Goal: Information Seeking & Learning: Learn about a topic

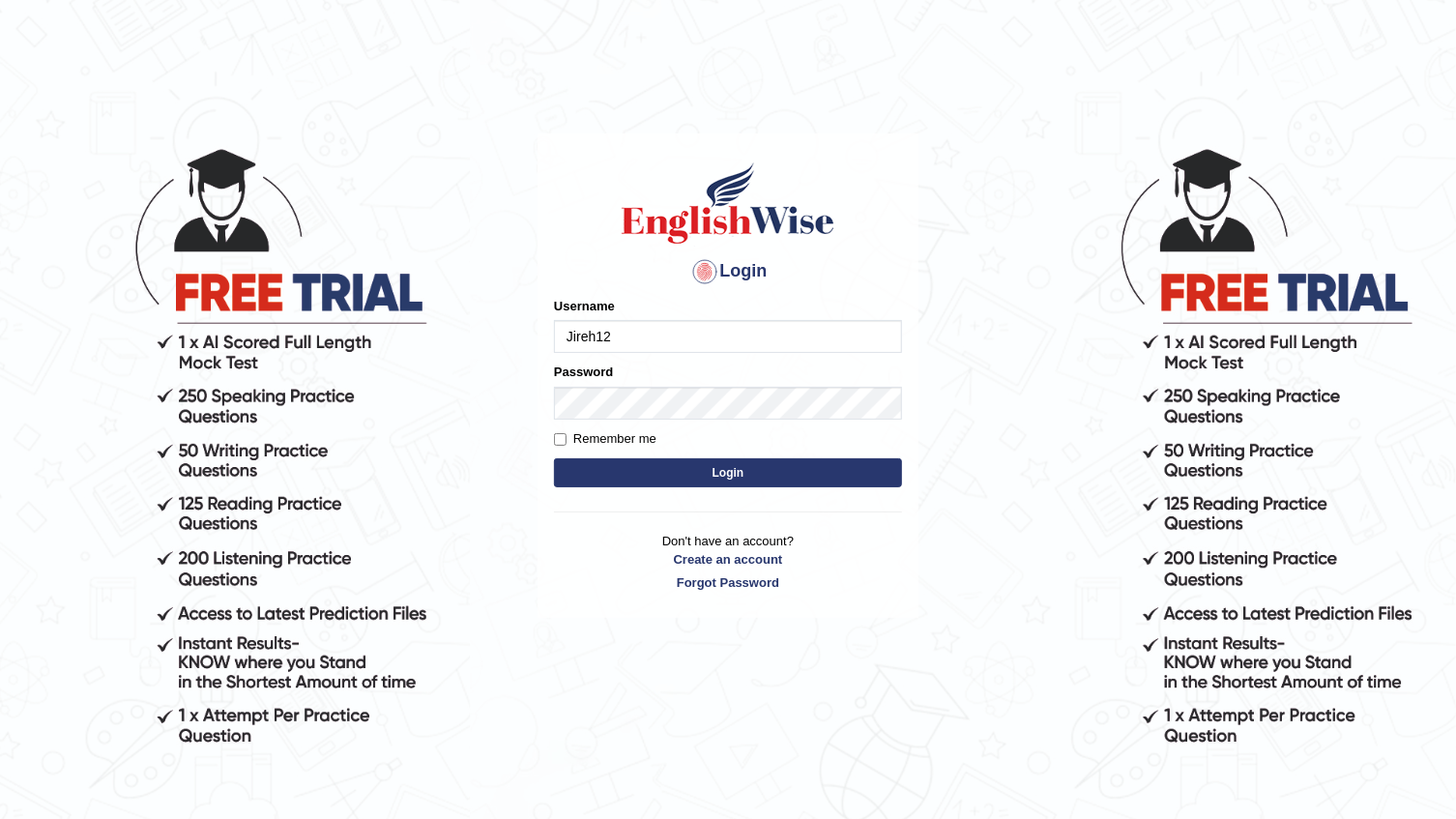
type input "Jireh12"
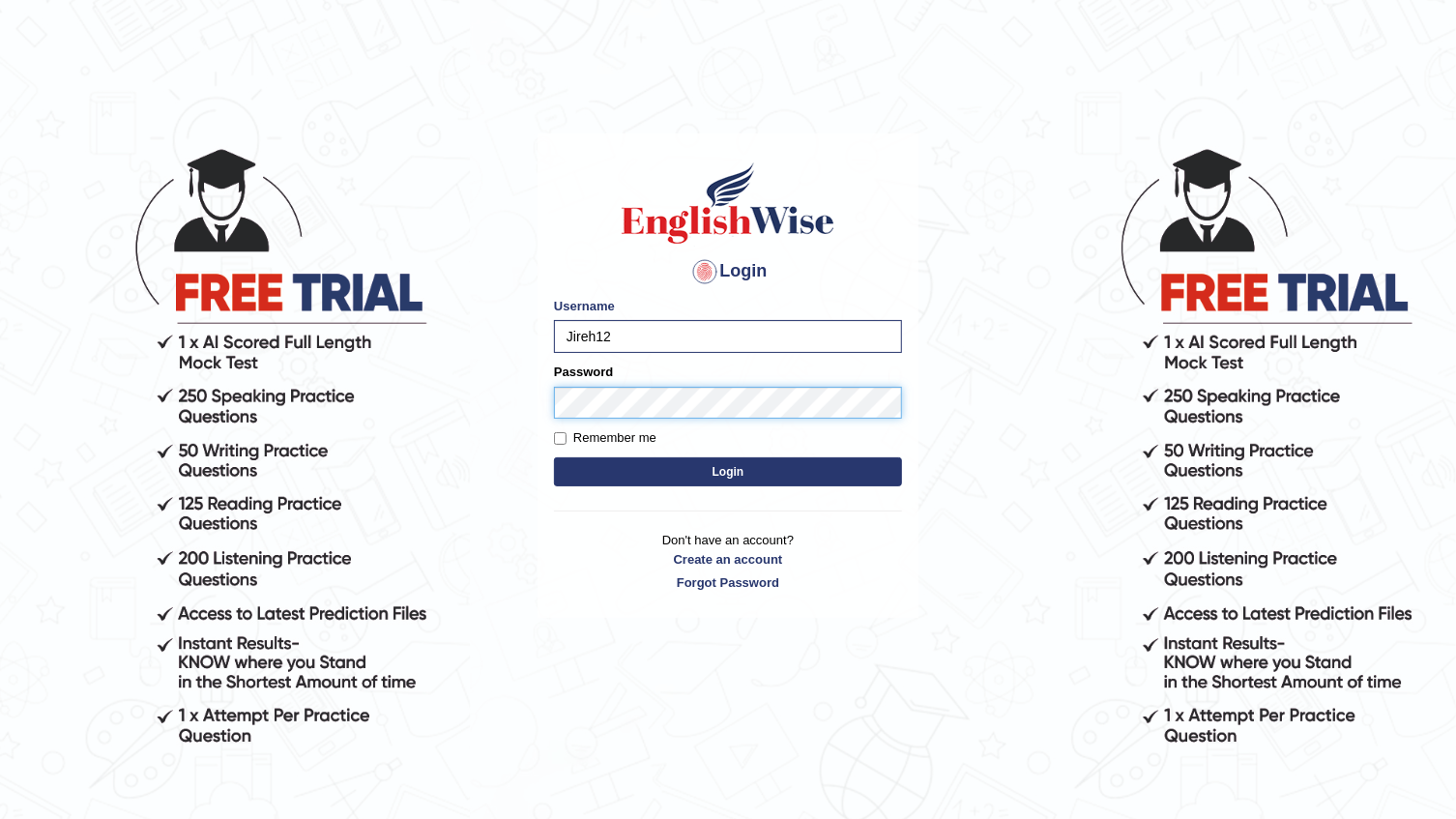
click at [554, 457] on button "Login" at bounding box center [728, 472] width 348 height 29
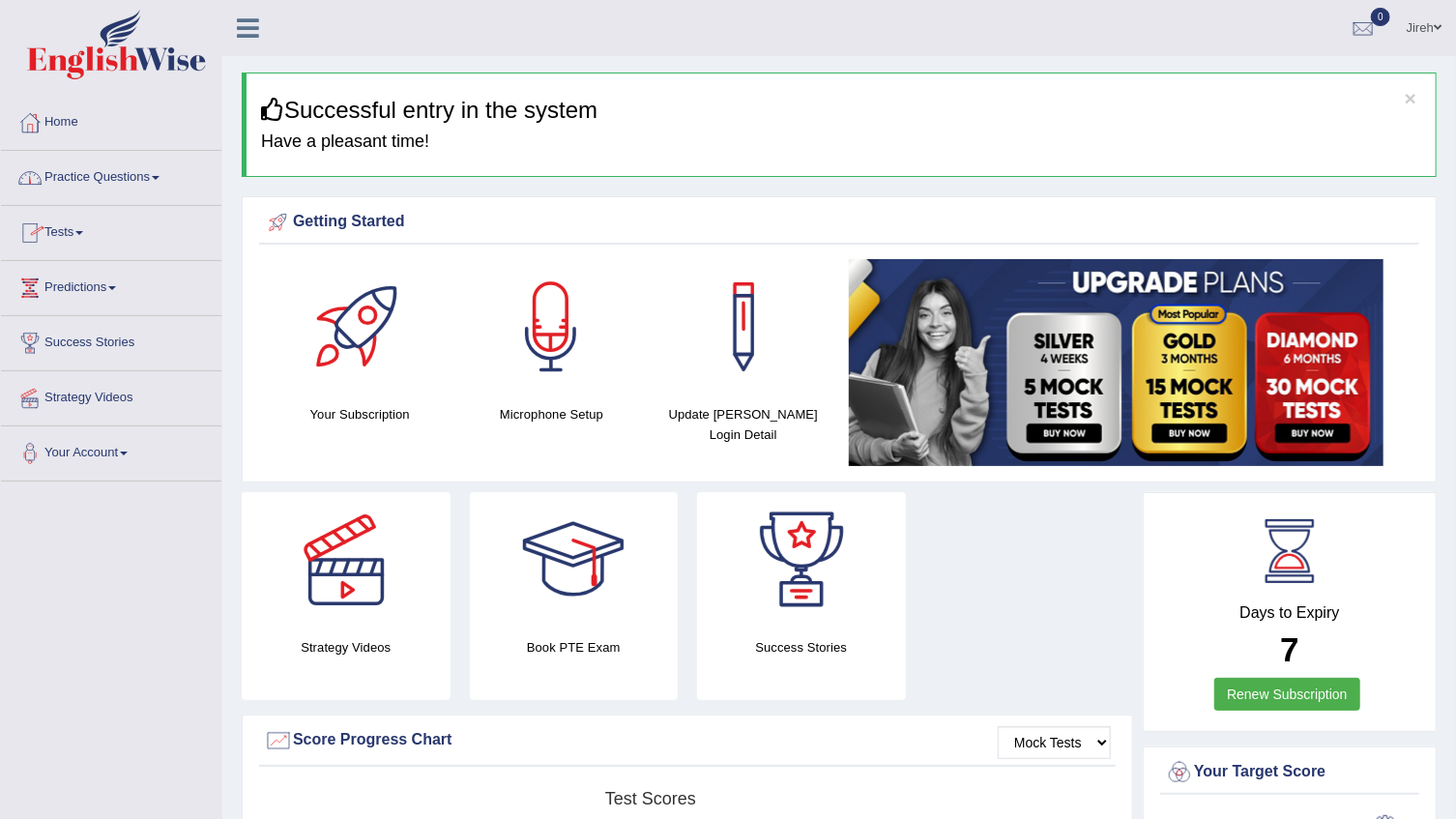
click at [155, 180] on link "Practice Questions" at bounding box center [111, 174] width 220 height 48
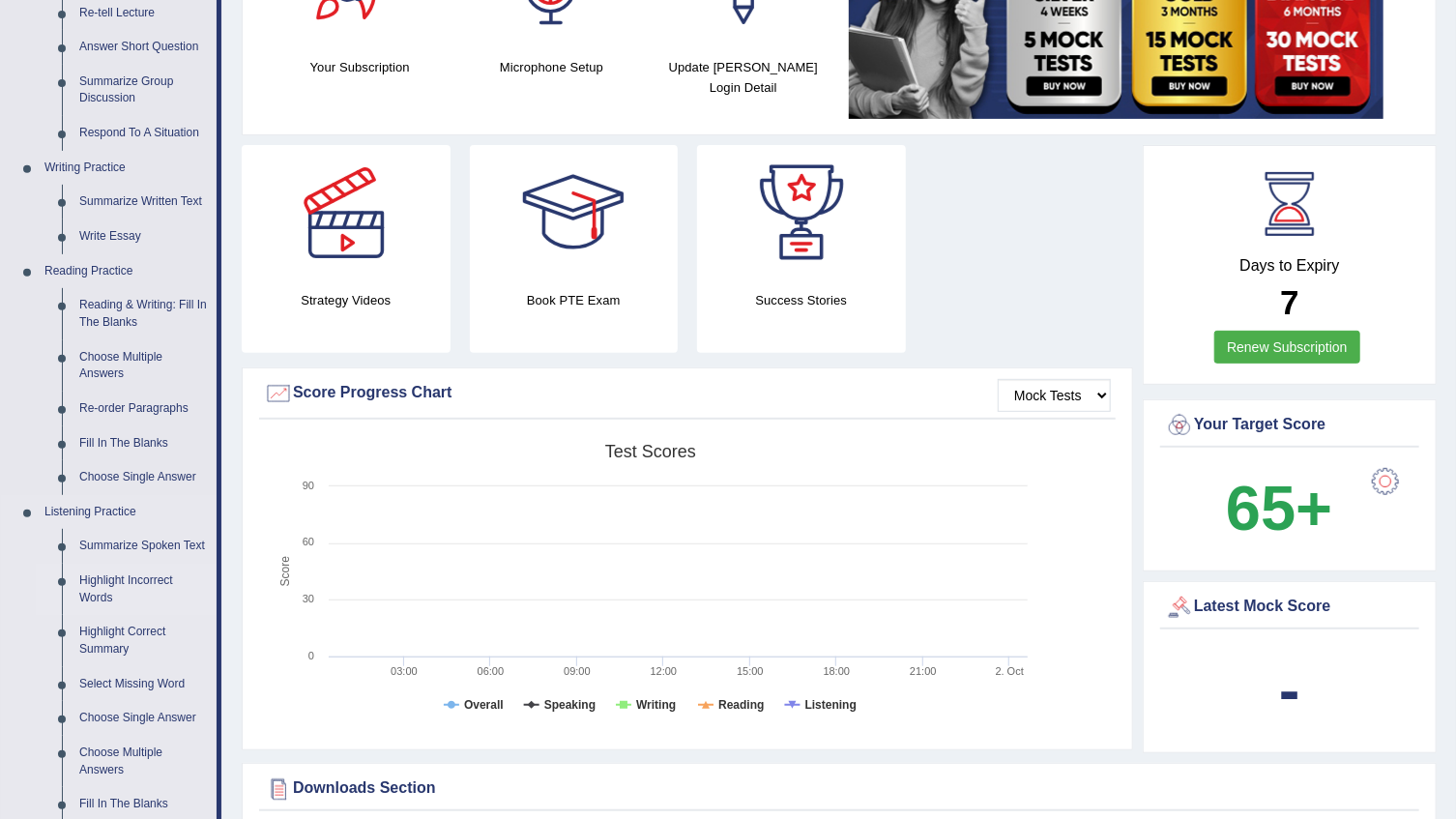
scroll to position [351, 0]
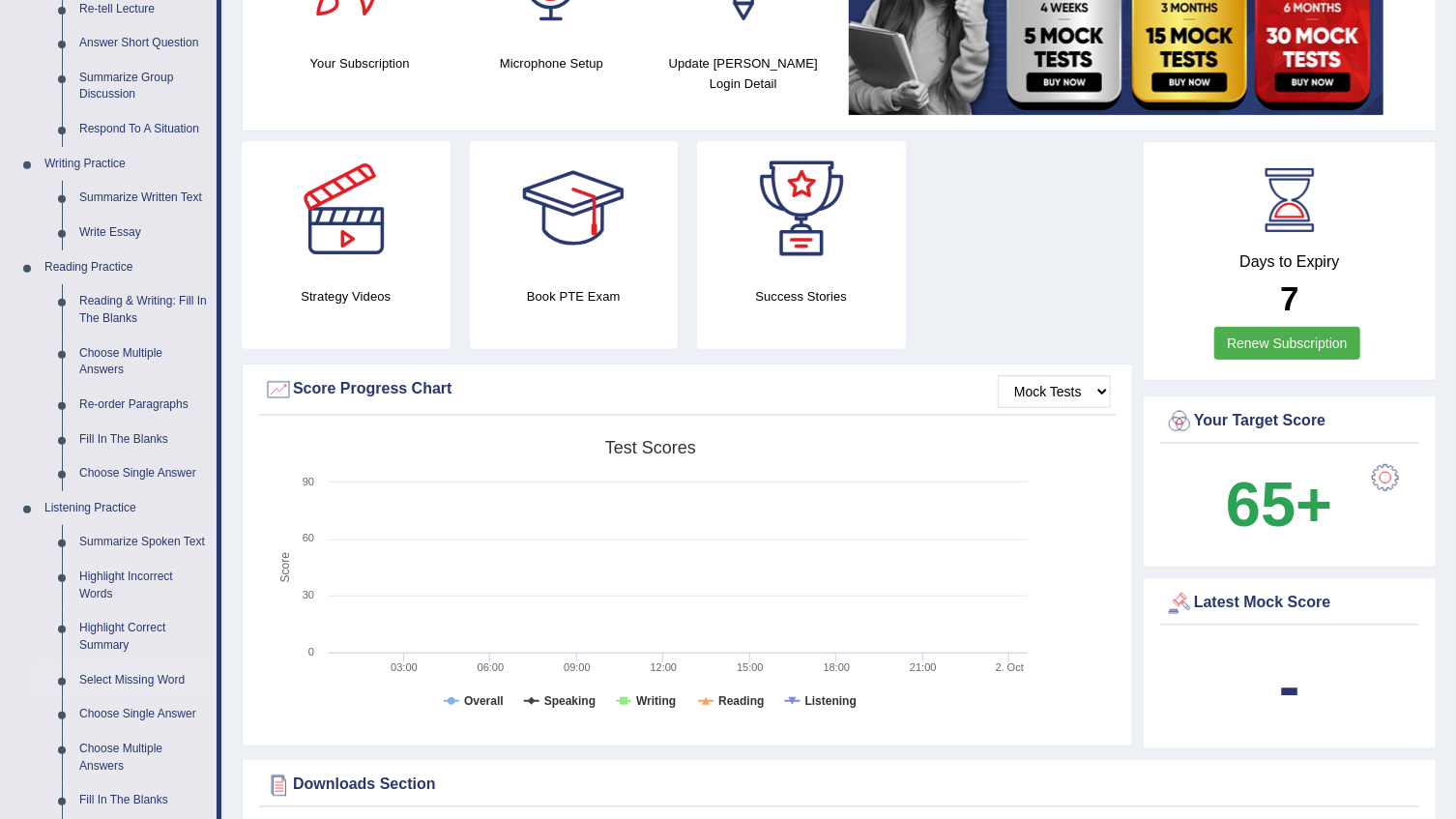
click at [153, 672] on link "Select Missing Word" at bounding box center [144, 680] width 146 height 34
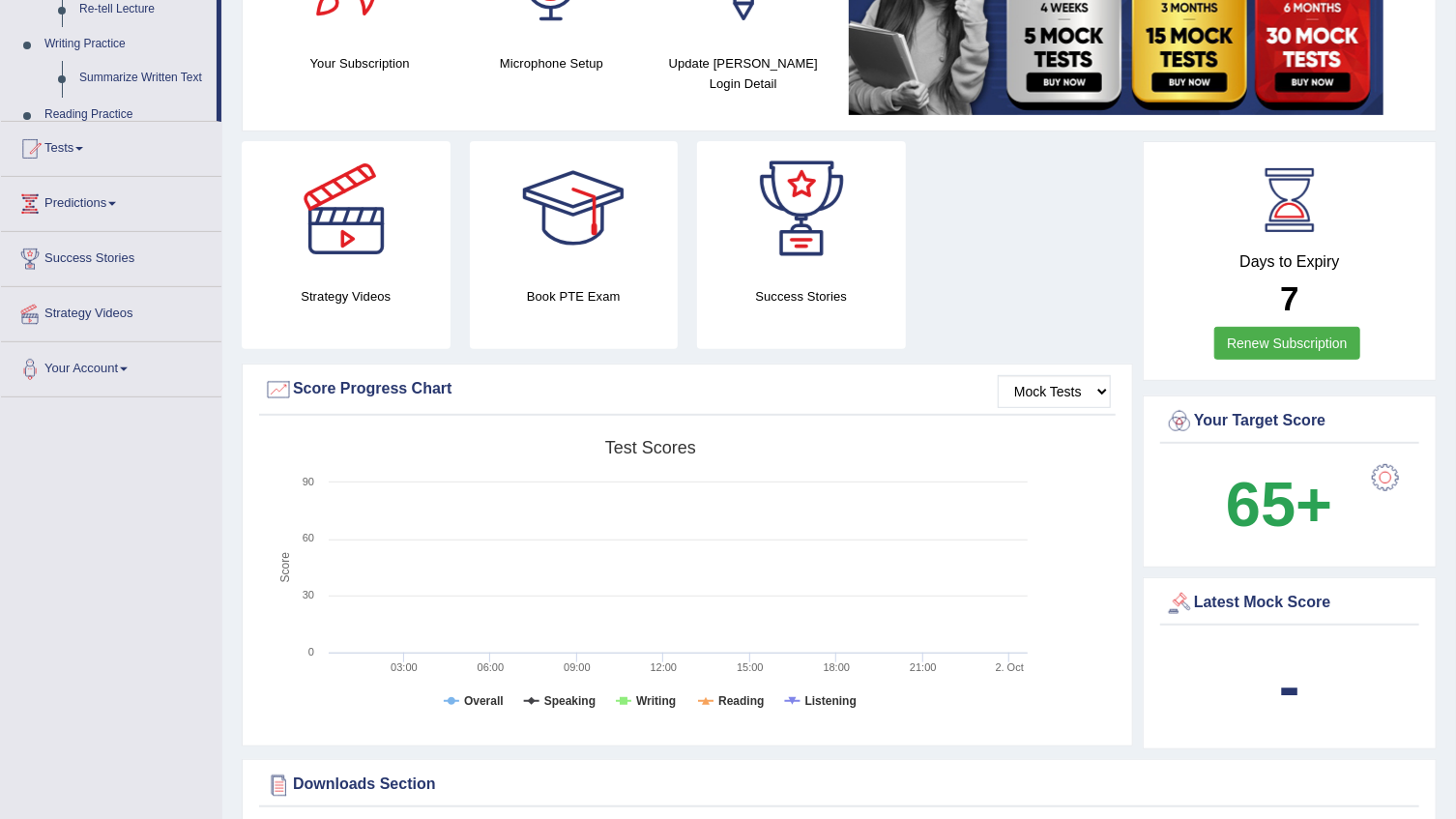
scroll to position [706, 0]
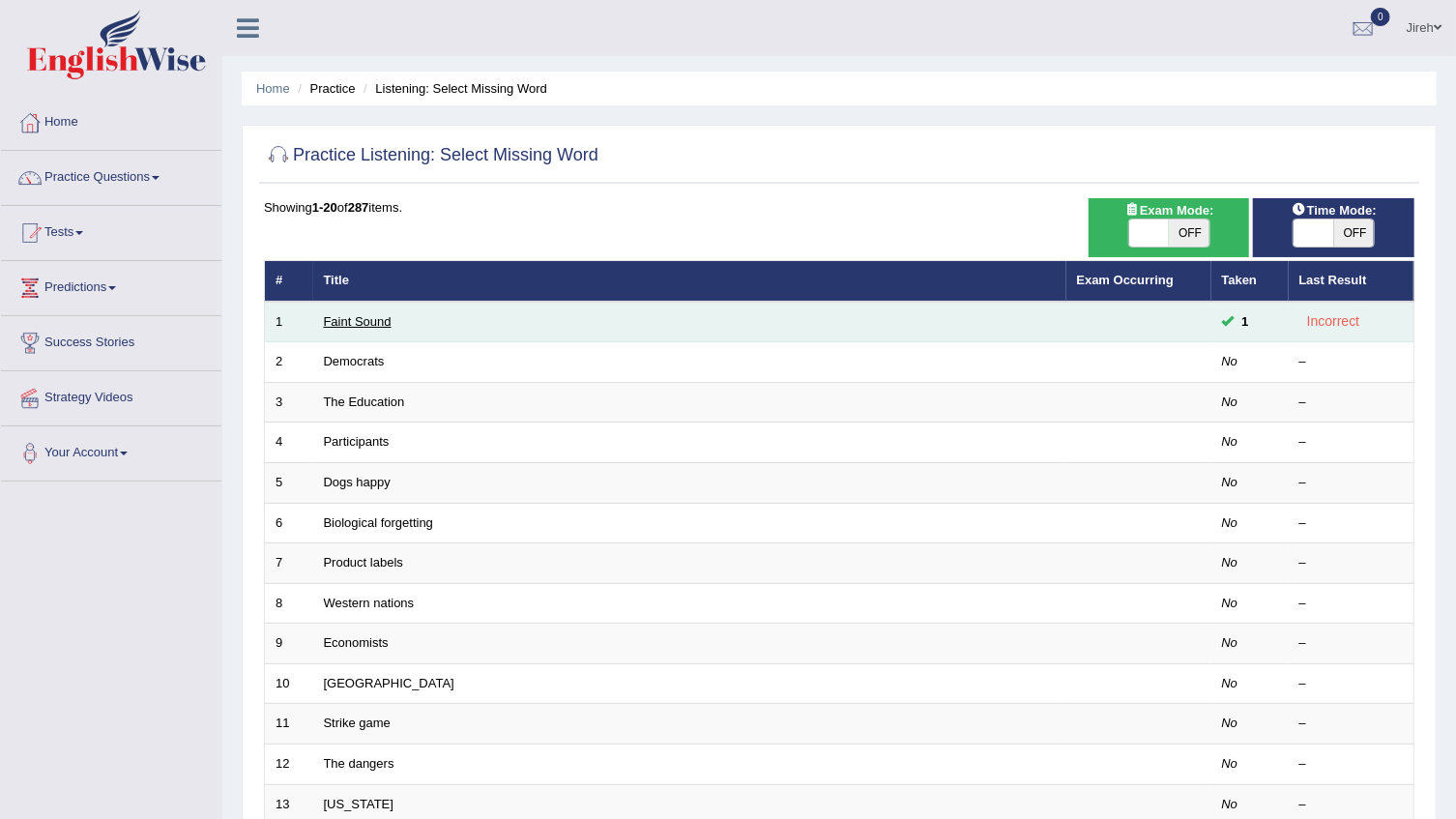
click at [354, 320] on link "Faint Sound" at bounding box center [357, 322] width 68 height 15
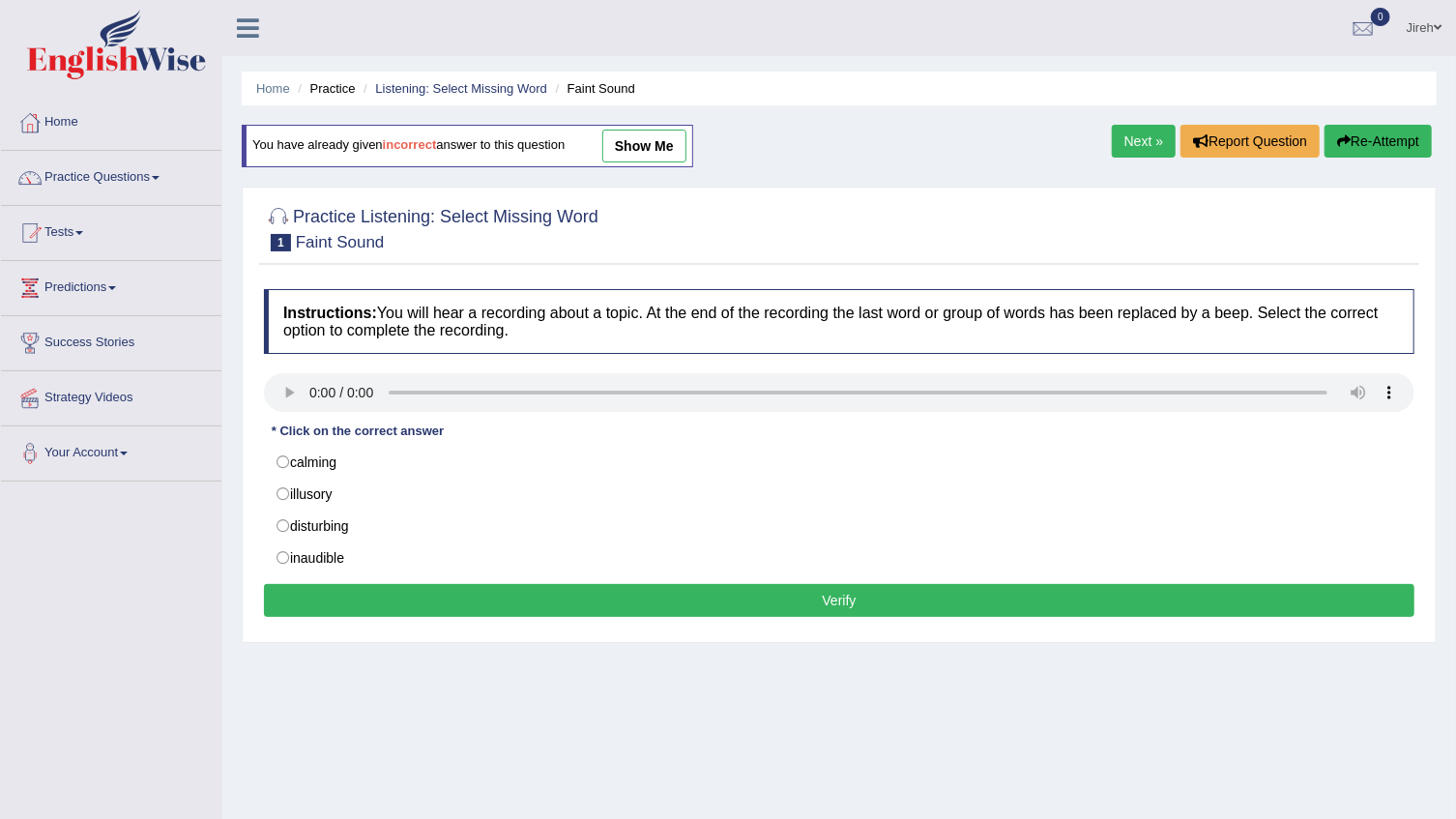
click at [620, 151] on link "show me" at bounding box center [645, 146] width 85 height 32
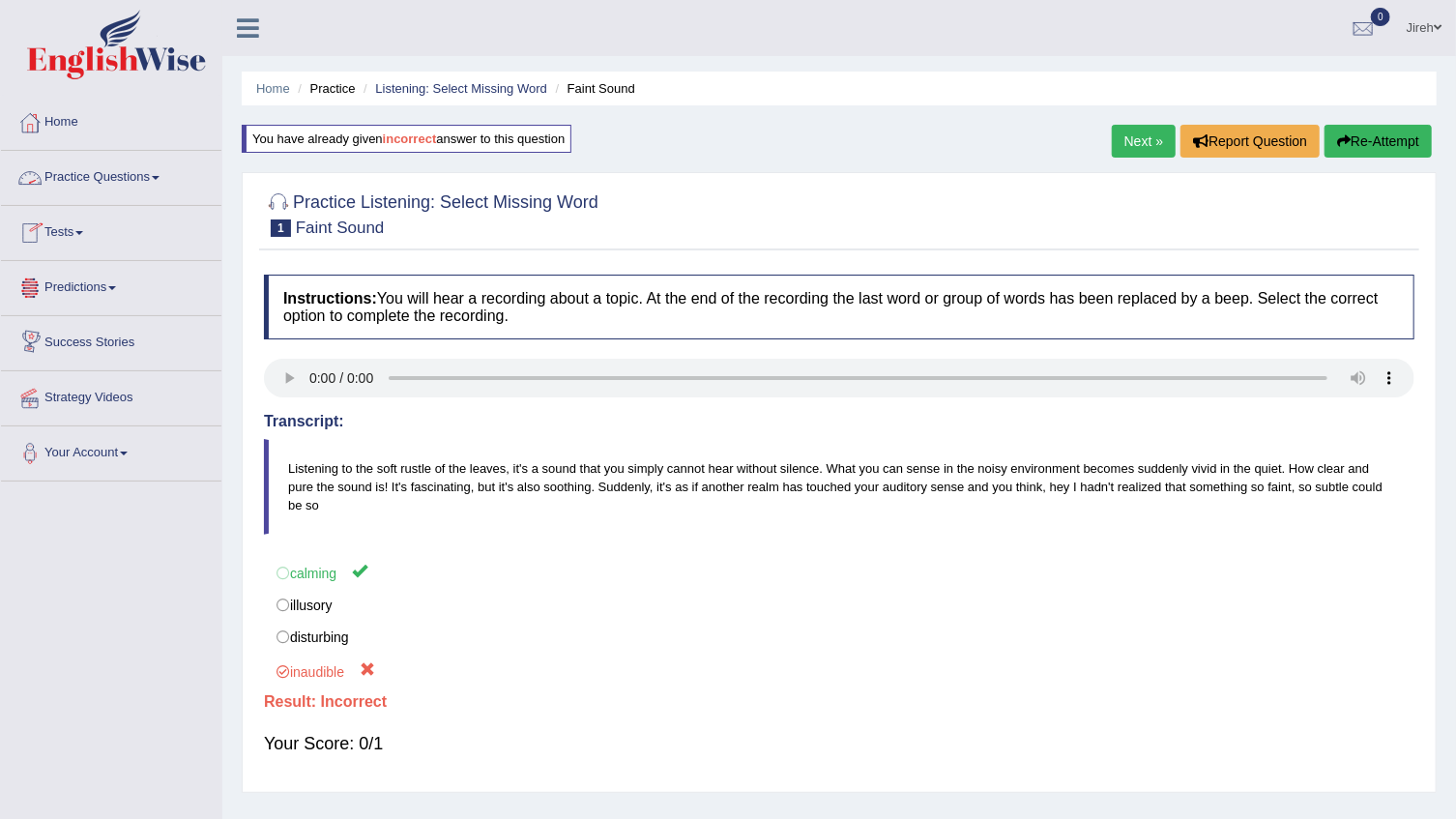
click at [163, 174] on link "Practice Questions" at bounding box center [111, 174] width 220 height 48
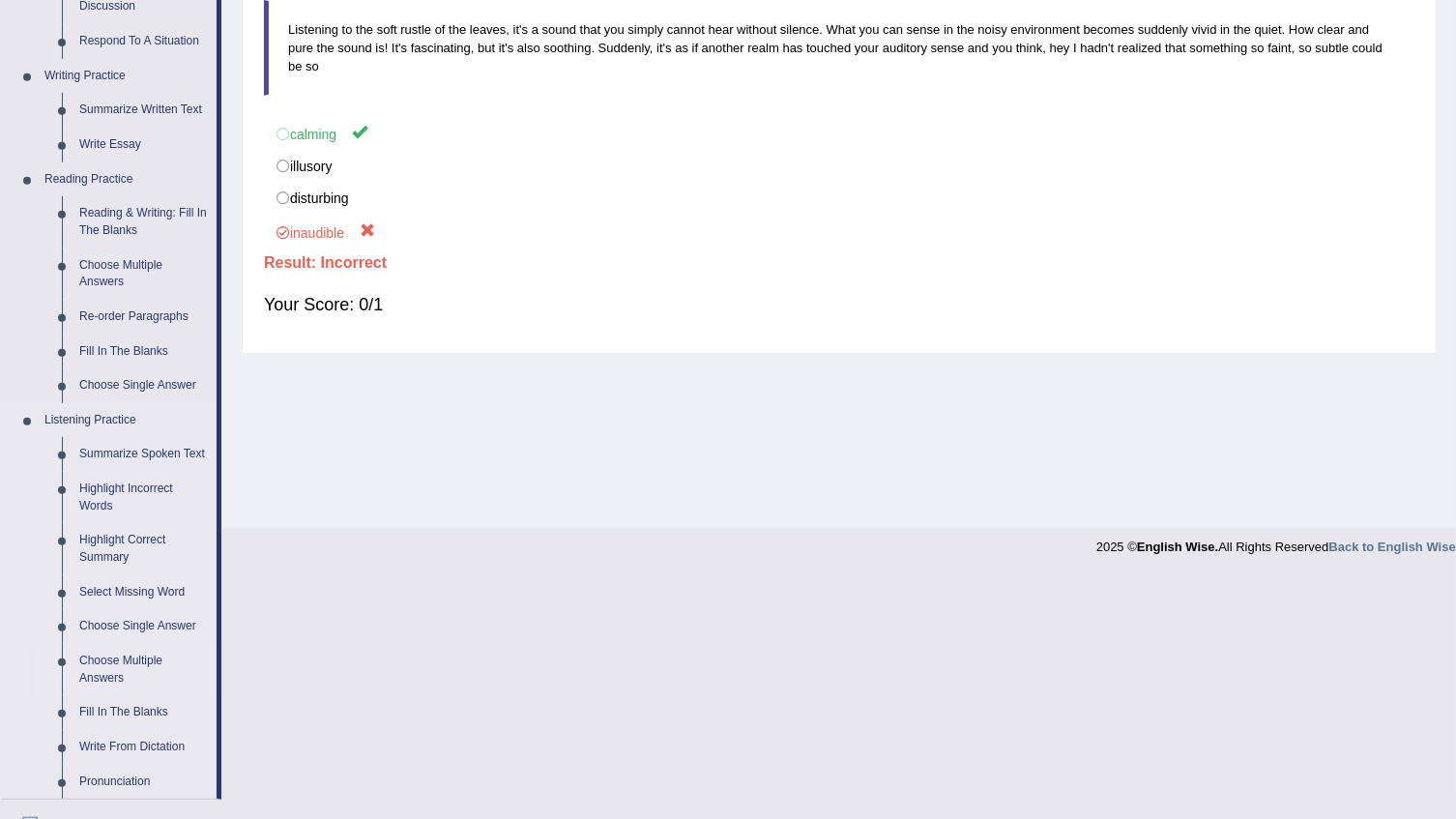
scroll to position [527, 0]
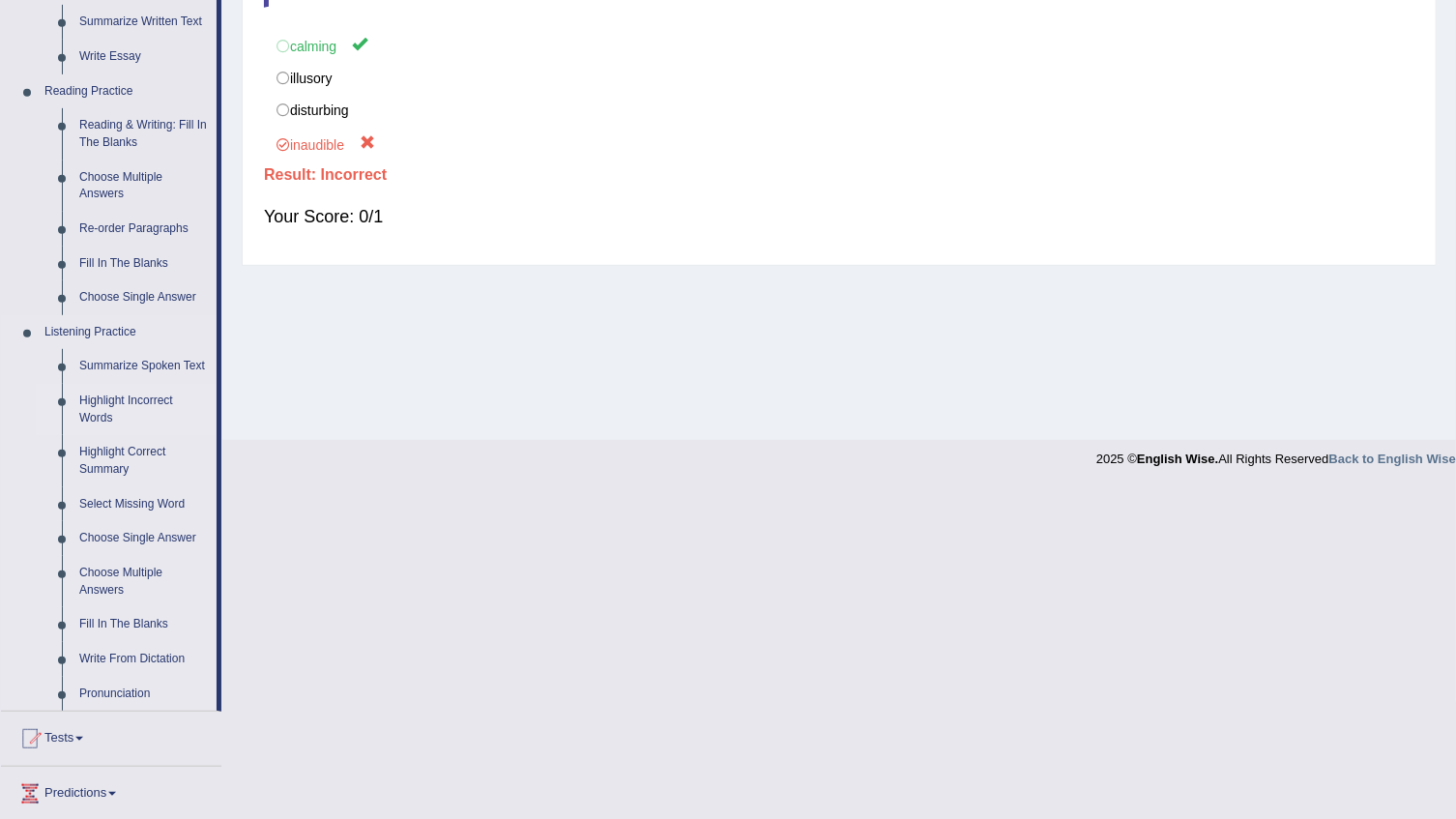
click at [123, 396] on link "Highlight Incorrect Words" at bounding box center [144, 409] width 146 height 51
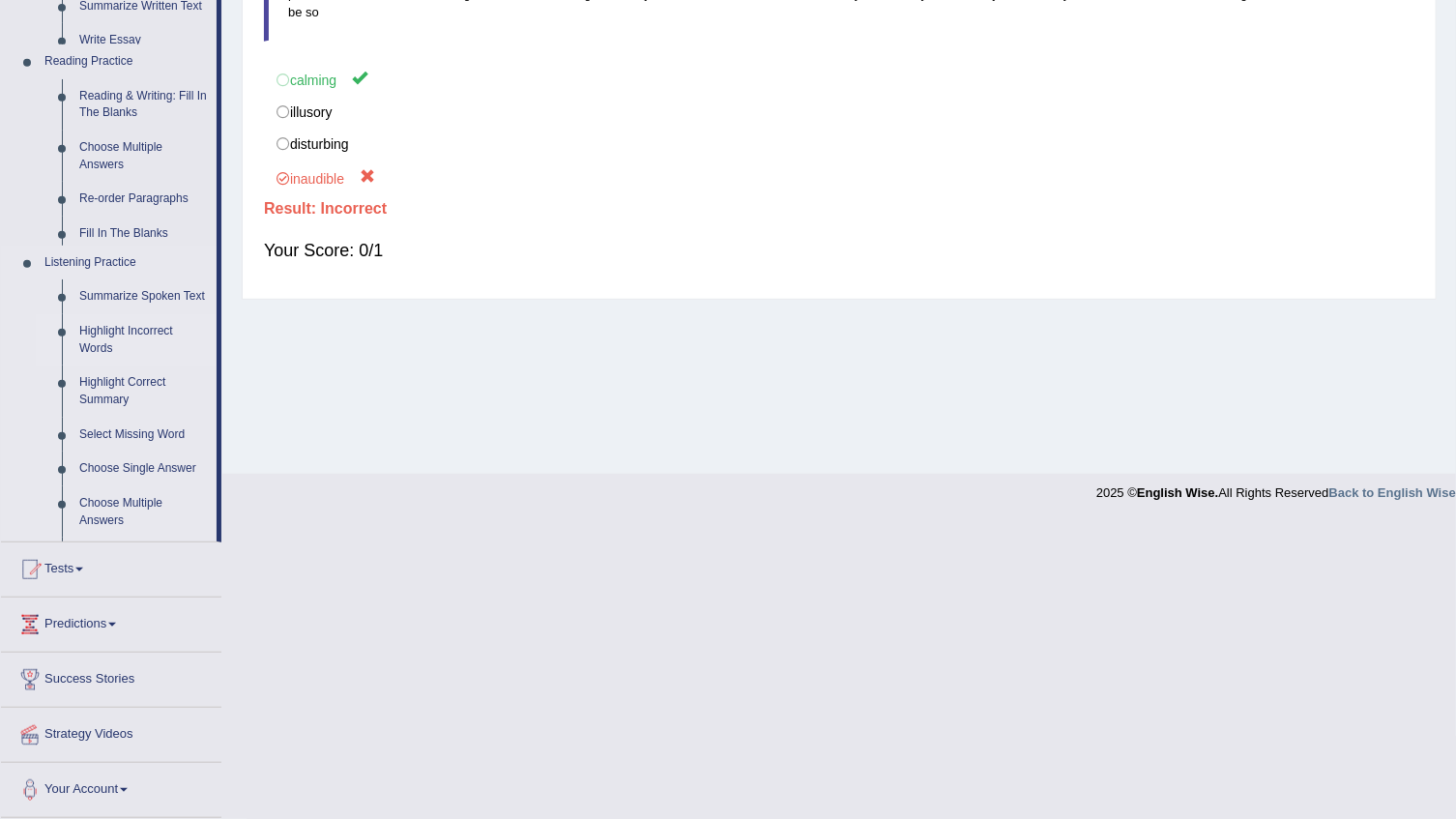
scroll to position [303, 0]
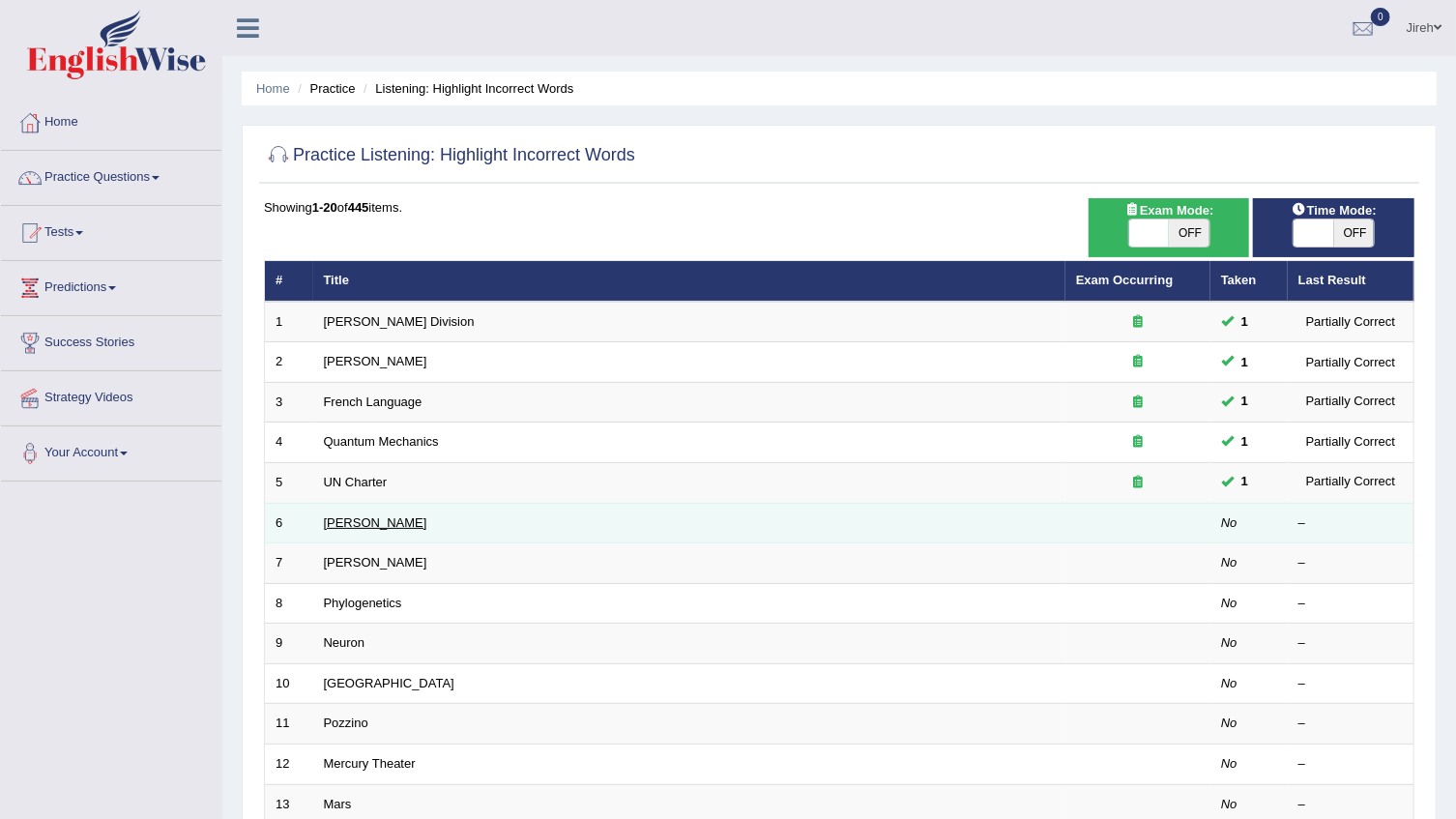
click at [336, 523] on link "[PERSON_NAME]" at bounding box center [375, 522] width 103 height 15
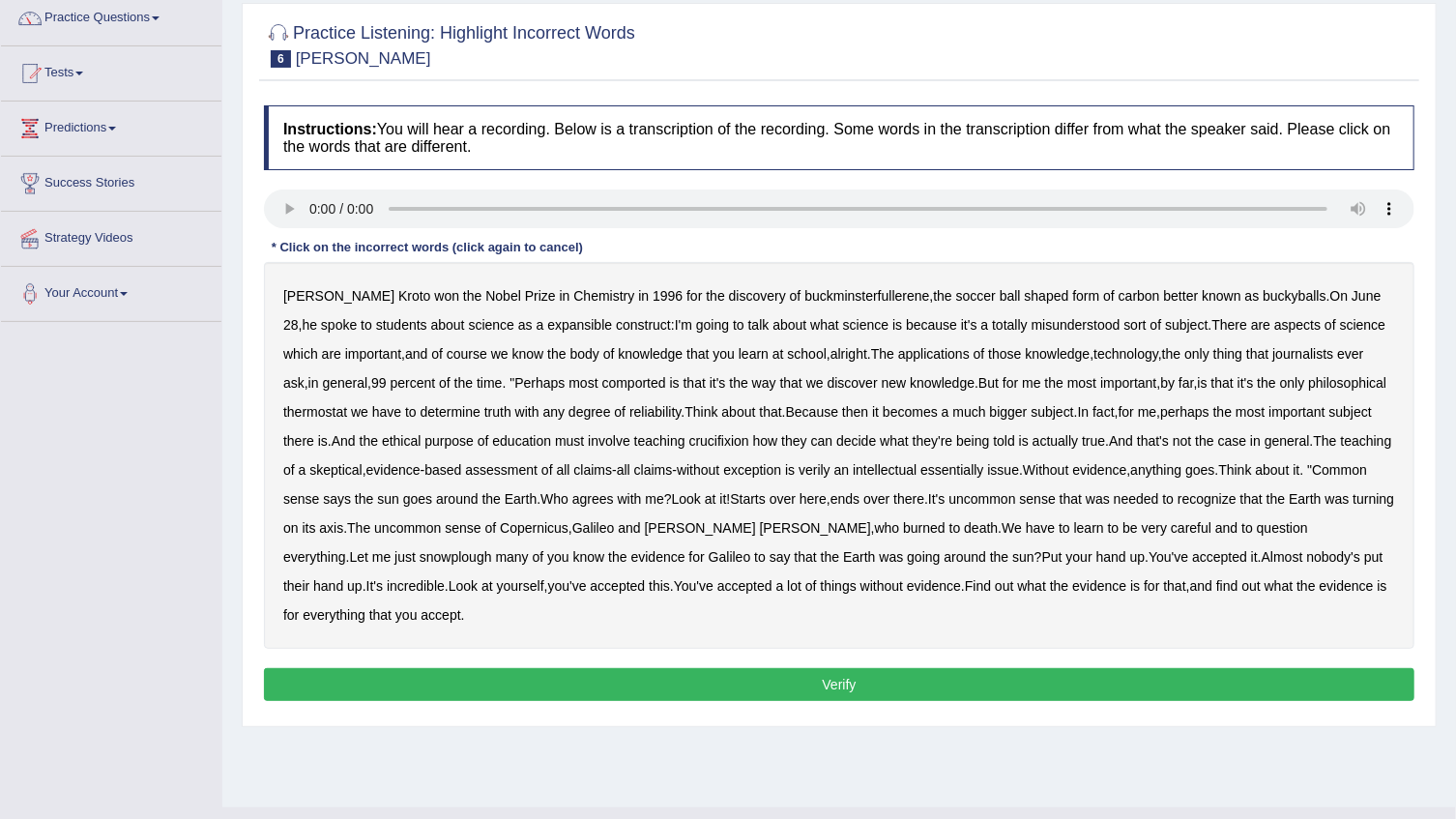
scroll to position [175, 0]
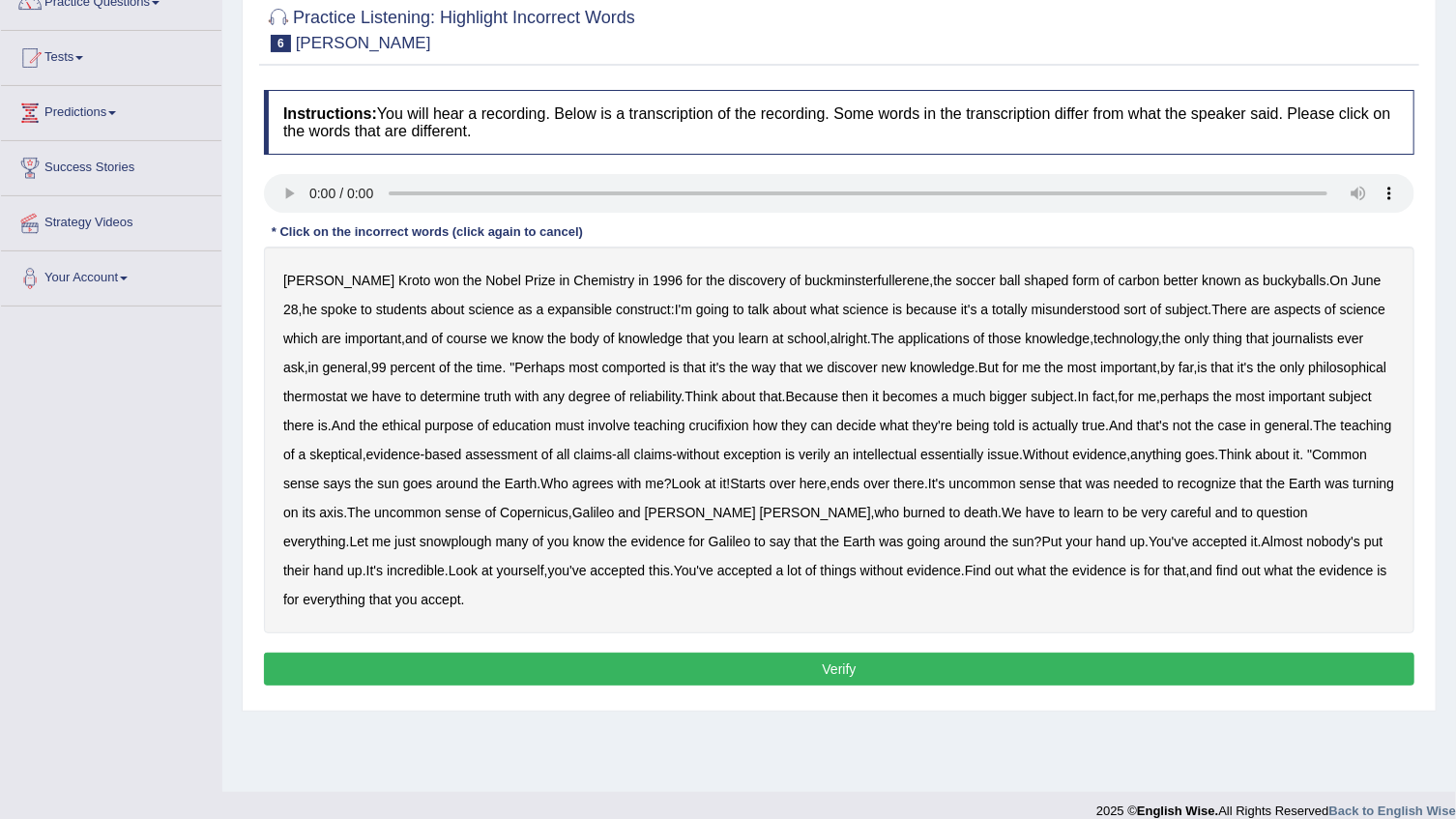
click at [361, 313] on b "to" at bounding box center [367, 310] width 12 height 16
click at [905, 312] on b "because" at bounding box center [931, 310] width 51 height 16
click at [548, 310] on b "expansible" at bounding box center [580, 310] width 65 height 16
click at [617, 368] on b "comported" at bounding box center [634, 368] width 64 height 16
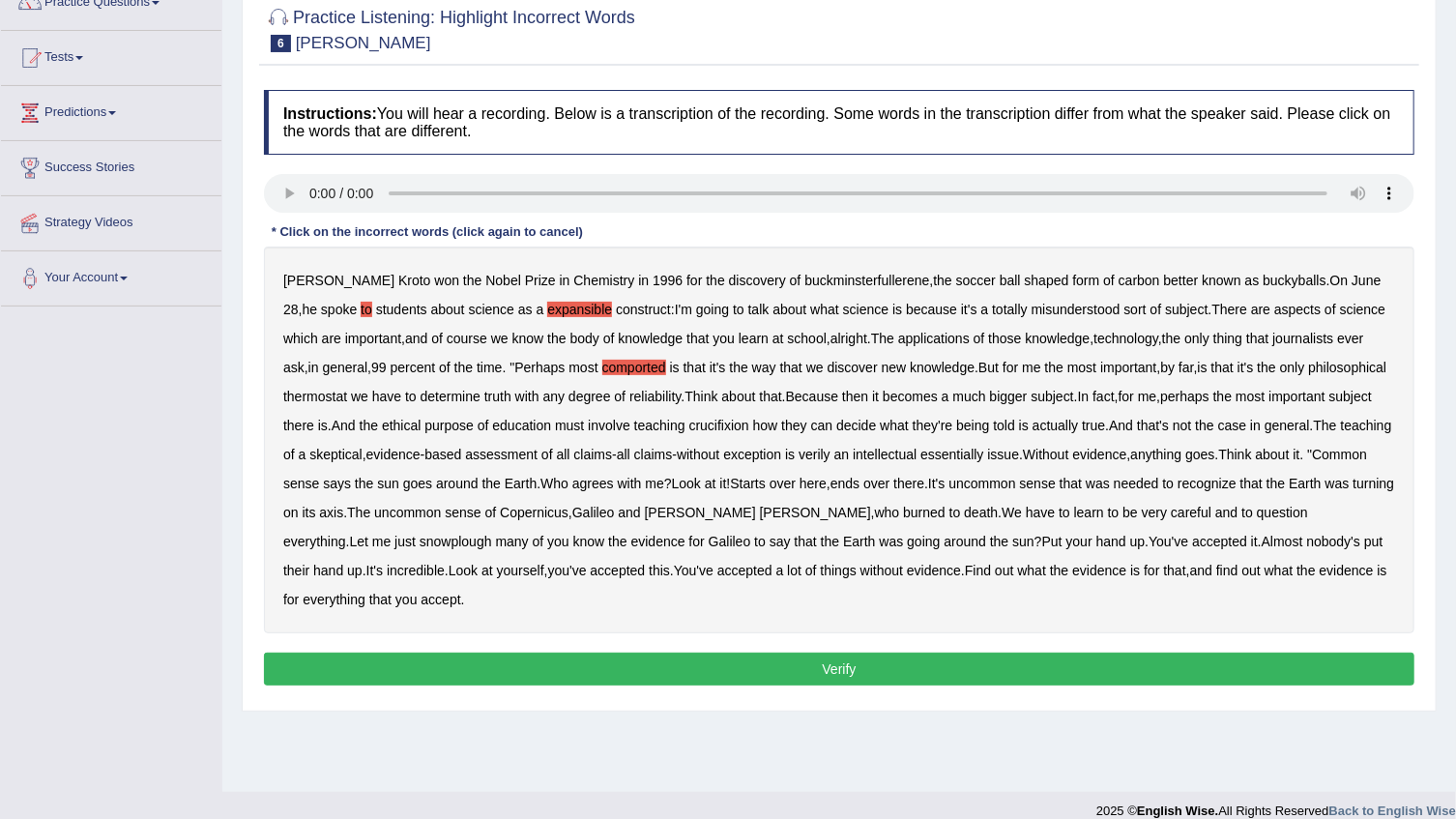
click at [320, 394] on b "thermostat" at bounding box center [315, 396] width 64 height 16
click at [717, 394] on b "Think" at bounding box center [700, 396] width 32 height 16
click at [1022, 394] on b "bigger" at bounding box center [1009, 396] width 37 height 16
click at [1020, 396] on b "bigger" at bounding box center [1009, 396] width 37 height 16
click at [831, 453] on b "verily" at bounding box center [814, 454] width 31 height 16
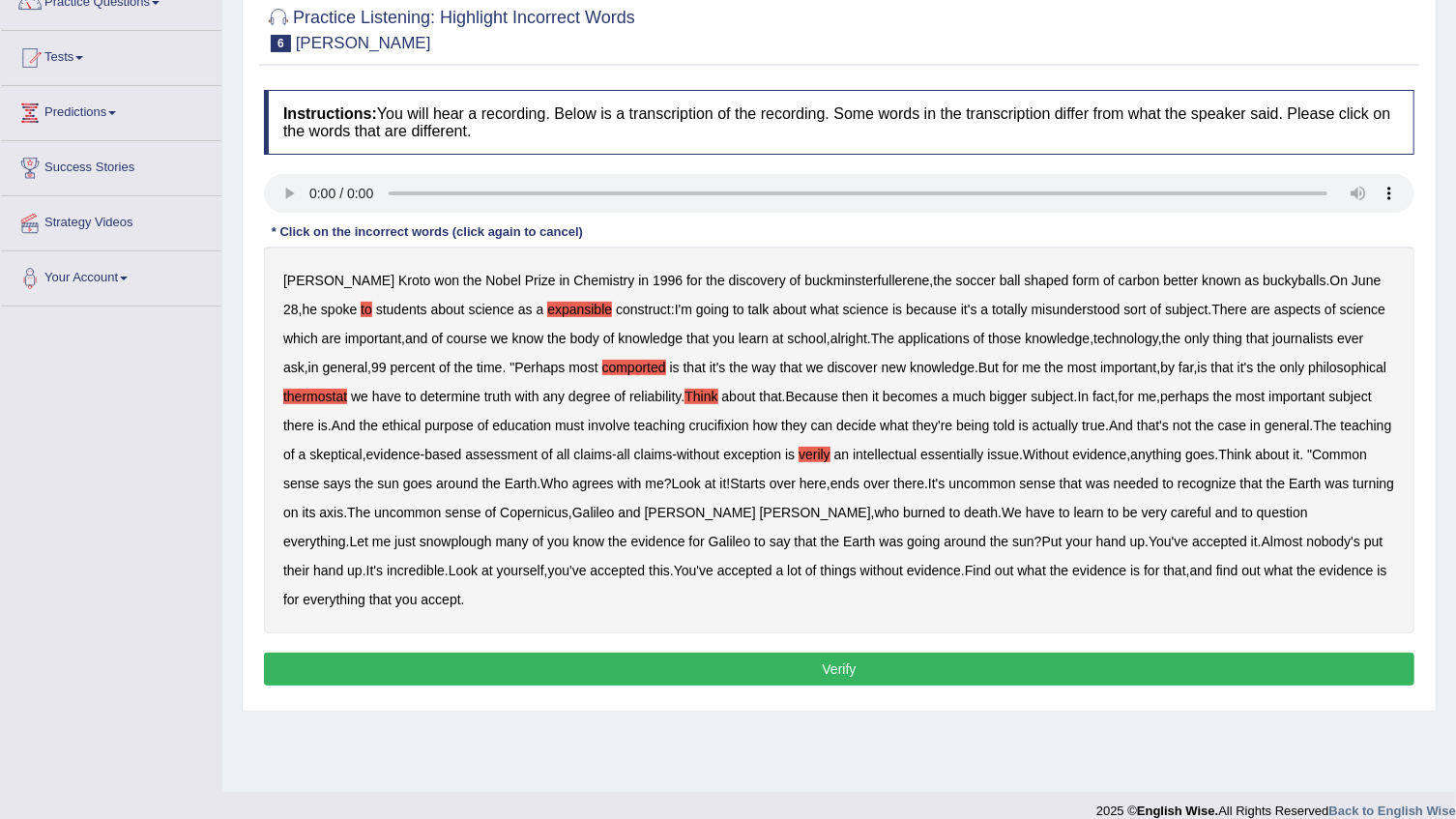
click at [983, 453] on b "essentially" at bounding box center [952, 454] width 63 height 16
click at [343, 512] on b "axis" at bounding box center [331, 512] width 25 height 16
click at [343, 516] on b "axis" at bounding box center [331, 512] width 25 height 16
click at [875, 514] on b "who" at bounding box center [888, 512] width 26 height 16
click at [617, 676] on button "Verify" at bounding box center [839, 669] width 1150 height 32
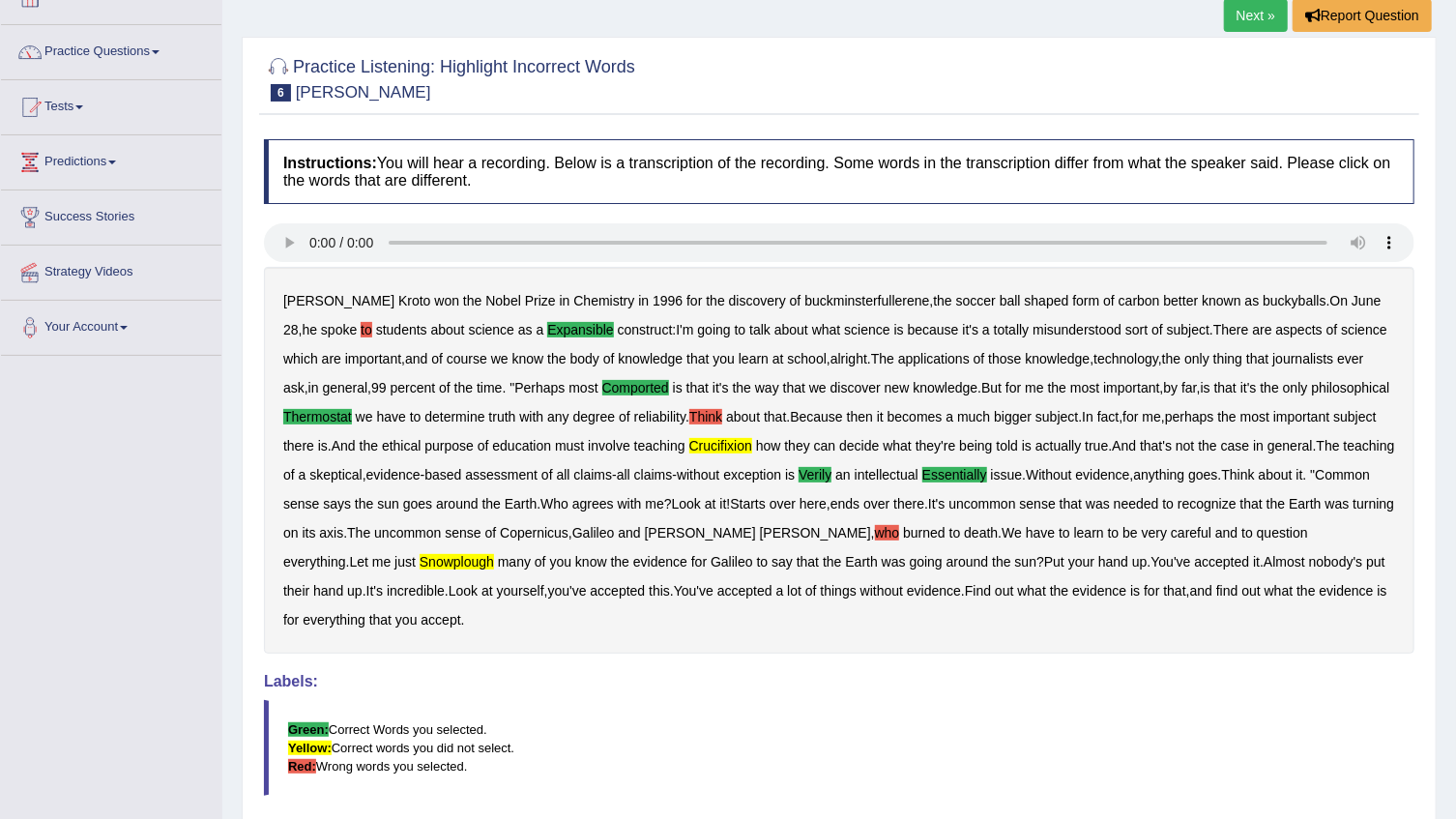
scroll to position [0, 0]
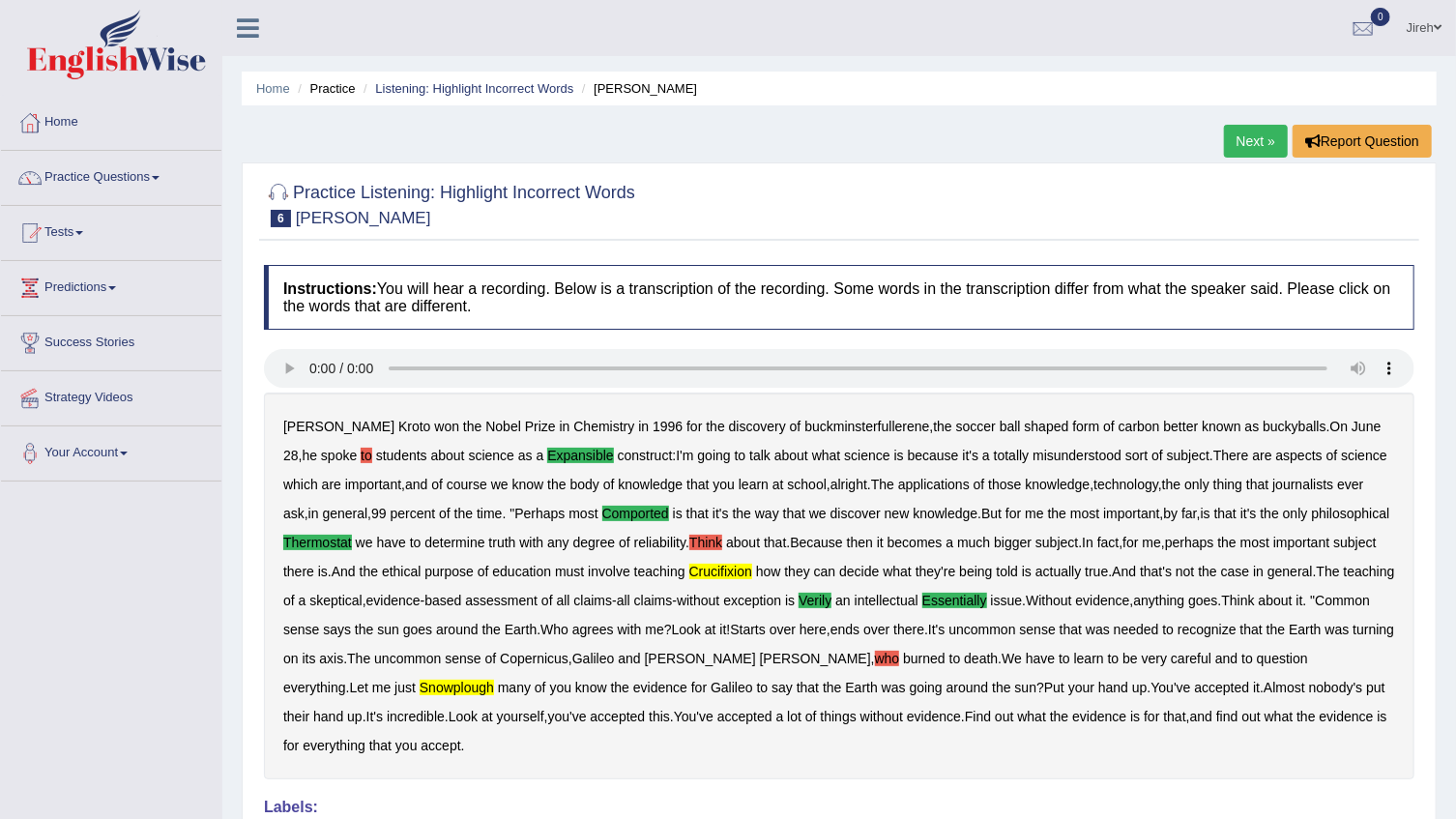
click at [1247, 146] on link "Next »" at bounding box center [1255, 141] width 64 height 32
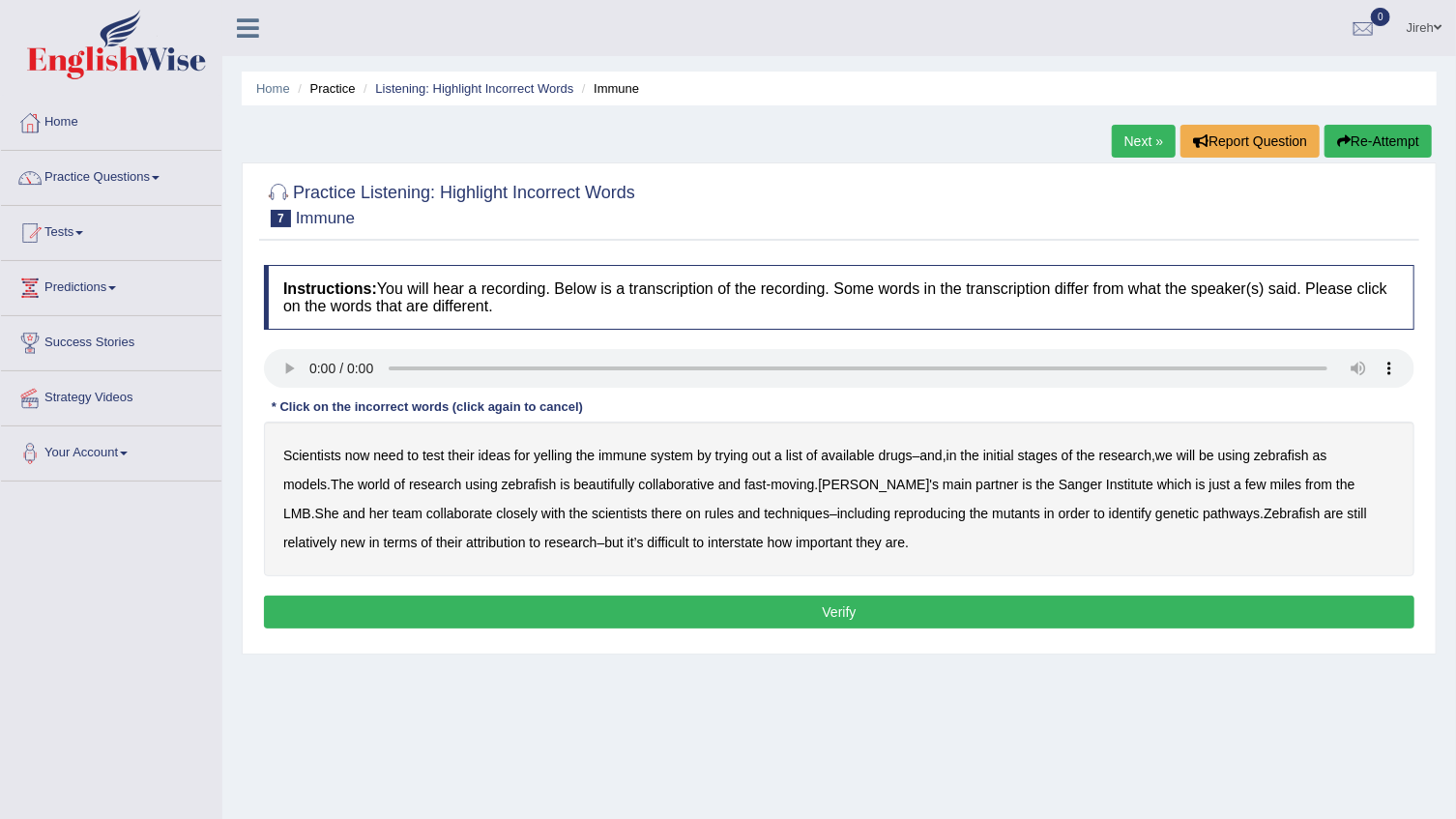
click at [565, 456] on b "yelling" at bounding box center [553, 455] width 38 height 16
click at [573, 487] on b "beautifully" at bounding box center [604, 485] width 61 height 16
click at [705, 512] on b "rules" at bounding box center [720, 513] width 29 height 16
click at [895, 515] on b "reproducing" at bounding box center [930, 513] width 72 height 16
click at [895, 510] on b "reproducing" at bounding box center [930, 513] width 72 height 16
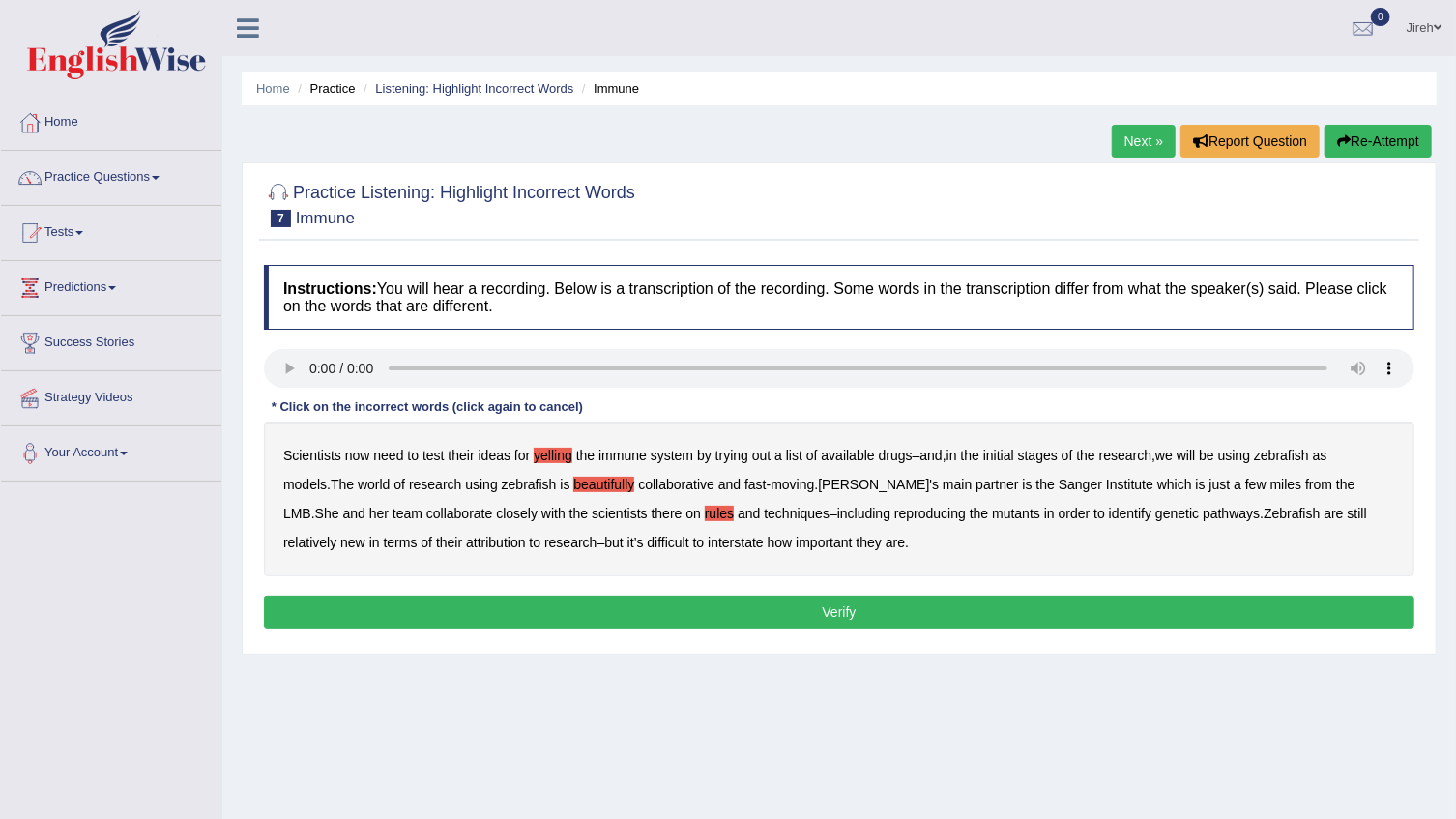
click at [466, 551] on b "attribution" at bounding box center [495, 543] width 59 height 16
click at [708, 545] on b "interstate" at bounding box center [735, 543] width 56 height 16
click at [719, 596] on button "Verify" at bounding box center [839, 612] width 1150 height 32
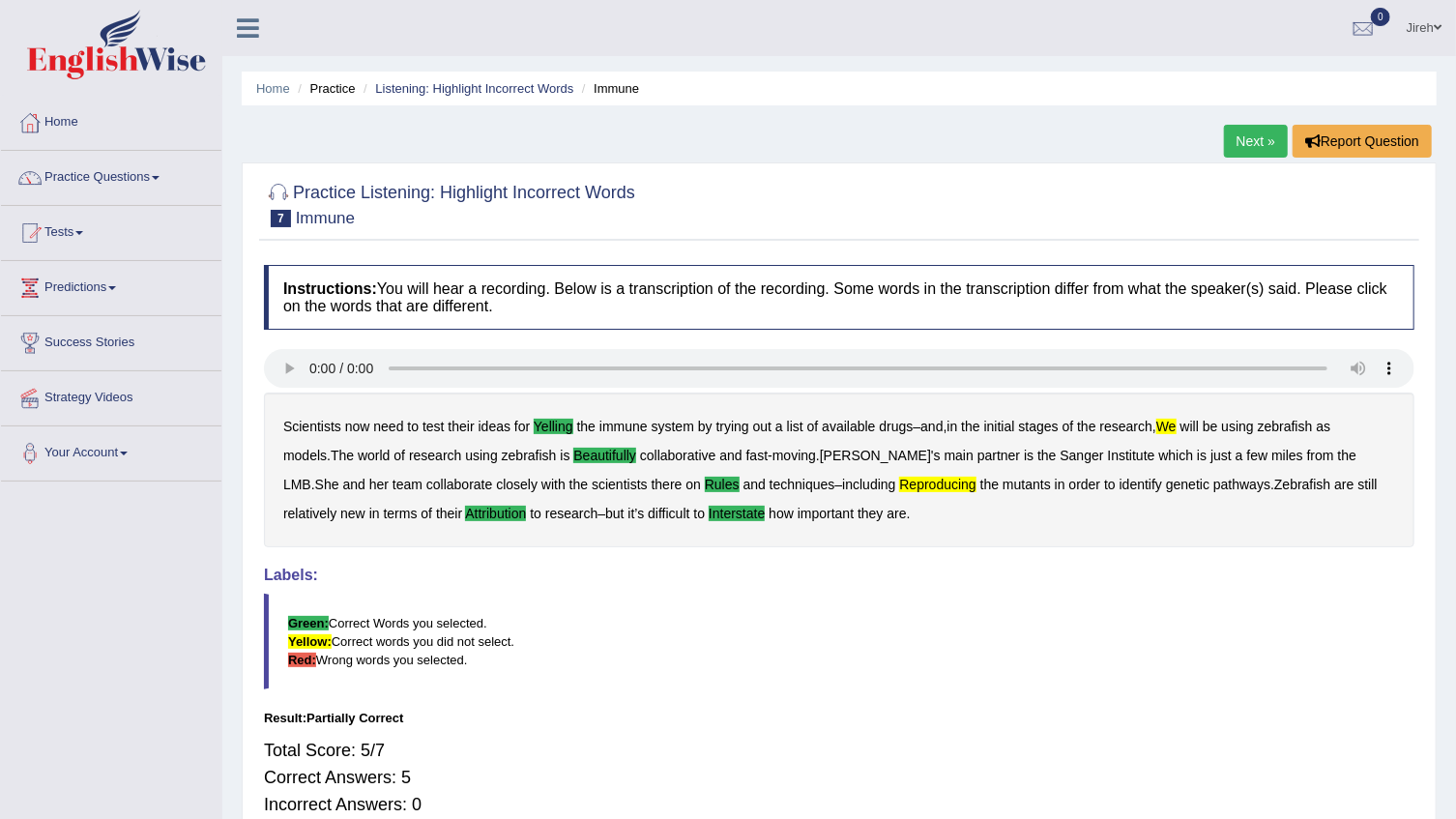
click at [1255, 141] on link "Next »" at bounding box center [1255, 141] width 64 height 32
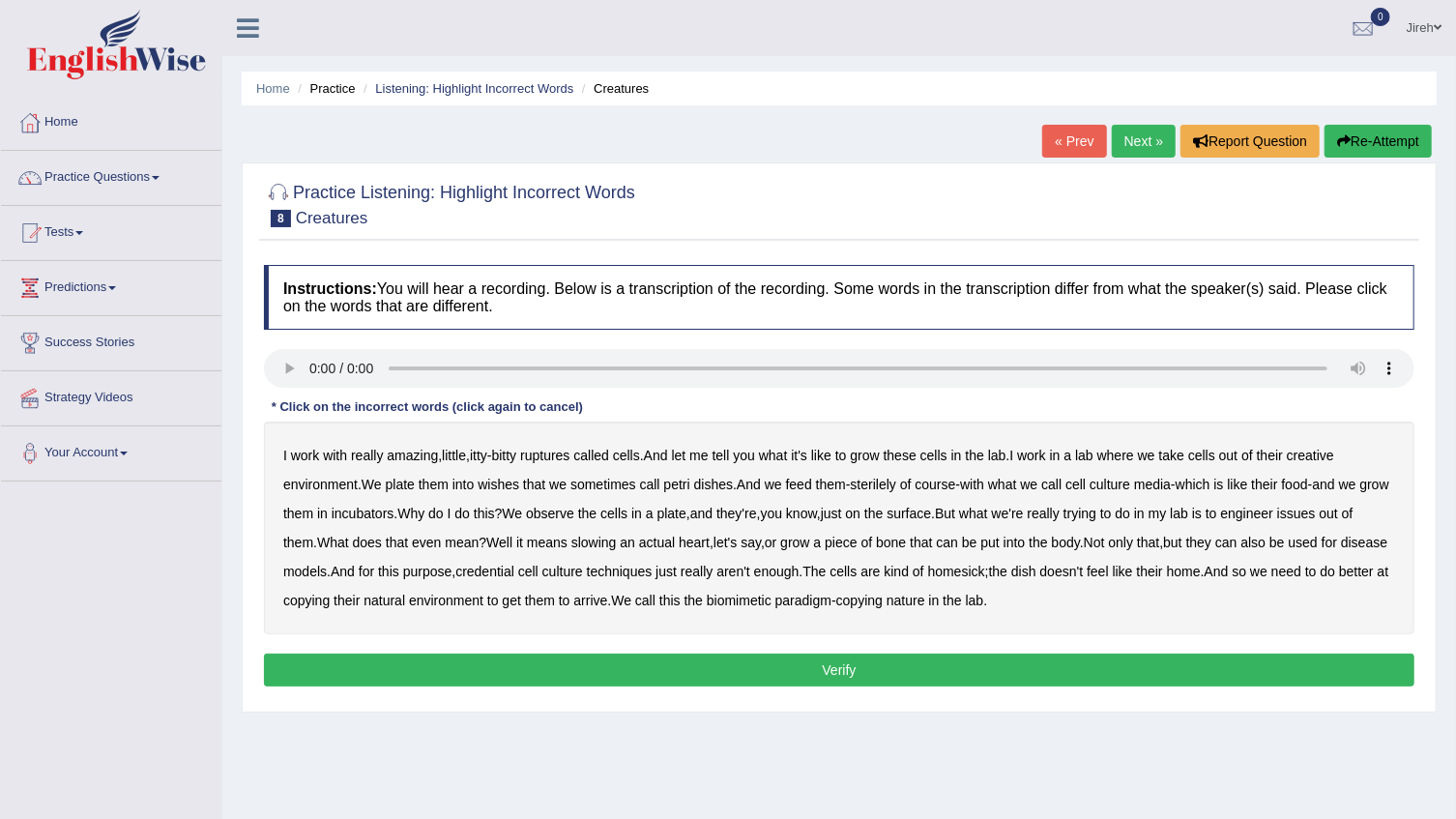
click at [566, 452] on b "ruptures" at bounding box center [545, 455] width 49 height 16
click at [1315, 511] on b "issues" at bounding box center [1296, 513] width 38 height 16
click at [608, 600] on b "arrive" at bounding box center [590, 601] width 33 height 16
click at [853, 673] on button "Verify" at bounding box center [839, 670] width 1150 height 32
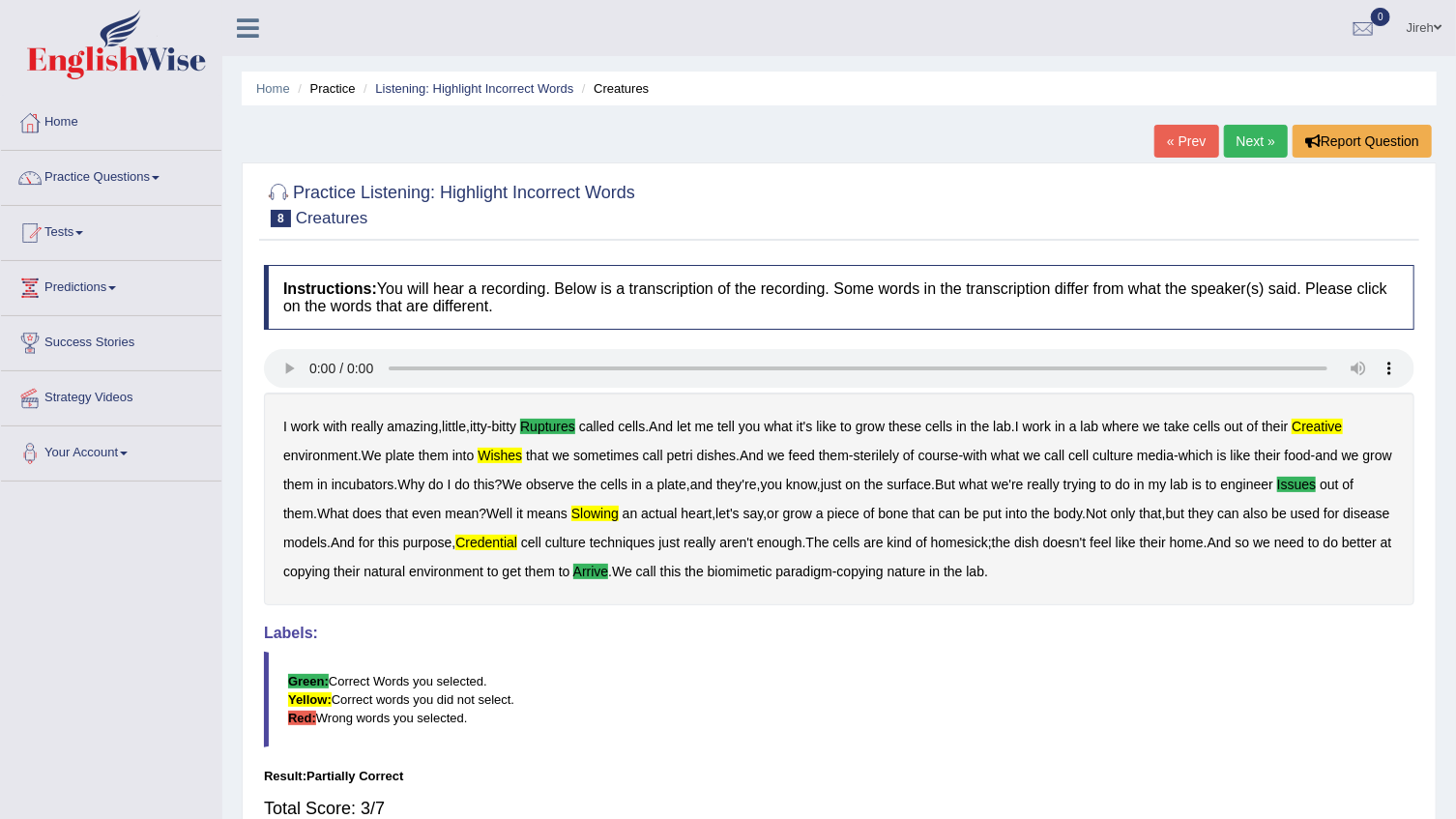
click at [1256, 134] on link "Next »" at bounding box center [1255, 141] width 64 height 32
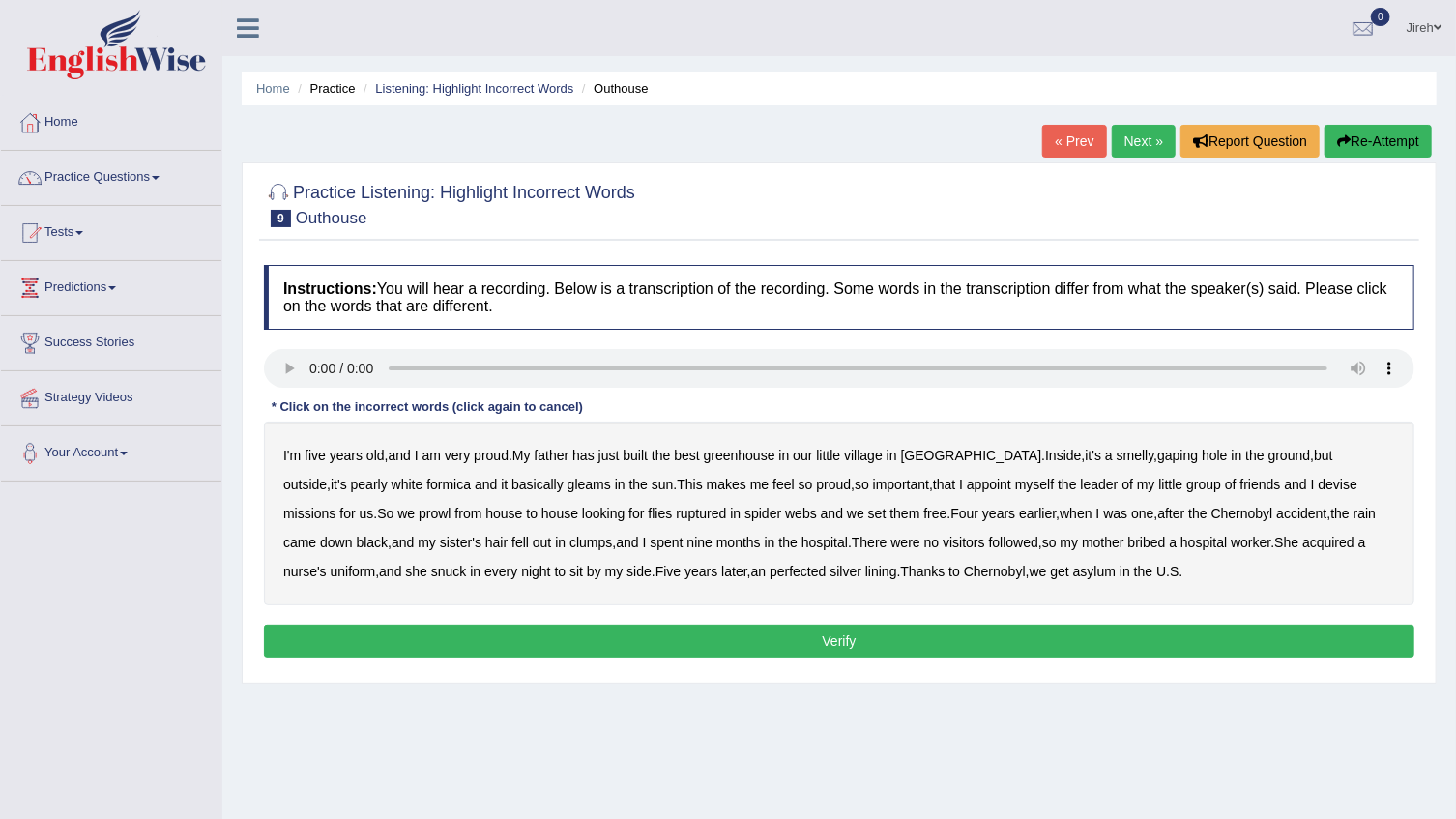
click at [753, 451] on b "greenhouse" at bounding box center [739, 455] width 72 height 16
click at [675, 517] on b "ruptured" at bounding box center [700, 513] width 50 height 16
click at [1129, 546] on b "bribed" at bounding box center [1147, 543] width 37 height 16
click at [770, 572] on b "perfected" at bounding box center [797, 571] width 56 height 16
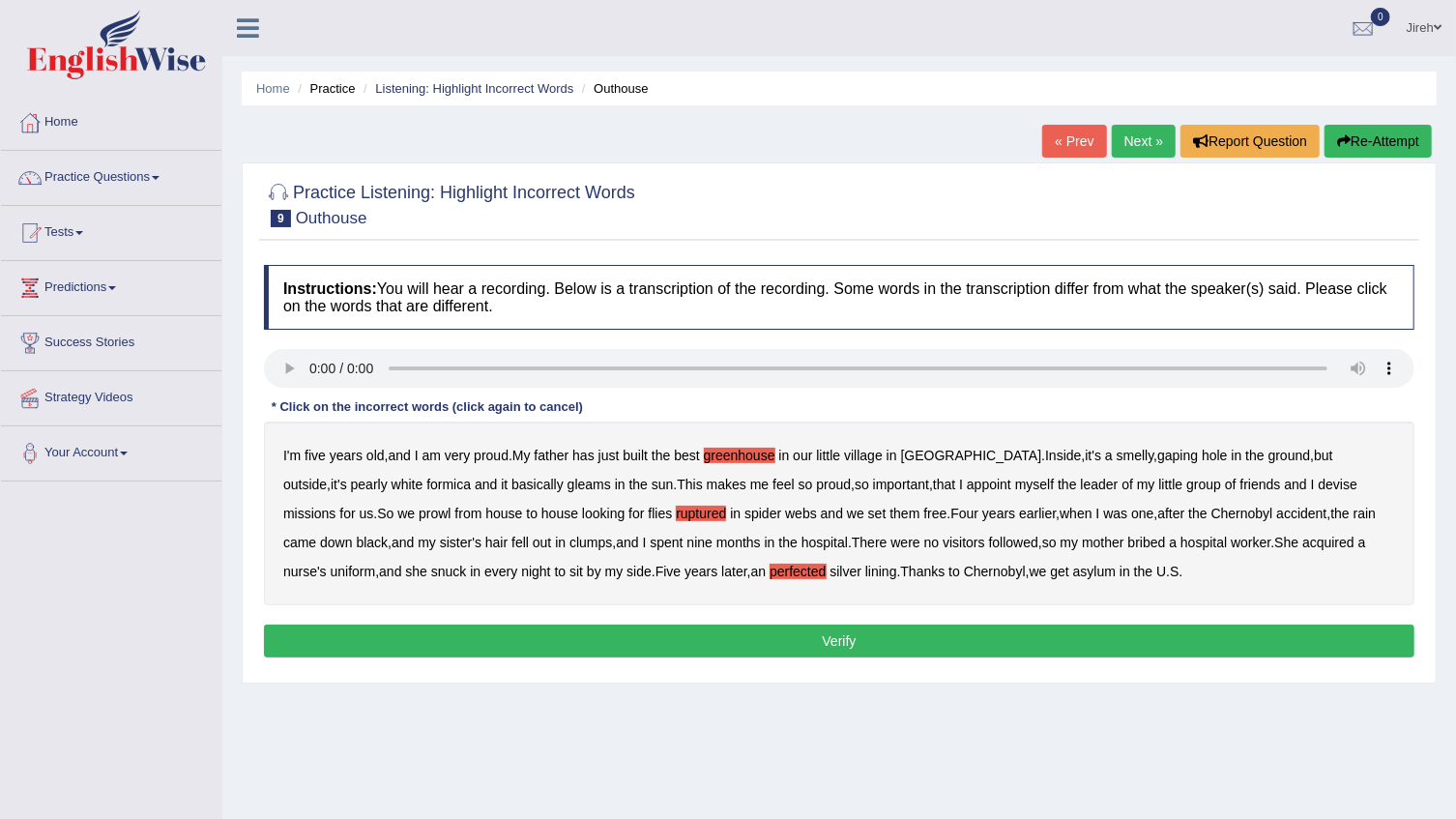
click at [833, 629] on button "Verify" at bounding box center [839, 640] width 1150 height 32
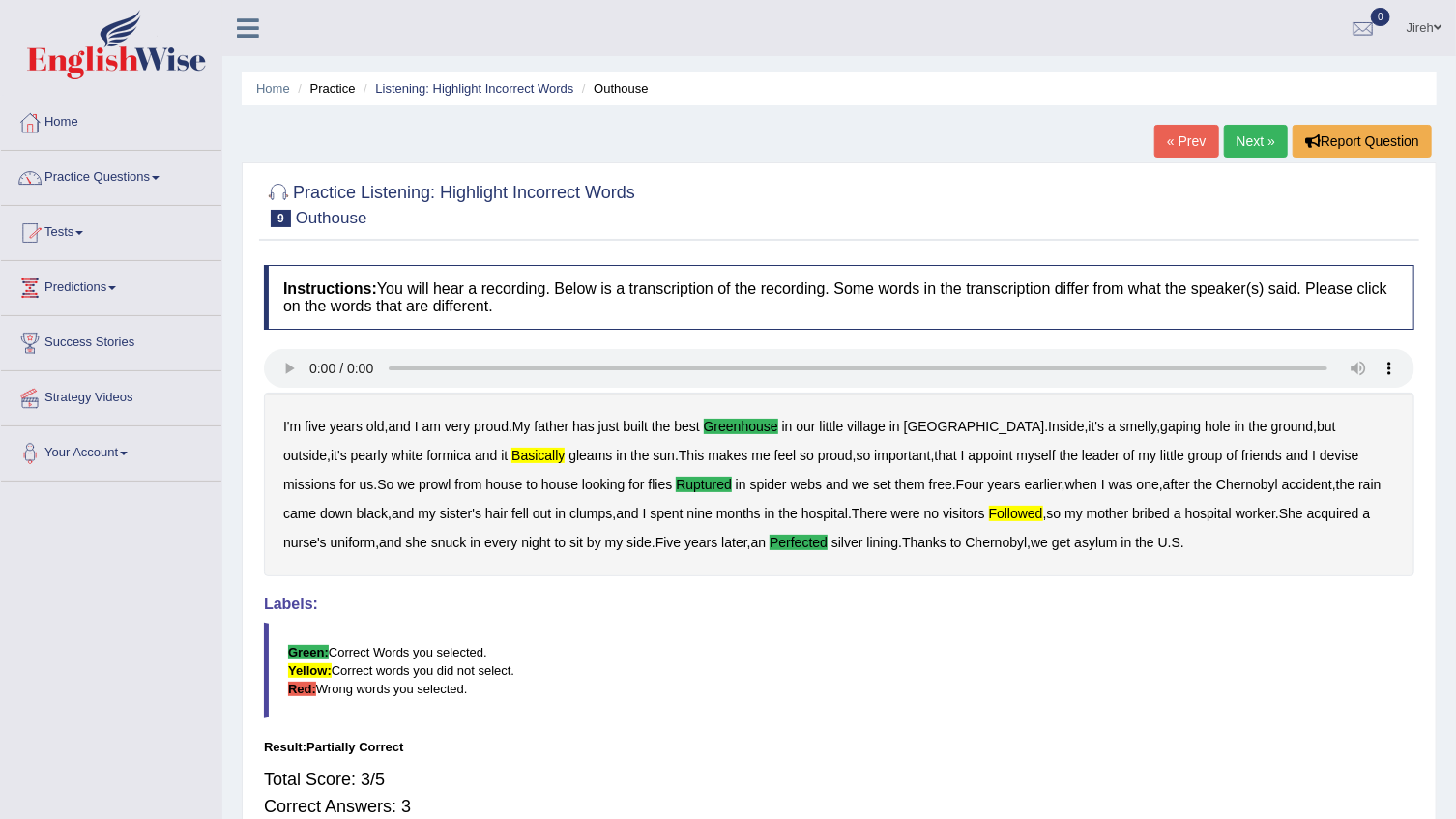
click at [146, 183] on link "Practice Questions" at bounding box center [111, 174] width 220 height 48
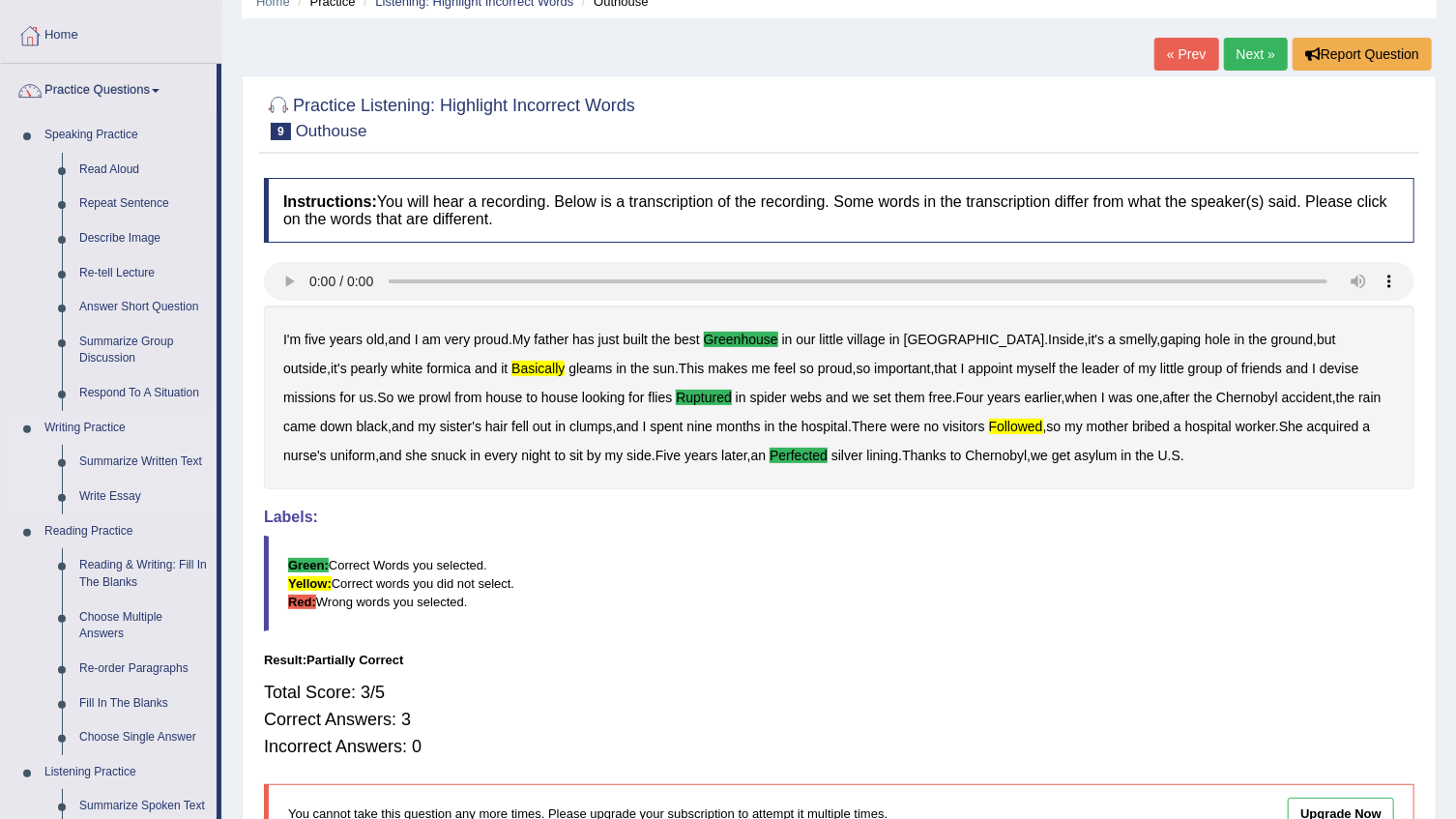
scroll to position [88, 0]
click at [142, 563] on link "Reading & Writing: Fill In The Blanks" at bounding box center [144, 574] width 146 height 51
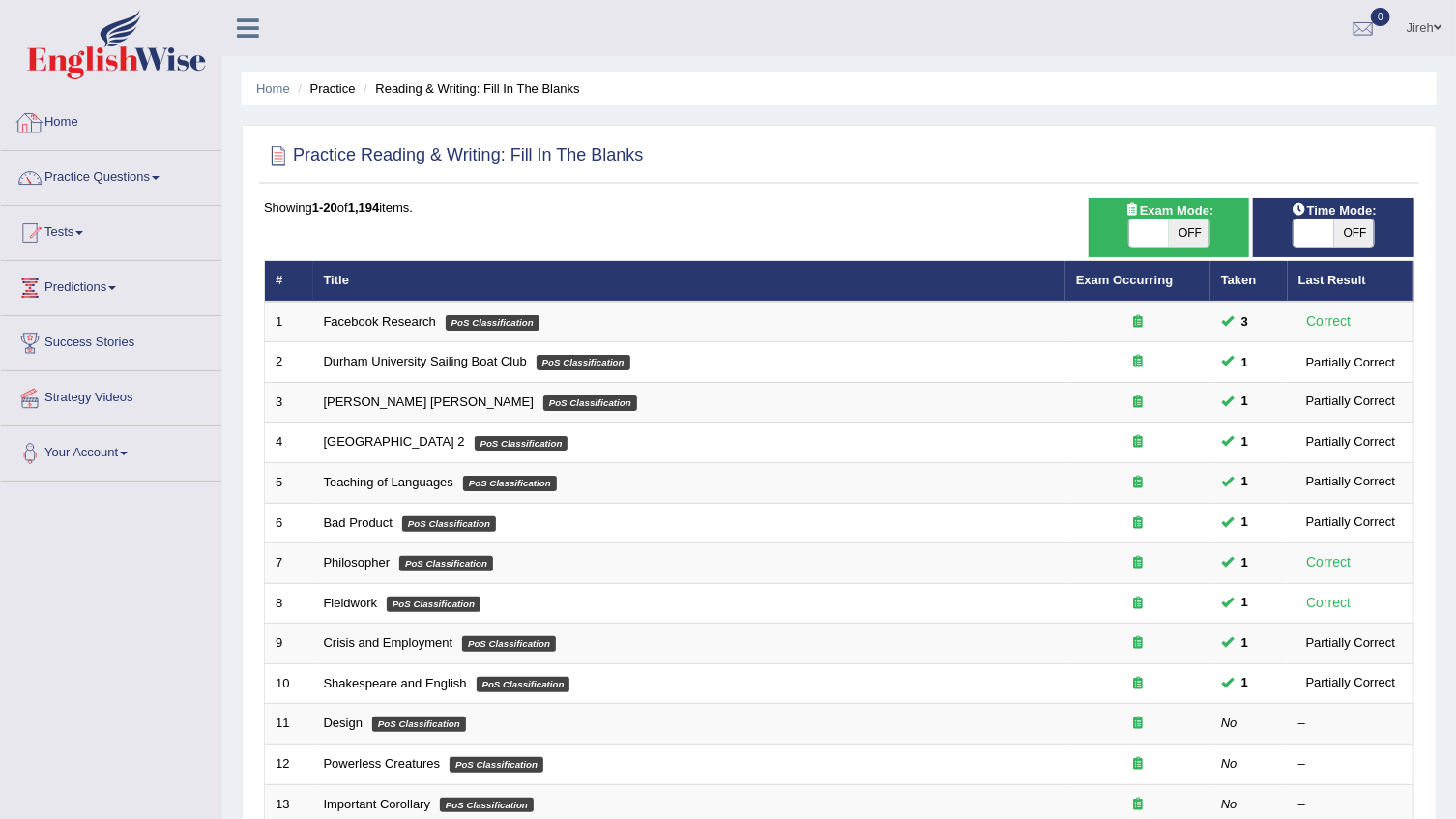
click at [64, 126] on link "Home" at bounding box center [111, 119] width 220 height 48
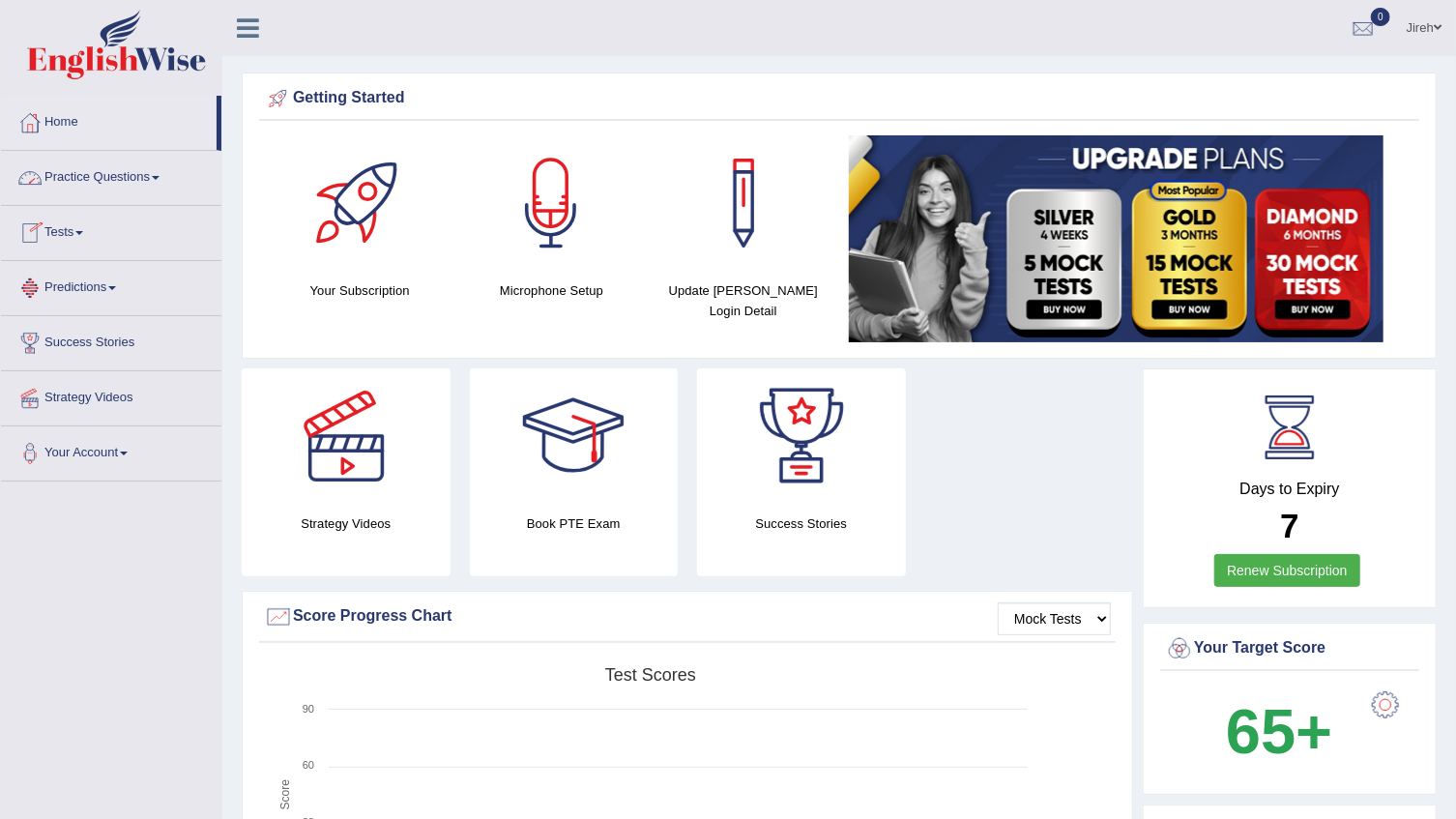
click at [107, 181] on link "Practice Questions" at bounding box center [111, 174] width 220 height 48
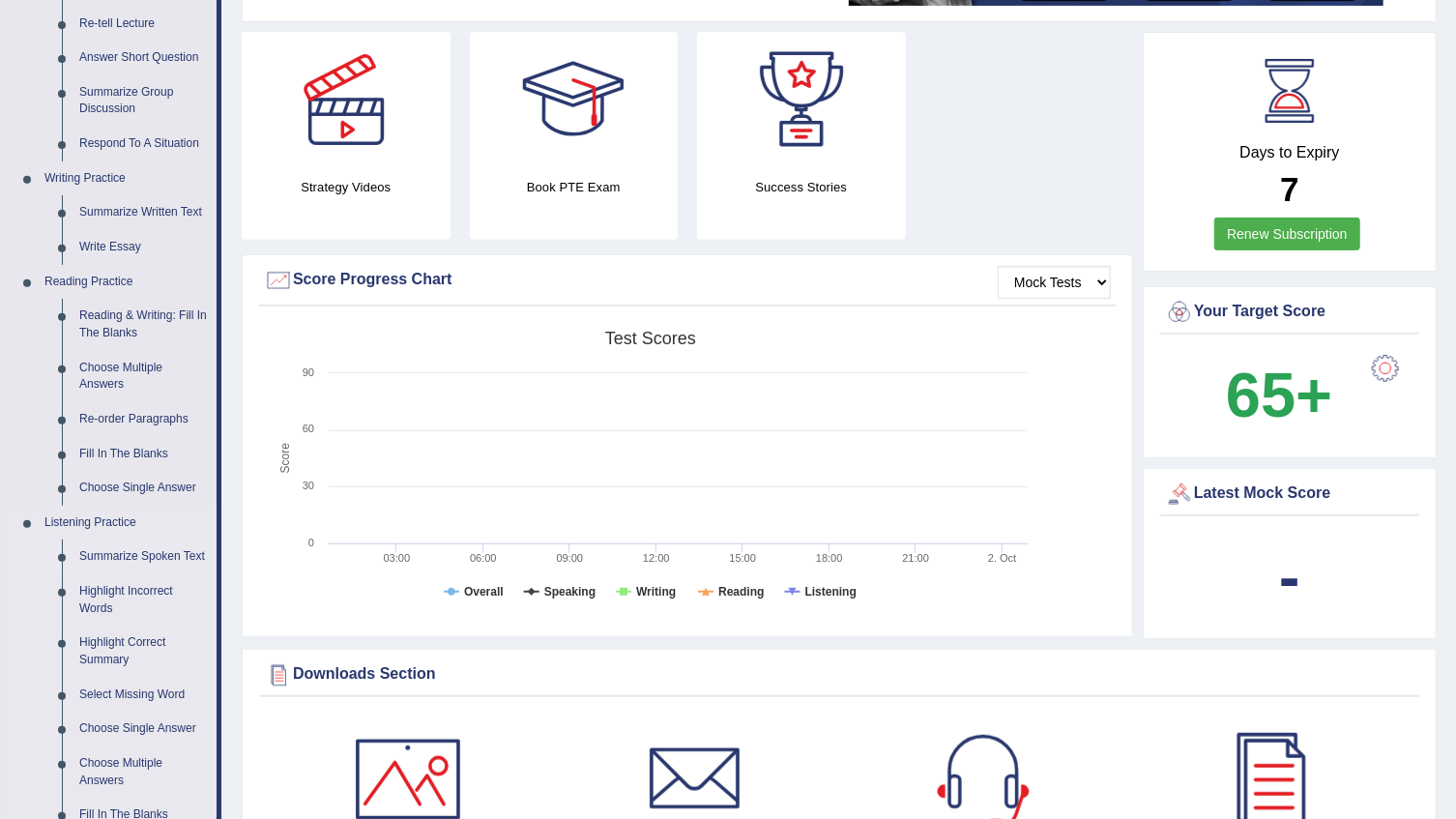
scroll to position [351, 0]
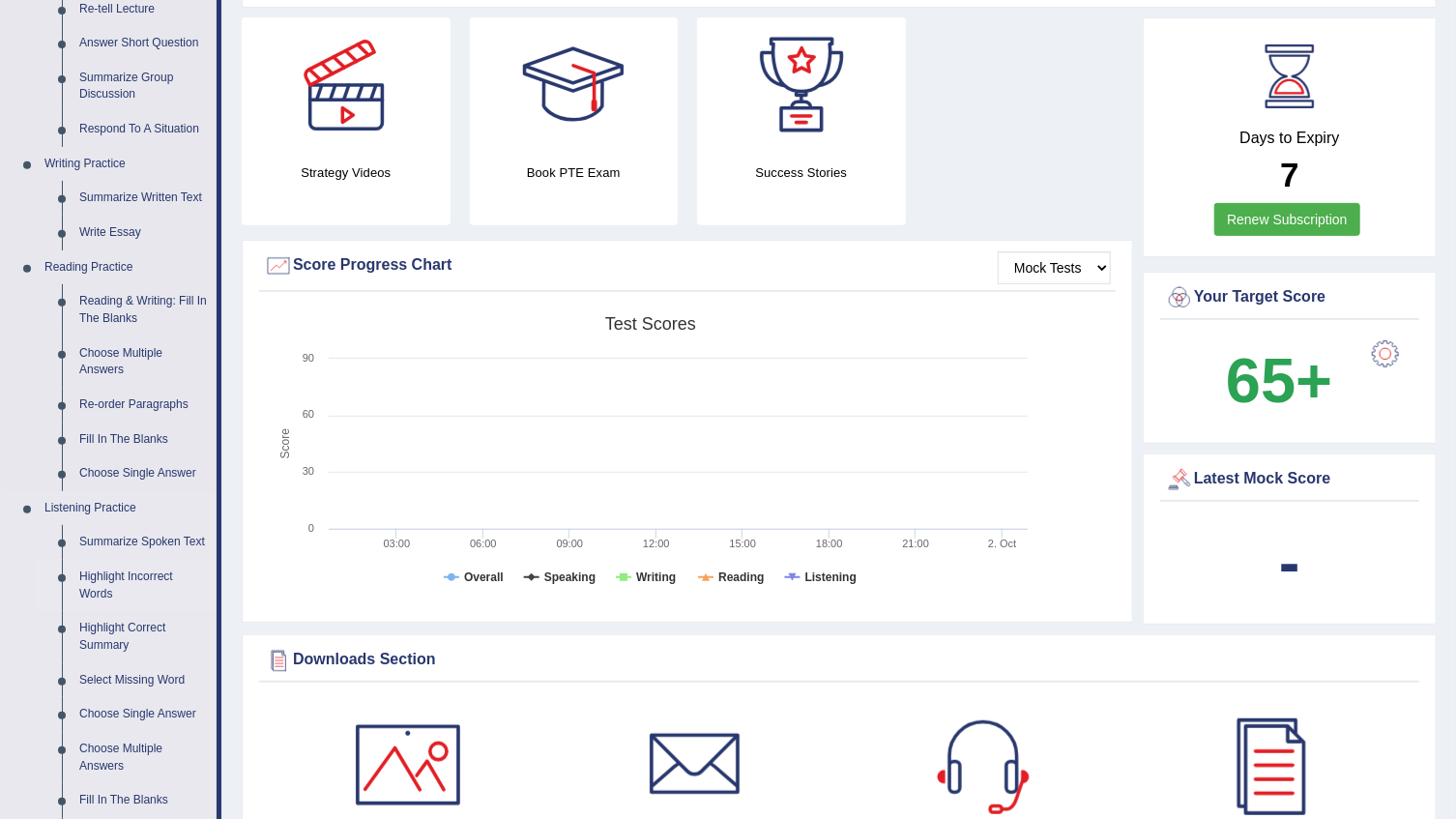
click at [127, 575] on link "Highlight Incorrect Words" at bounding box center [144, 585] width 146 height 51
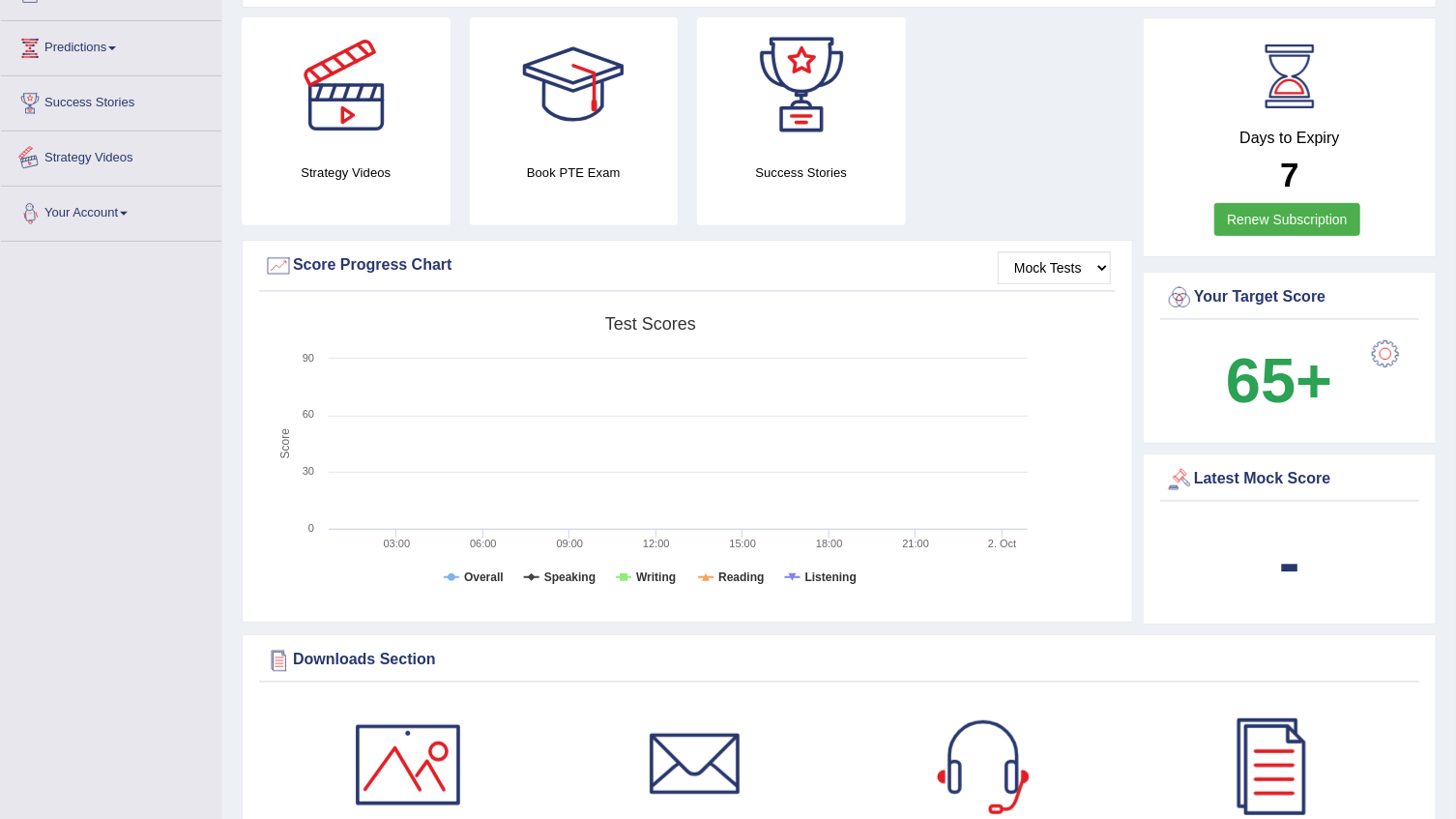
scroll to position [502, 0]
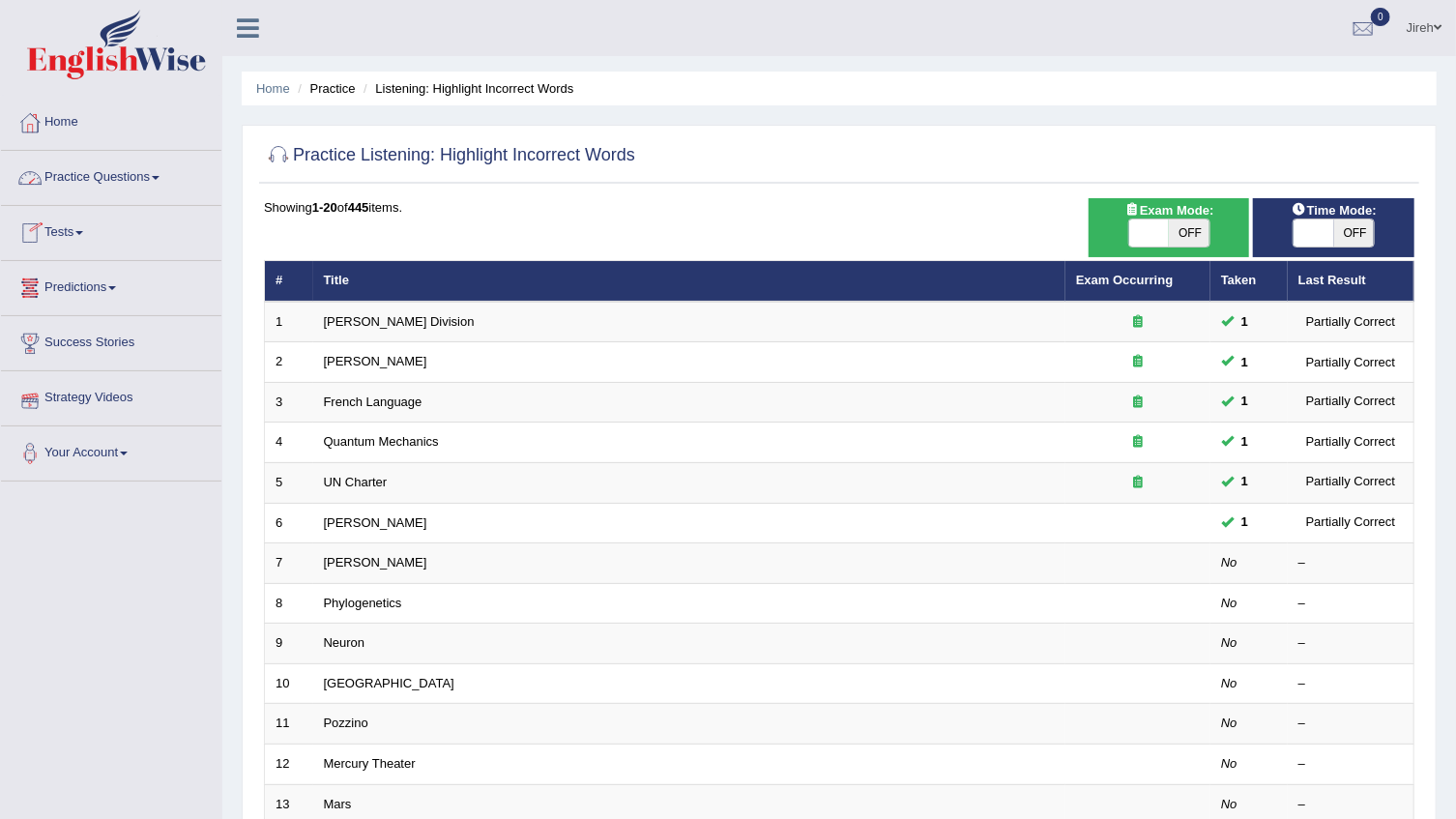
click at [151, 182] on link "Practice Questions" at bounding box center [111, 174] width 220 height 48
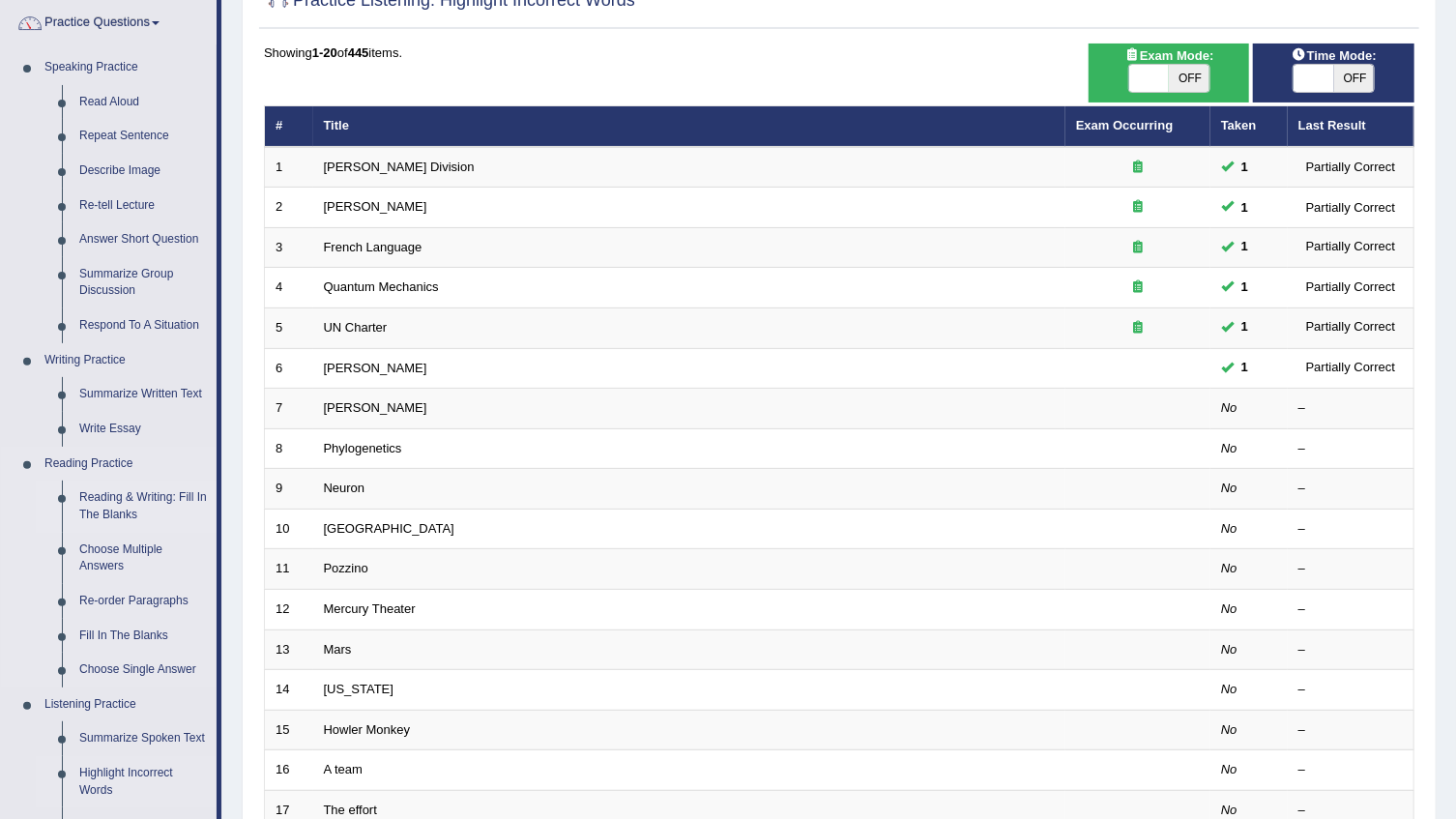
scroll to position [175, 0]
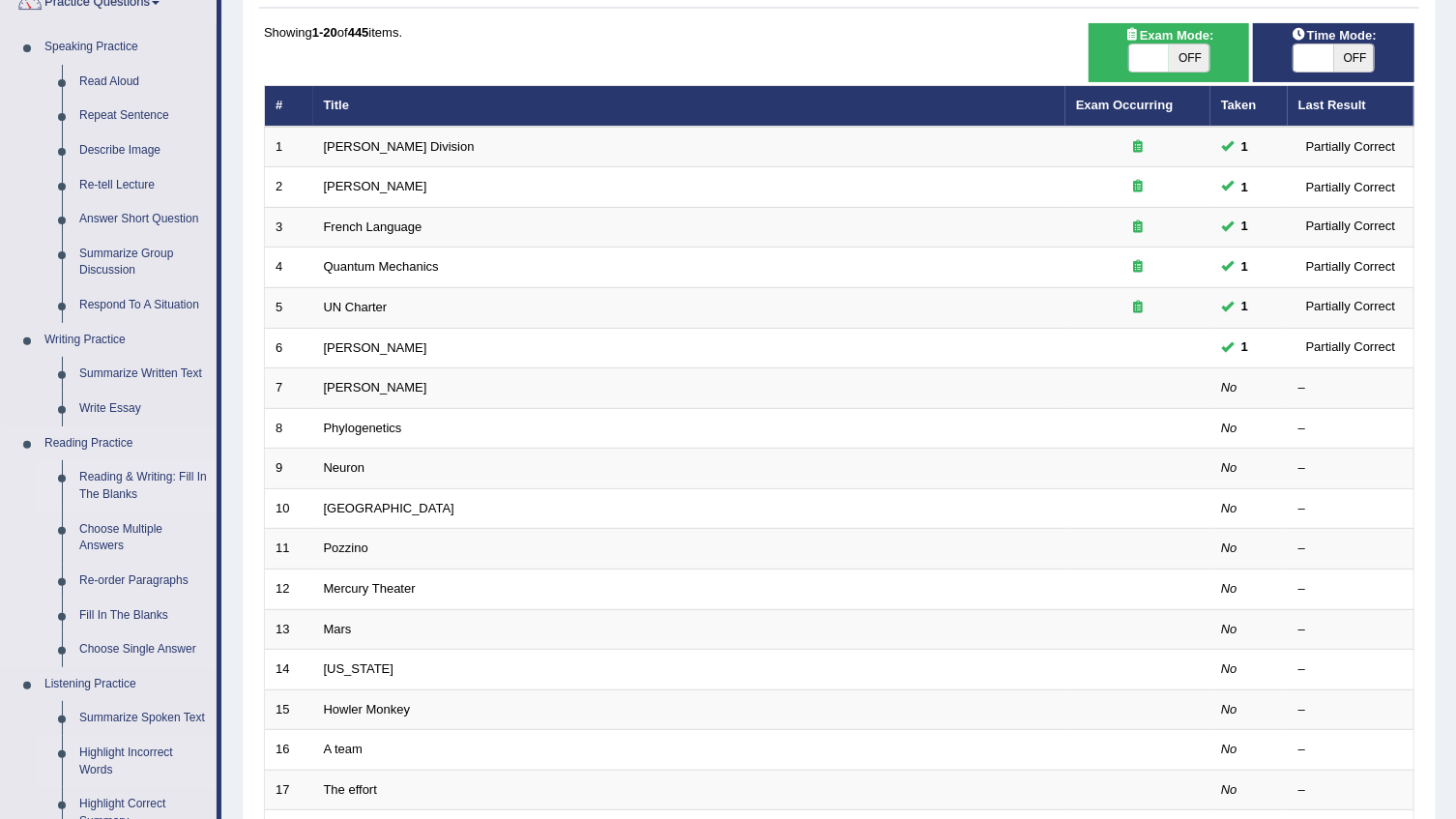
click at [115, 480] on link "Reading & Writing: Fill In The Blanks" at bounding box center [144, 486] width 146 height 51
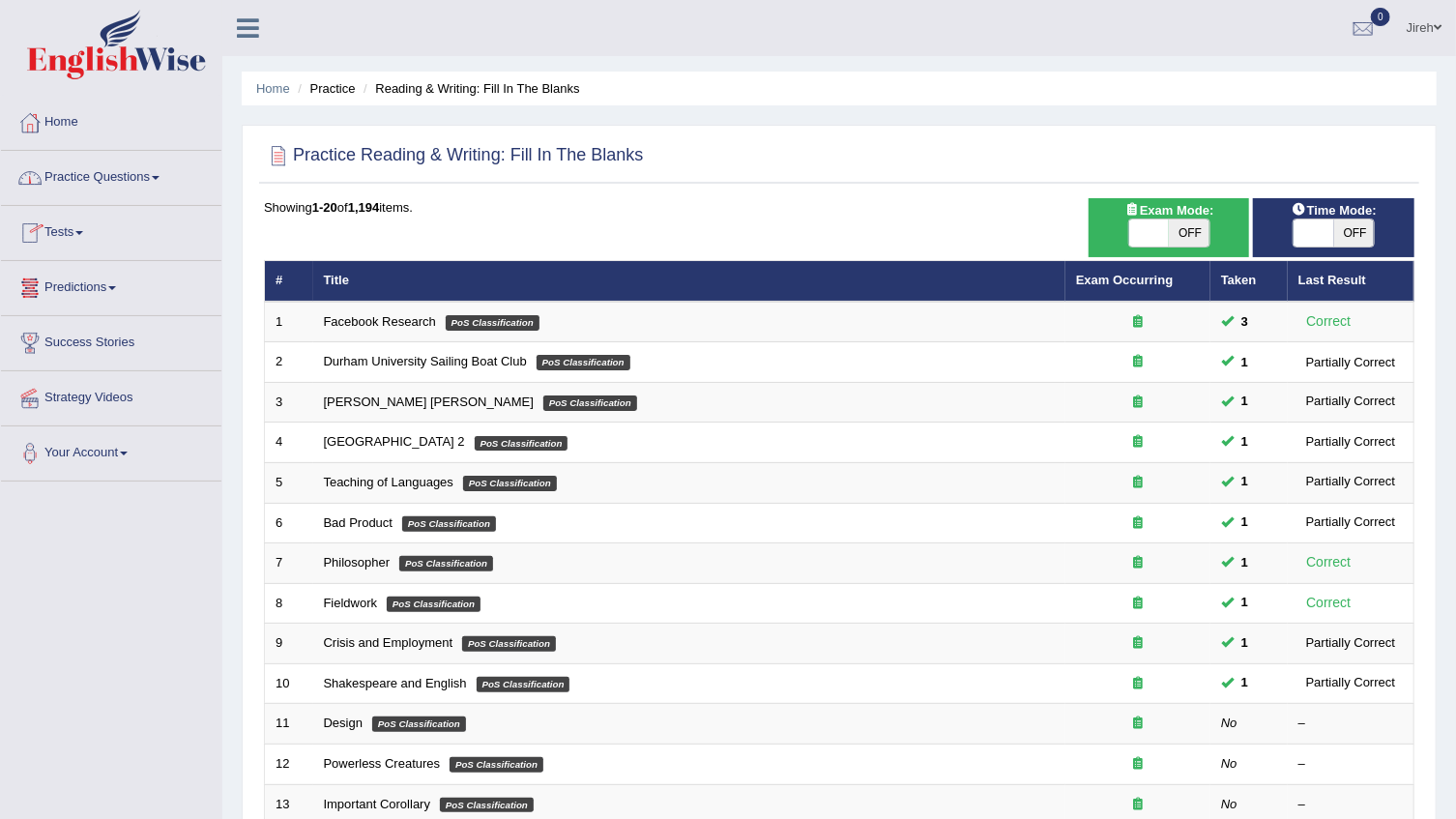
click at [146, 179] on link "Practice Questions" at bounding box center [111, 174] width 220 height 48
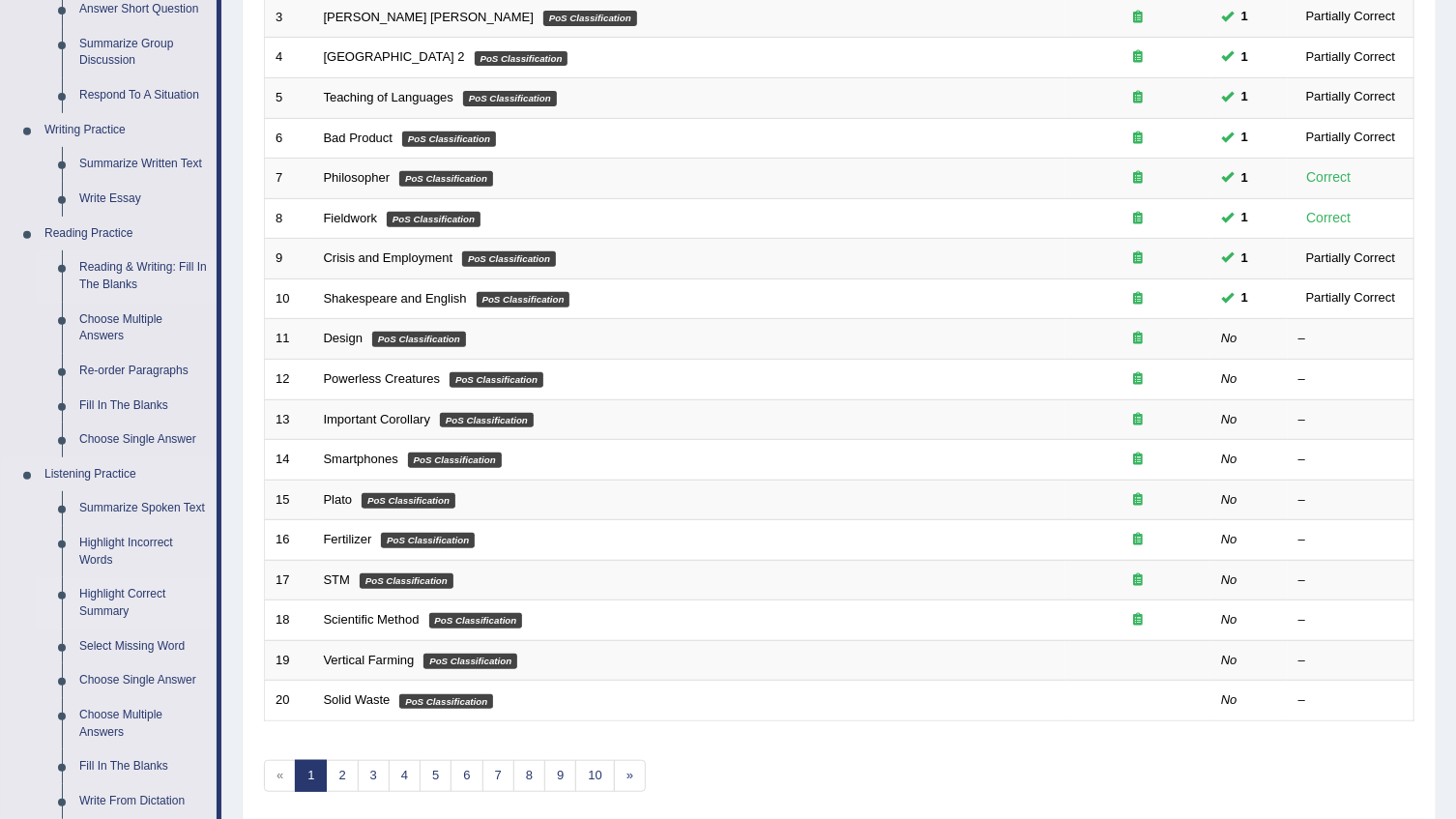
scroll to position [439, 0]
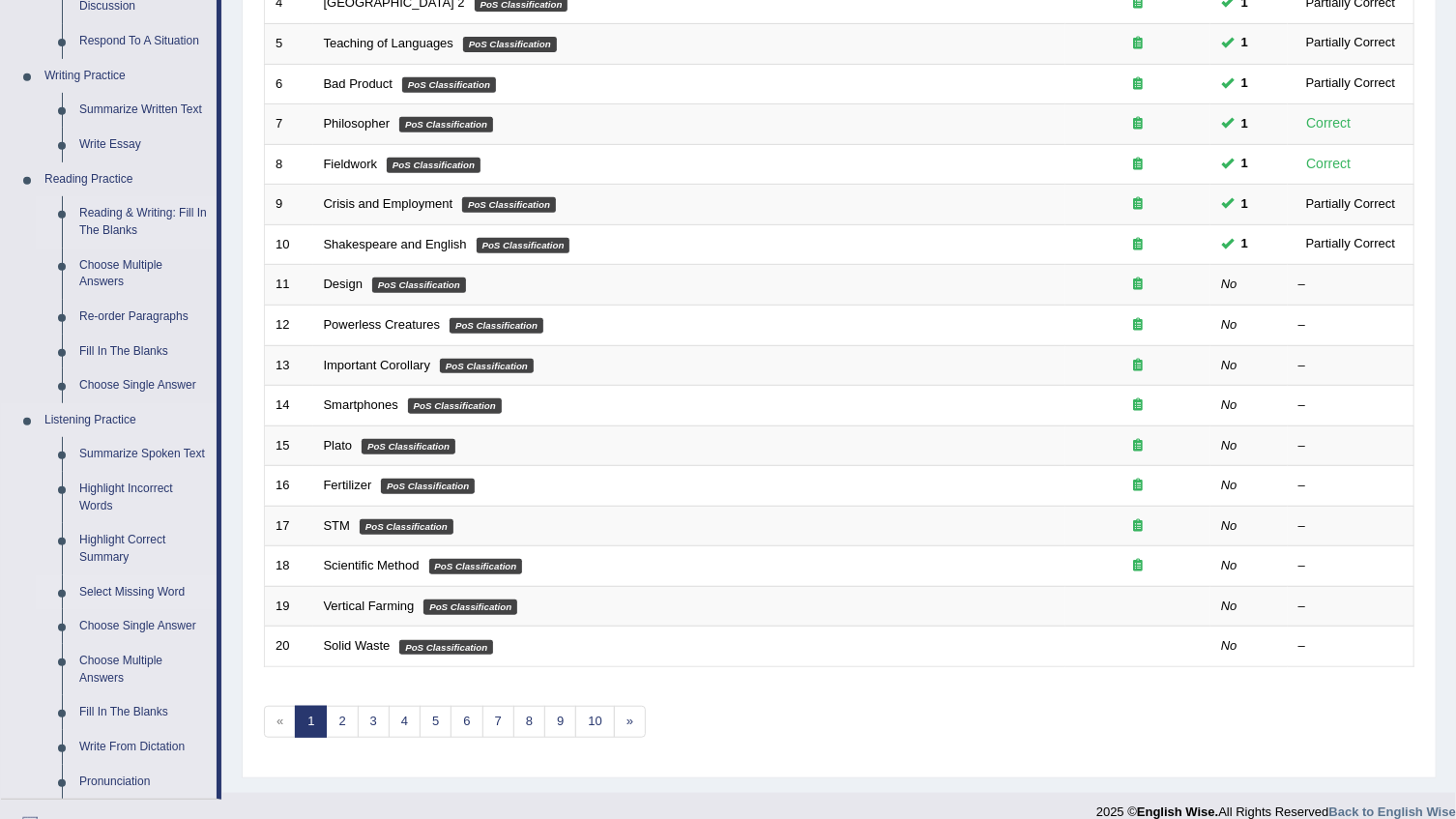
click at [159, 593] on link "Select Missing Word" at bounding box center [144, 592] width 146 height 34
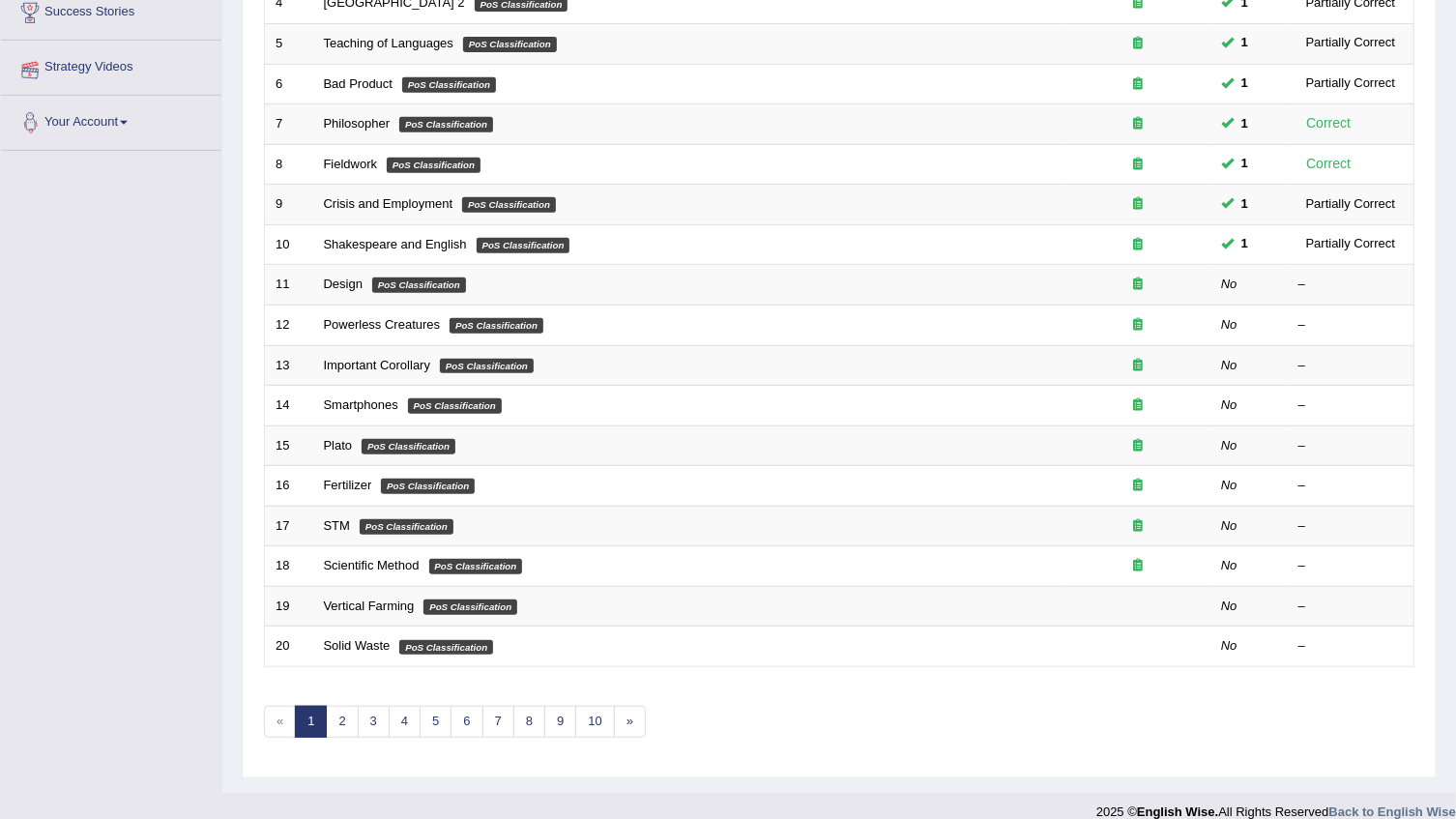
scroll to position [458, 0]
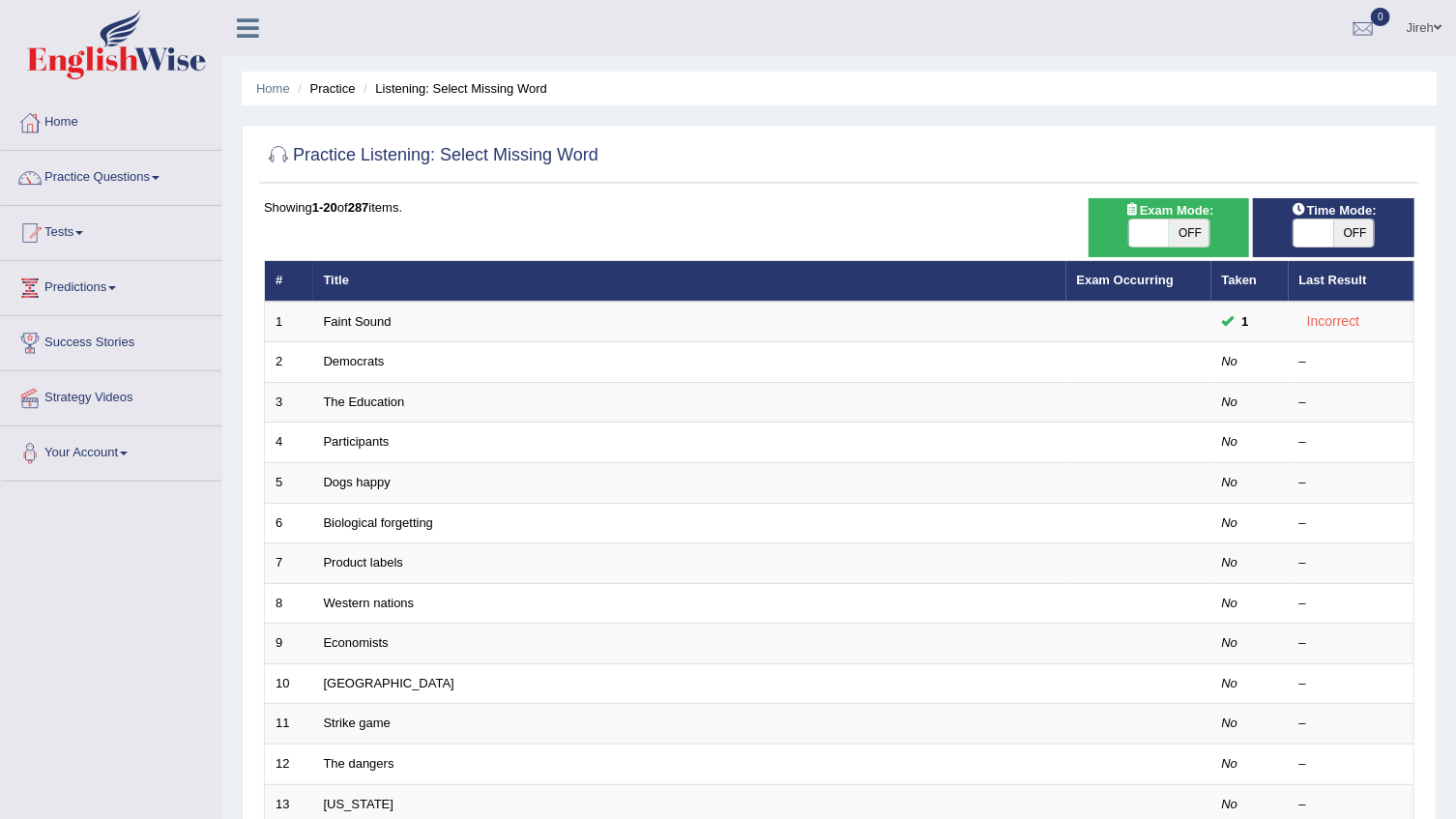
click at [146, 176] on link "Practice Questions" at bounding box center [111, 174] width 220 height 48
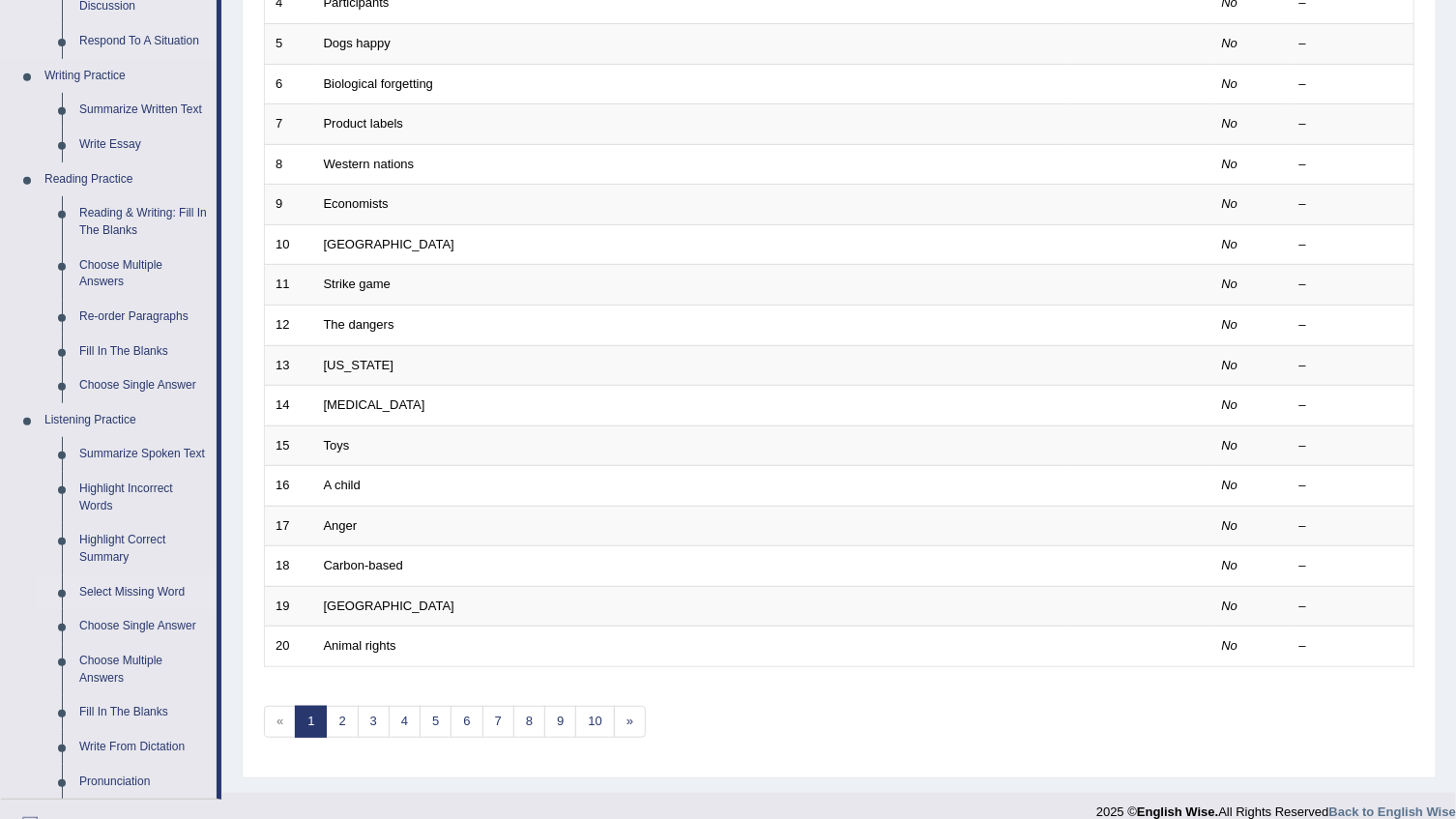
scroll to position [694, 0]
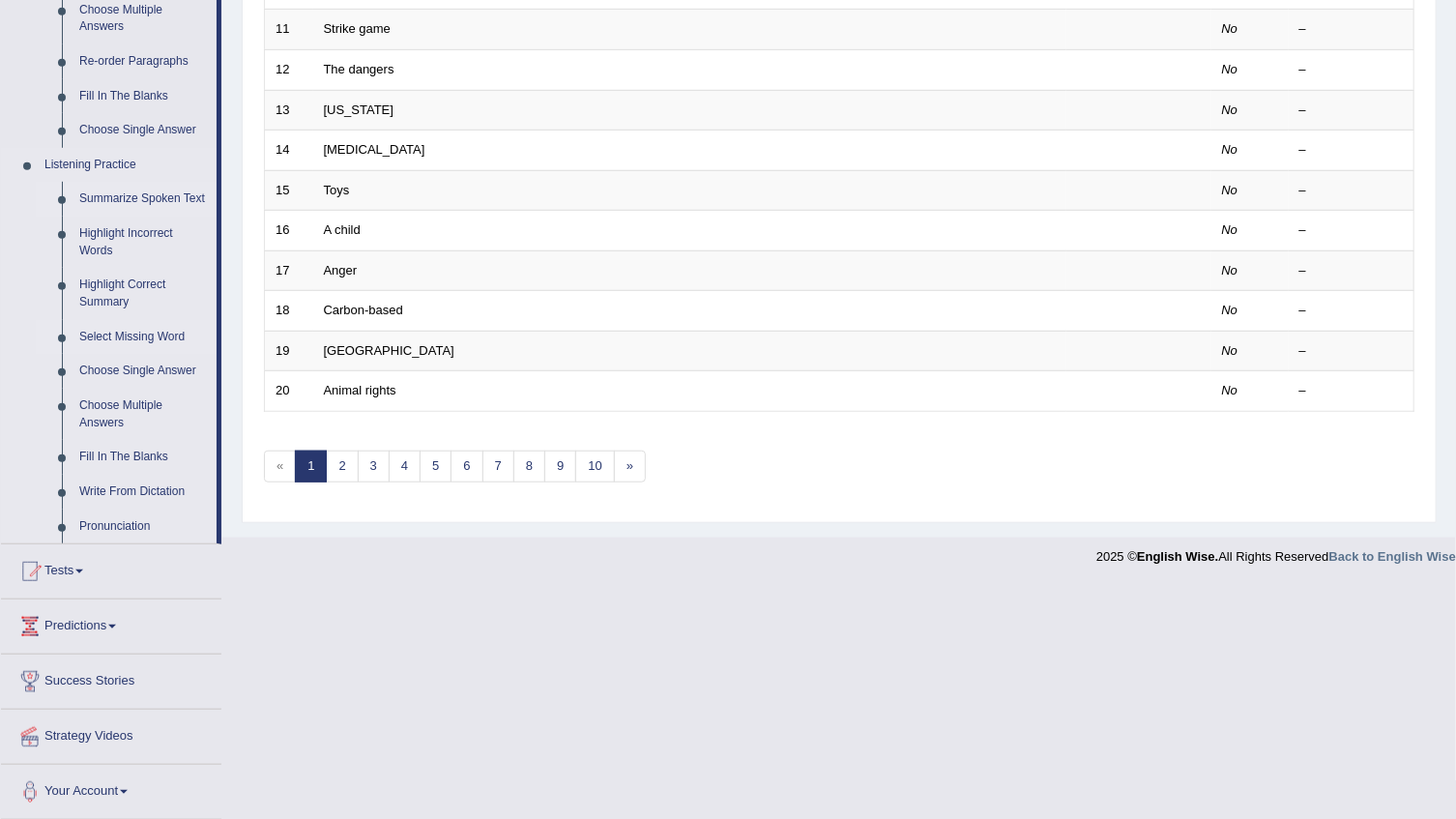
click at [114, 200] on link "Summarize Spoken Text" at bounding box center [144, 199] width 146 height 34
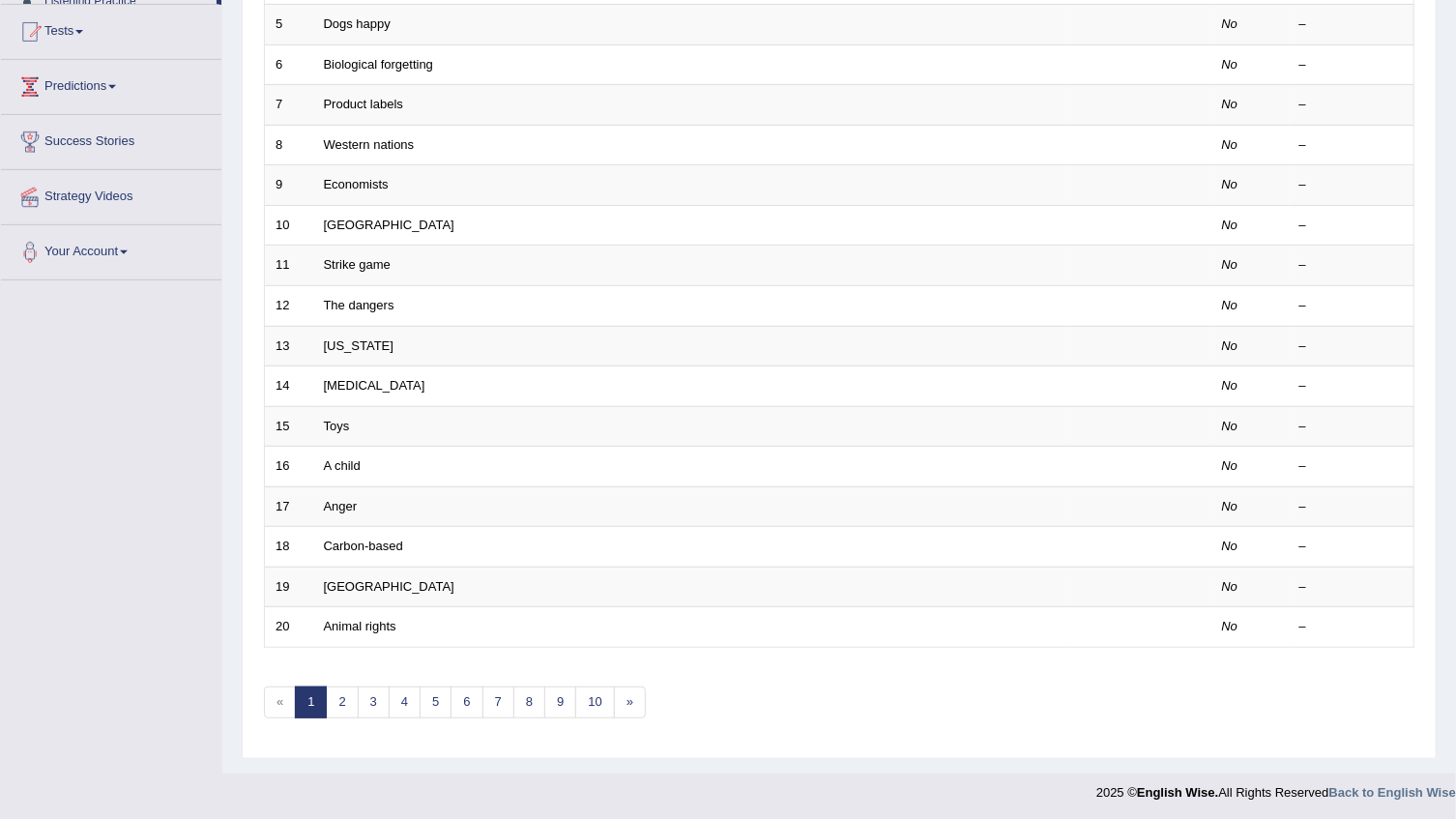
scroll to position [280, 0]
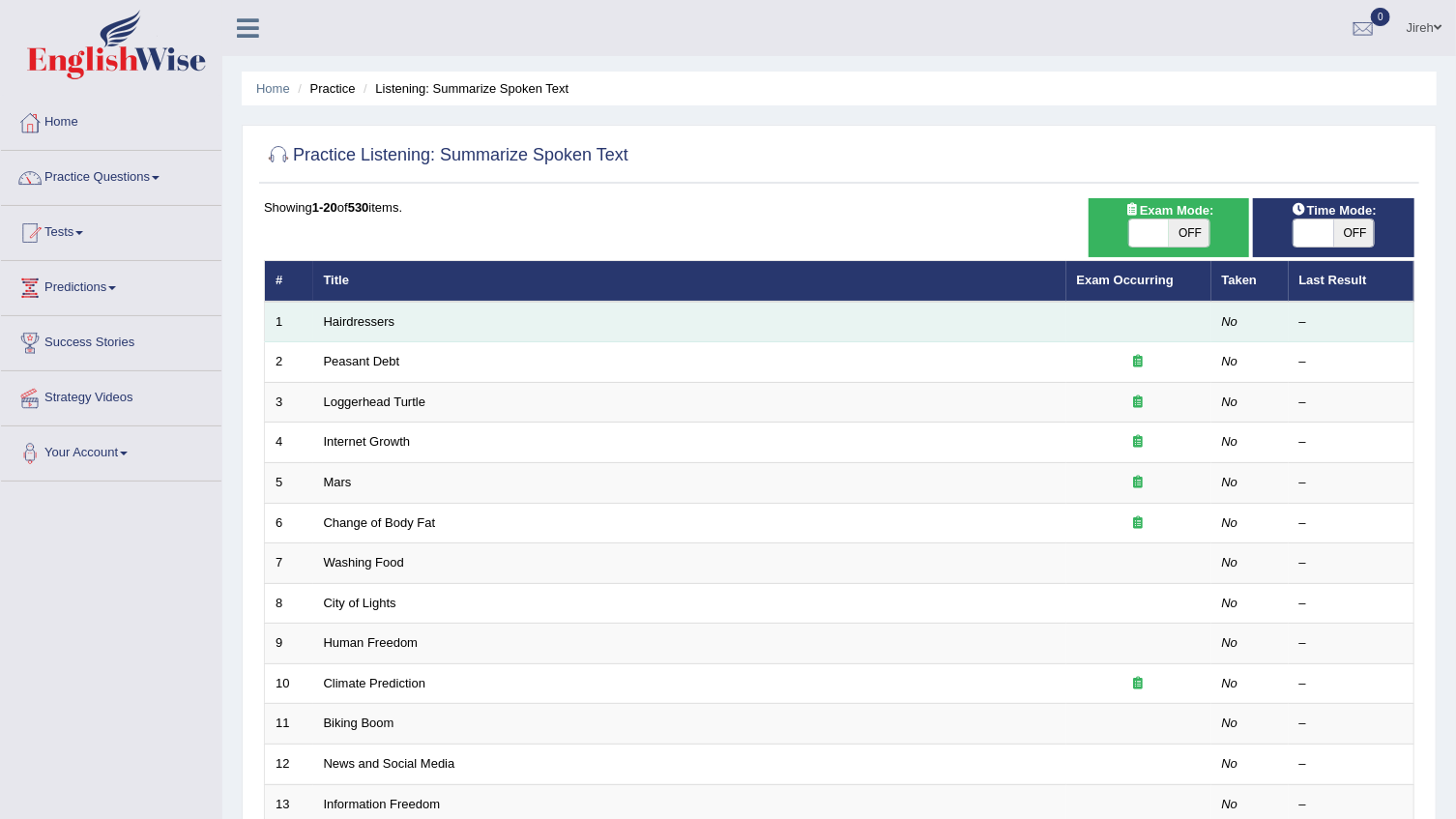
click at [359, 328] on td "Hairdressers" at bounding box center [690, 322] width 753 height 40
click at [367, 321] on link "Hairdressers" at bounding box center [359, 322] width 72 height 15
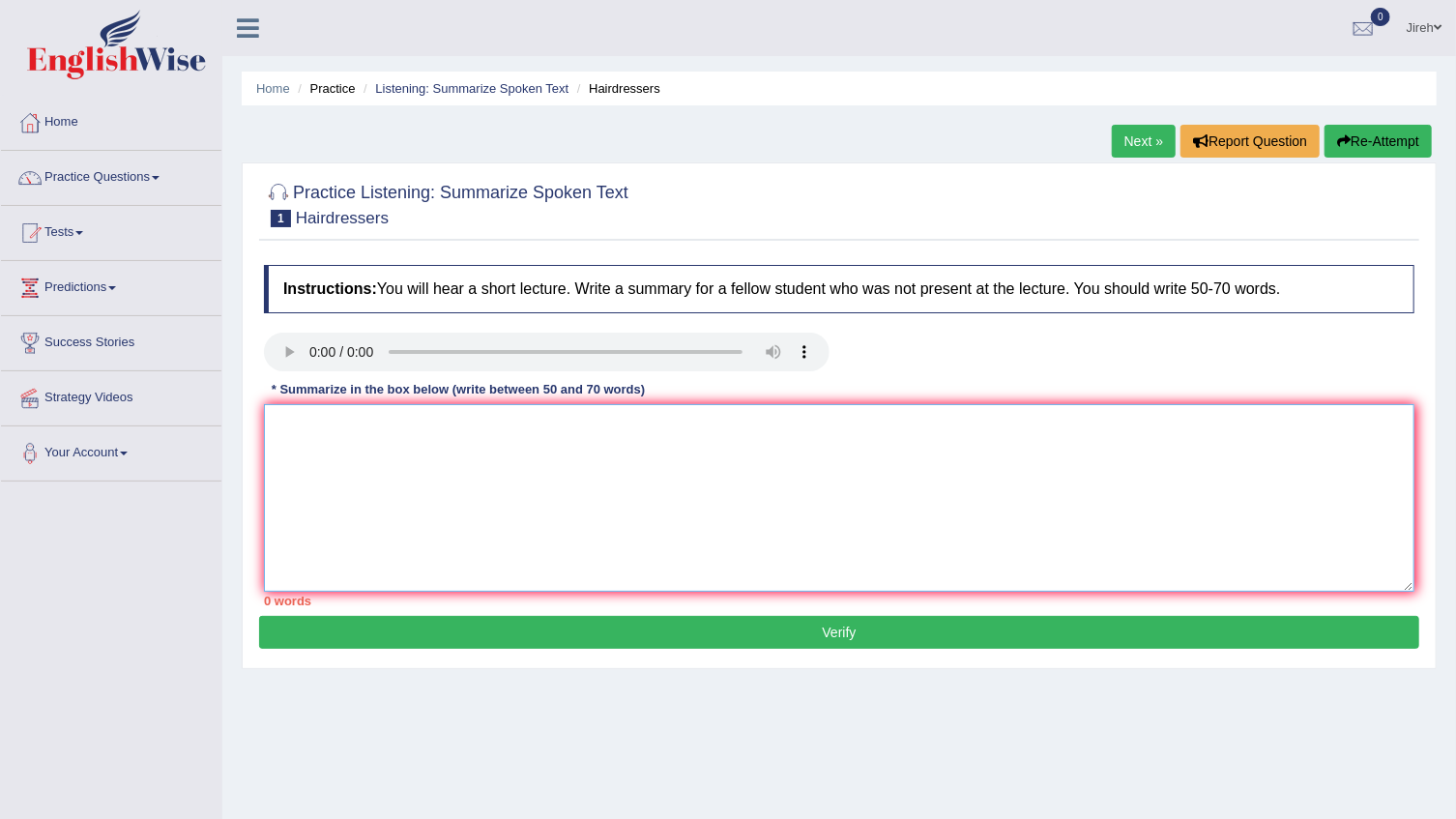
click at [568, 414] on textarea at bounding box center [839, 497] width 1150 height 188
type textarea "t"
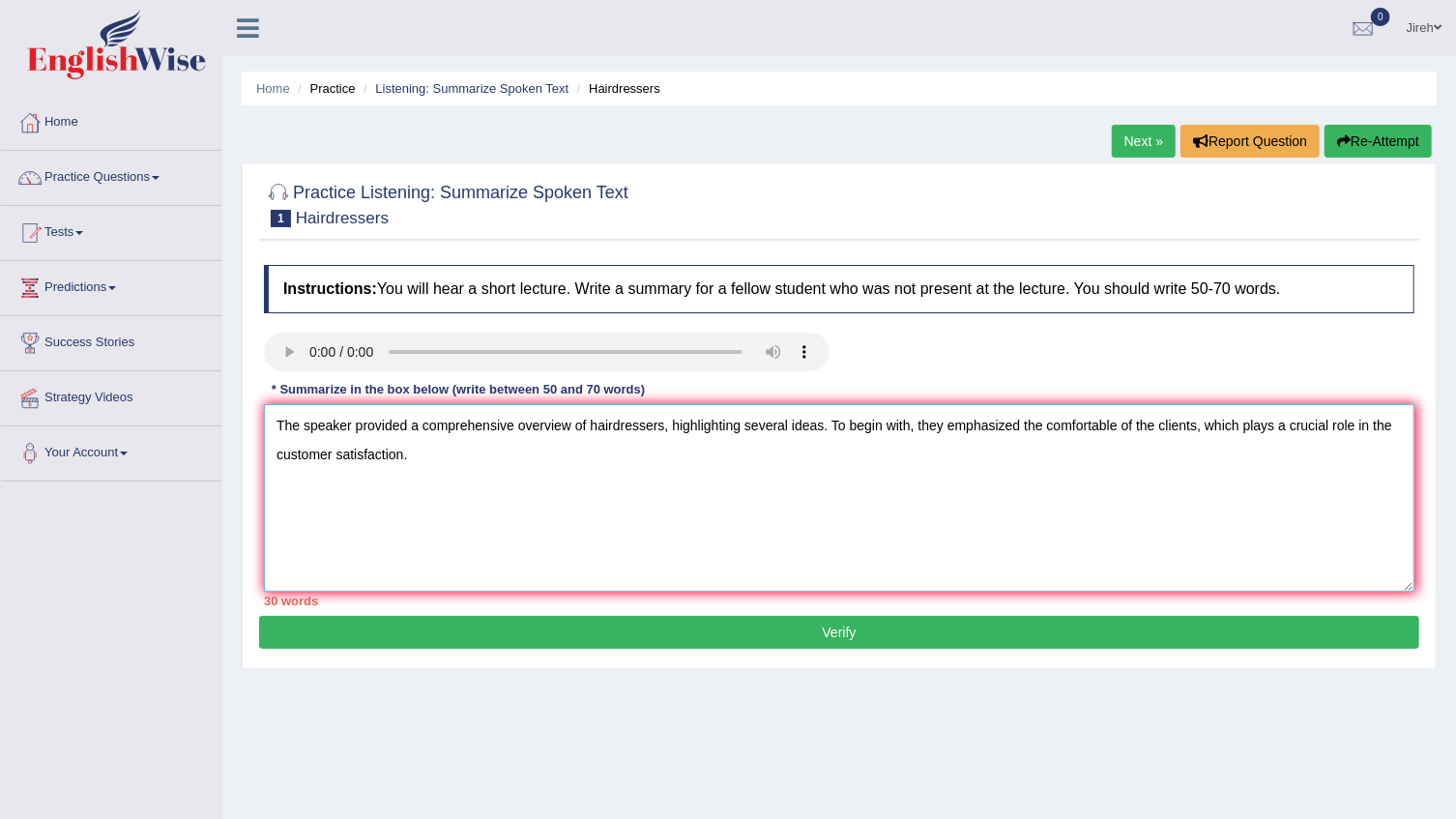
type textarea "The speaker provided a comprehensive overview of hairdressers, highlighting sev…"
click button "Verify" at bounding box center [840, 631] width 1160 height 32
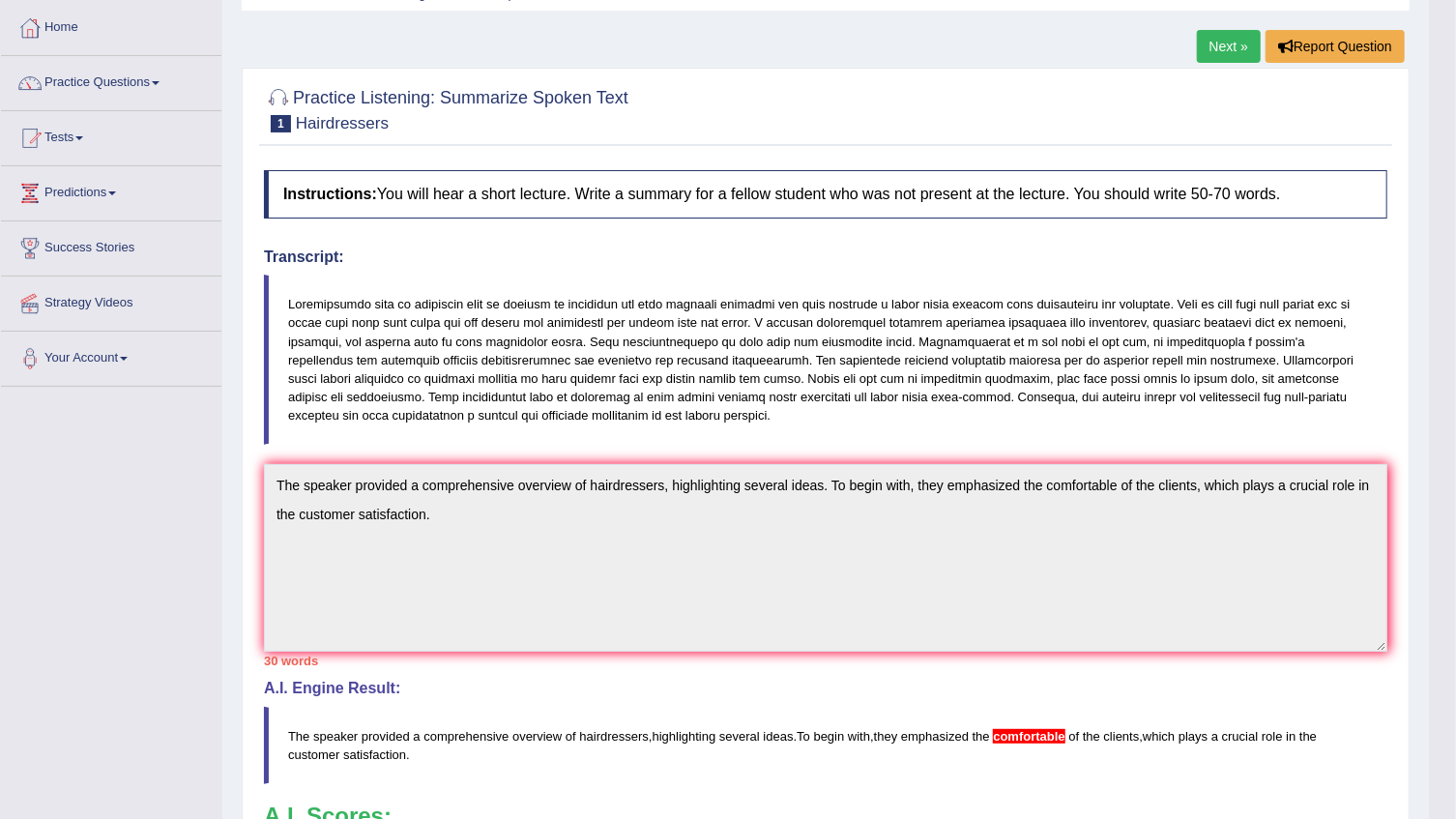
scroll to position [88, 0]
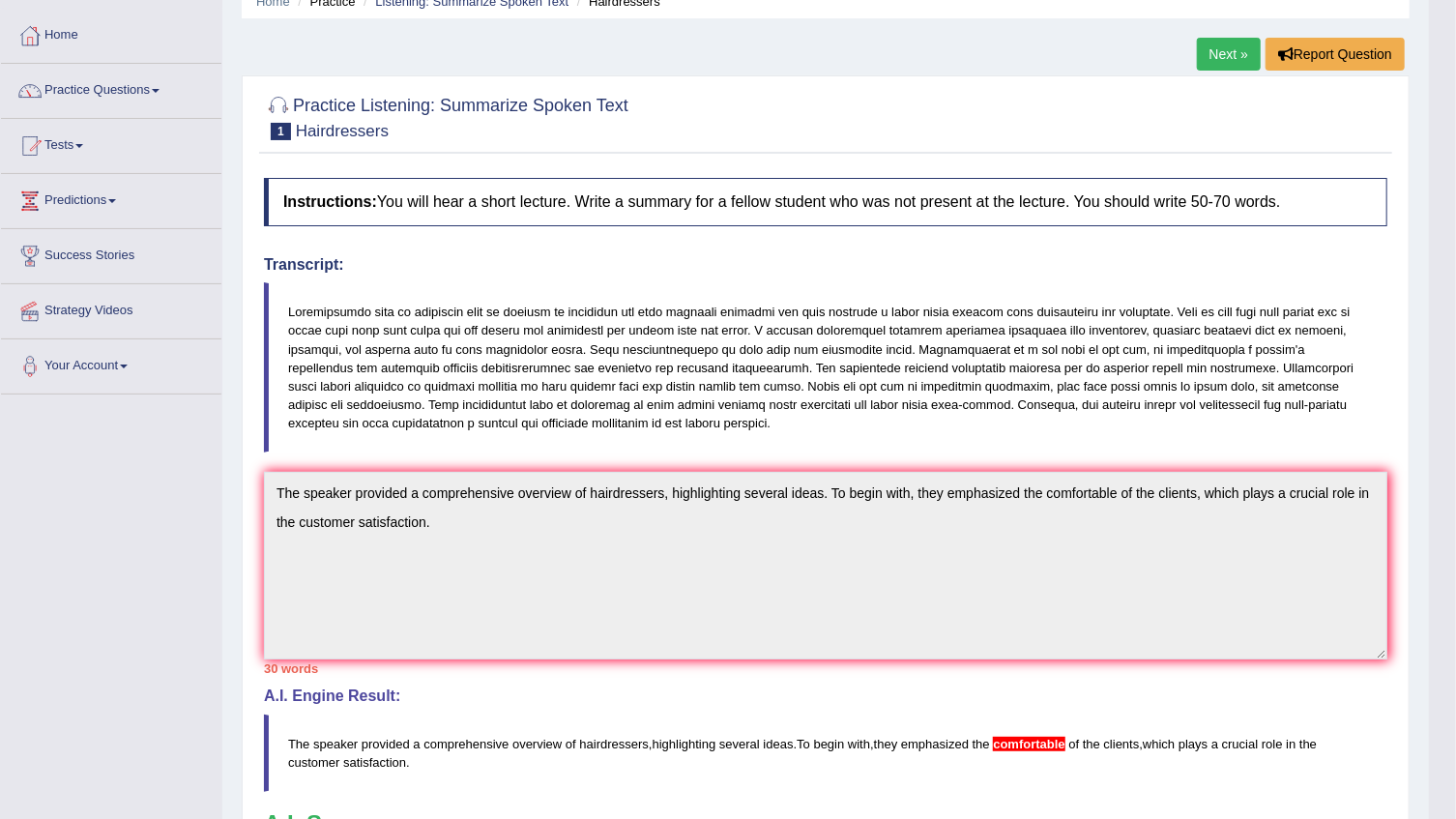
click at [597, 413] on blockquote at bounding box center [825, 367] width 1124 height 170
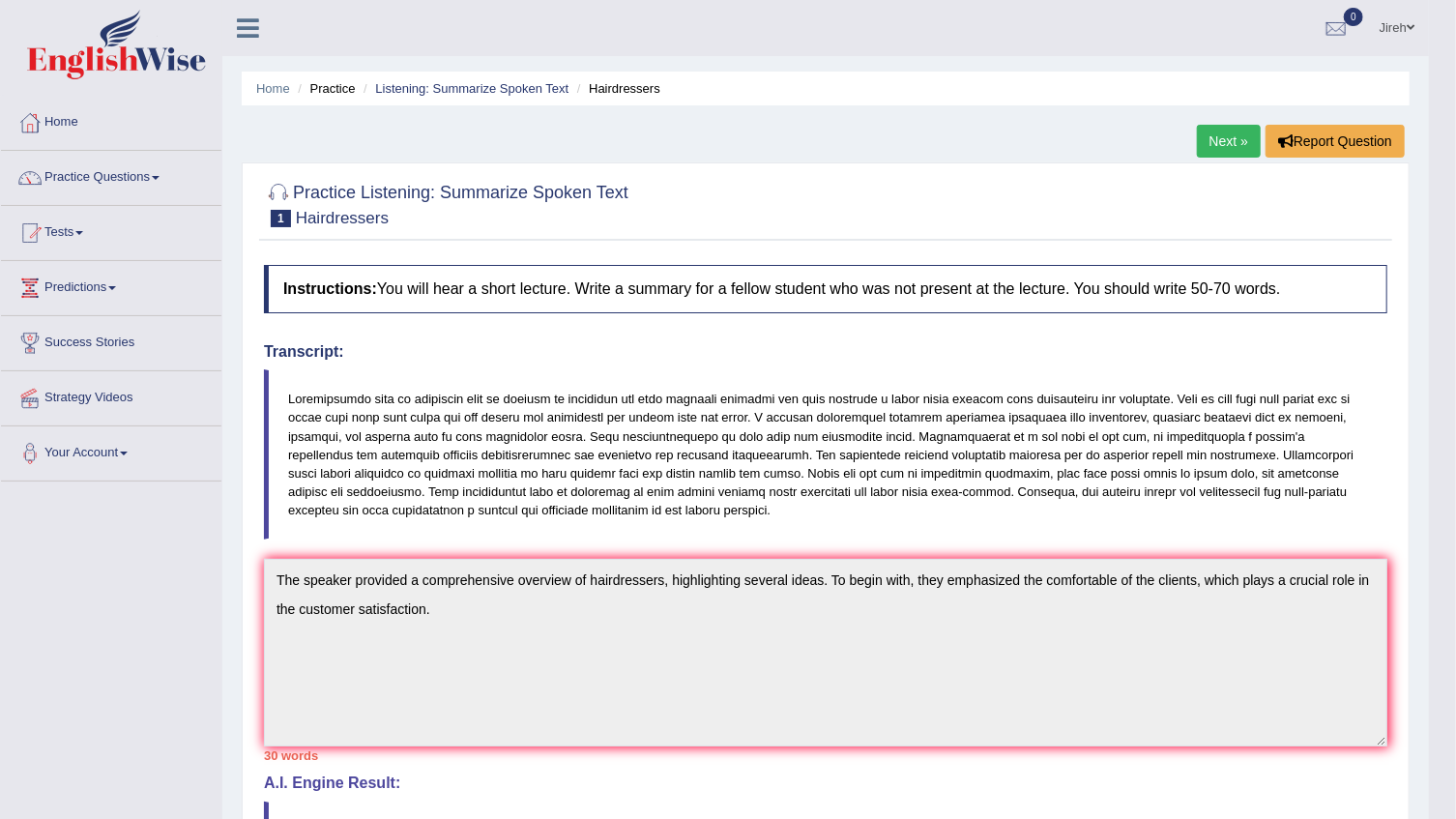
scroll to position [0, 0]
click at [1226, 146] on link "Next »" at bounding box center [1228, 141] width 64 height 32
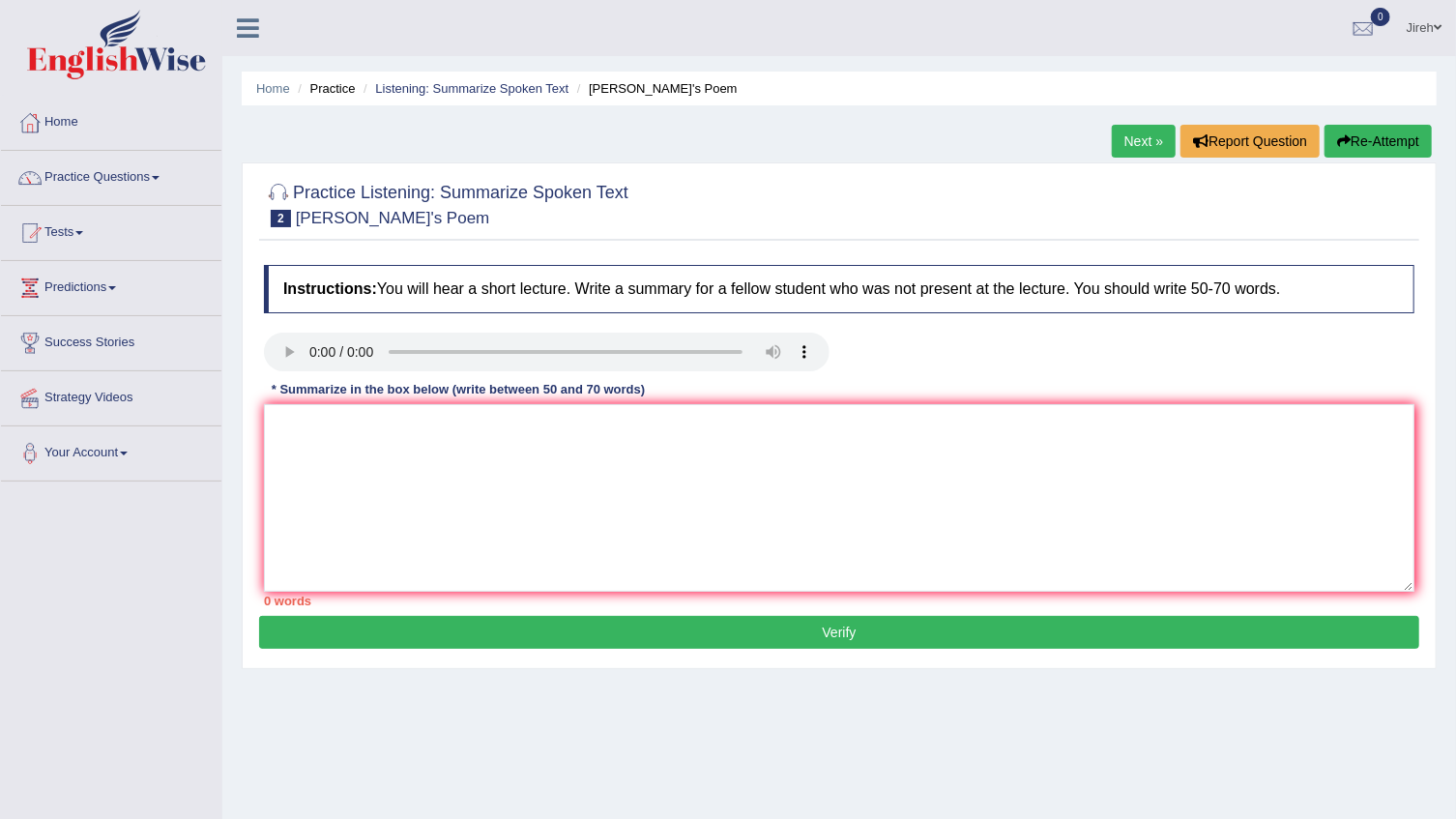
click at [491, 88] on link "Listening: Summarize Spoken Text" at bounding box center [472, 88] width 194 height 15
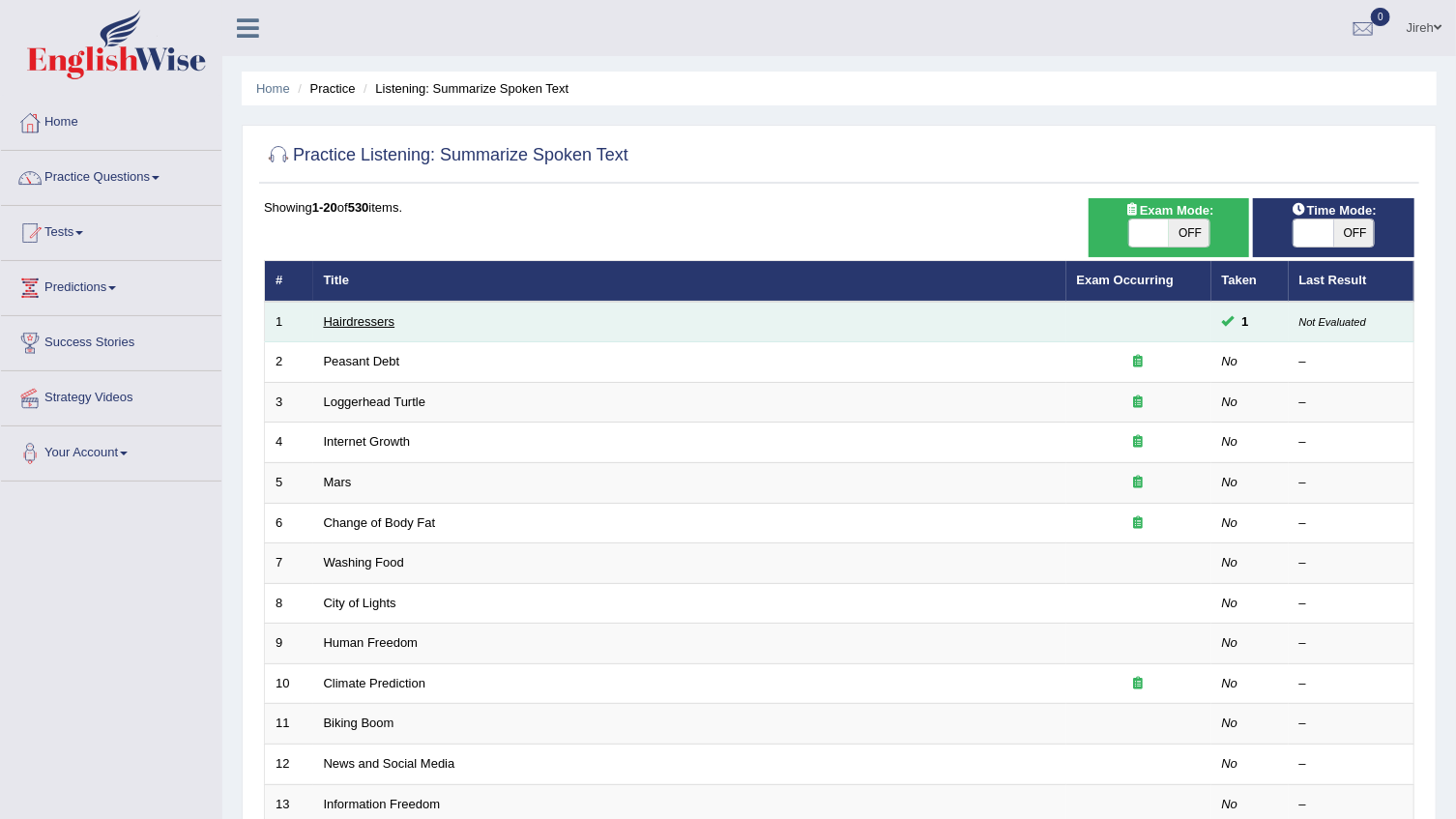
click at [391, 322] on link "Hairdressers" at bounding box center [359, 322] width 72 height 15
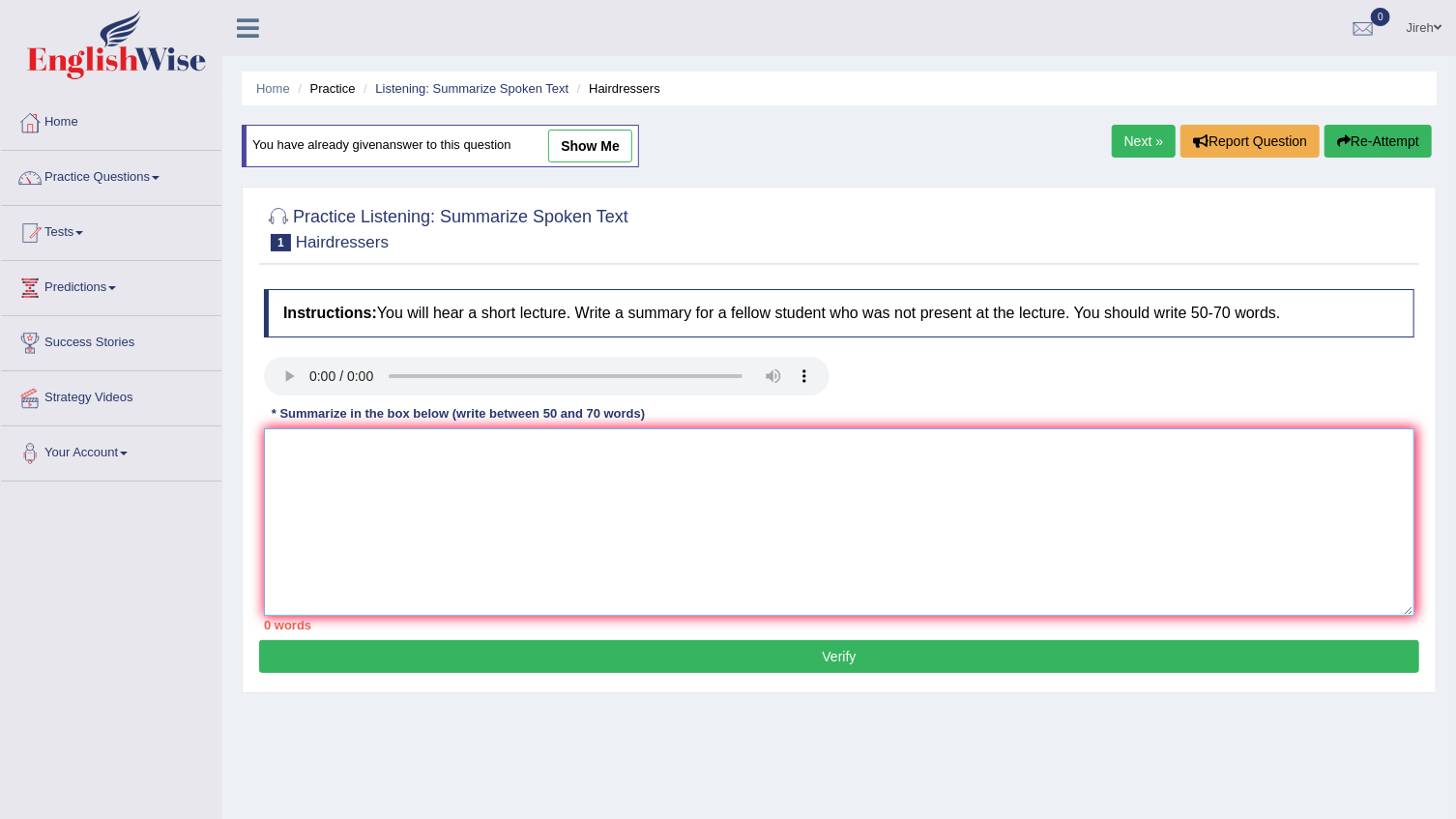
click at [521, 475] on textarea at bounding box center [839, 522] width 1150 height 188
click at [610, 157] on link "show me" at bounding box center [591, 146] width 85 height 32
type textarea "The speaker provided a comprehensive overview of hairdressers, highlighting sev…"
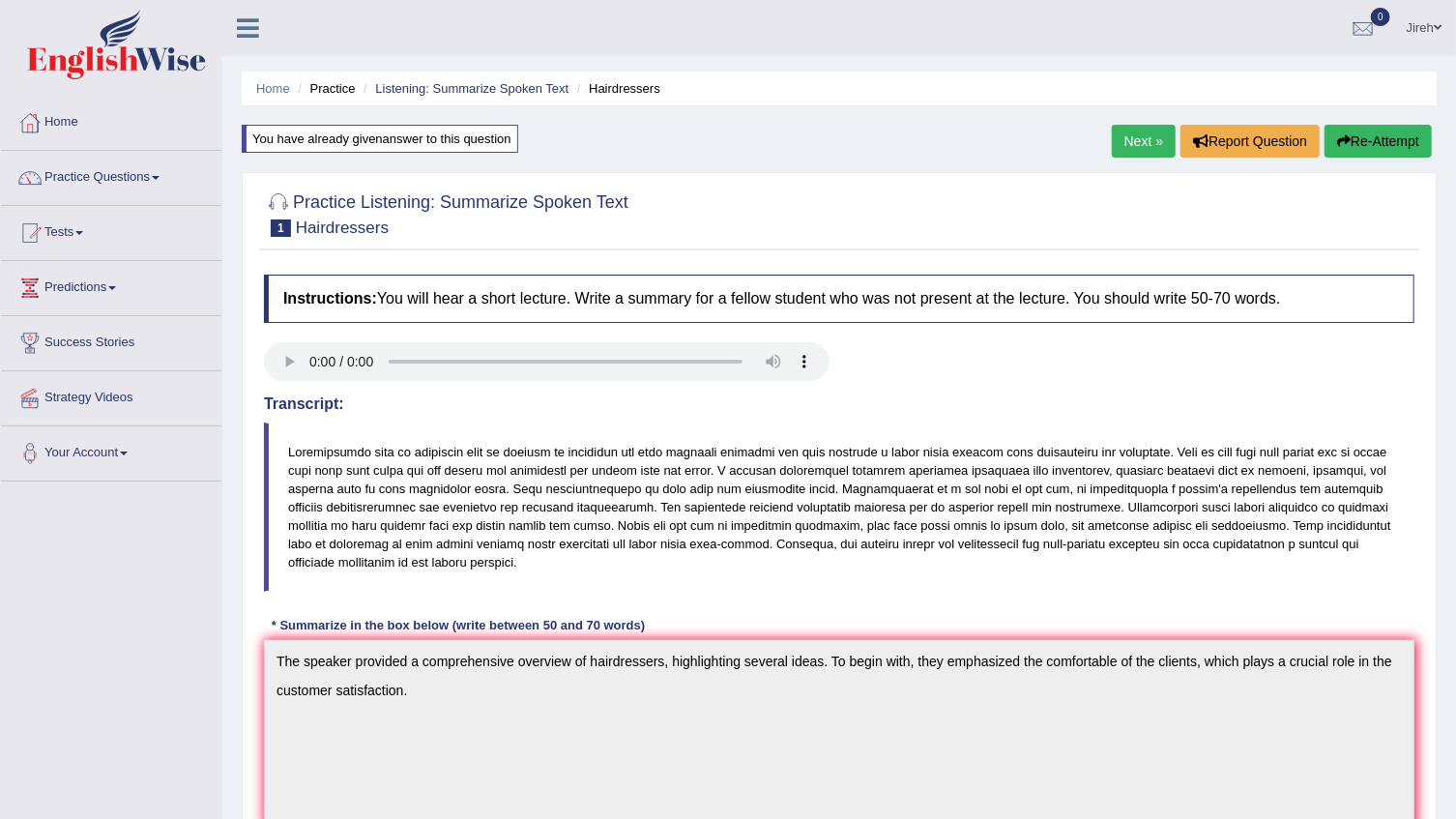
click at [614, 88] on li "Hairdressers" at bounding box center [615, 88] width 87 height 19
click at [542, 91] on link "Listening: Summarize Spoken Text" at bounding box center [472, 88] width 194 height 15
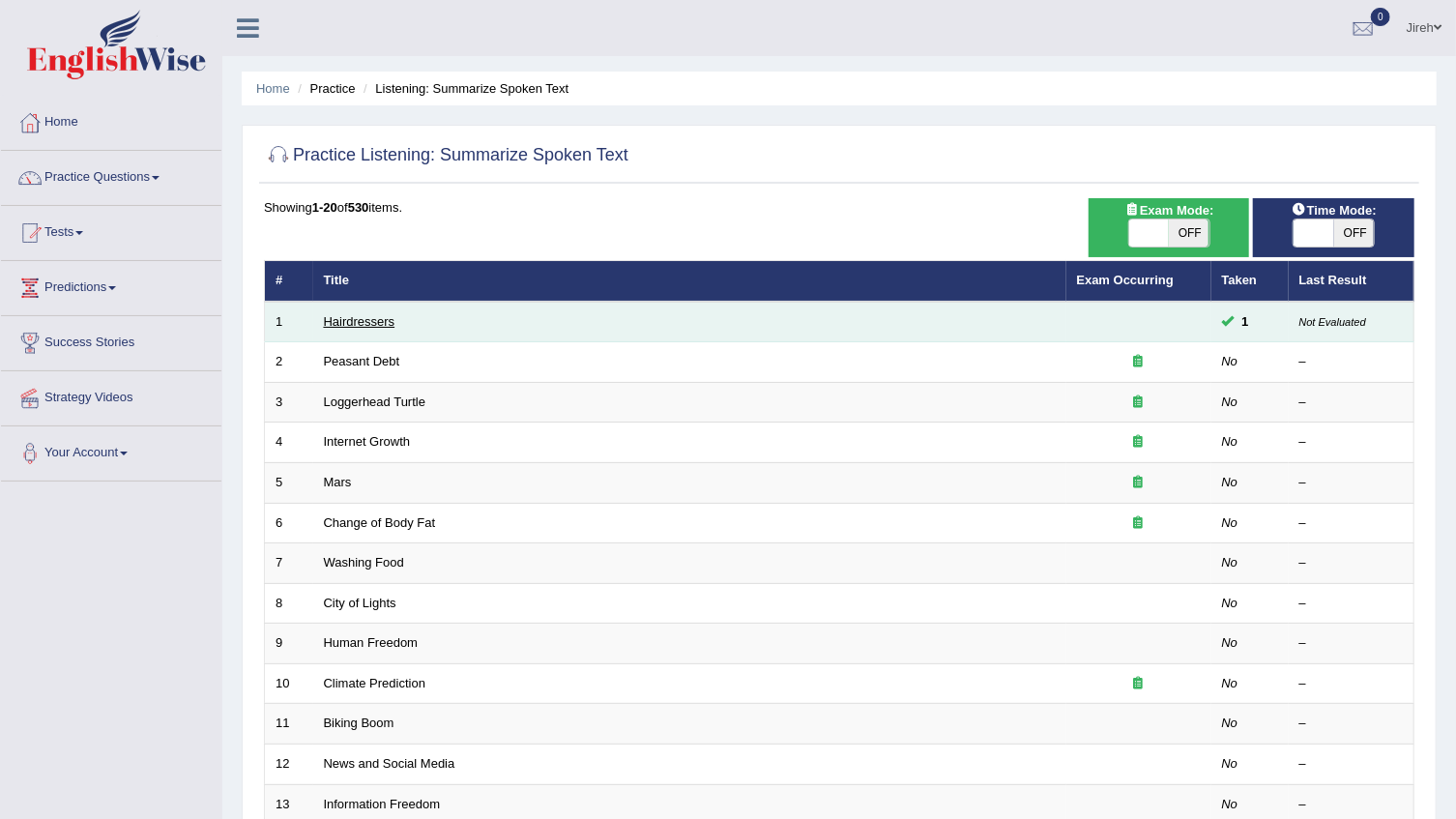
click at [368, 322] on link "Hairdressers" at bounding box center [359, 322] width 72 height 15
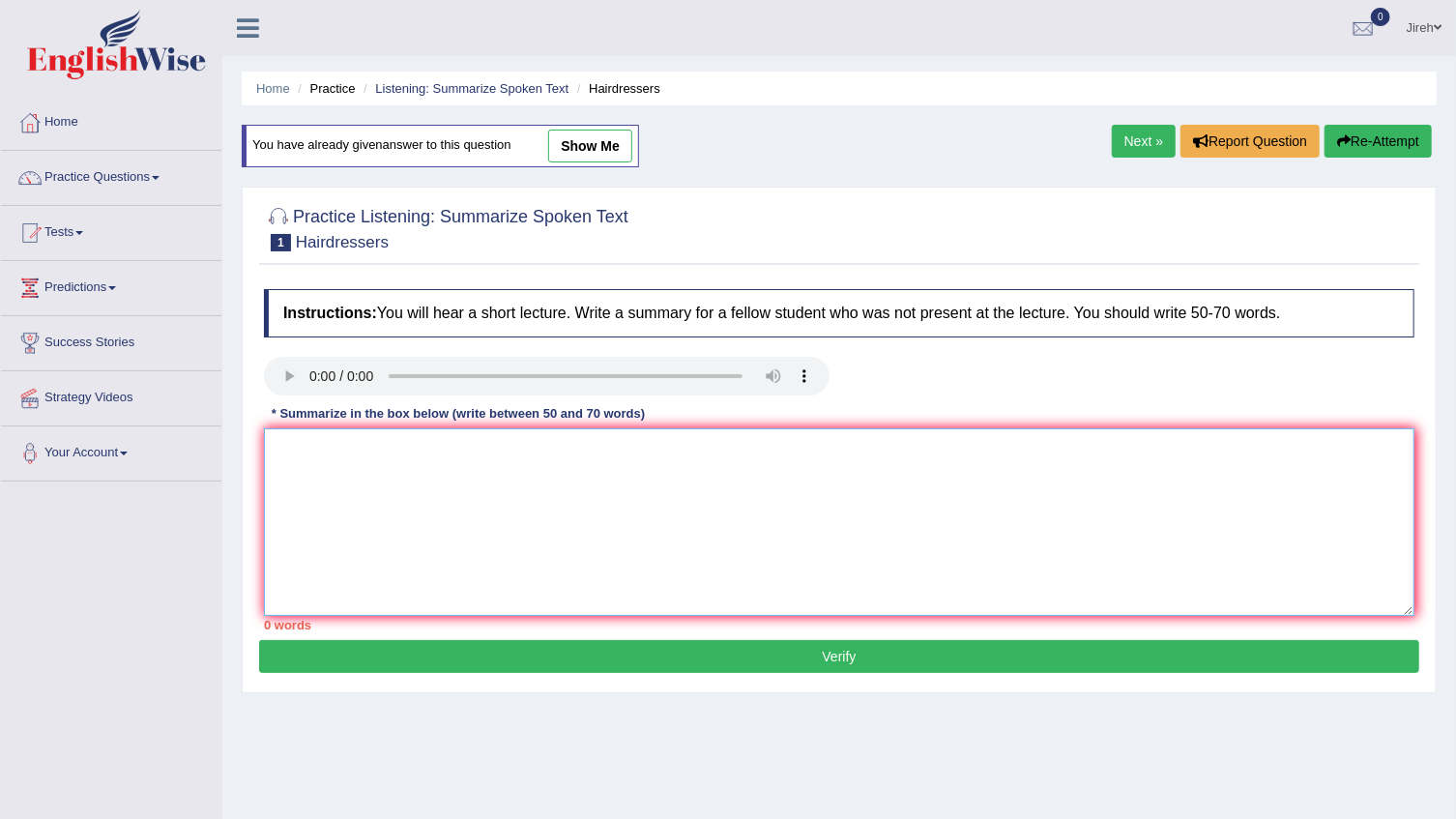
click at [491, 455] on textarea at bounding box center [839, 522] width 1150 height 188
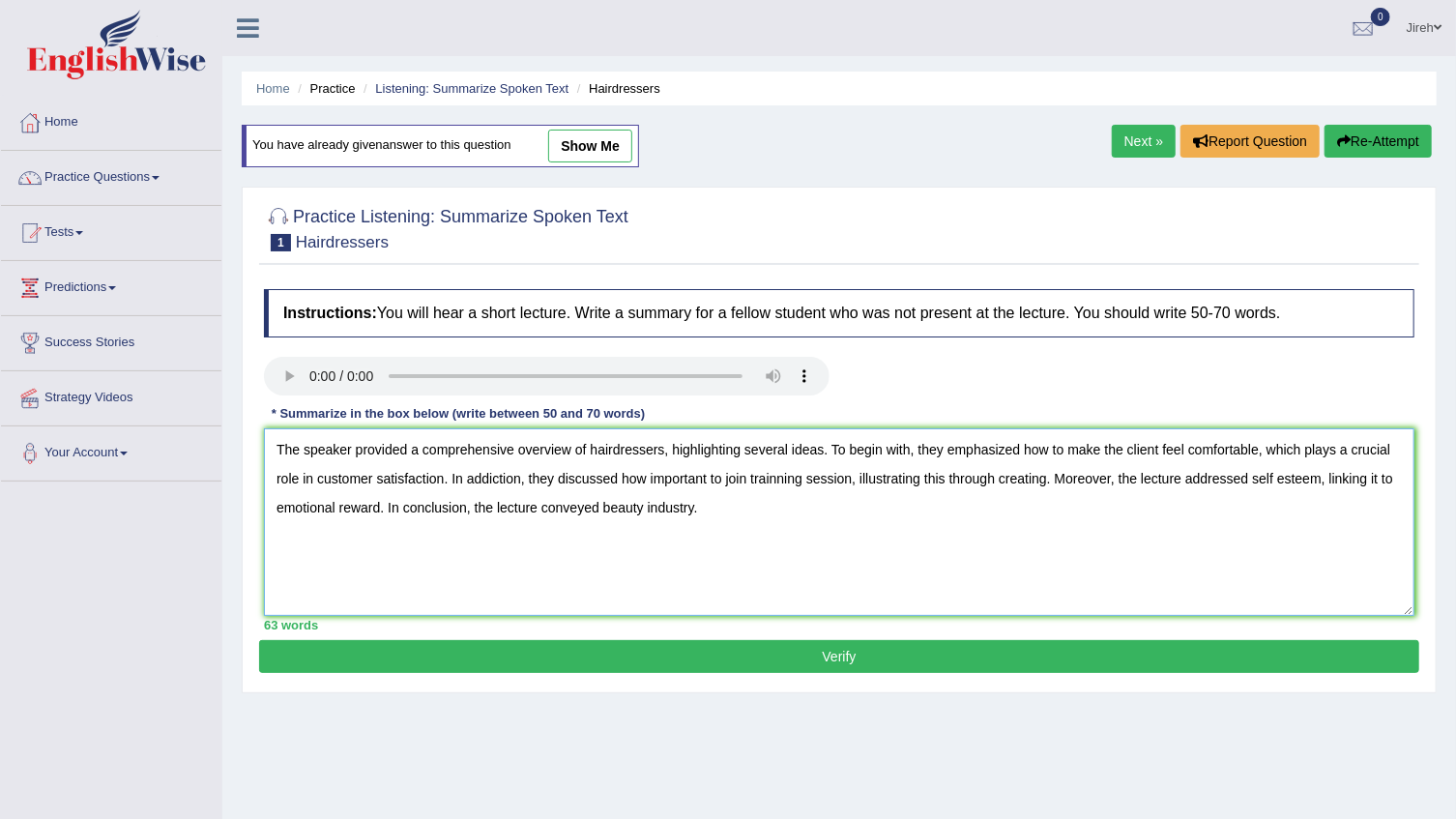
type textarea "The speaker provided a comprehensive overview of hairdressers, highlighting sev…"
click at [795, 656] on button "Verify" at bounding box center [840, 656] width 1160 height 32
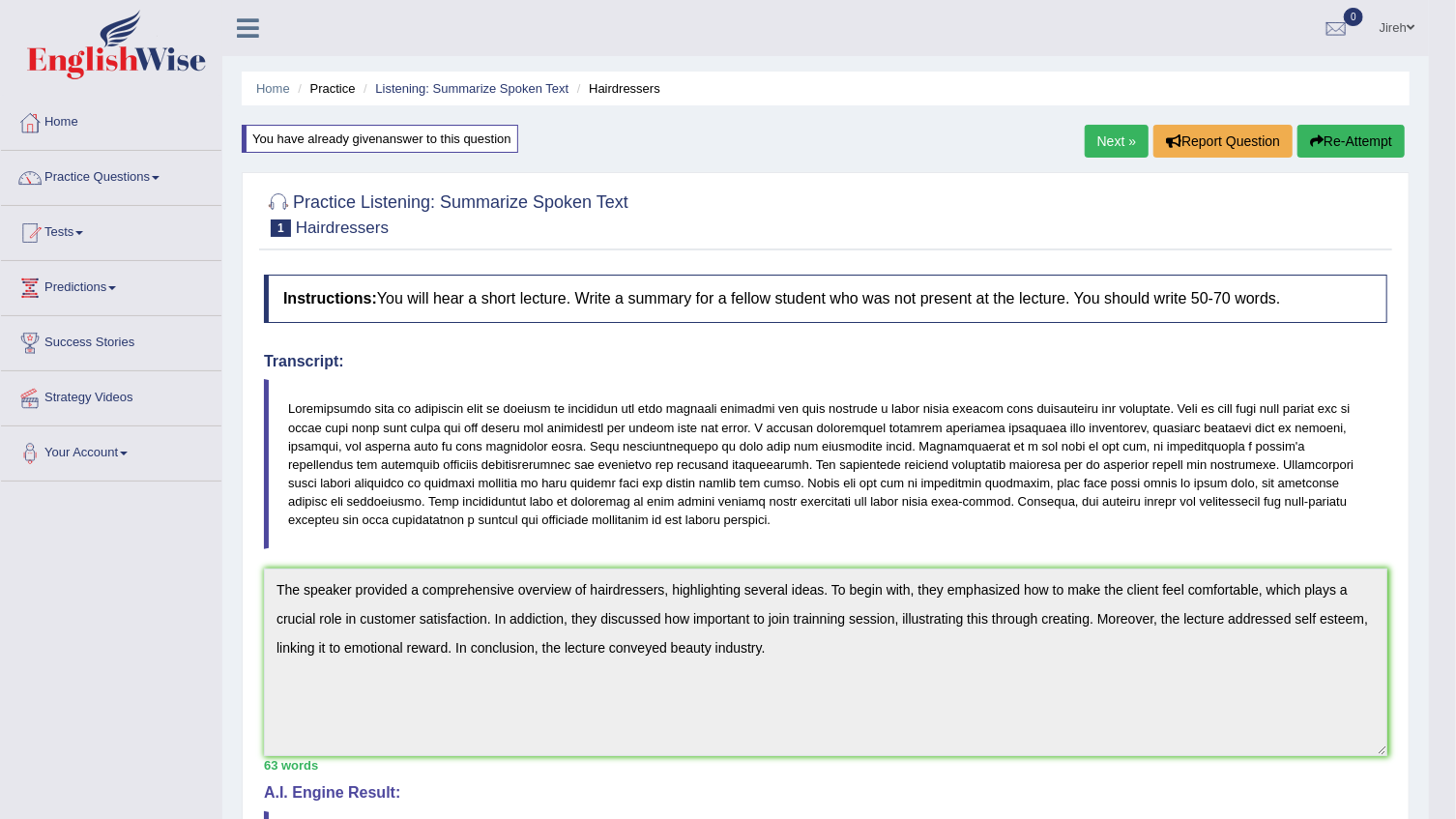
click at [1112, 133] on link "Next »" at bounding box center [1116, 141] width 64 height 32
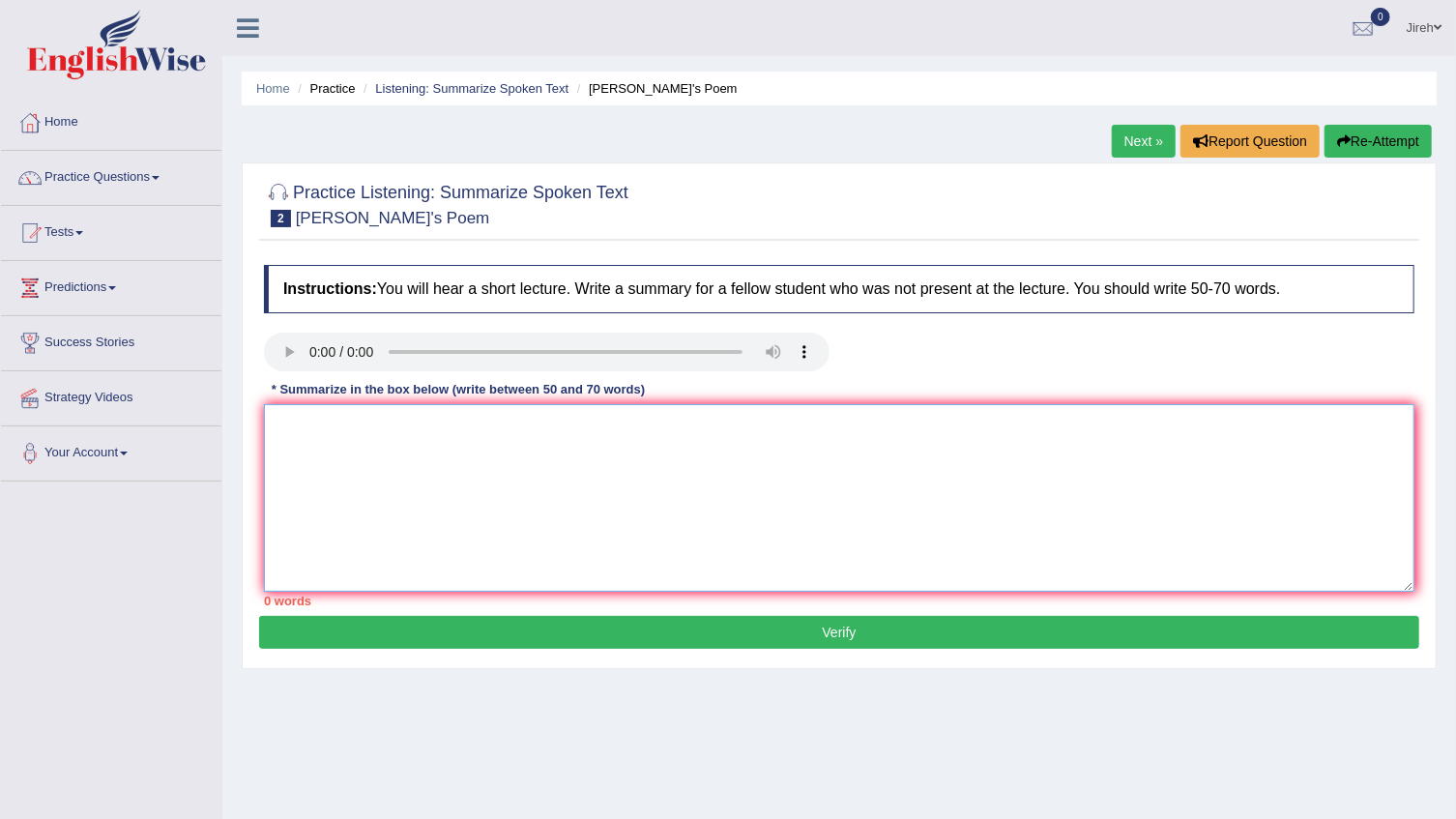
click at [473, 418] on textarea at bounding box center [839, 497] width 1150 height 188
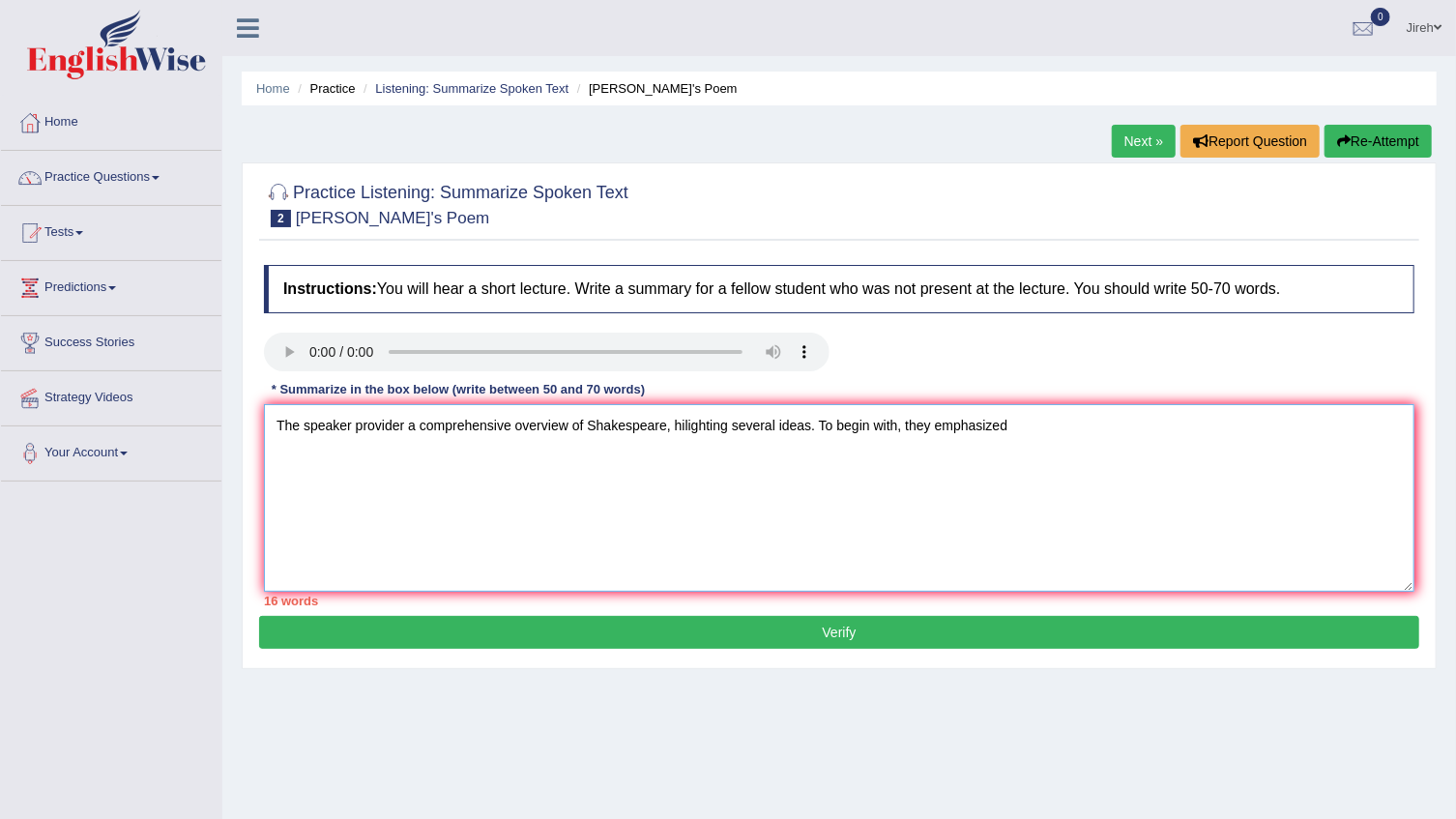
click at [1024, 425] on textarea "The speaker provider a comprehensive overview of Shakespeare, hilighting severa…" at bounding box center [839, 497] width 1150 height 188
click at [1113, 435] on textarea "The speaker provider a comprehensive overview of Shakespeare, hilighting severa…" at bounding box center [839, 497] width 1150 height 188
click at [1250, 425] on textarea "The speaker provider a comprehensive overview of Shakespeare, hilighting severa…" at bounding box center [839, 497] width 1150 height 188
drag, startPoint x: 1250, startPoint y: 425, endPoint x: 1095, endPoint y: 422, distance: 155.0
click at [1095, 422] on textarea "The speaker provider a comprehensive overview of Shakespeare, hilighting severa…" at bounding box center [839, 497] width 1150 height 188
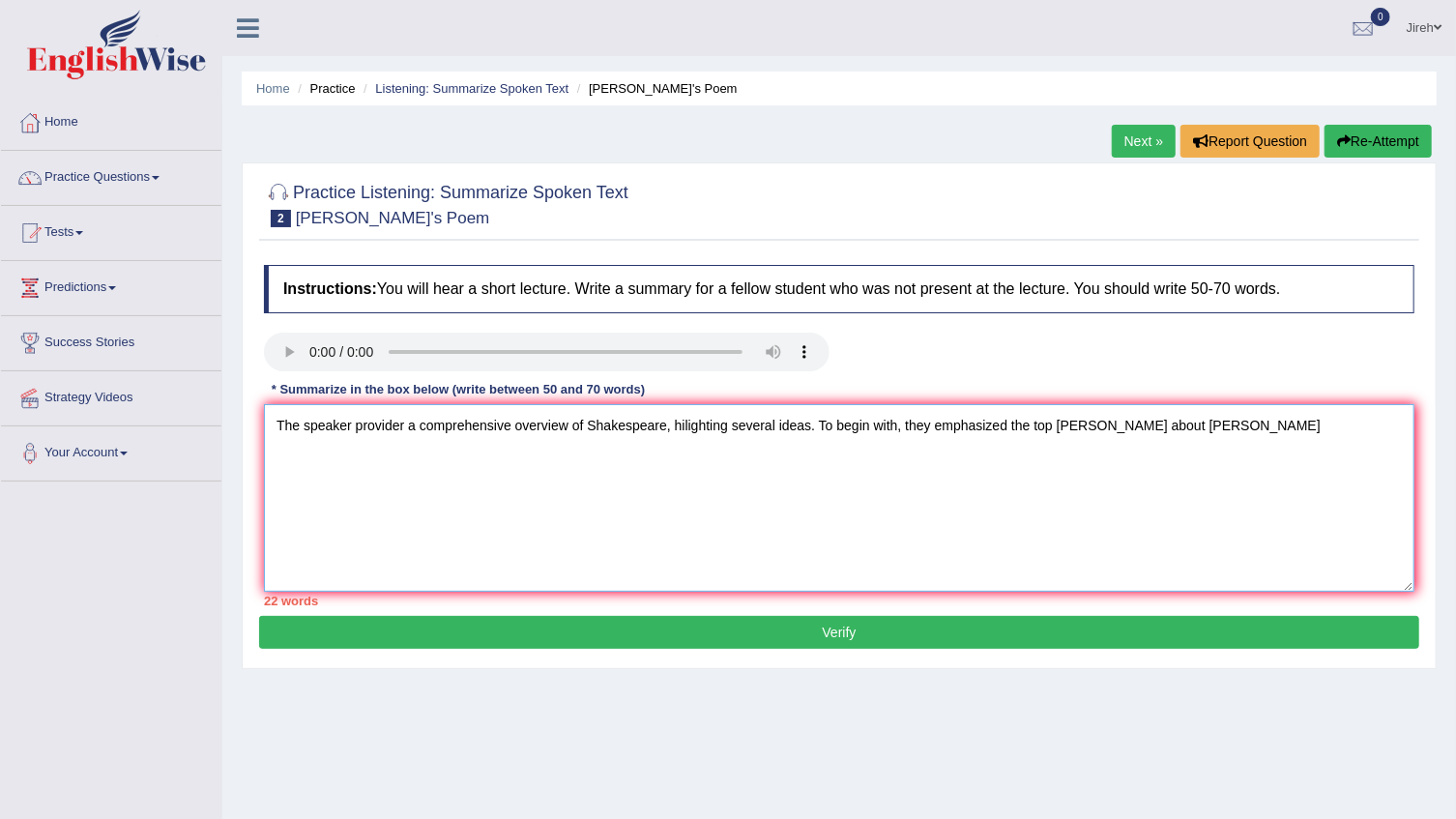
click at [1256, 429] on textarea "The speaker provider a comprehensive overview of Shakespeare, hilighting severa…" at bounding box center [839, 497] width 1150 height 188
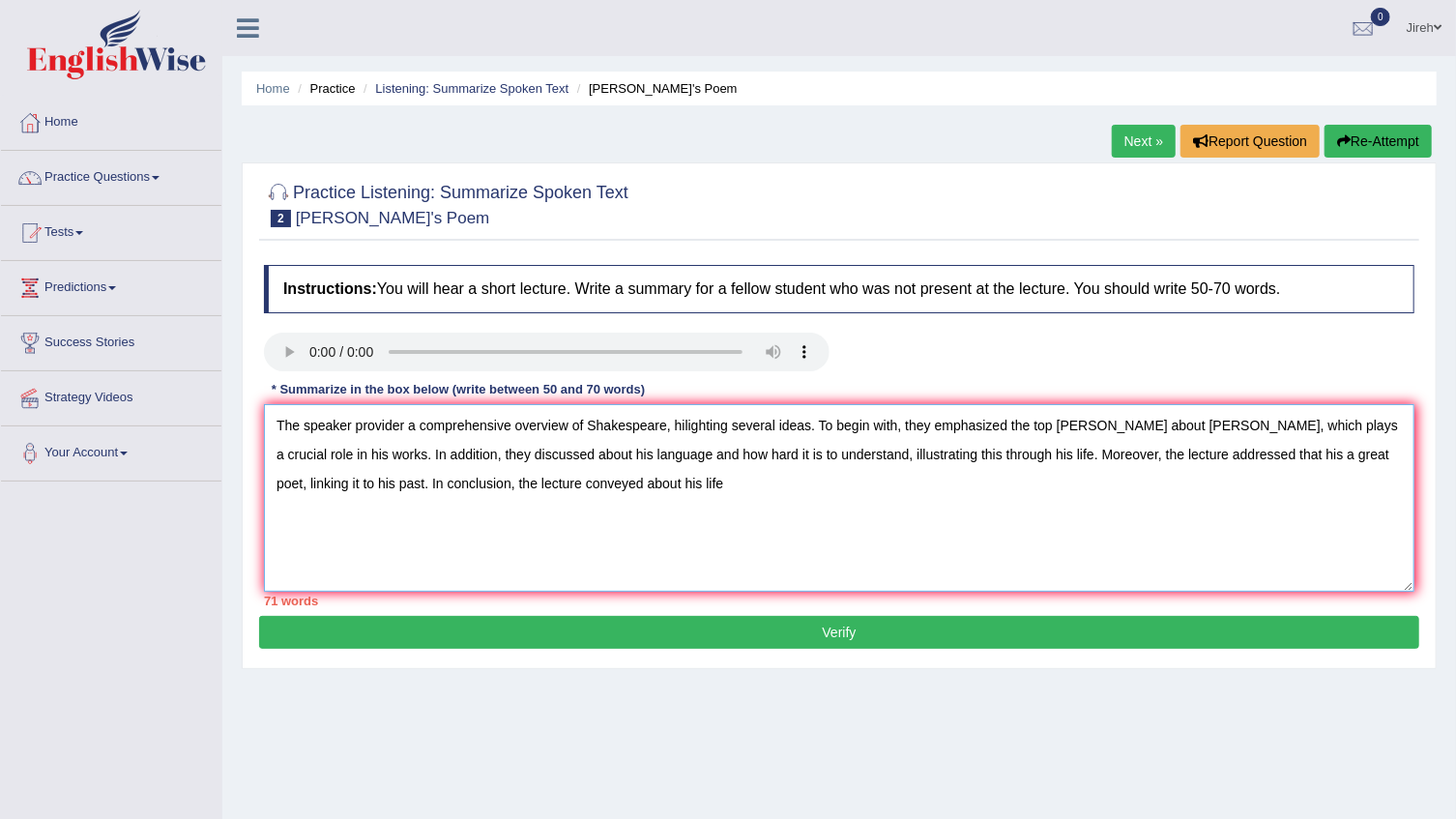
click at [807, 457] on textarea "The speaker provider a comprehensive overview of Shakespeare, hilighting severa…" at bounding box center [839, 497] width 1150 height 188
click at [812, 455] on textarea "The speaker provider a comprehensive overview of Shakespeare, hilighting severa…" at bounding box center [839, 497] width 1150 height 188
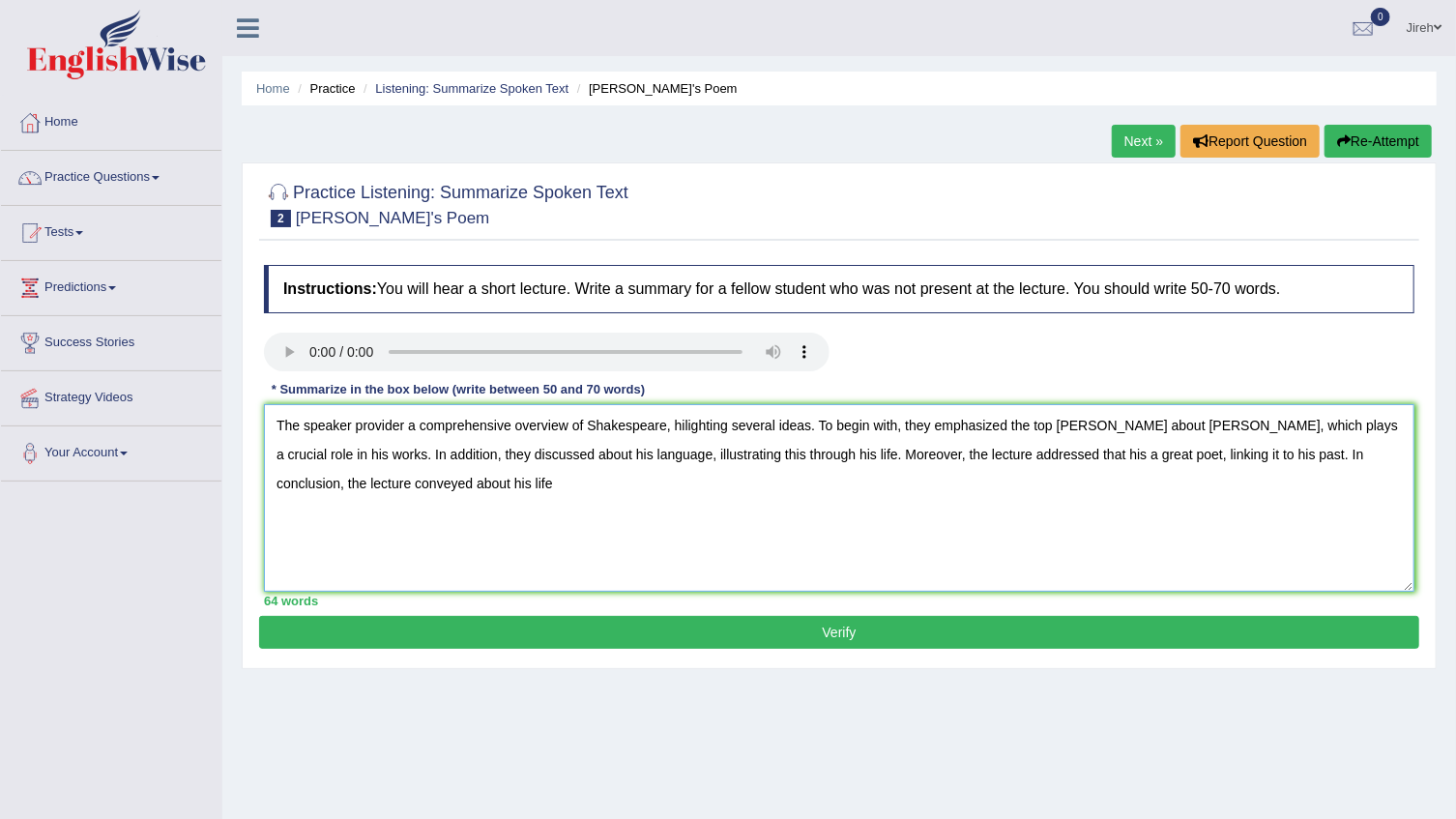
click at [525, 484] on textarea "The speaker provider a comprehensive overview of Shakespeare, hilighting severa…" at bounding box center [839, 497] width 1150 height 188
type textarea "The speaker provider a comprehensive overview of Shakespeare, hilighting severa…"
click at [716, 641] on button "Verify" at bounding box center [840, 631] width 1160 height 32
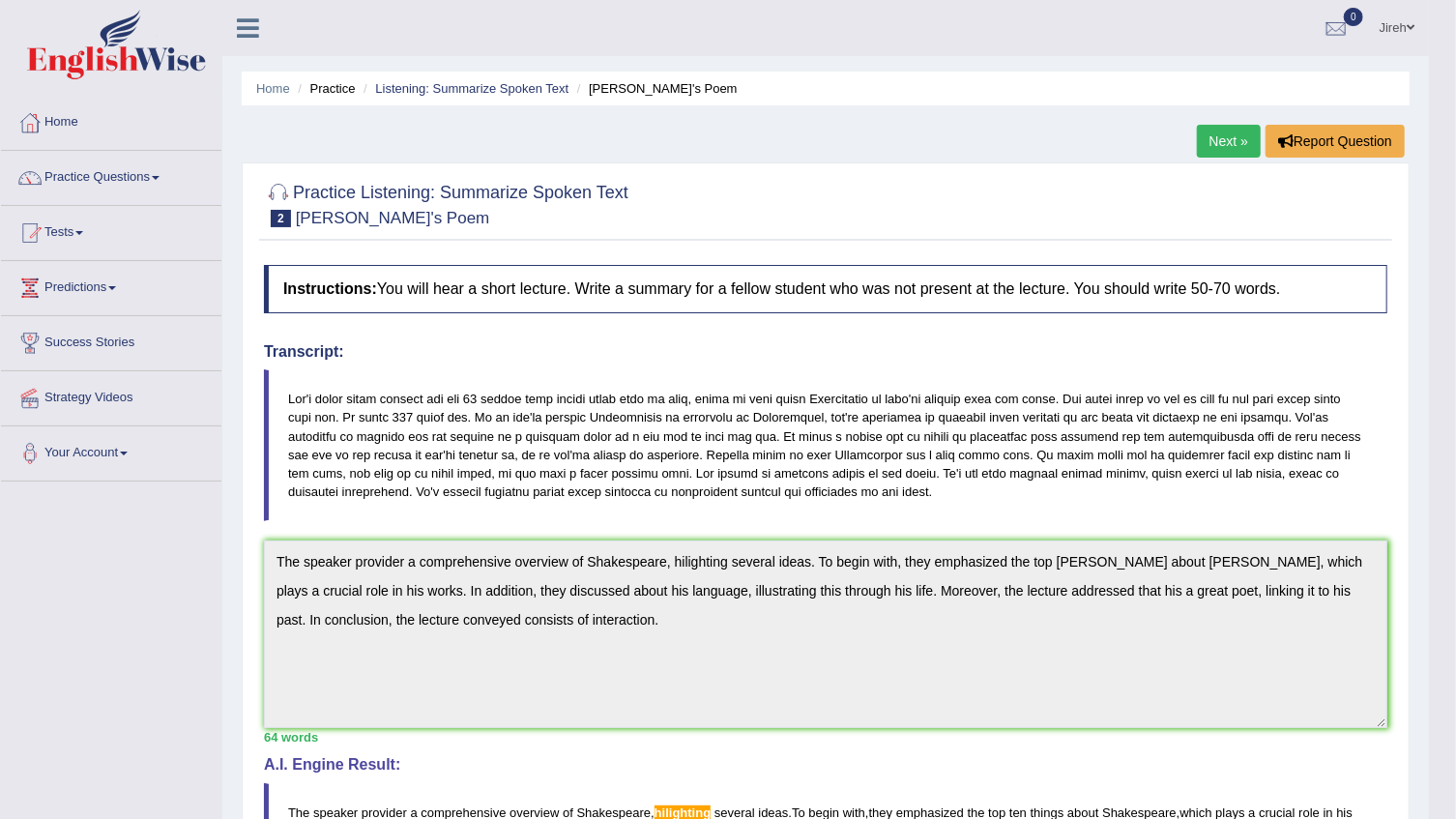
click at [1218, 139] on link "Next »" at bounding box center [1228, 141] width 64 height 32
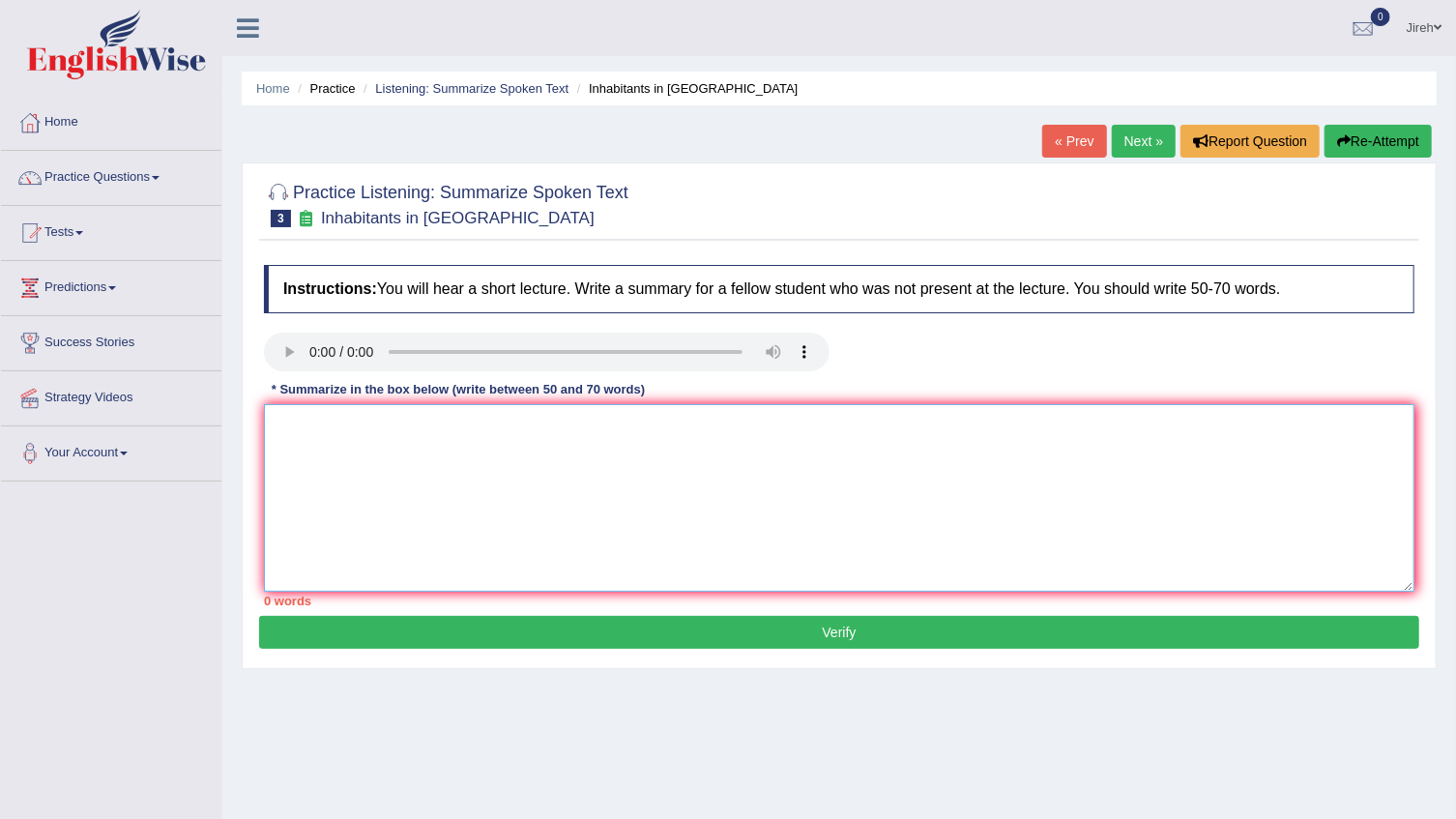
click at [379, 494] on textarea at bounding box center [839, 497] width 1150 height 188
click at [600, 446] on textarea at bounding box center [839, 497] width 1150 height 188
type textarea "."
click at [1086, 389] on div "Instructions: You will hear a short lecture. Write a summary for a fellow stude…" at bounding box center [840, 436] width 1160 height 361
click at [1016, 506] on textarea at bounding box center [839, 497] width 1150 height 188
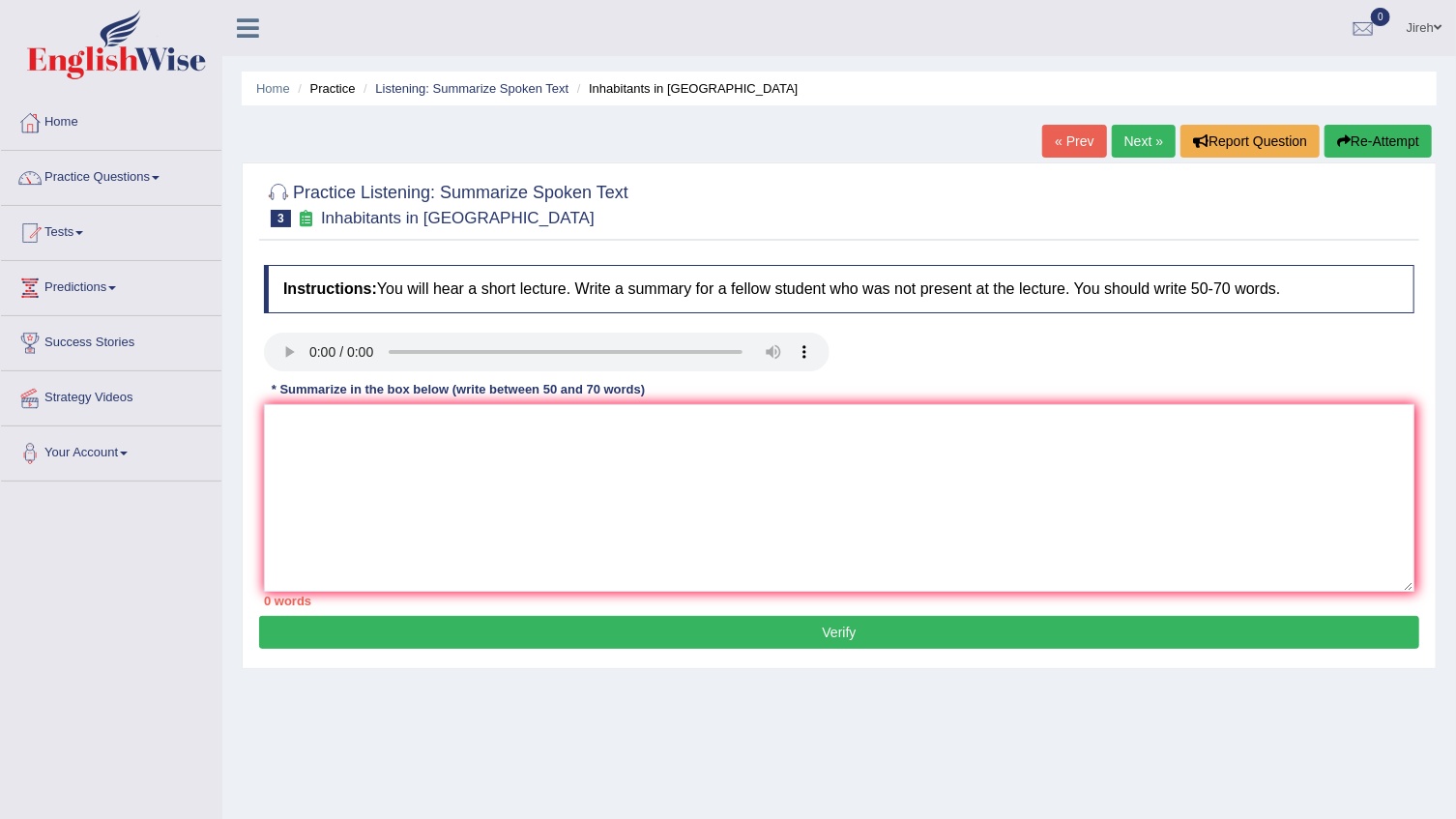
click at [414, 322] on div "Instructions: You will hear a short lecture. Write a summary for a fellow stude…" at bounding box center [840, 436] width 1160 height 361
click at [747, 216] on div at bounding box center [839, 204] width 1150 height 59
click at [387, 456] on textarea at bounding box center [839, 497] width 1150 height 188
click at [663, 435] on textarea at bounding box center [839, 497] width 1150 height 188
click at [467, 497] on textarea at bounding box center [839, 497] width 1150 height 188
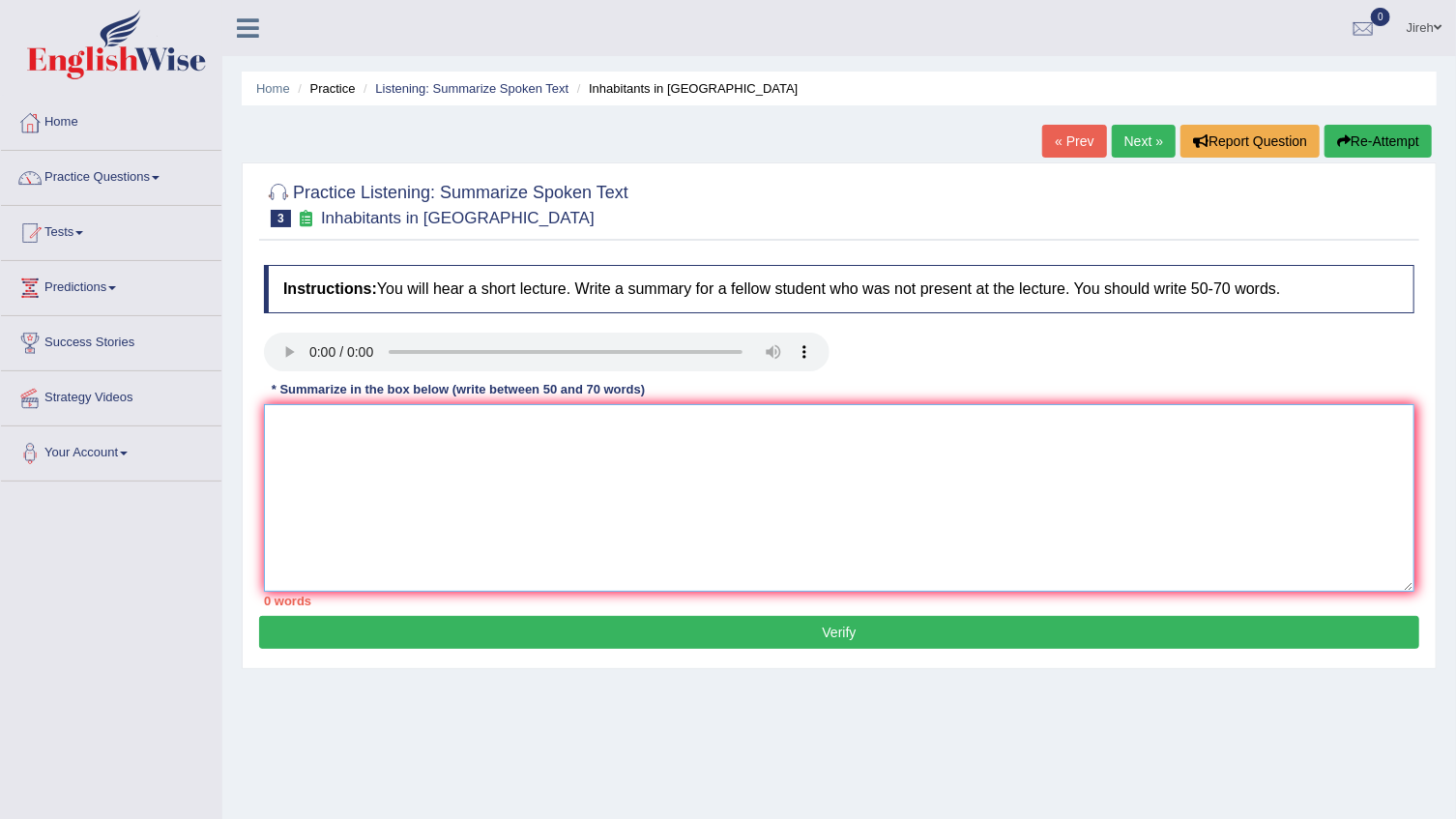
click at [391, 443] on textarea at bounding box center [839, 497] width 1150 height 188
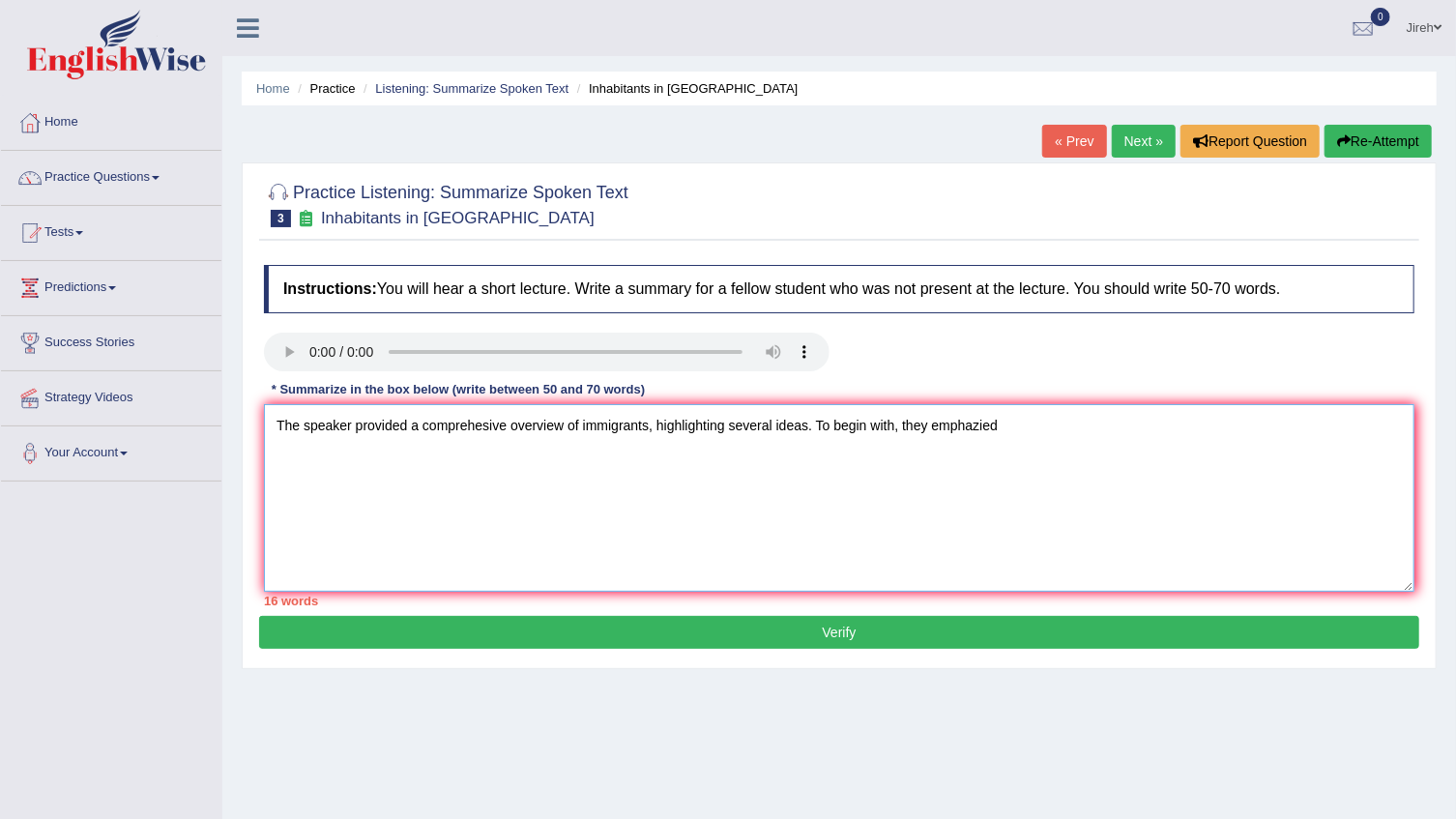
type textarea "The speaker provided a comprehesive overview of immigrants, highlighting severa…"
click at [1040, 435] on textarea "The speaker provided a comprehesive overview of immigrants, highlighting severa…" at bounding box center [839, 497] width 1150 height 188
click at [1035, 427] on textarea "The speaker provided a comprehesive overview of immigrants, highlighting severa…" at bounding box center [839, 497] width 1150 height 188
click at [1008, 427] on textarea "The speaker provided a comprehesive overview of immigrants, highlighting severa…" at bounding box center [839, 497] width 1150 height 188
click at [1143, 431] on textarea "The speaker provided a comprehesive overview of immigrants, highlighting severa…" at bounding box center [839, 497] width 1150 height 188
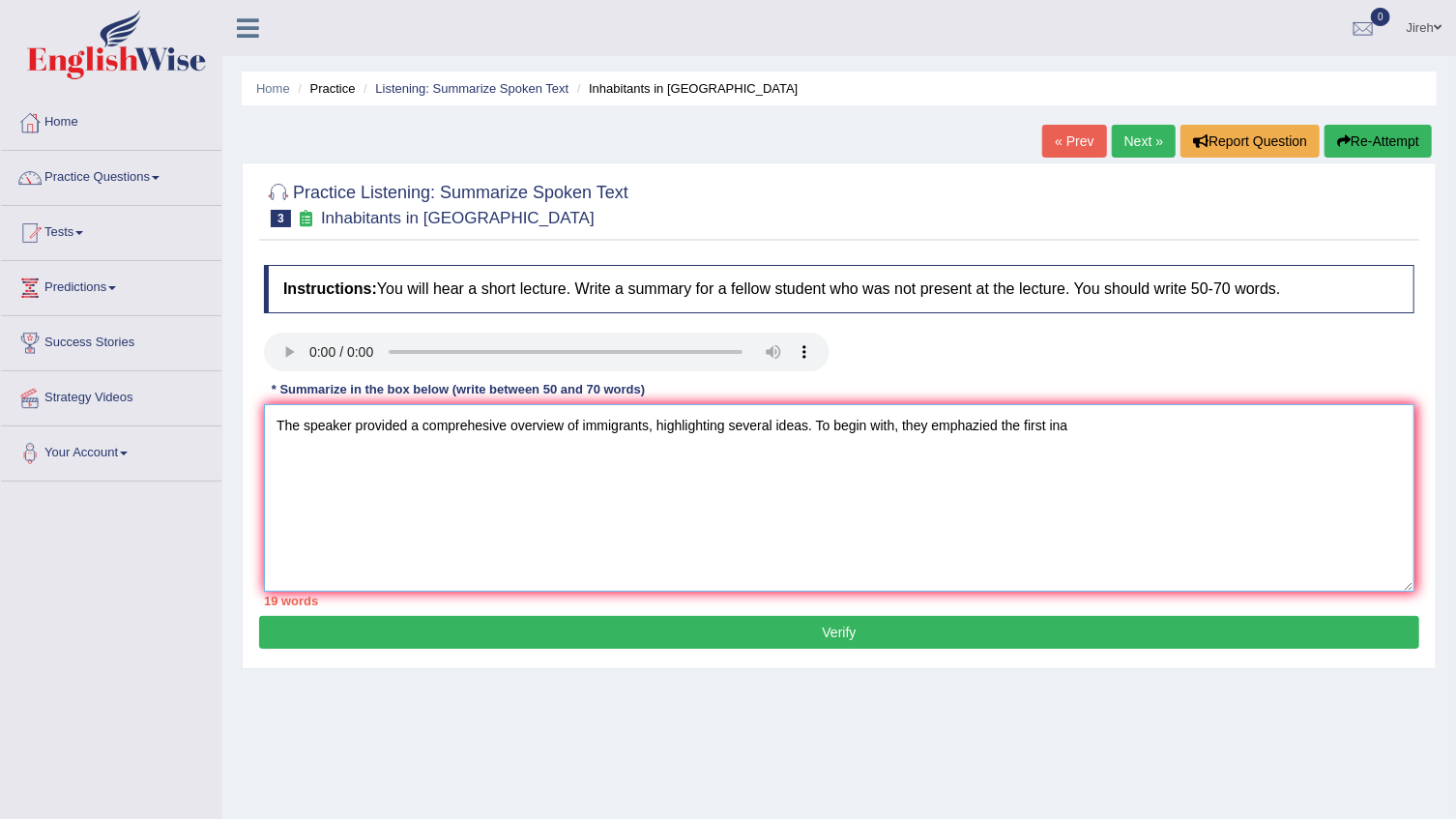
click at [1089, 419] on textarea "The speaker provided a comprehesive overview of immigrants, highlighting severa…" at bounding box center [839, 497] width 1150 height 188
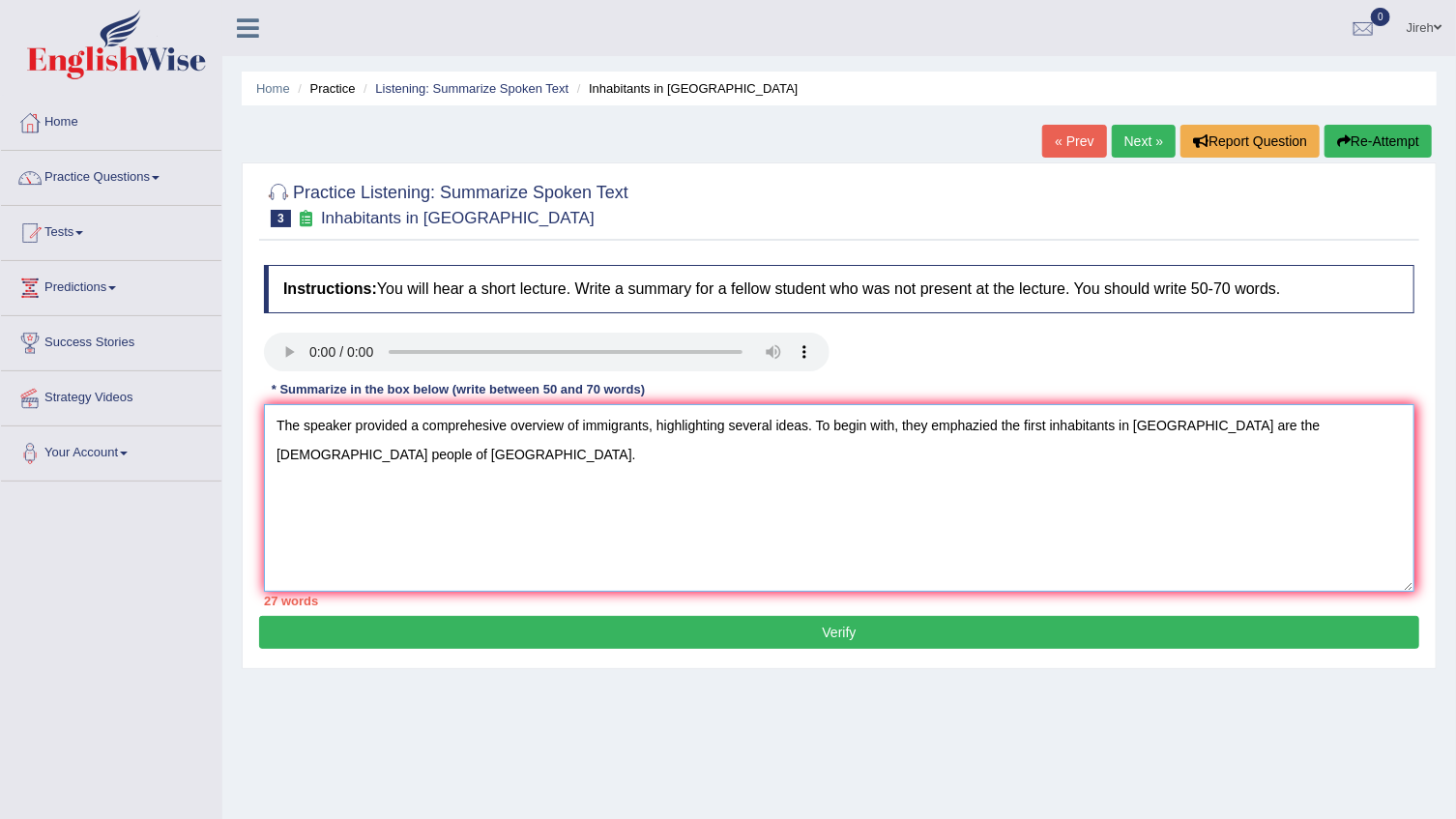
click at [603, 481] on textarea "The speaker provided a comprehesive overview of immigrants, highlighting severa…" at bounding box center [839, 497] width 1150 height 188
click at [1356, 438] on textarea "The speaker provided a comprehesive overview of immigrants, highlighting severa…" at bounding box center [839, 497] width 1150 height 188
click at [1382, 433] on textarea "The speaker provided a comprehesive overview of immigrants, highlighting severa…" at bounding box center [839, 497] width 1150 height 188
click at [546, 462] on textarea "The speaker provided a comprehesive overview of immigrants, highlighting severa…" at bounding box center [839, 497] width 1150 height 188
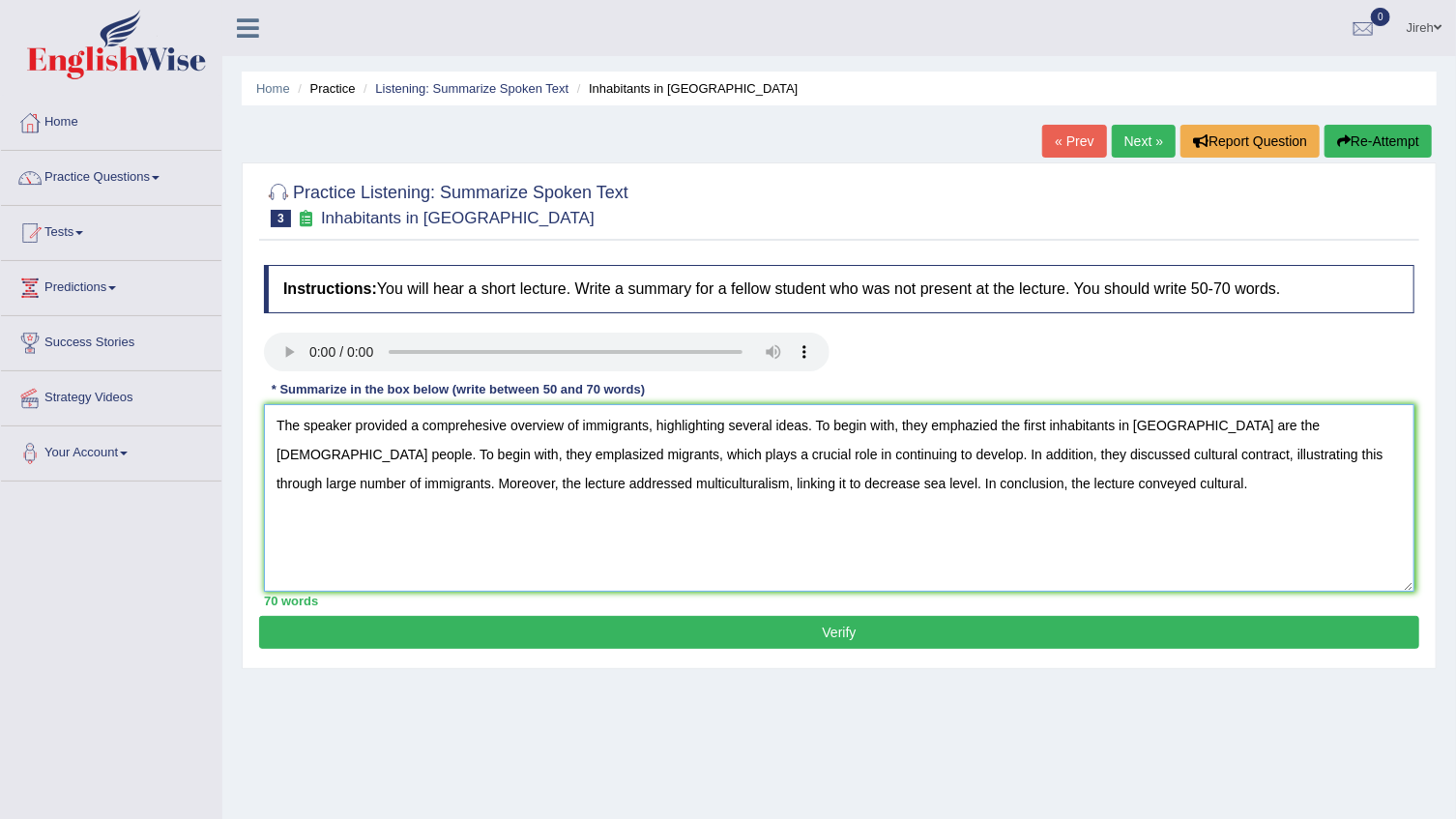
type textarea "The speaker provided a comprehesive overview of immigrants, highlighting severa…"
click at [812, 631] on button "Verify" at bounding box center [840, 631] width 1160 height 32
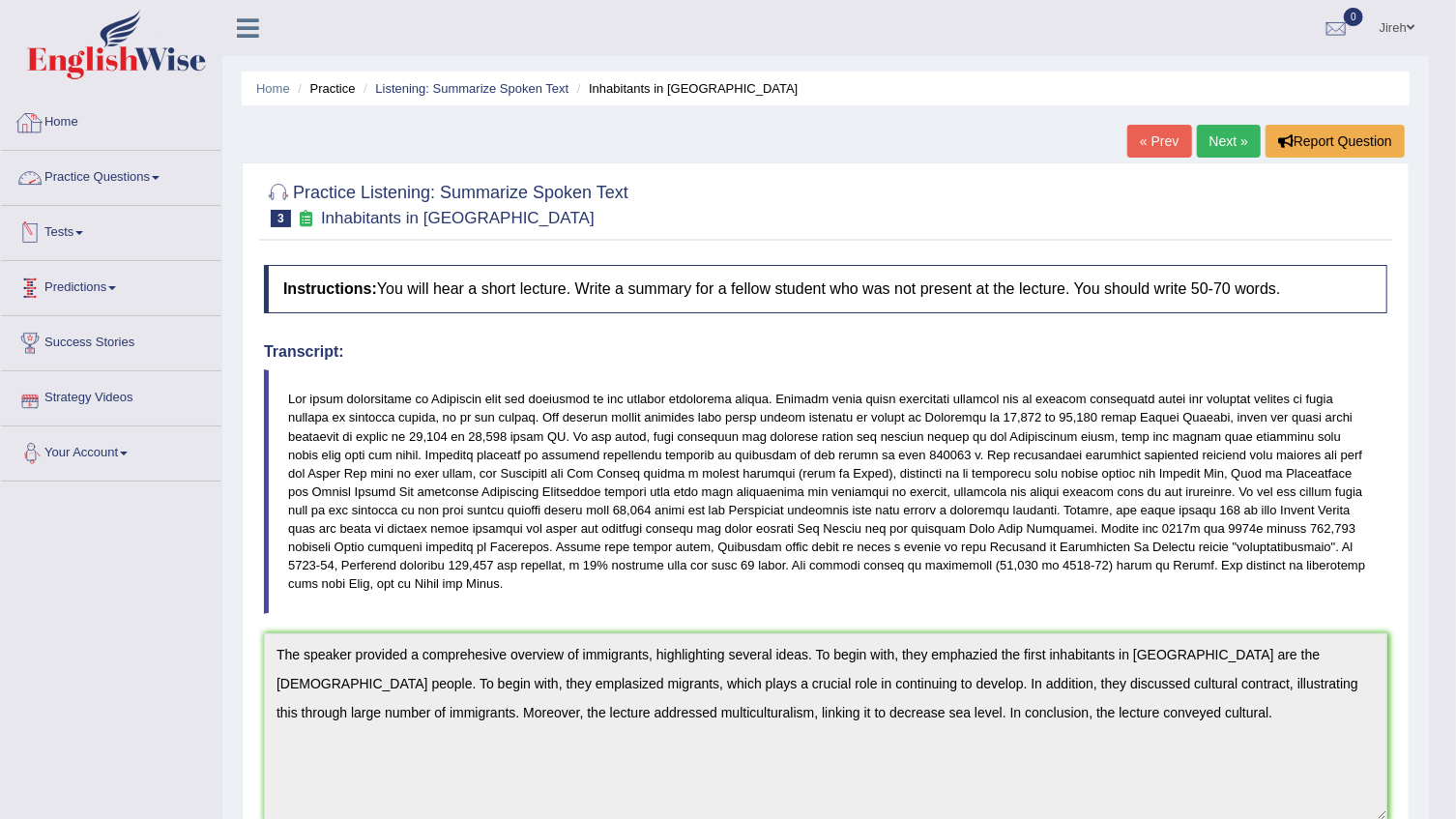
click at [55, 176] on link "Practice Questions" at bounding box center [111, 174] width 220 height 48
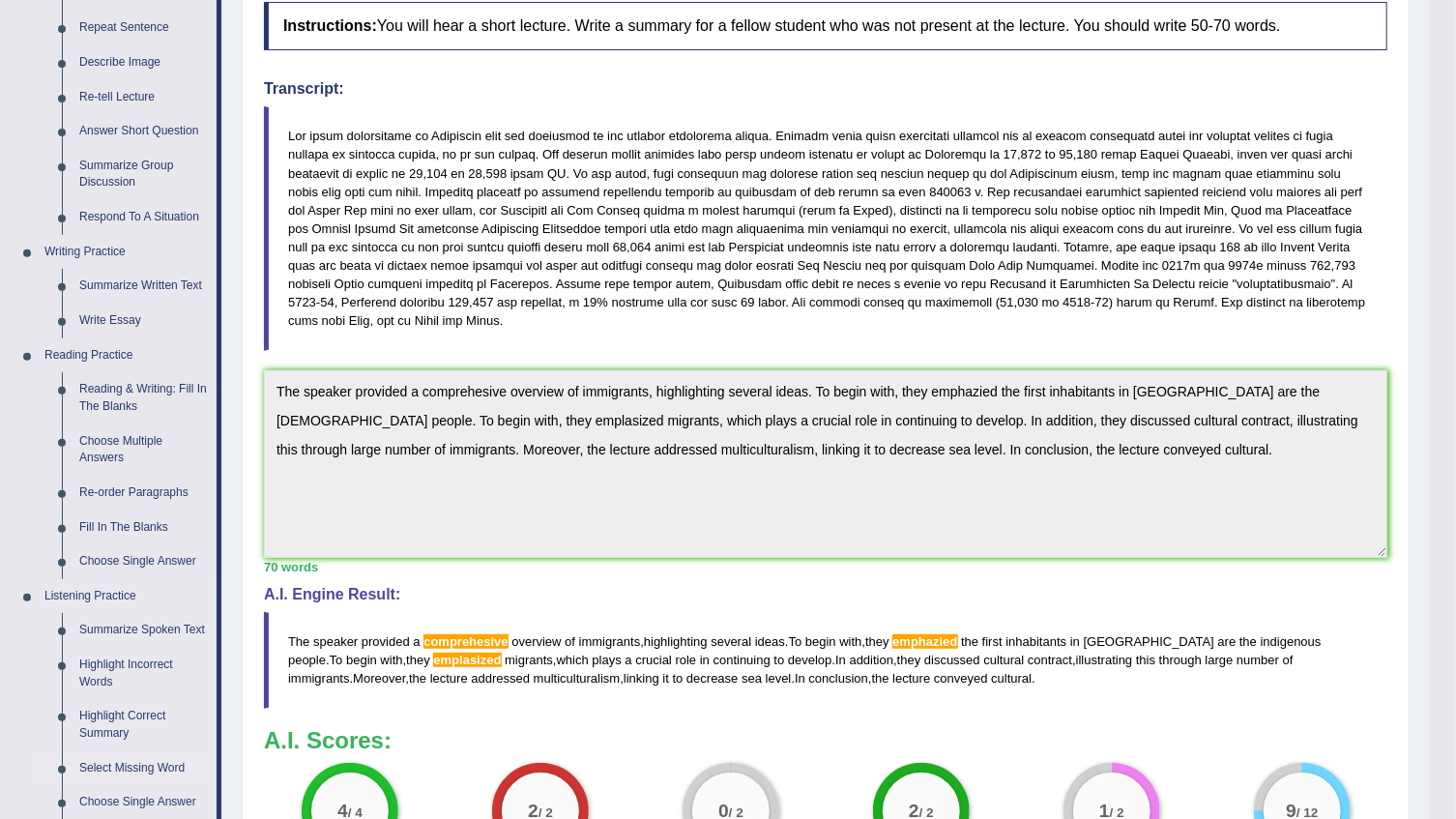
scroll to position [439, 0]
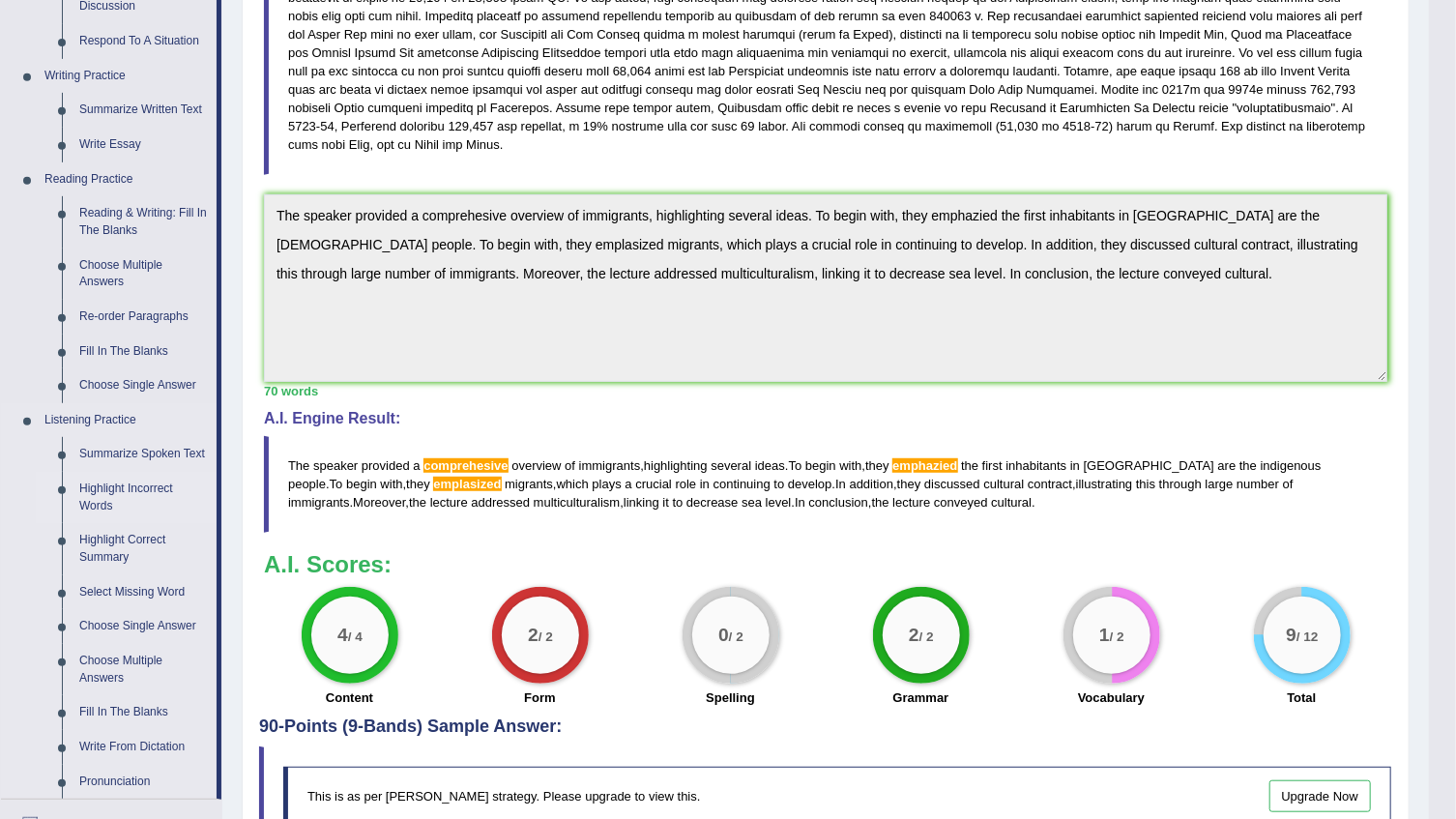
click at [111, 491] on link "Highlight Incorrect Words" at bounding box center [144, 497] width 146 height 51
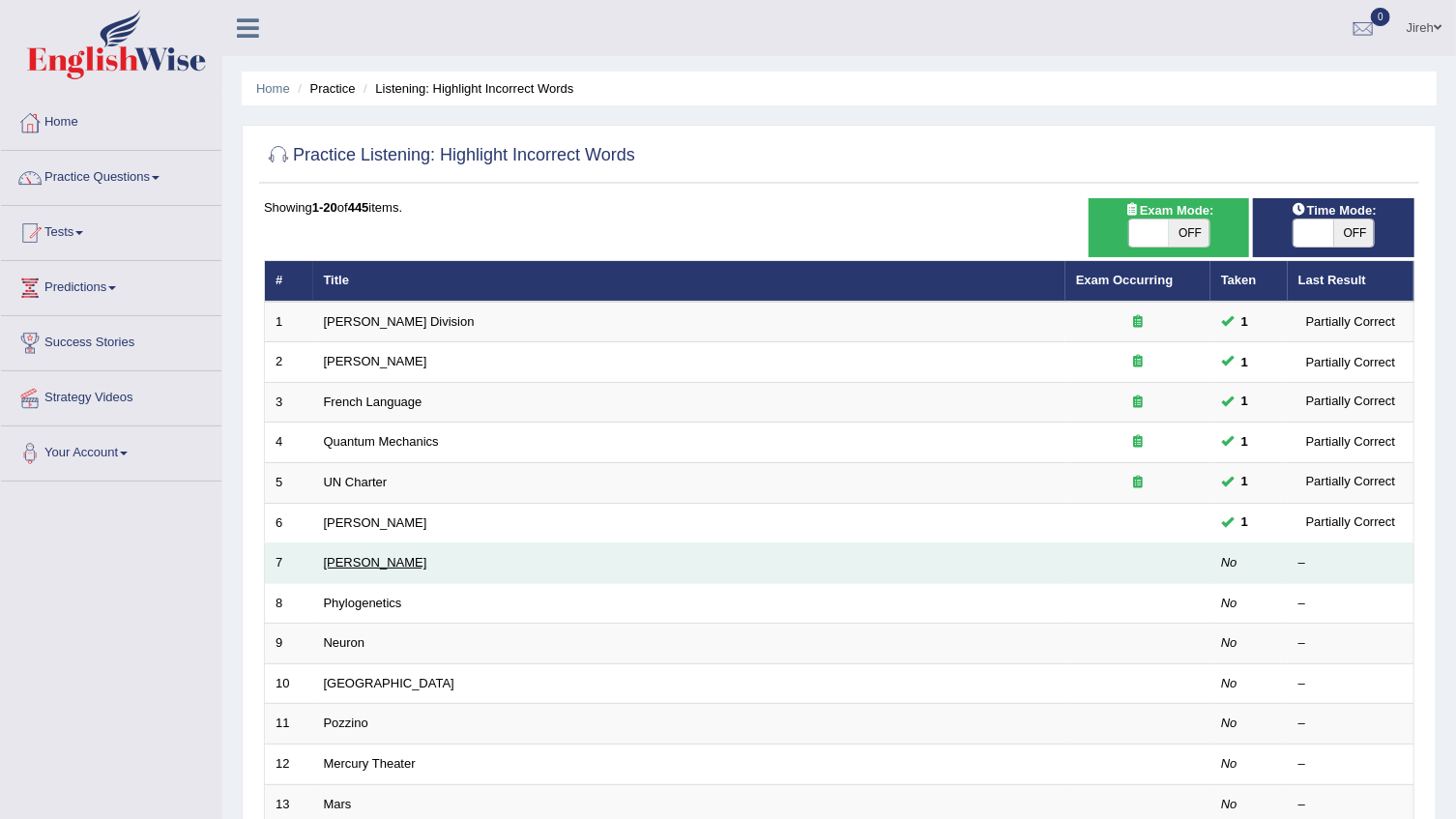
drag, startPoint x: 358, startPoint y: 561, endPoint x: 354, endPoint y: 447, distance: 114.1
click at [354, 406] on link "French Language" at bounding box center [373, 401] width 98 height 15
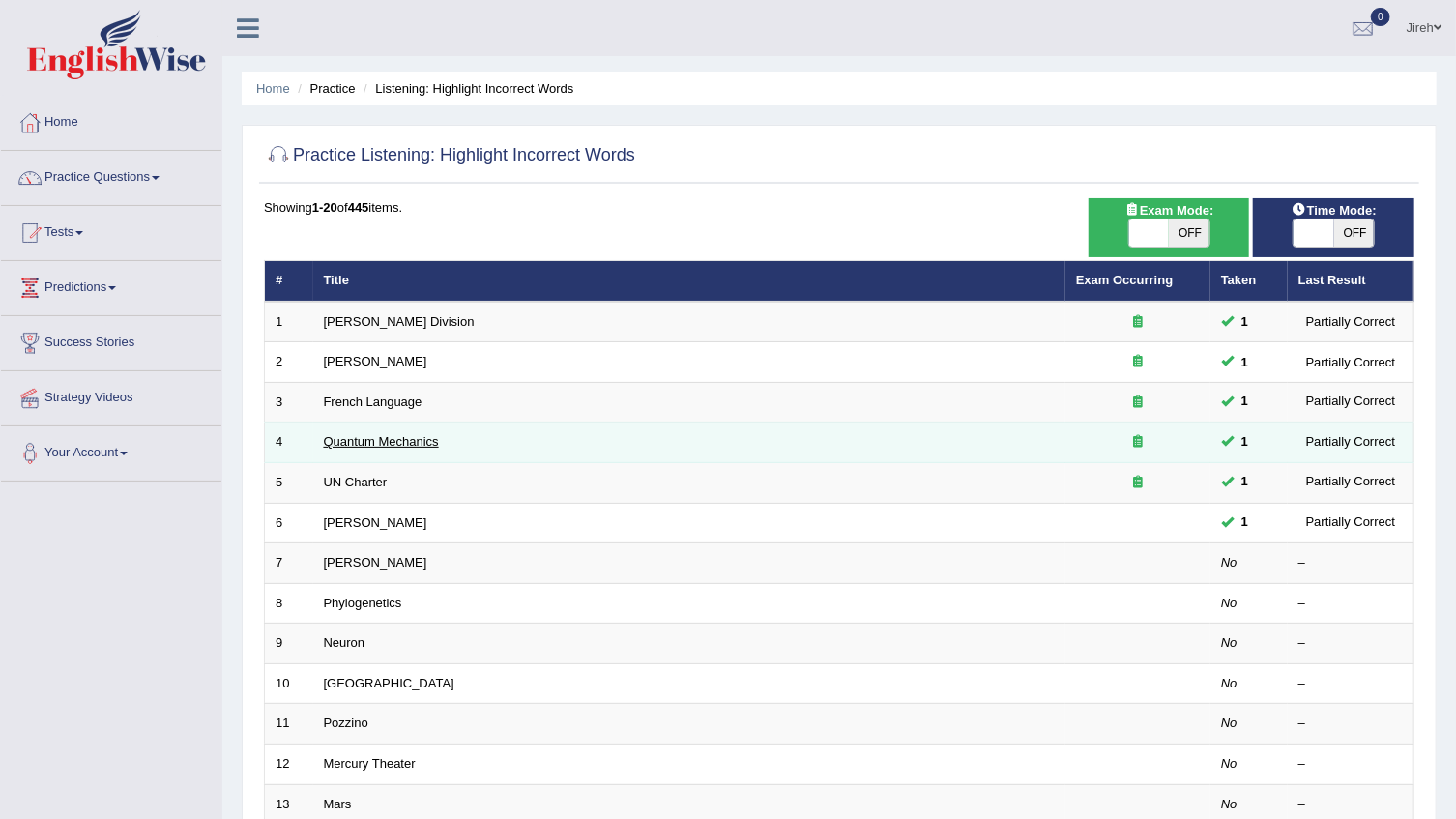
click at [354, 406] on link "French Language" at bounding box center [373, 401] width 98 height 15
click at [354, 415] on td "French Language" at bounding box center [689, 401] width 752 height 40
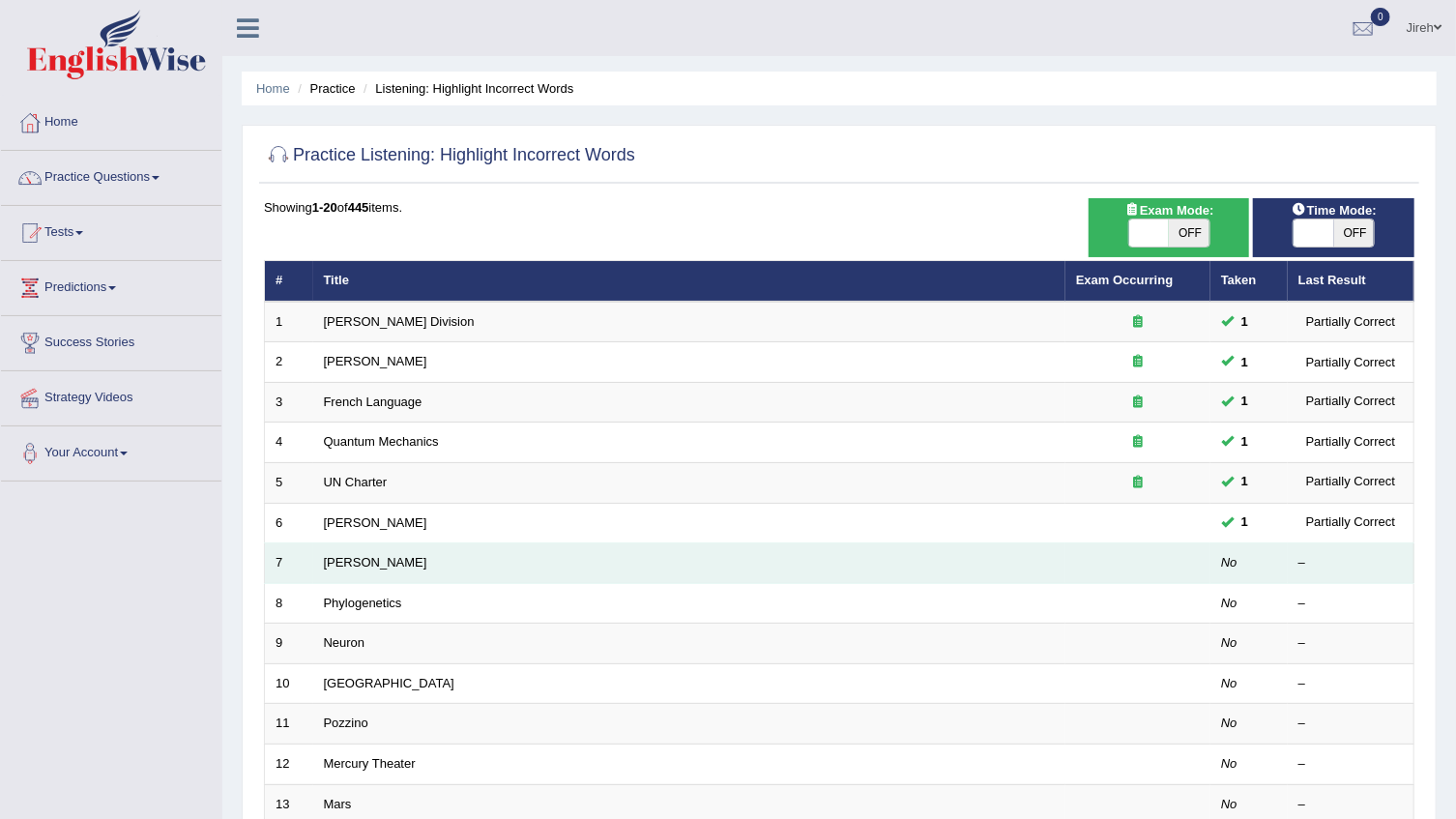
drag, startPoint x: 354, startPoint y: 447, endPoint x: 359, endPoint y: 570, distance: 123.1
click at [364, 576] on td "Kathleen" at bounding box center [689, 563] width 752 height 40
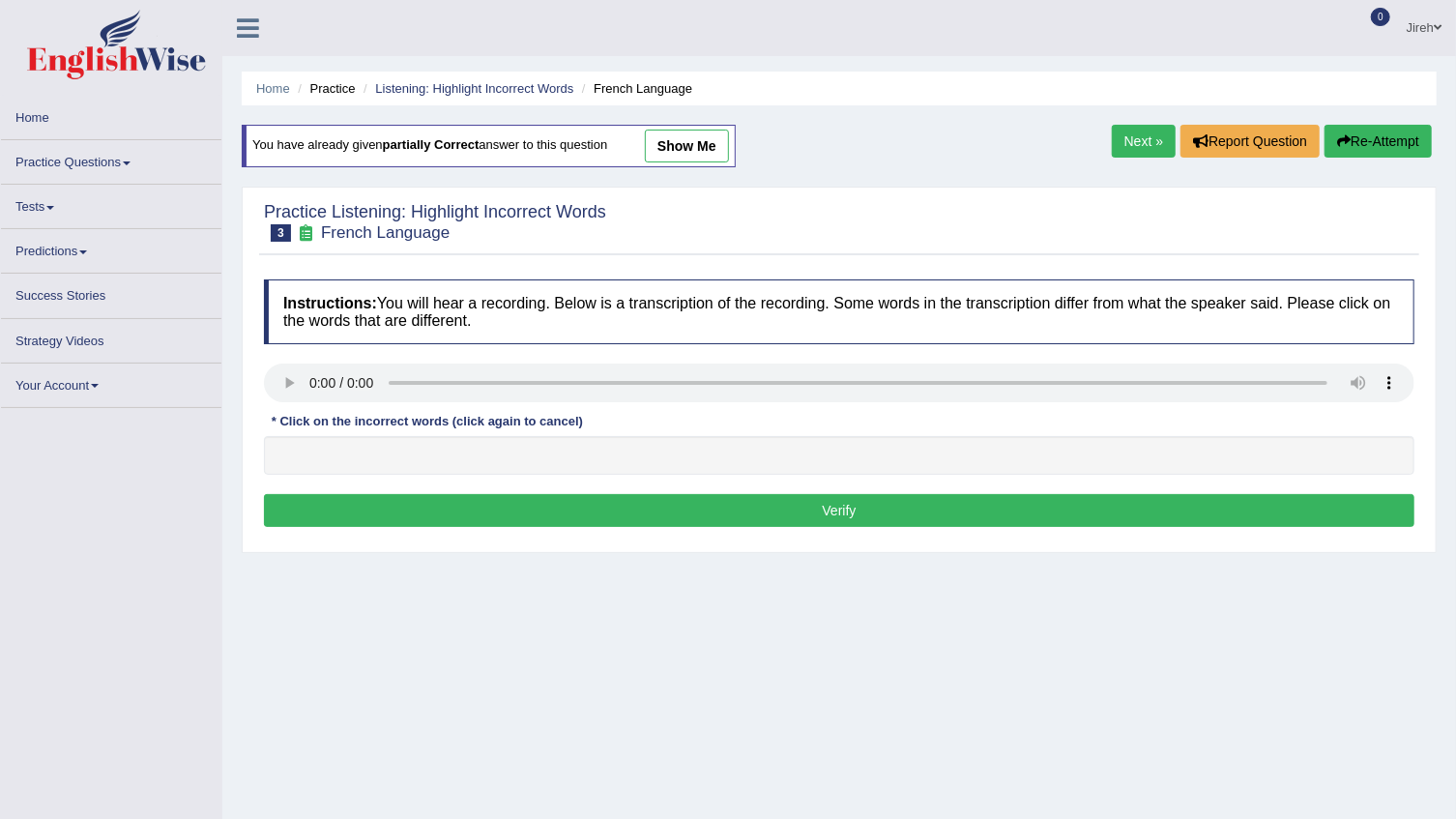
click at [699, 152] on link "show me" at bounding box center [687, 146] width 85 height 32
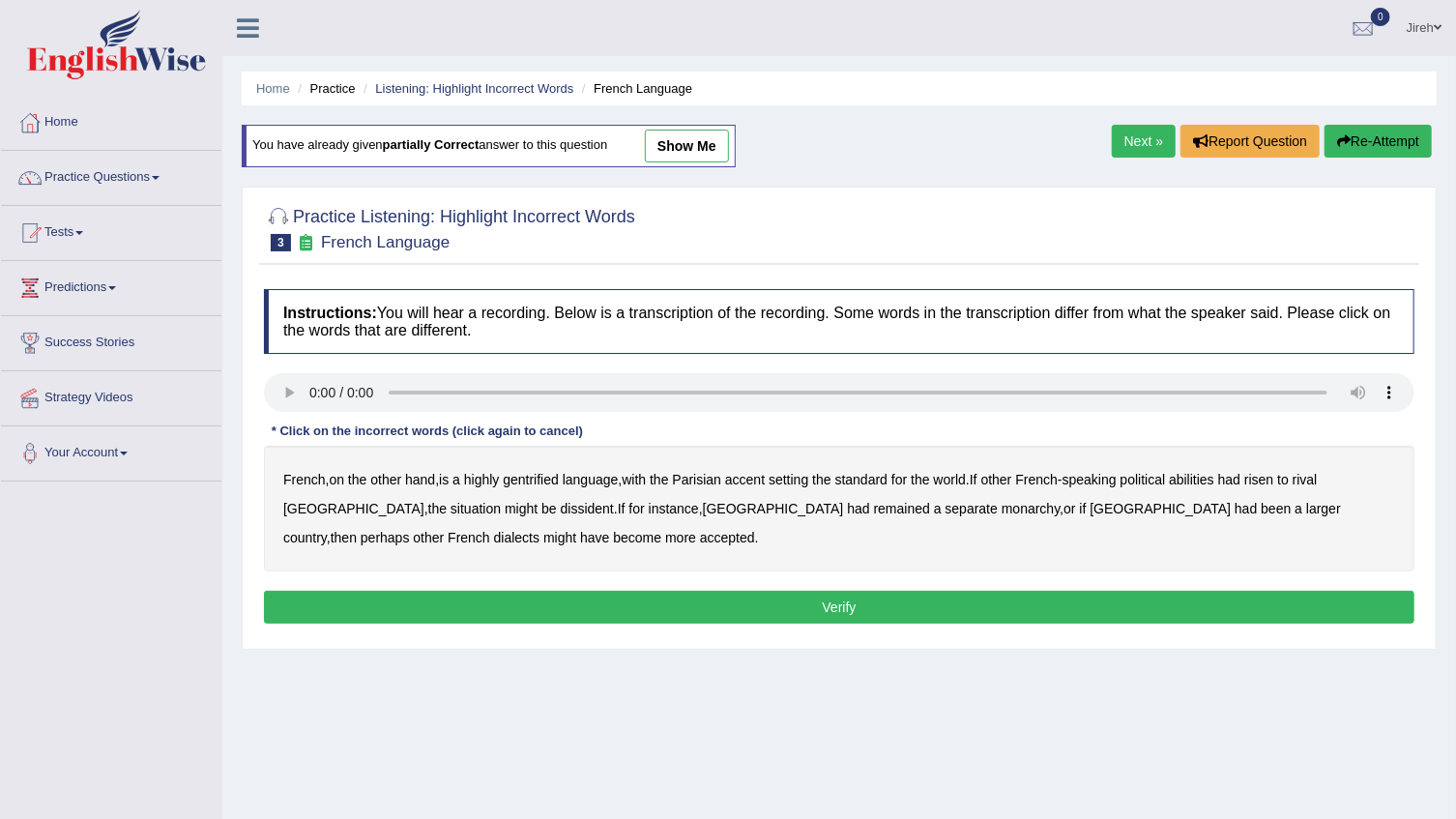
click at [704, 147] on link "show me" at bounding box center [687, 146] width 85 height 32
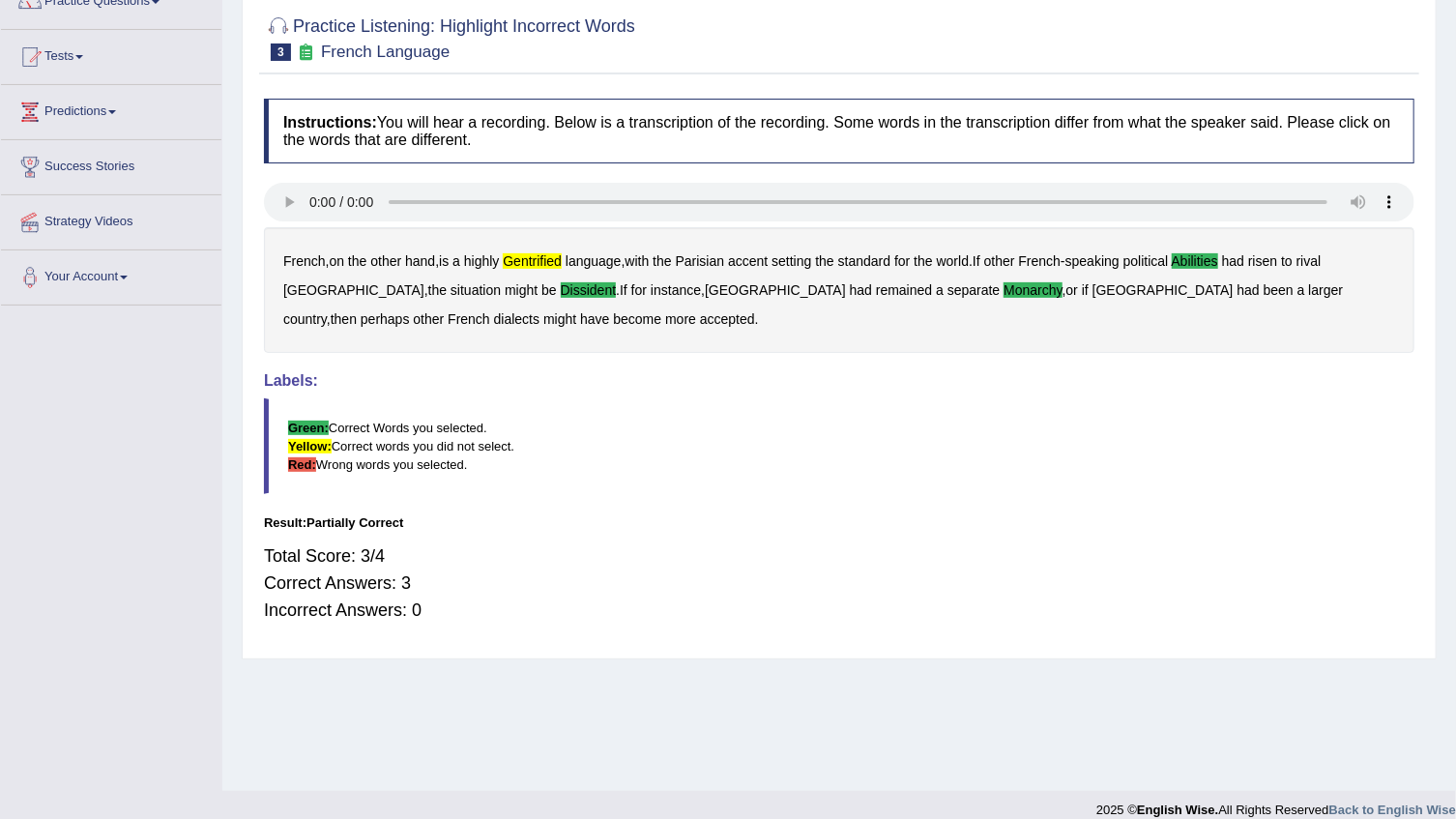
scroll to position [196, 0]
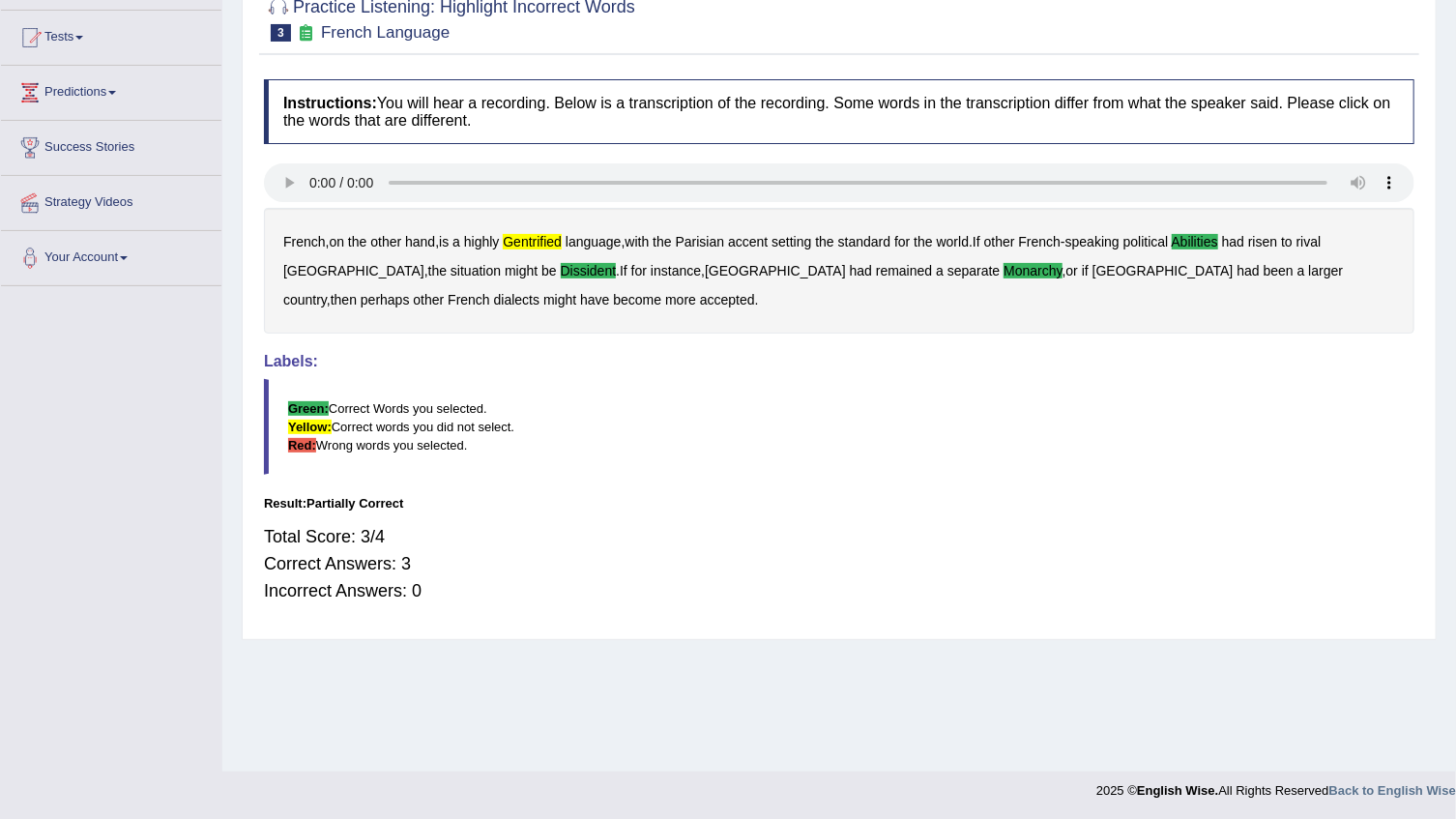
click at [523, 236] on b "gentrified" at bounding box center [532, 242] width 59 height 16
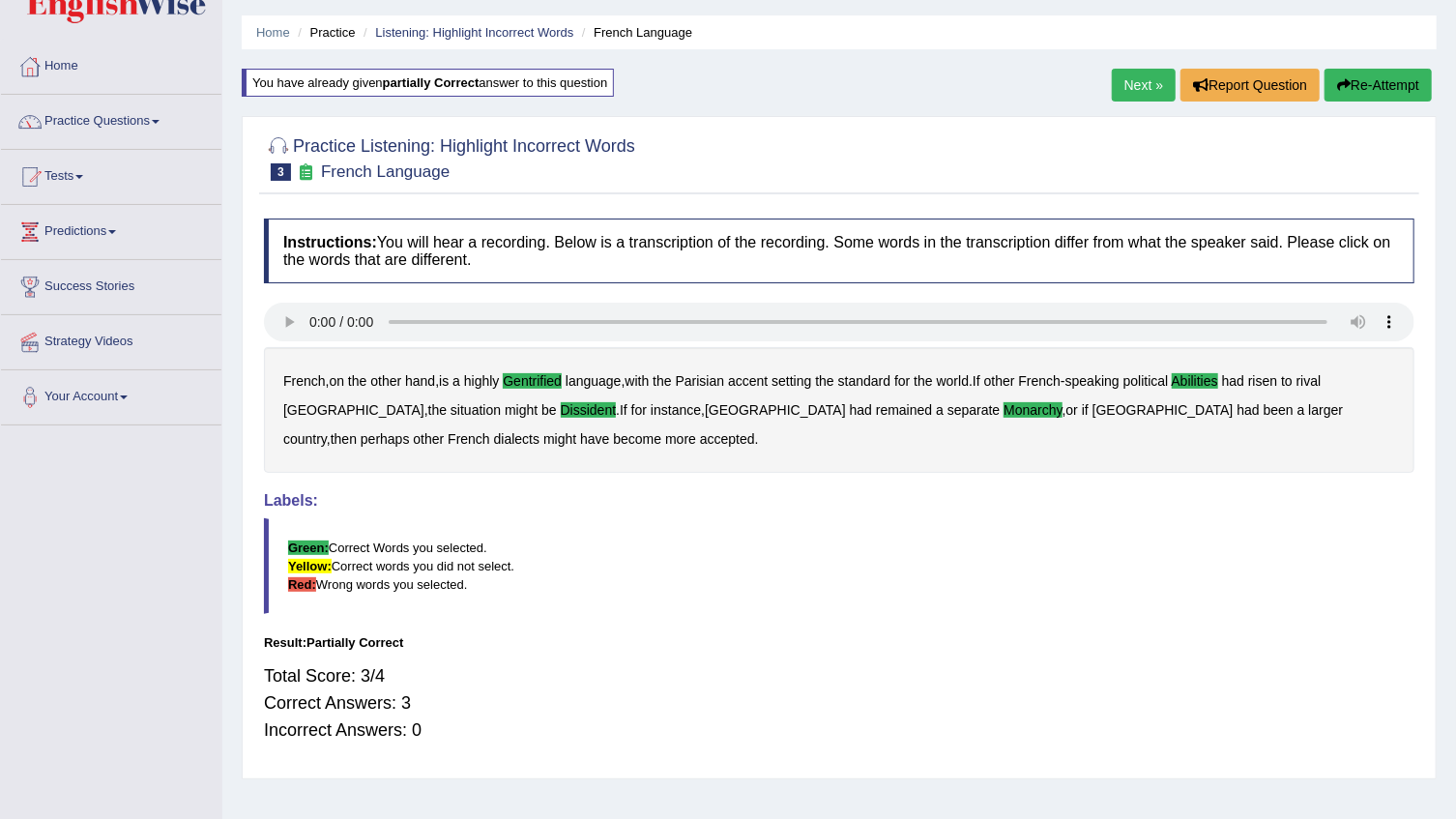
scroll to position [88, 0]
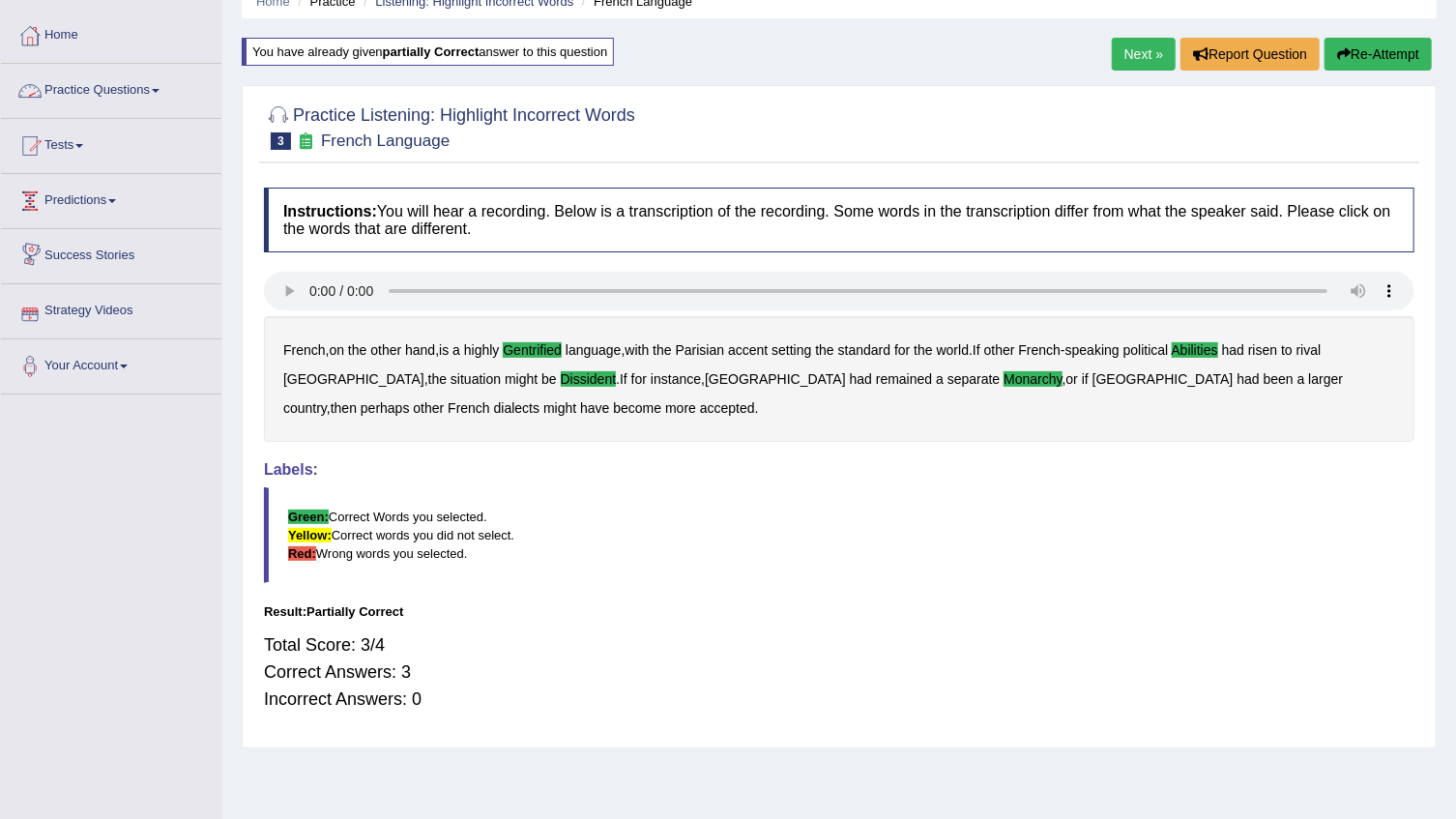
click at [87, 84] on link "Practice Questions" at bounding box center [111, 88] width 220 height 48
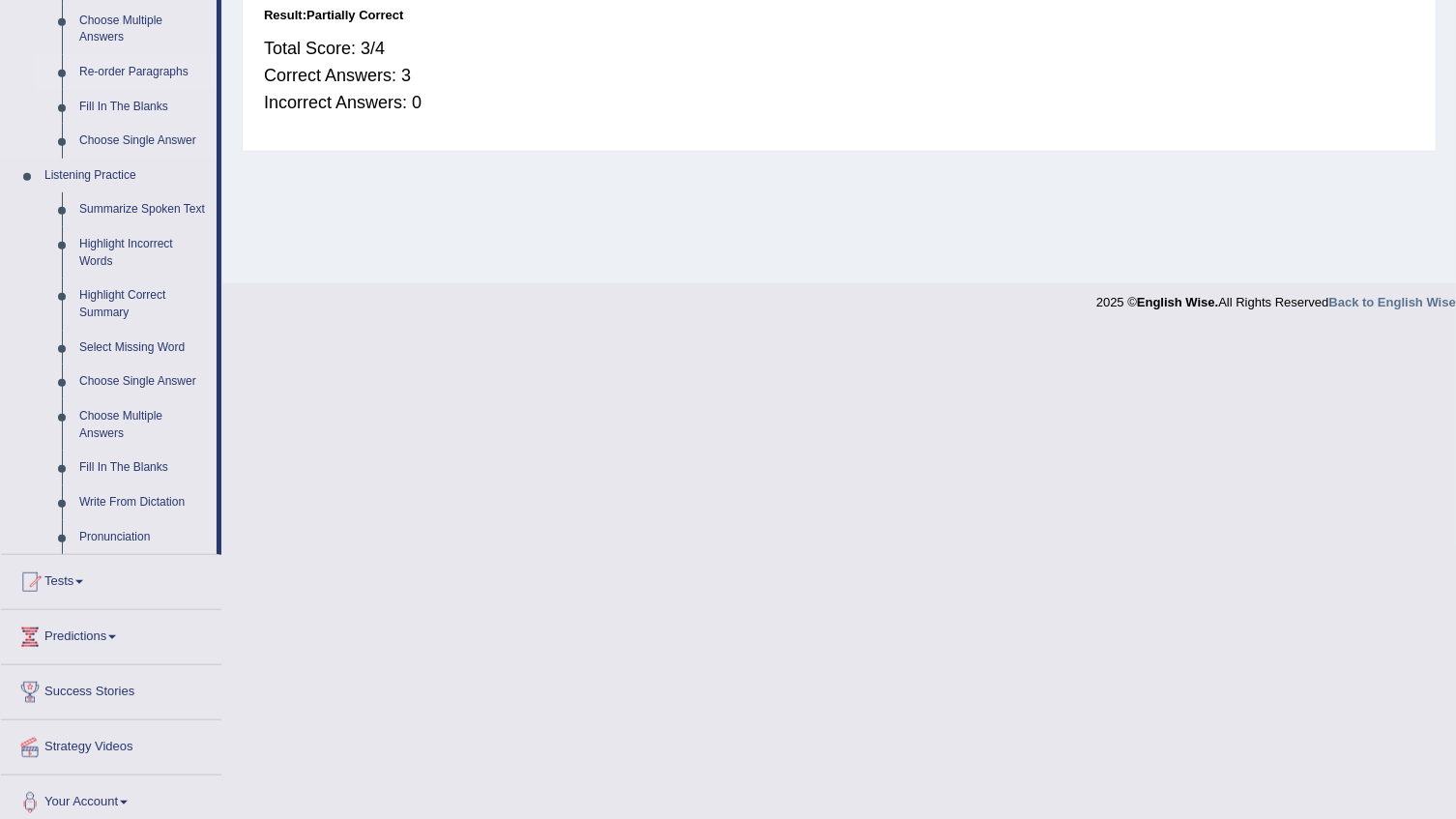
scroll to position [694, 0]
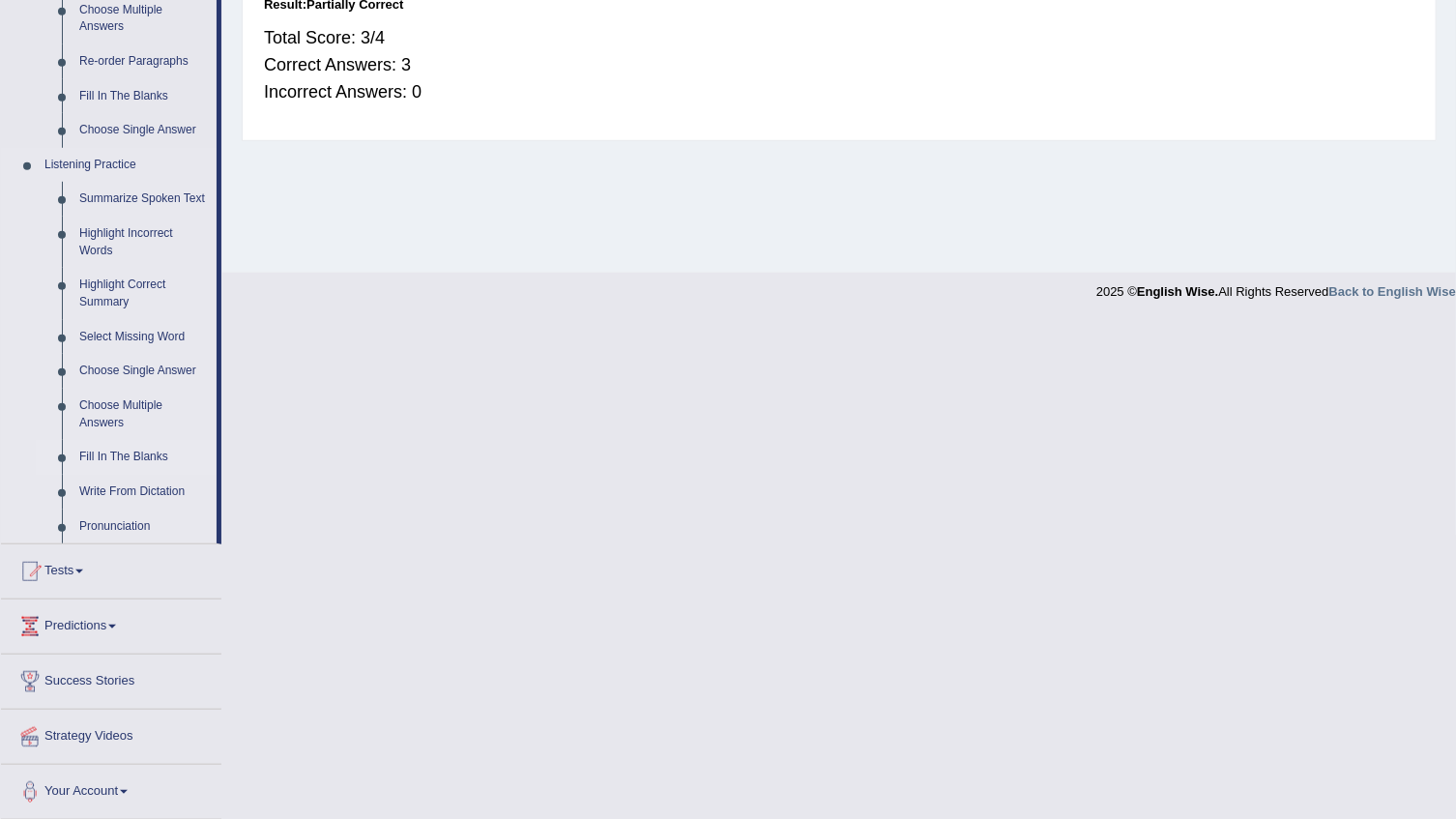
click at [140, 458] on link "Fill In The Blanks" at bounding box center [144, 456] width 146 height 34
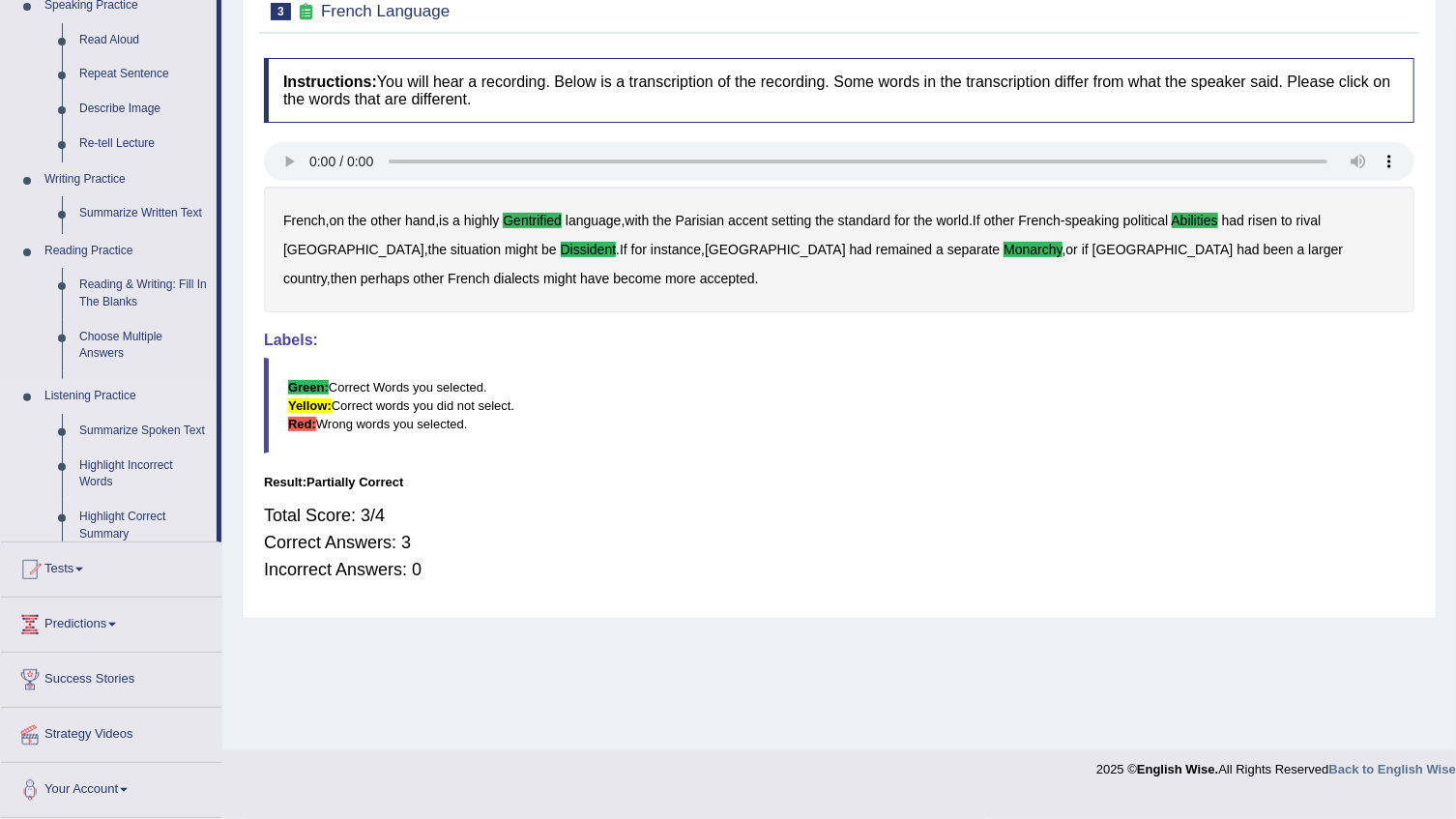
scroll to position [196, 0]
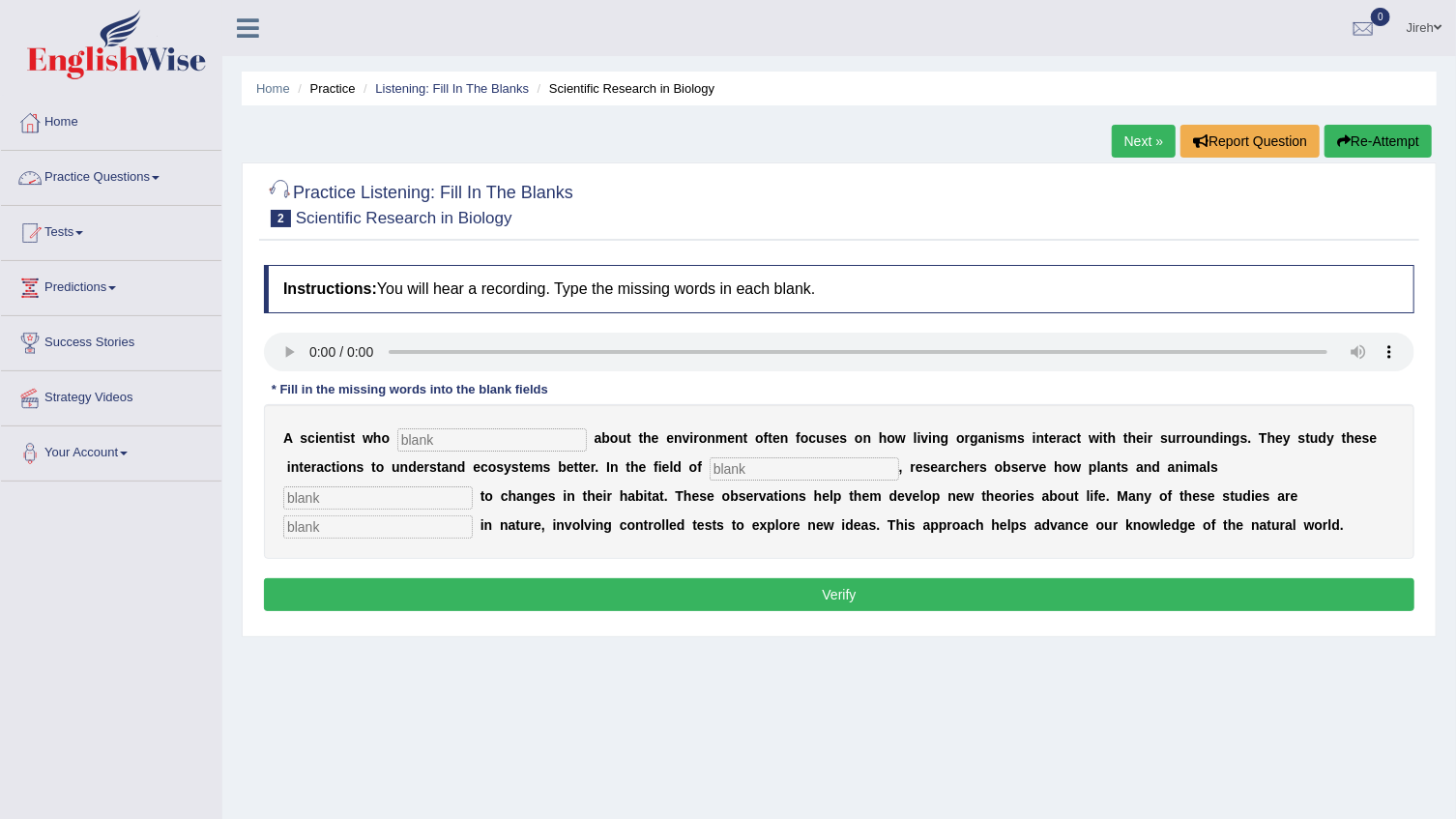
click at [136, 174] on link "Practice Questions" at bounding box center [111, 174] width 220 height 48
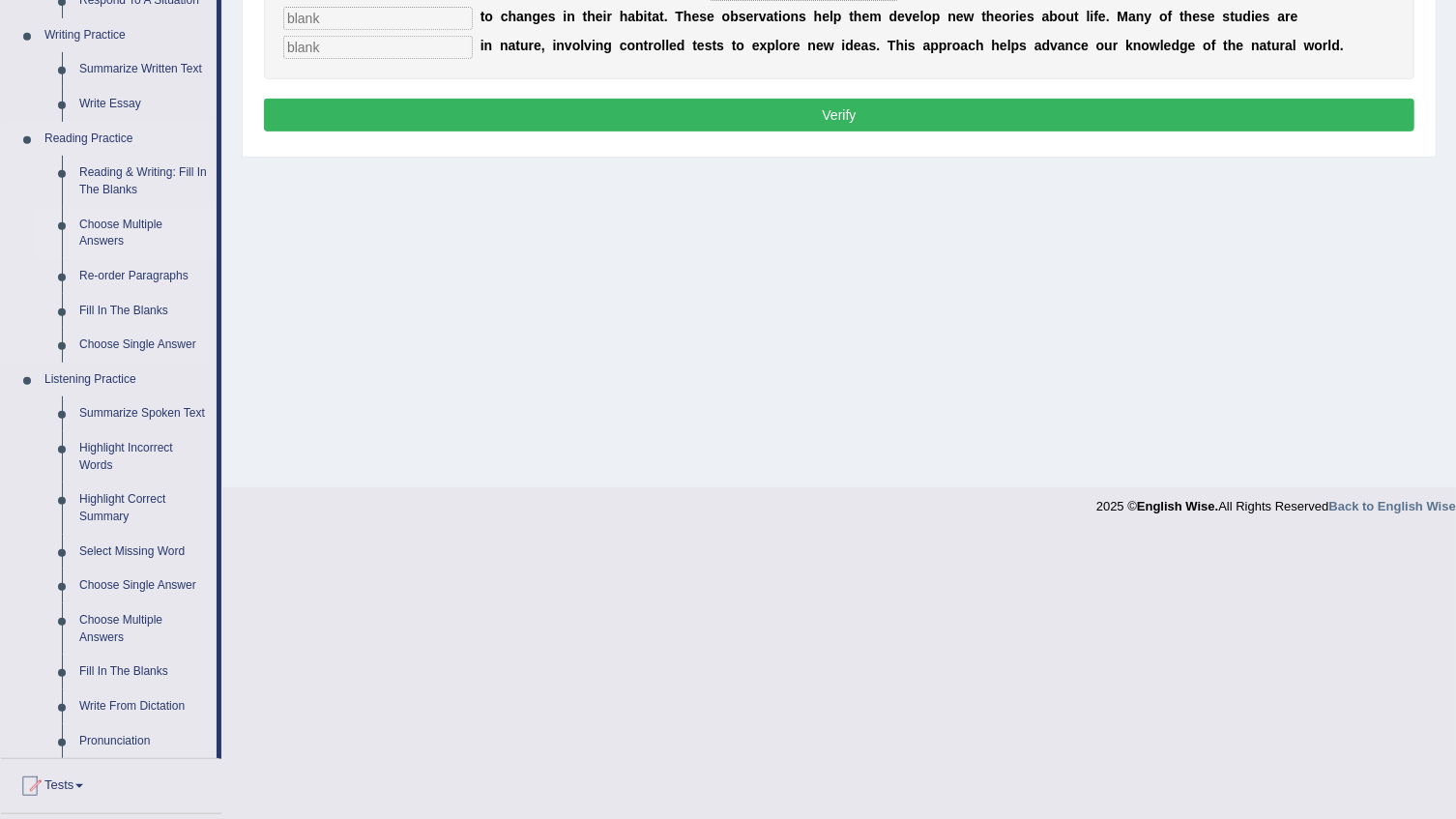
scroll to position [694, 0]
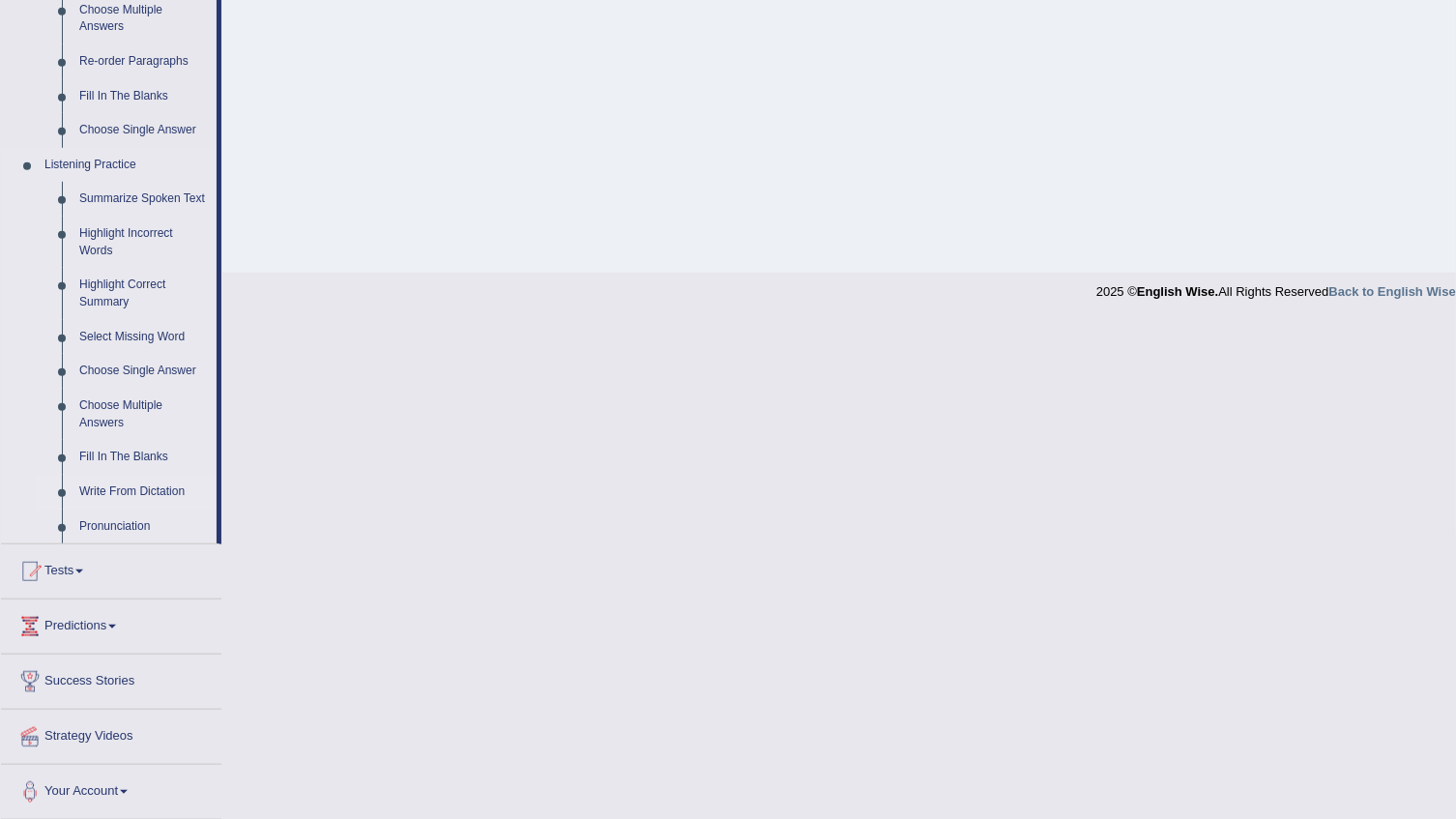
click at [123, 486] on link "Write From Dictation" at bounding box center [144, 492] width 146 height 34
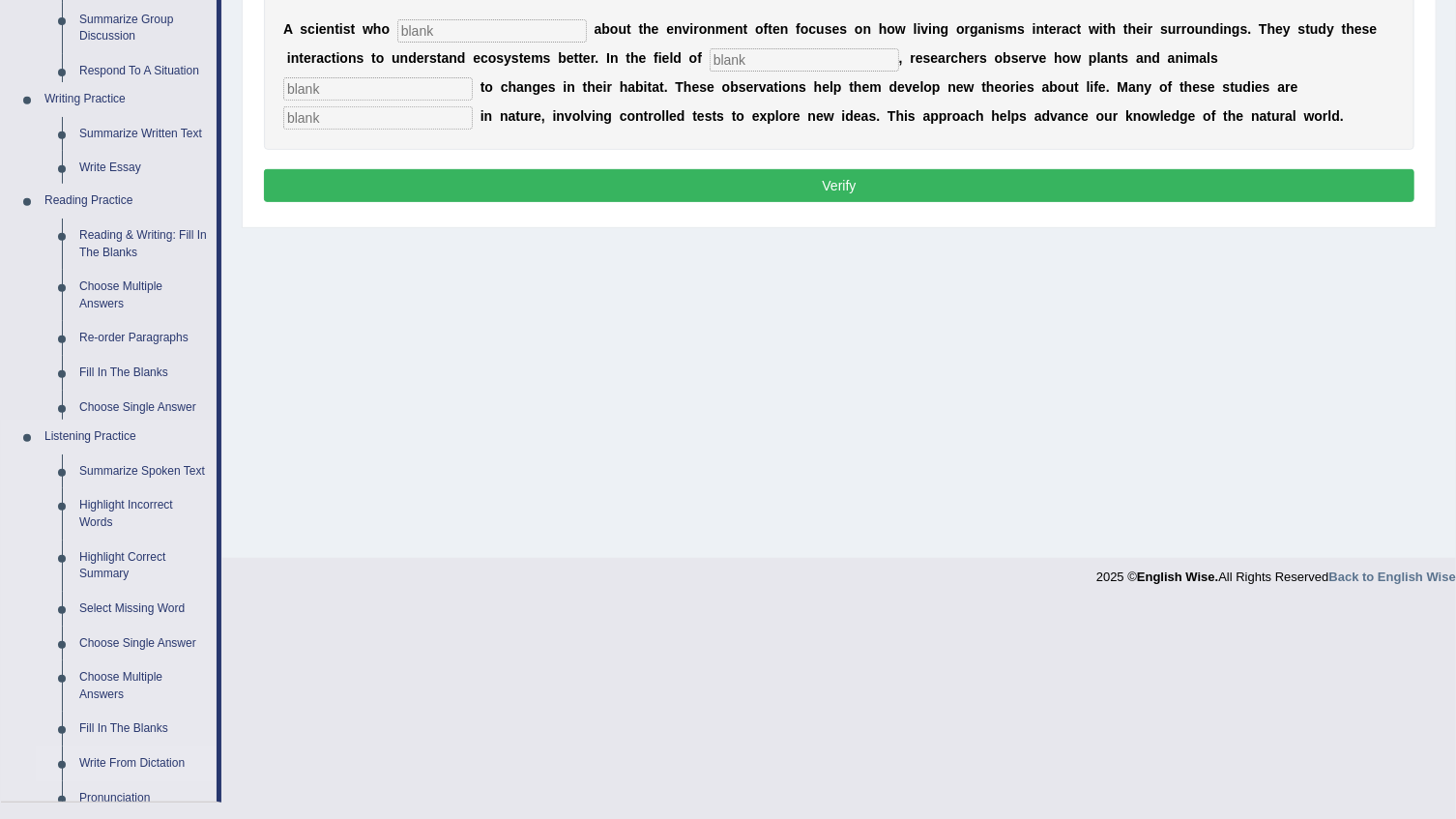
scroll to position [196, 0]
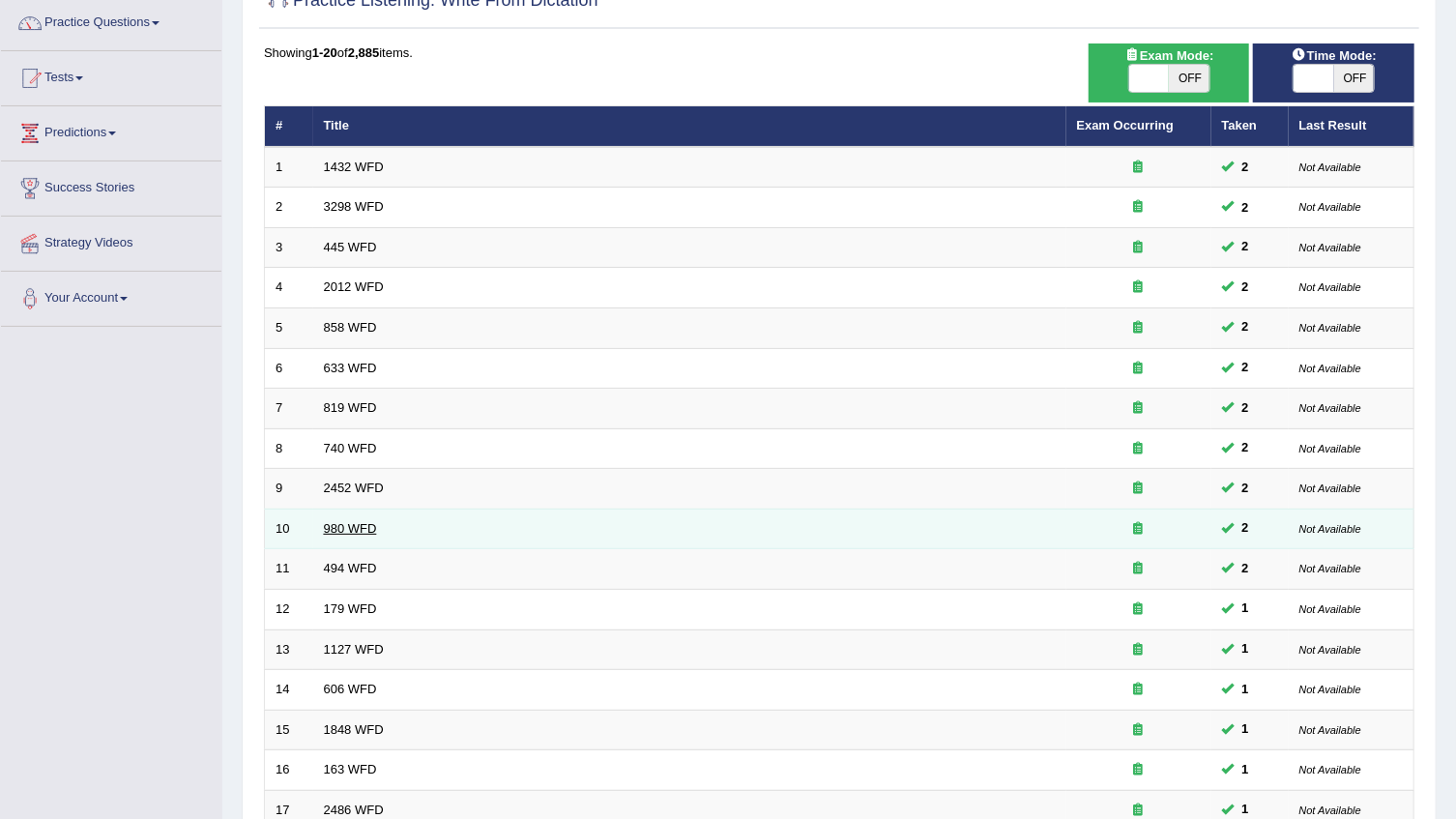
scroll to position [458, 0]
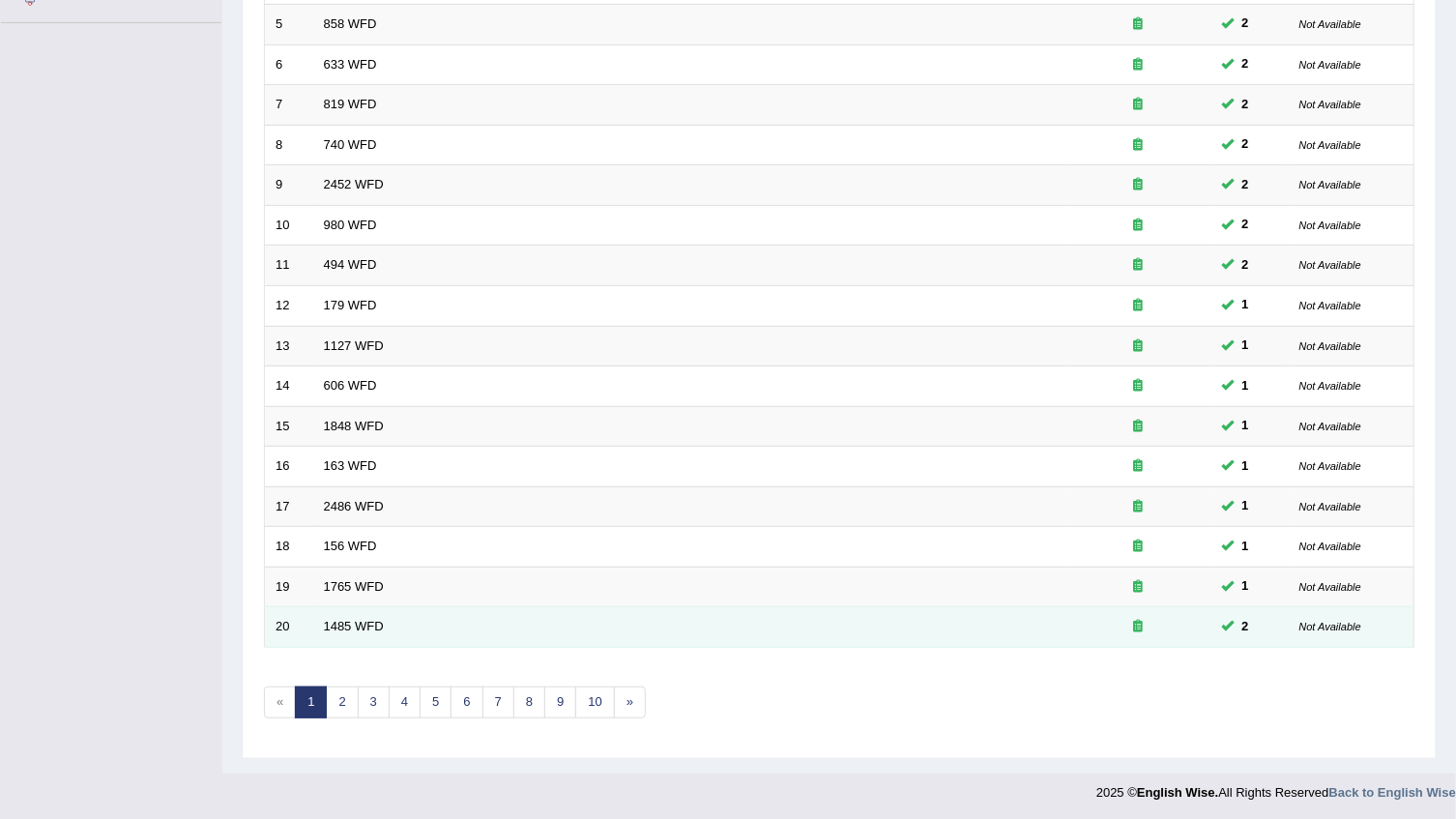
click at [350, 610] on td "1485 WFD" at bounding box center [690, 627] width 753 height 40
click at [346, 628] on link "1485 WFD" at bounding box center [353, 625] width 60 height 15
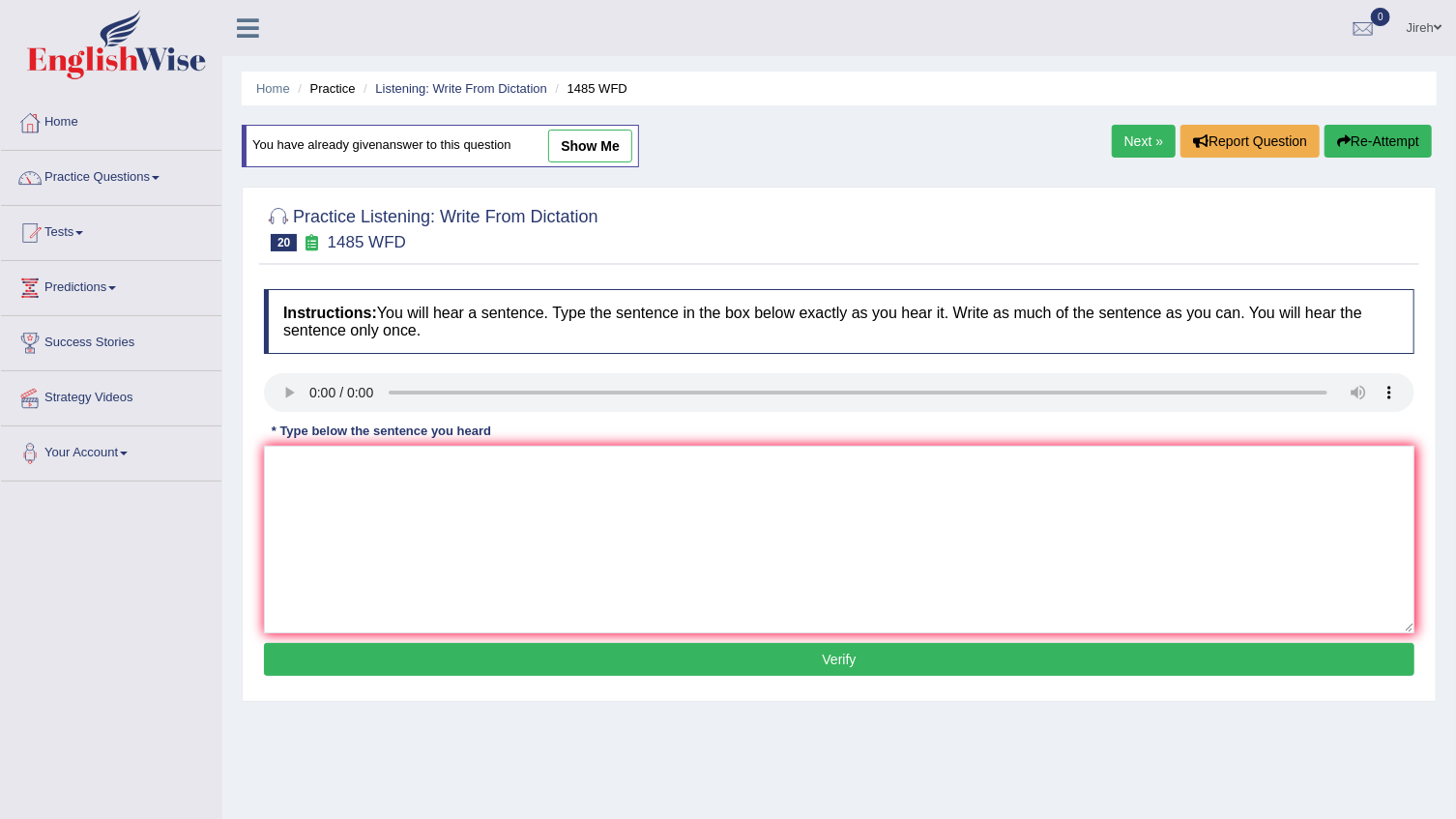
click at [580, 148] on link "show me" at bounding box center [591, 146] width 85 height 32
type textarea "Course work will give students the chance to thorouhly explore the subjects."
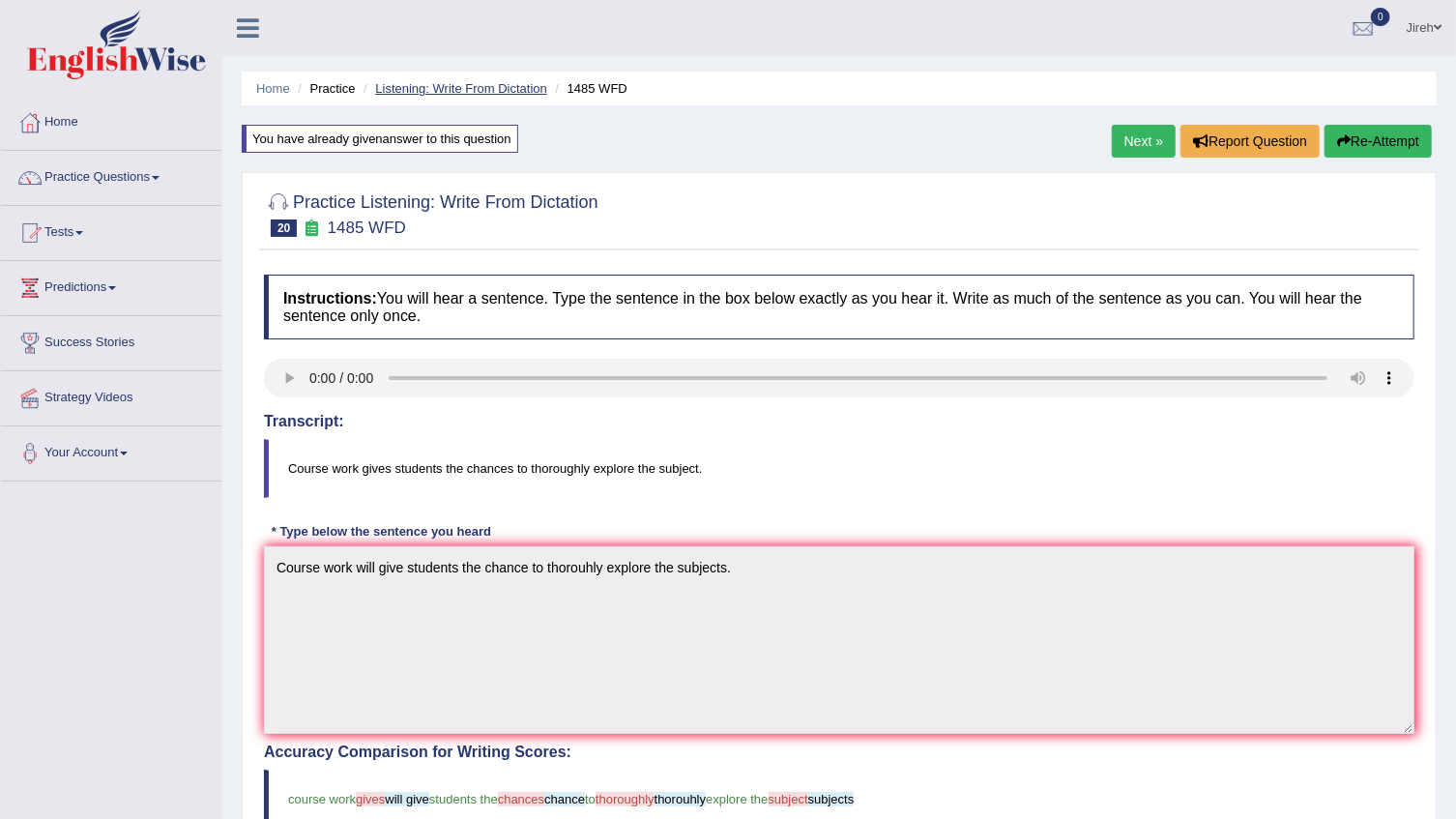
click at [450, 82] on link "Listening: Write From Dictation" at bounding box center [461, 88] width 172 height 15
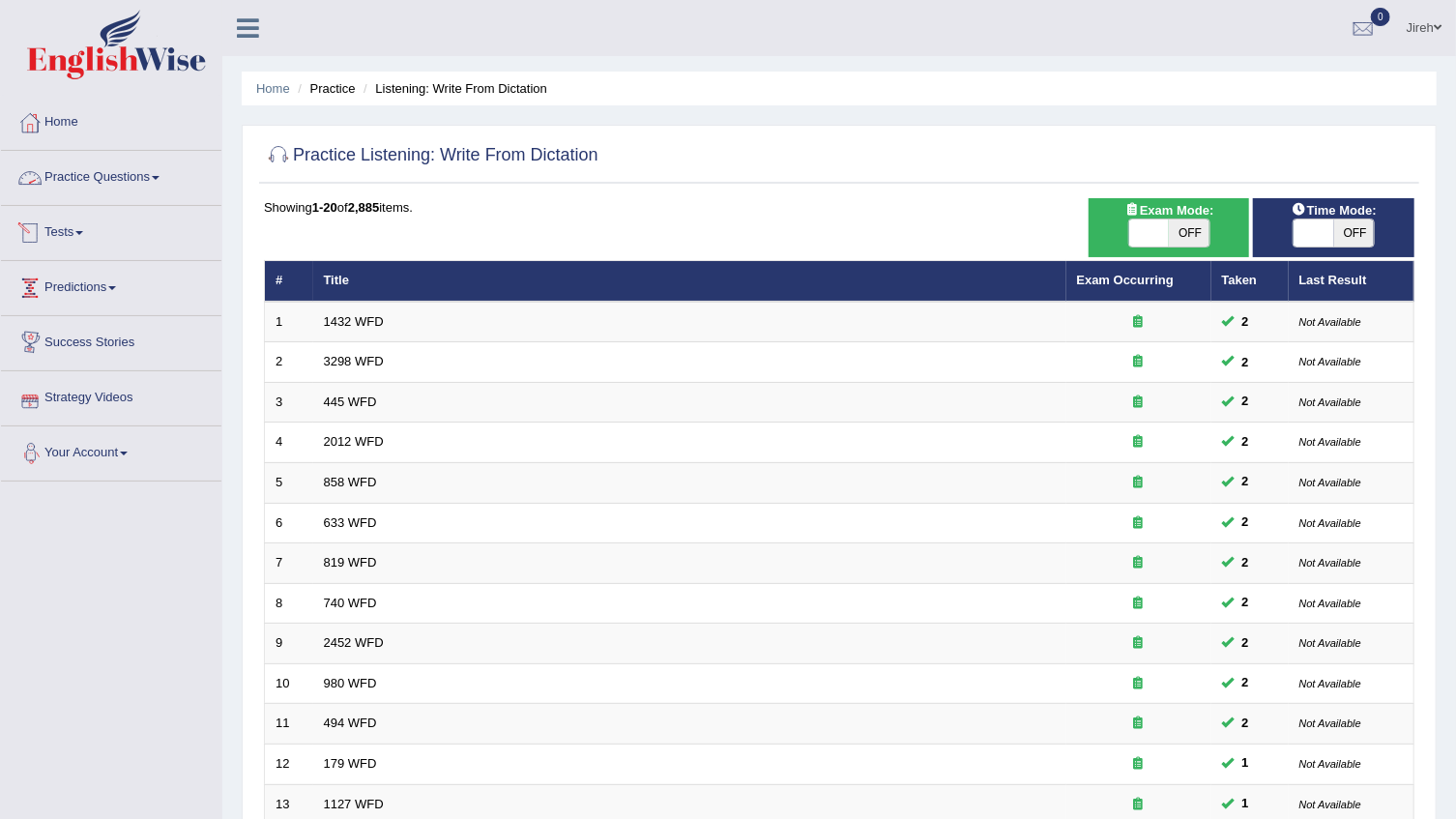
click at [150, 180] on link "Practice Questions" at bounding box center [111, 174] width 220 height 48
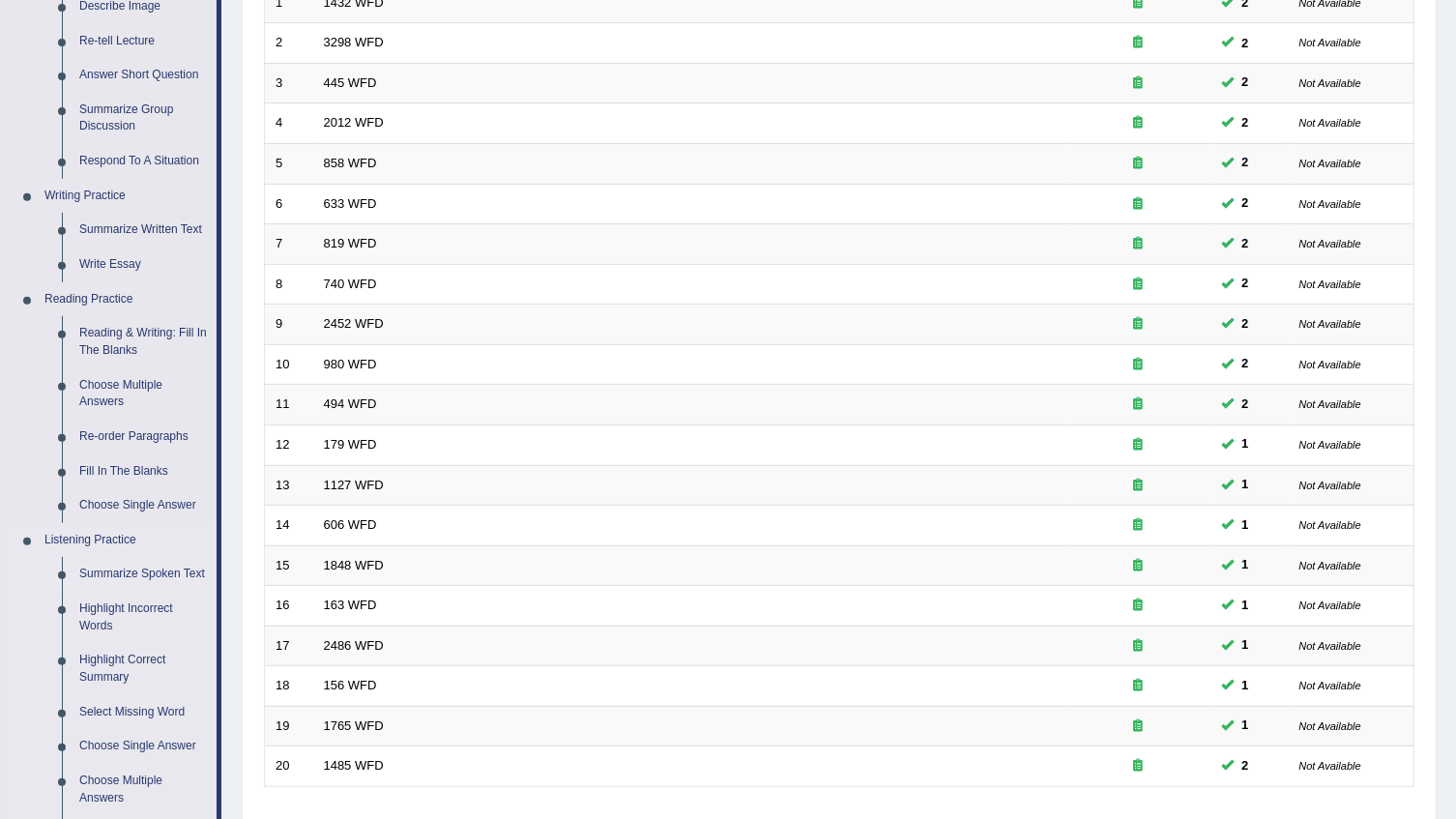
scroll to position [351, 0]
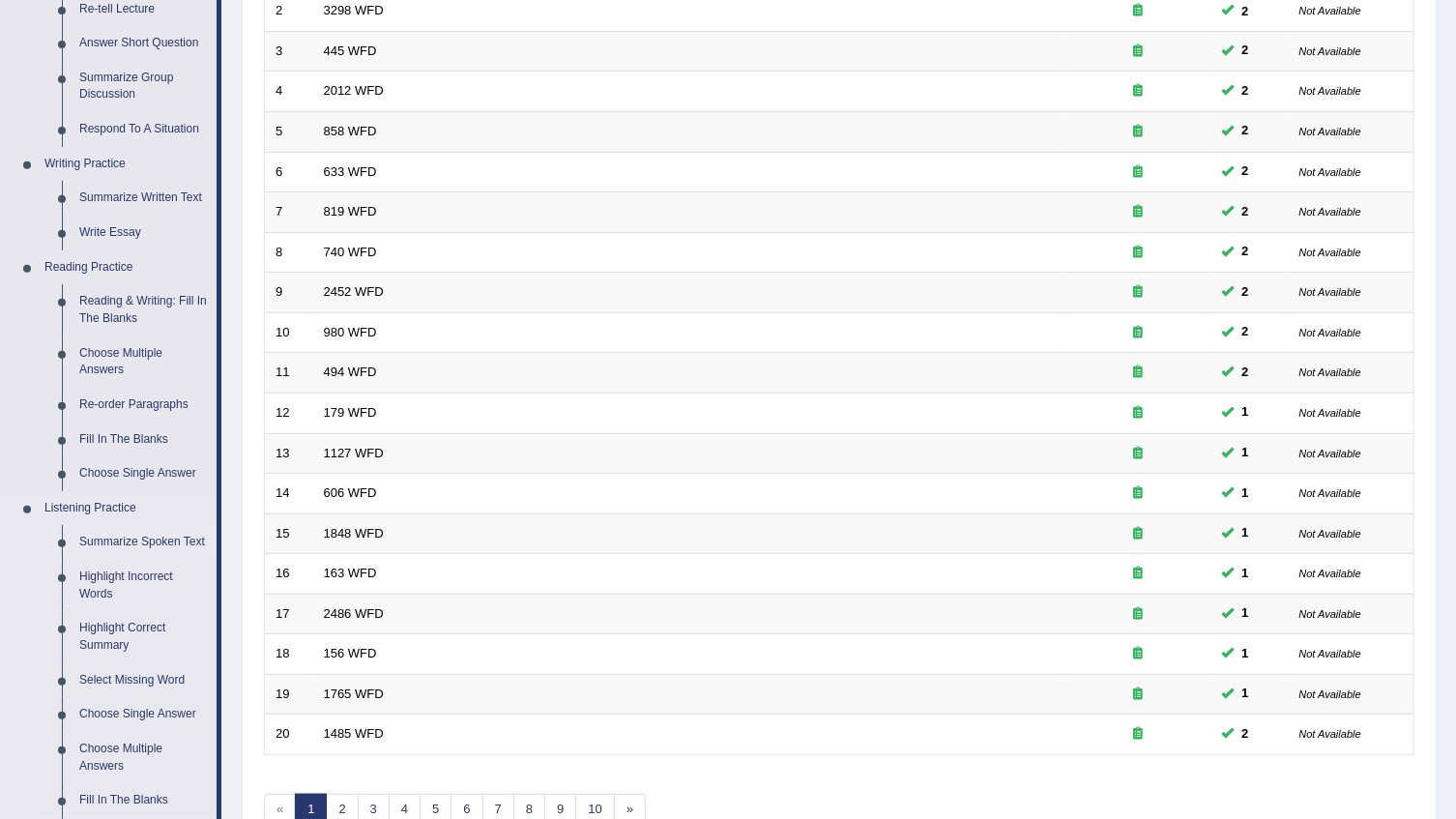
click at [132, 539] on link "Summarize Spoken Text" at bounding box center [144, 542] width 146 height 34
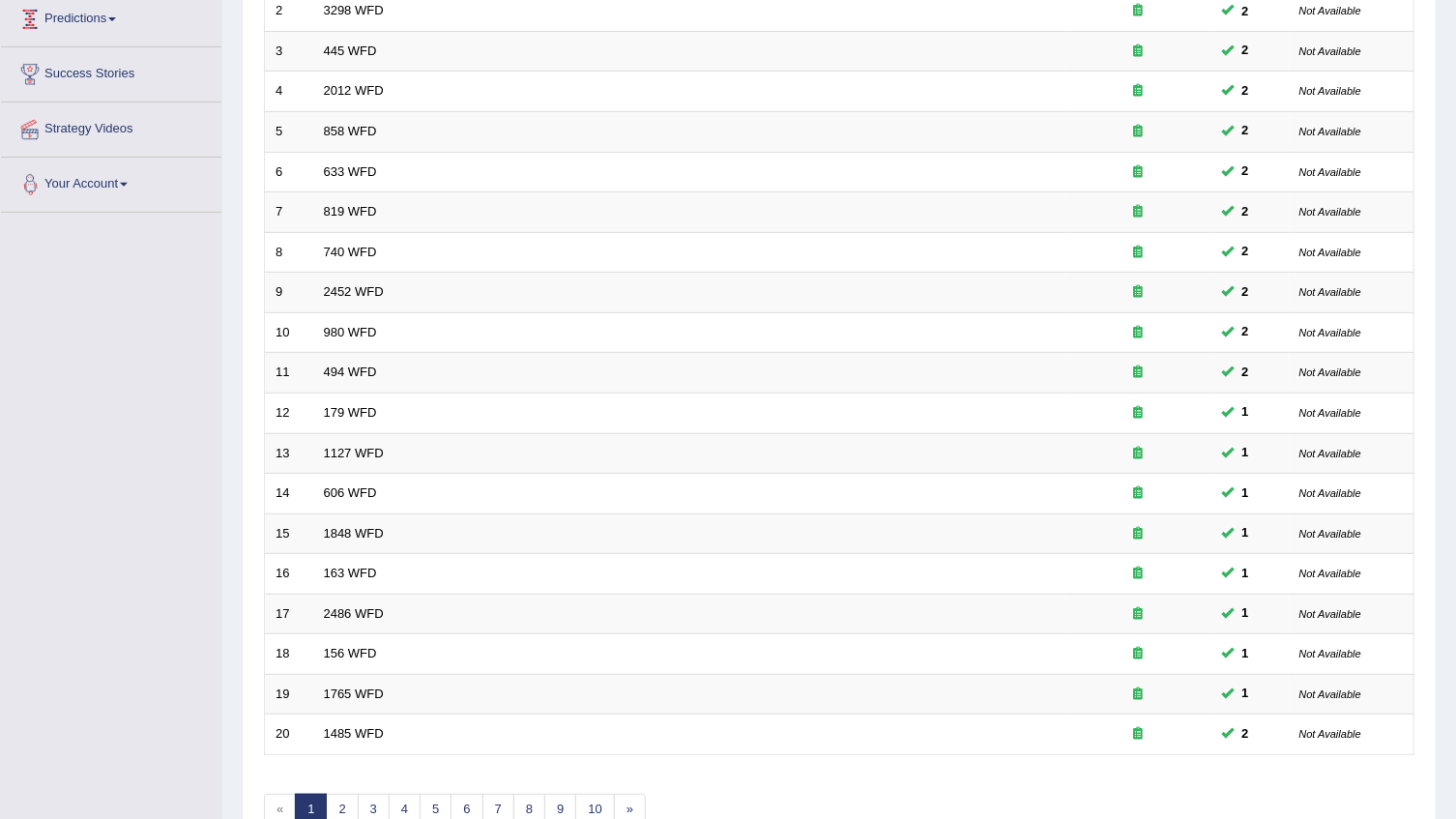
scroll to position [450, 0]
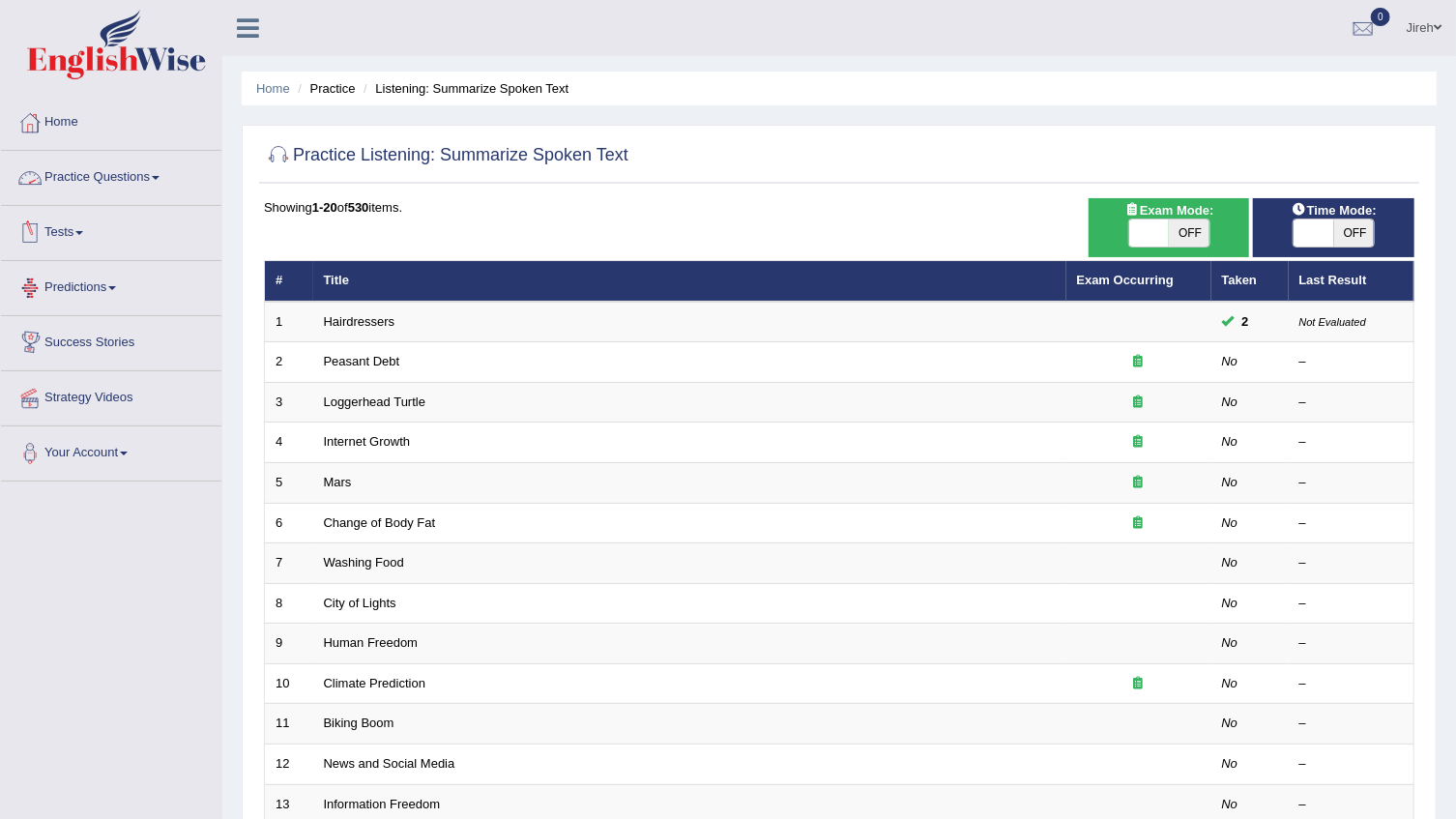
click at [156, 172] on link "Practice Questions" at bounding box center [111, 174] width 220 height 48
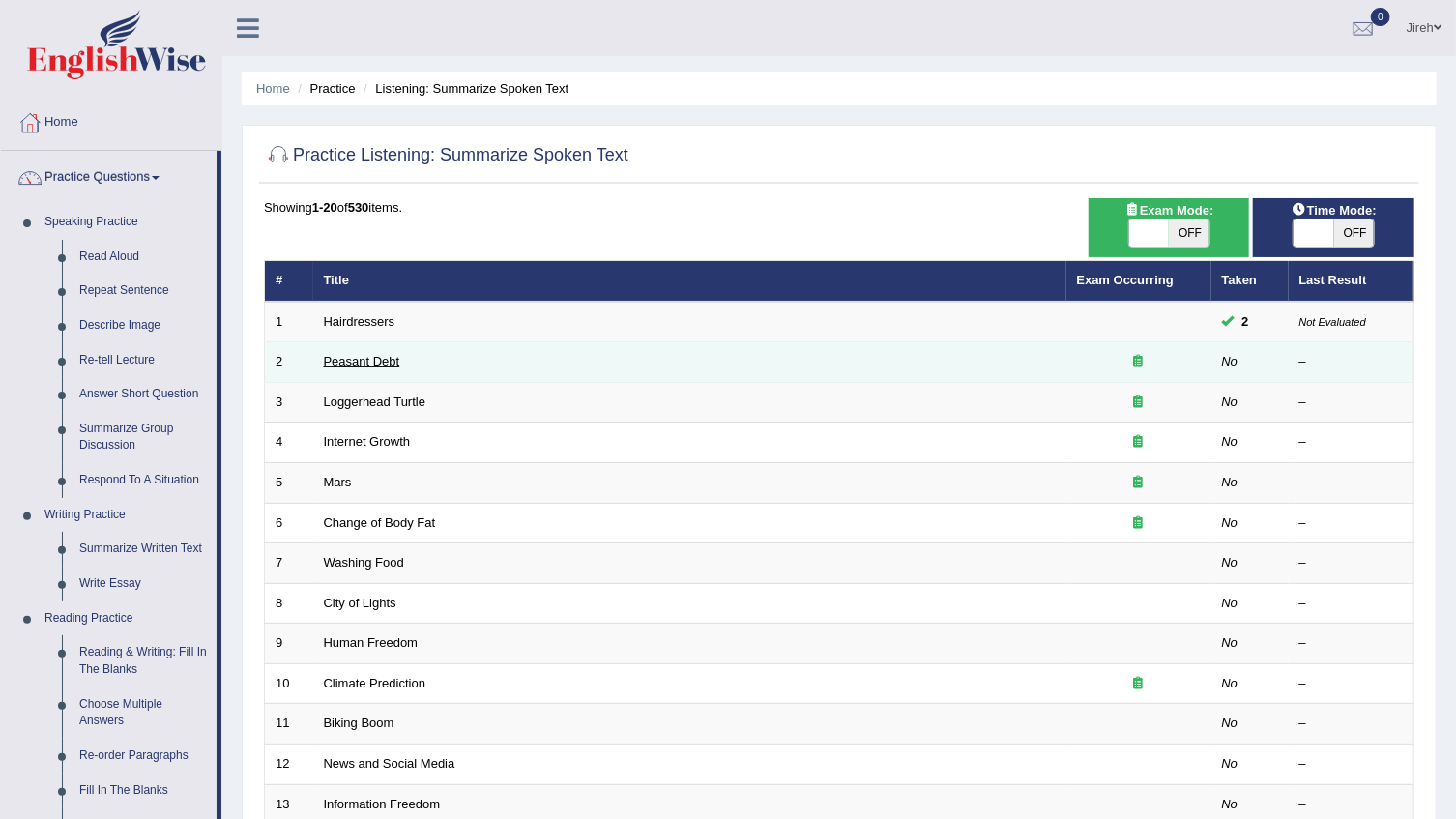
click at [348, 360] on link "Peasant Debt" at bounding box center [362, 361] width 77 height 15
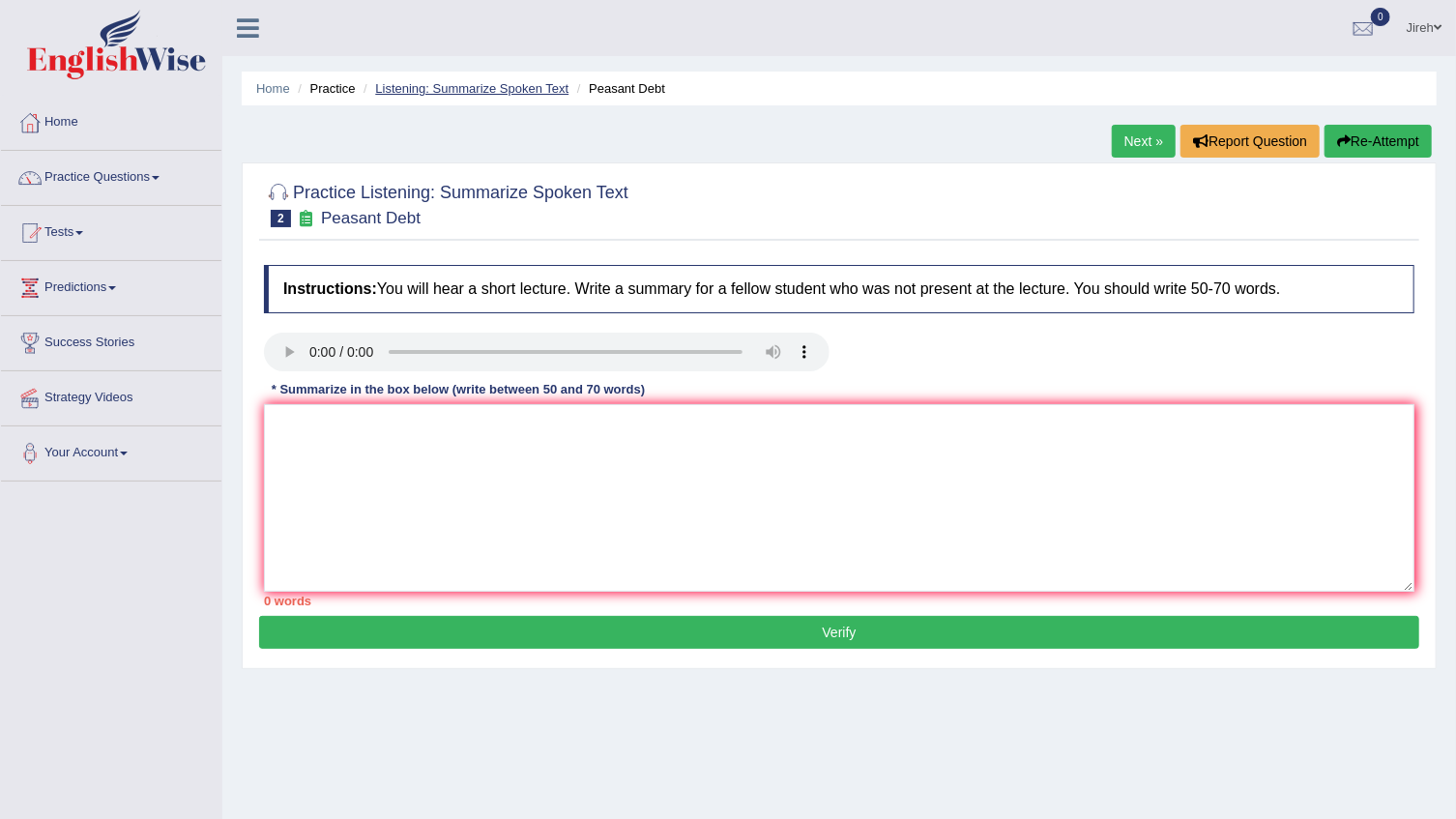
click at [509, 84] on link "Listening: Summarize Spoken Text" at bounding box center [472, 88] width 194 height 15
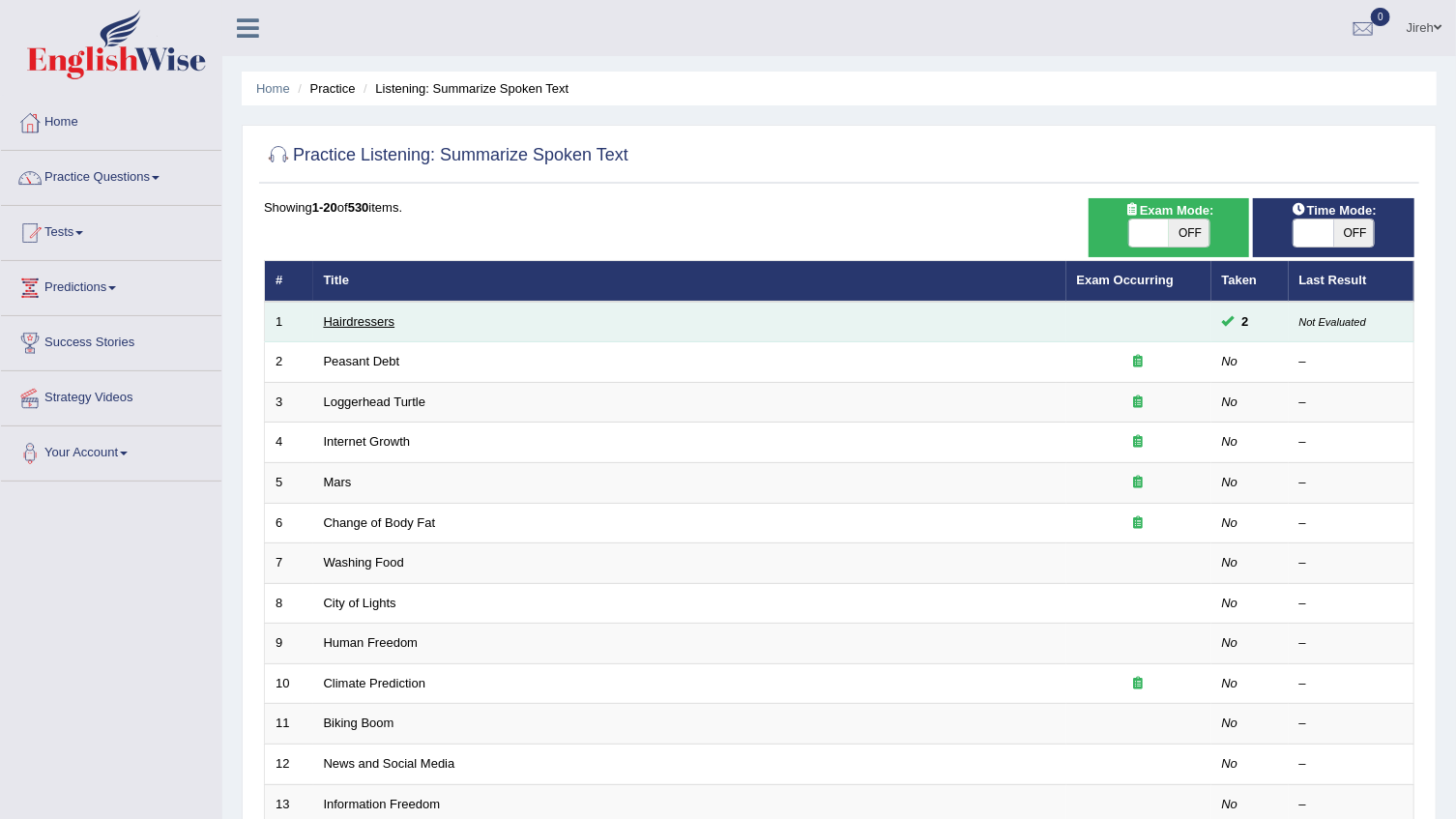
click at [375, 321] on link "Hairdressers" at bounding box center [359, 322] width 72 height 15
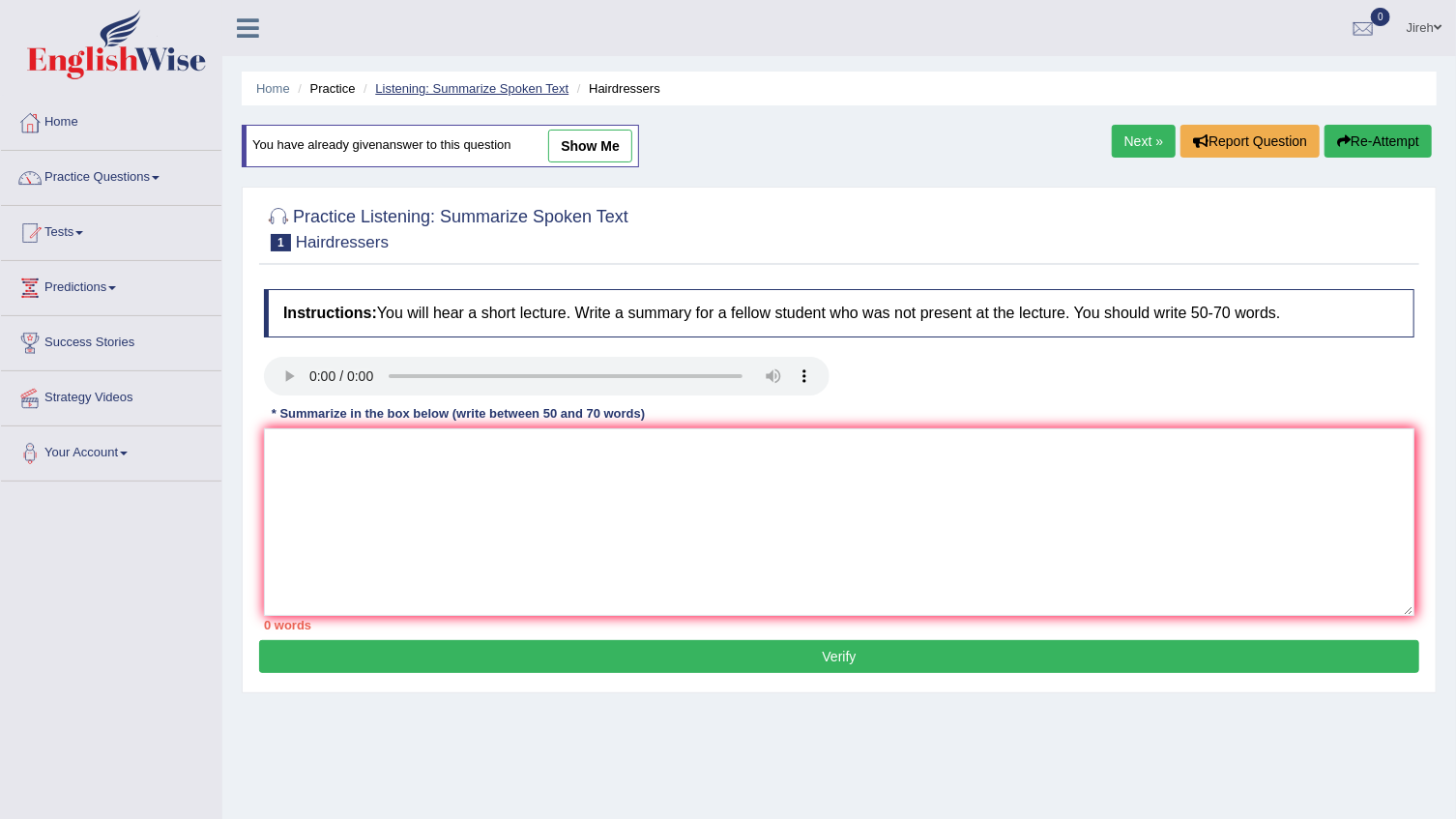
click at [437, 88] on link "Listening: Summarize Spoken Text" at bounding box center [472, 88] width 194 height 15
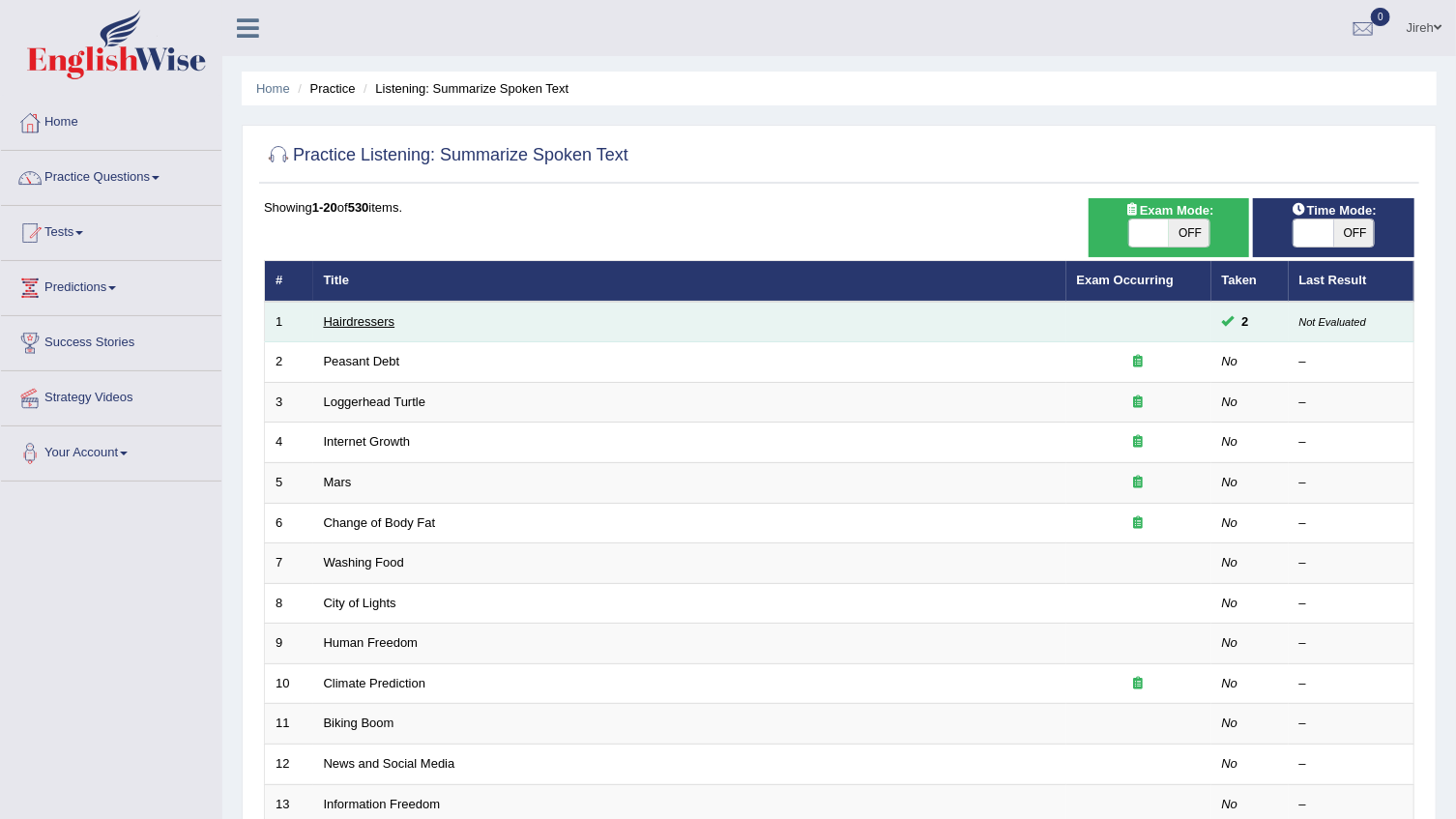
click at [391, 322] on link "Hairdressers" at bounding box center [359, 322] width 72 height 15
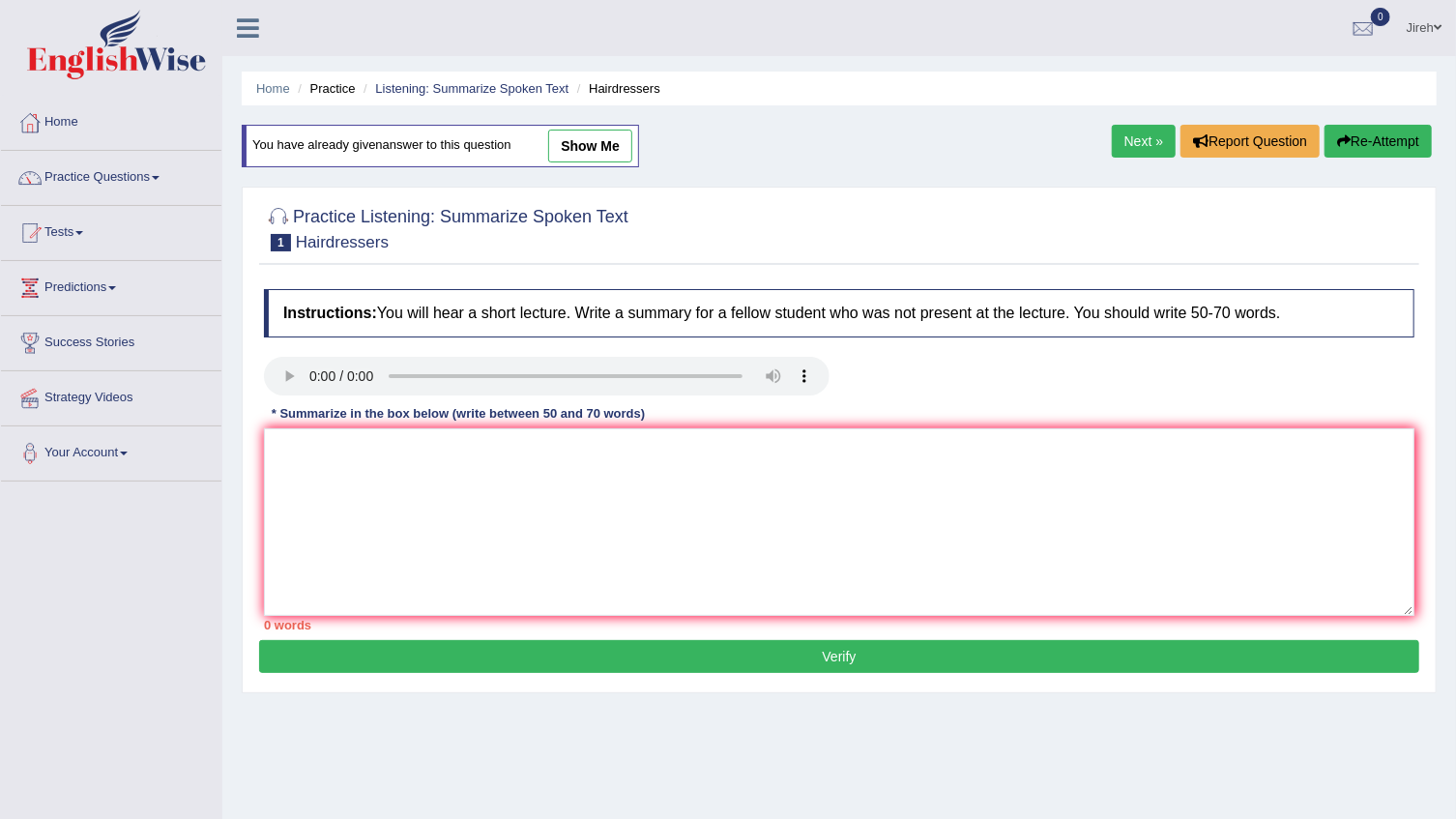
click at [570, 153] on link "show me" at bounding box center [591, 146] width 85 height 32
type textarea "The speaker provided a comprehensive overview of hairdressers, highlighting sev…"
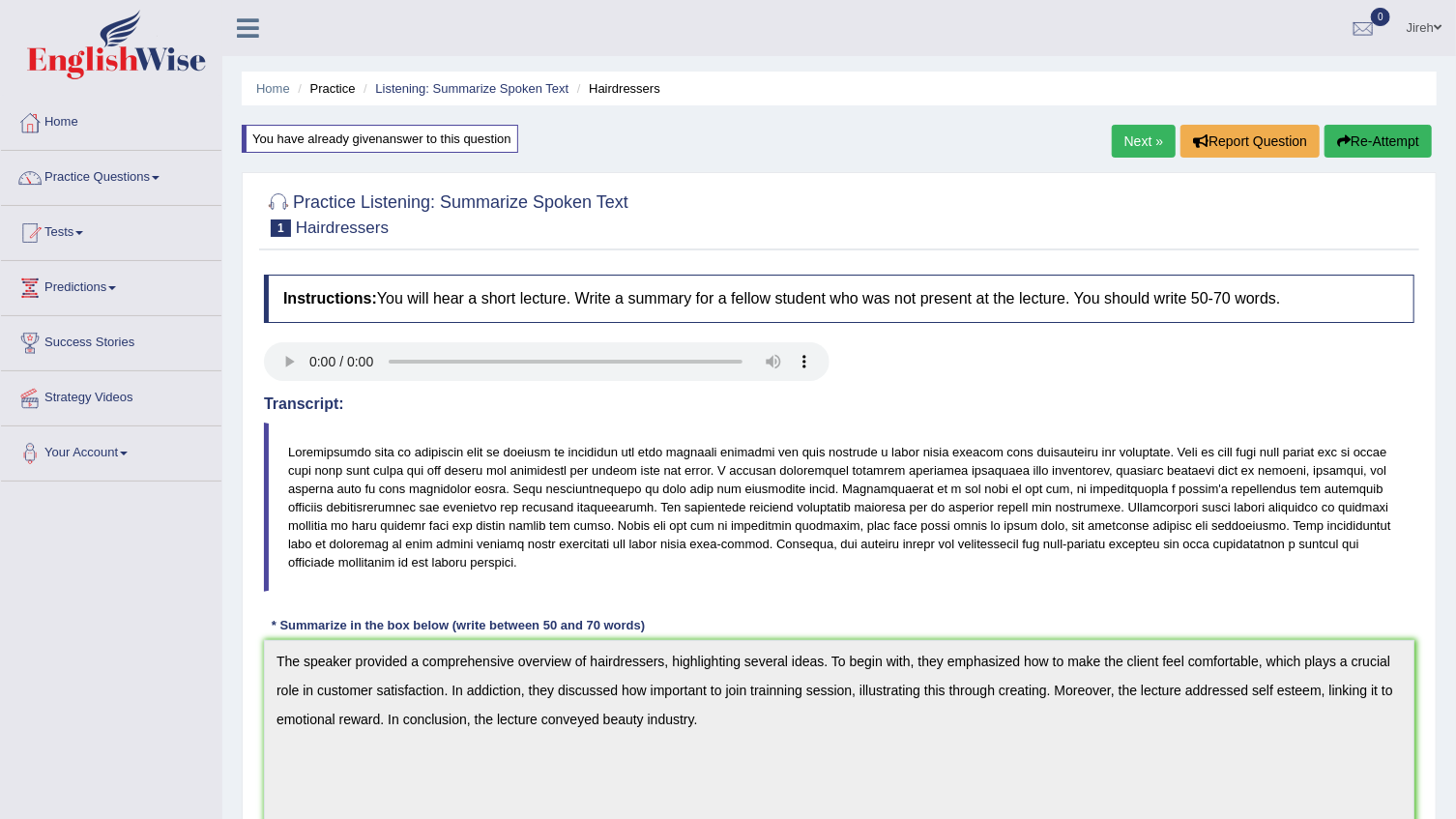
click at [1137, 142] on link "Next »" at bounding box center [1143, 141] width 64 height 32
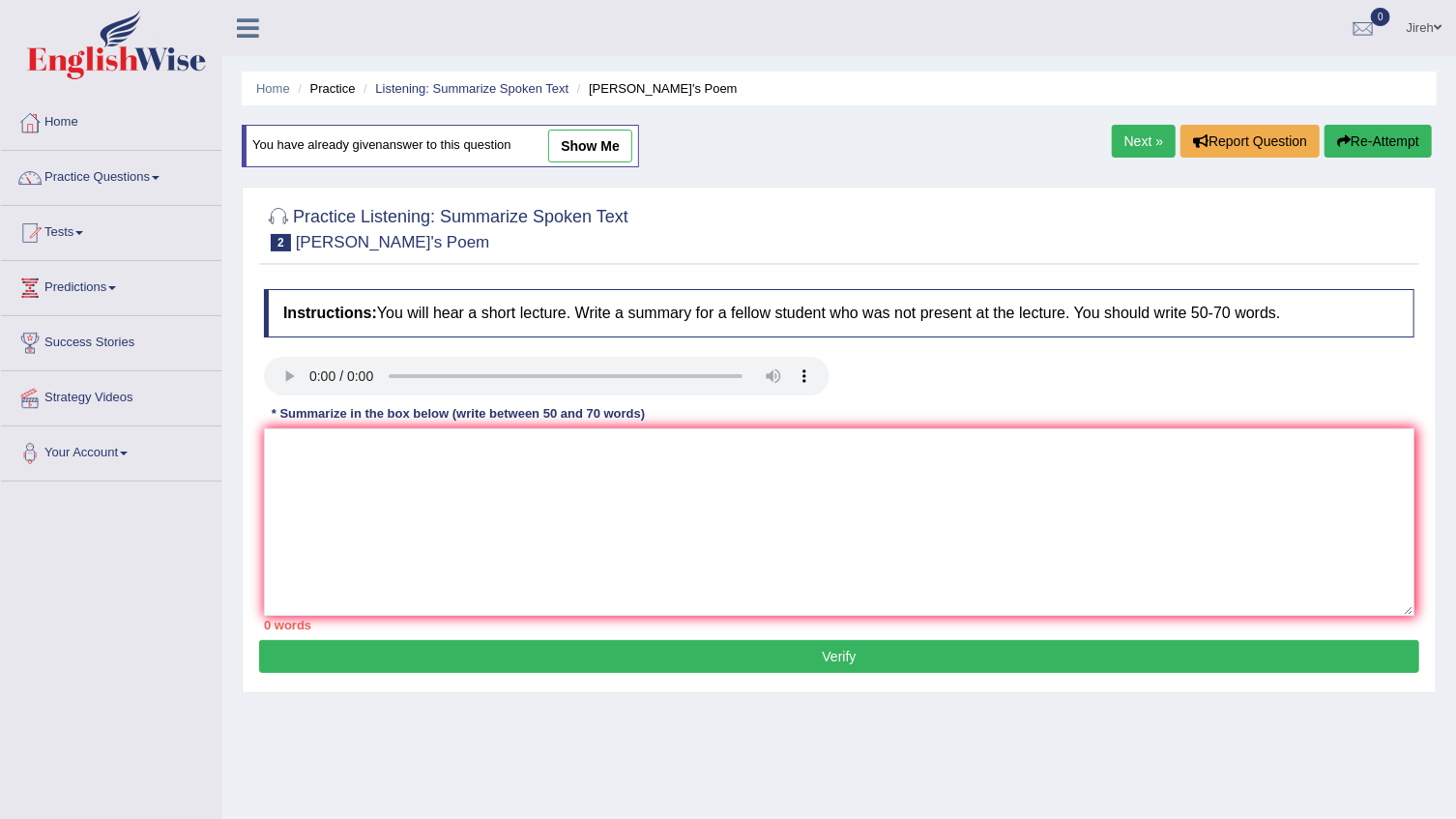
click at [577, 153] on link "show me" at bounding box center [591, 146] width 85 height 32
type textarea "The speaker provider a comprehensive overview of Shakespeare, hilighting severa…"
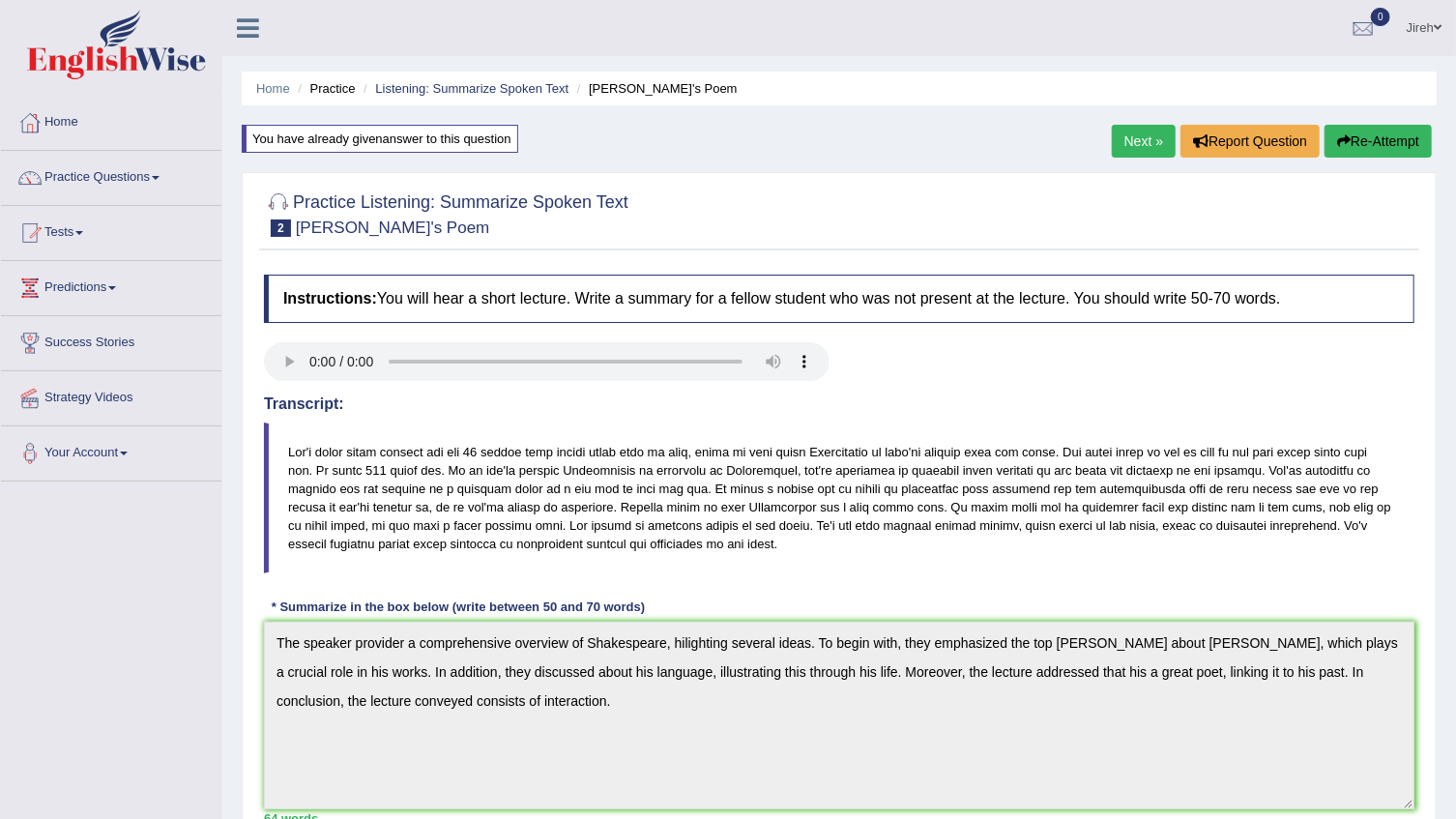
click at [1126, 154] on link "Next »" at bounding box center [1143, 141] width 64 height 32
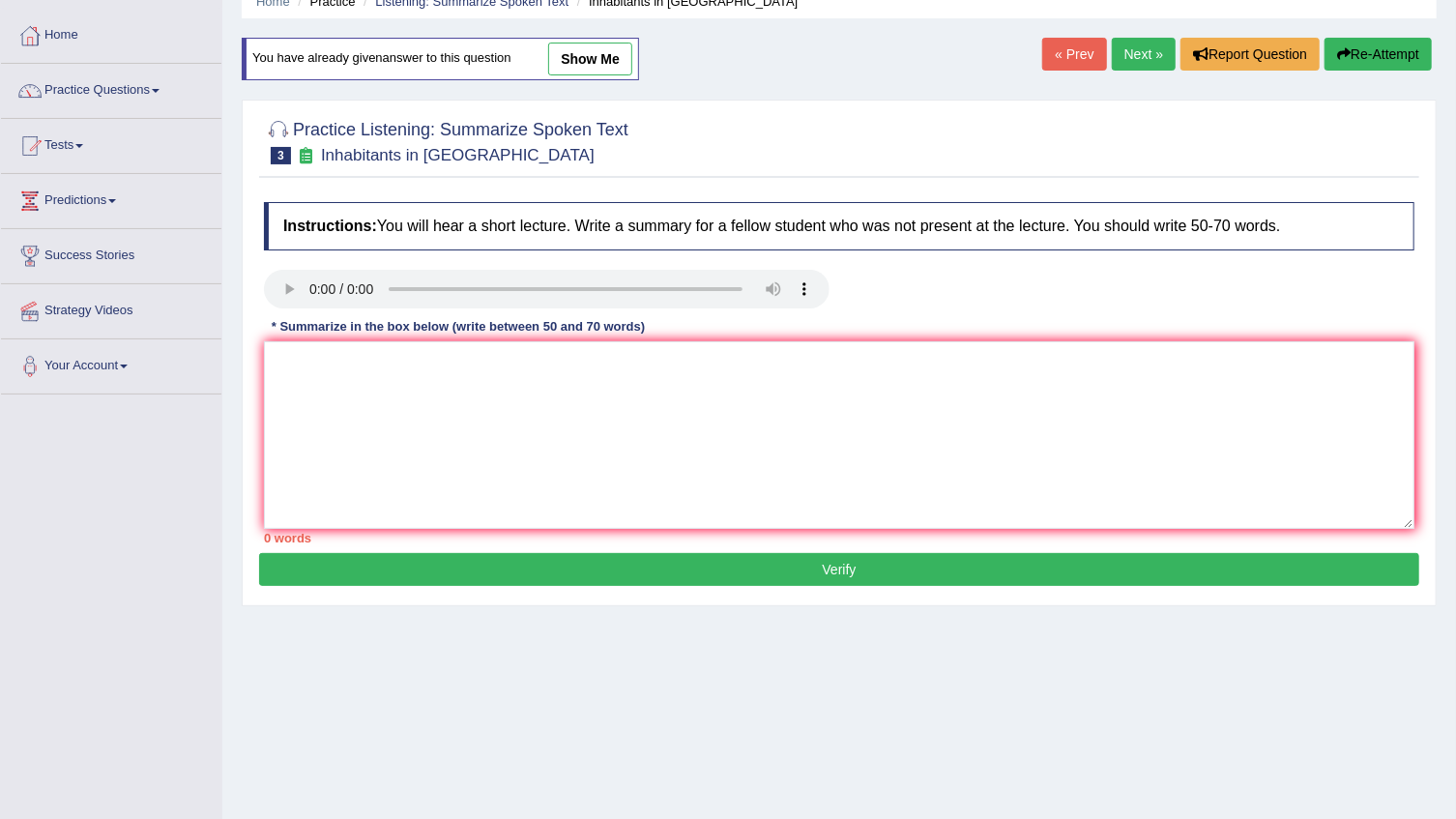
click at [598, 55] on link "show me" at bounding box center [591, 58] width 85 height 32
type textarea "The speaker provided a comprehesive overview of immigrants, highlighting severa…"
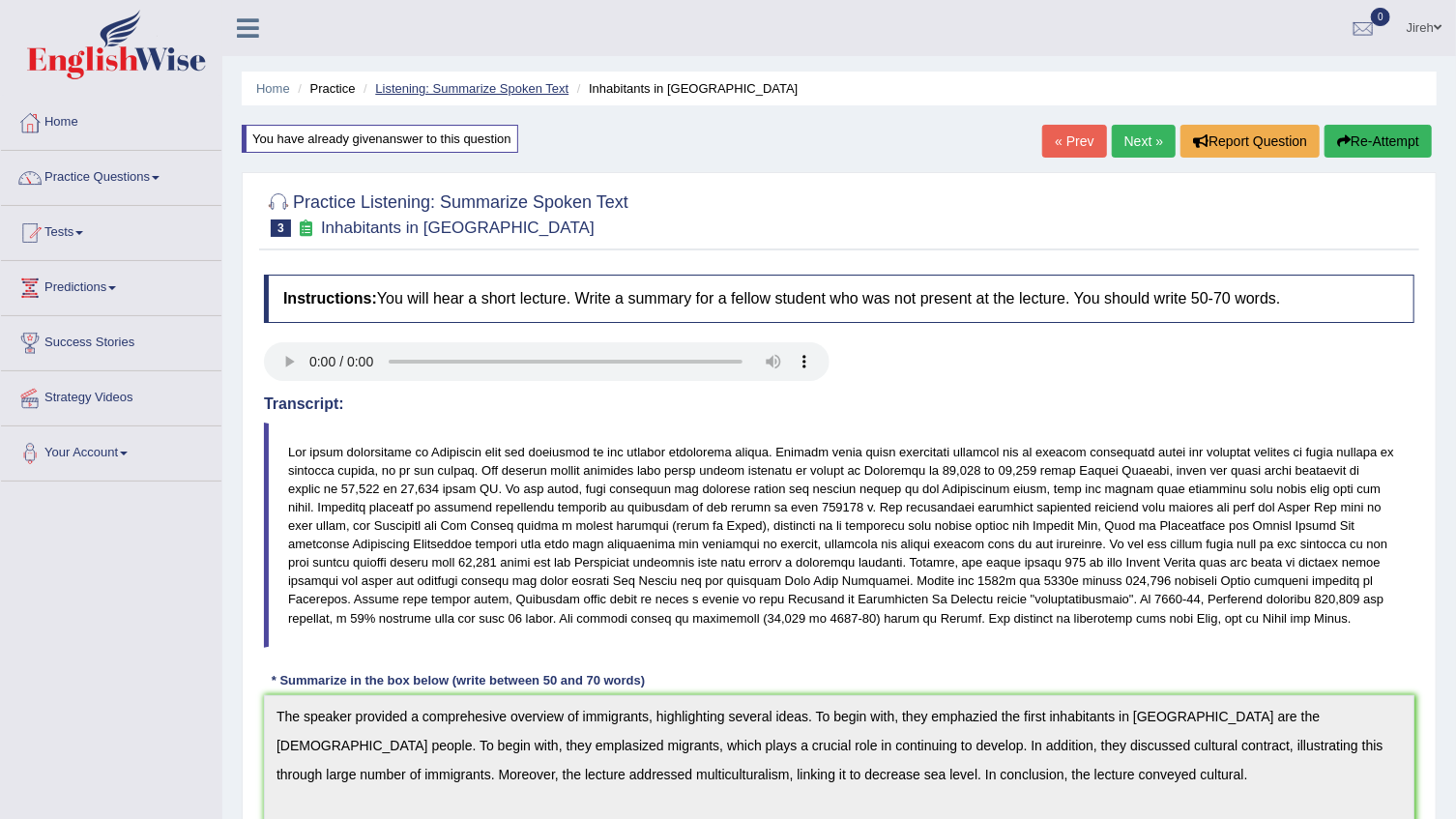
click at [524, 88] on link "Listening: Summarize Spoken Text" at bounding box center [472, 88] width 194 height 15
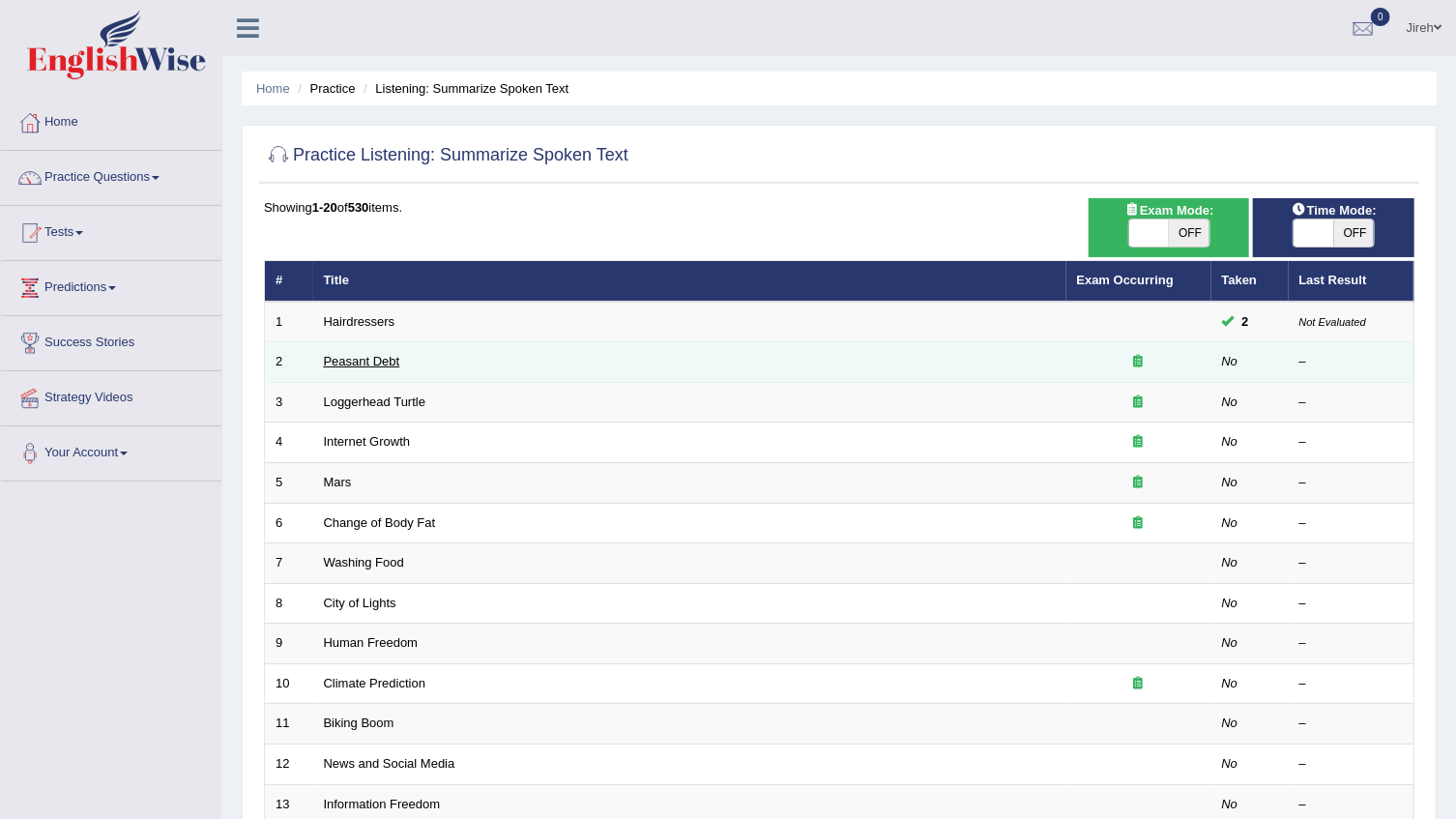
click at [336, 359] on link "Peasant Debt" at bounding box center [362, 361] width 77 height 15
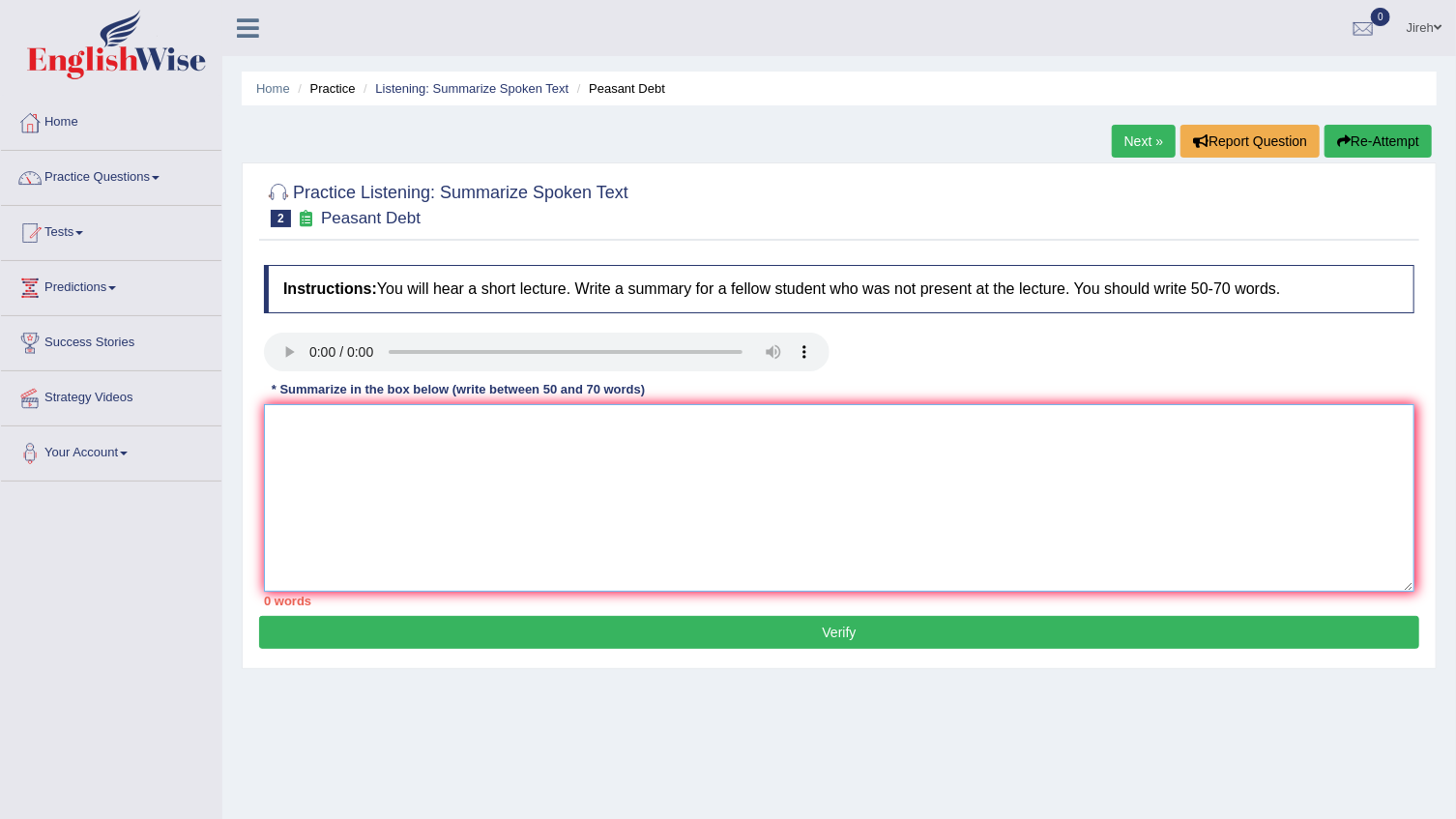
click at [683, 443] on textarea at bounding box center [839, 497] width 1150 height 188
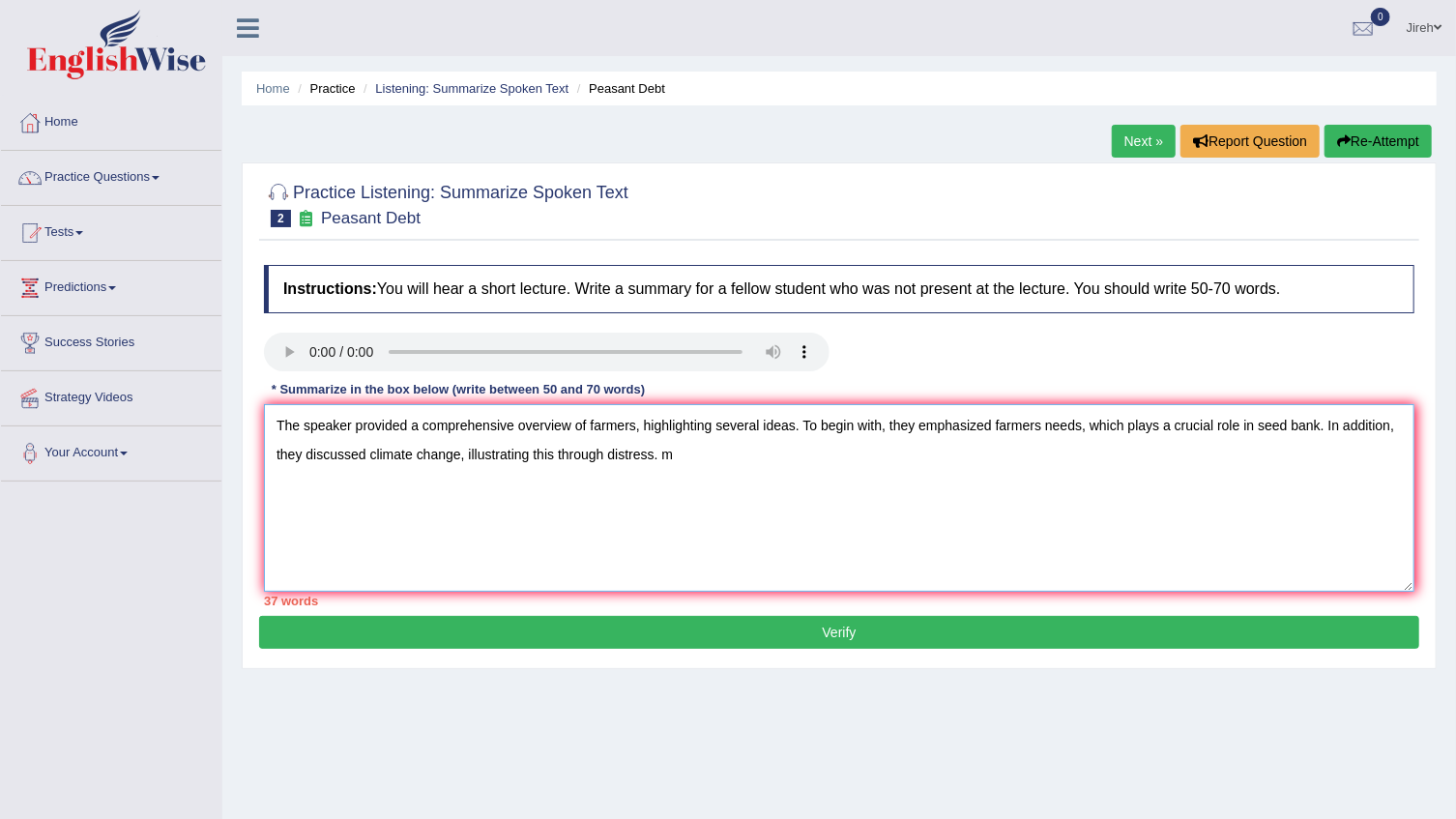
click at [656, 454] on textarea "The speaker provided a comprehensive overview of farmers, highlighting several …" at bounding box center [839, 497] width 1150 height 188
click at [812, 475] on textarea "The speaker provided a comprehensive overview of farmers, highlighting several …" at bounding box center [839, 497] width 1150 height 188
click at [608, 457] on textarea "The speaker provided a comprehensive overview of farmers, highlighting several …" at bounding box center [839, 497] width 1150 height 188
click at [915, 455] on textarea "The speaker provided a comprehensive overview of farmers, highlighting several …" at bounding box center [839, 497] width 1150 height 188
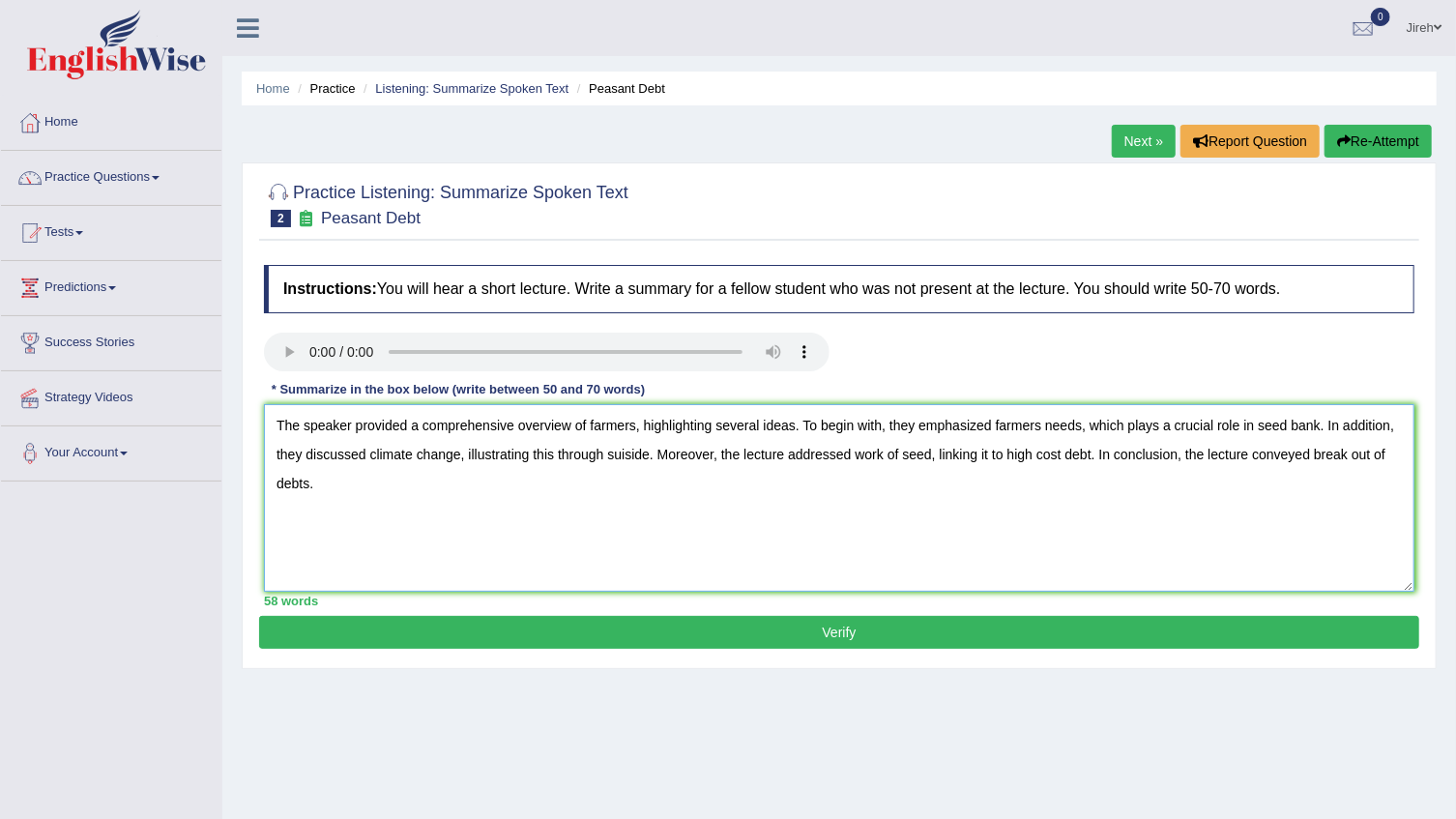
type textarea "The speaker provided a comprehensive overview of farmers, highlighting several …"
click at [853, 630] on button "Verify" at bounding box center [840, 631] width 1160 height 32
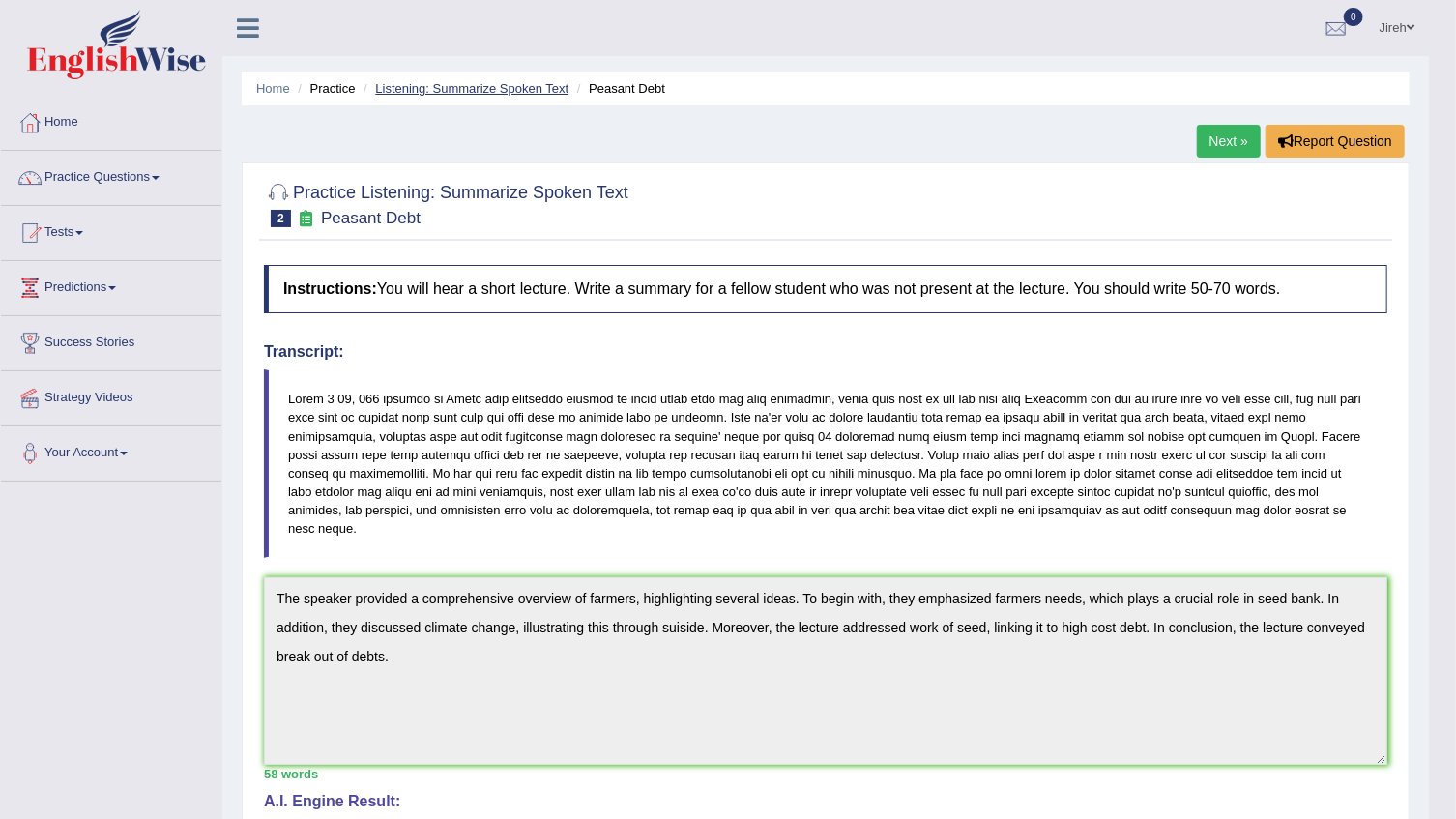
click at [468, 88] on link "Listening: Summarize Spoken Text" at bounding box center [472, 88] width 194 height 15
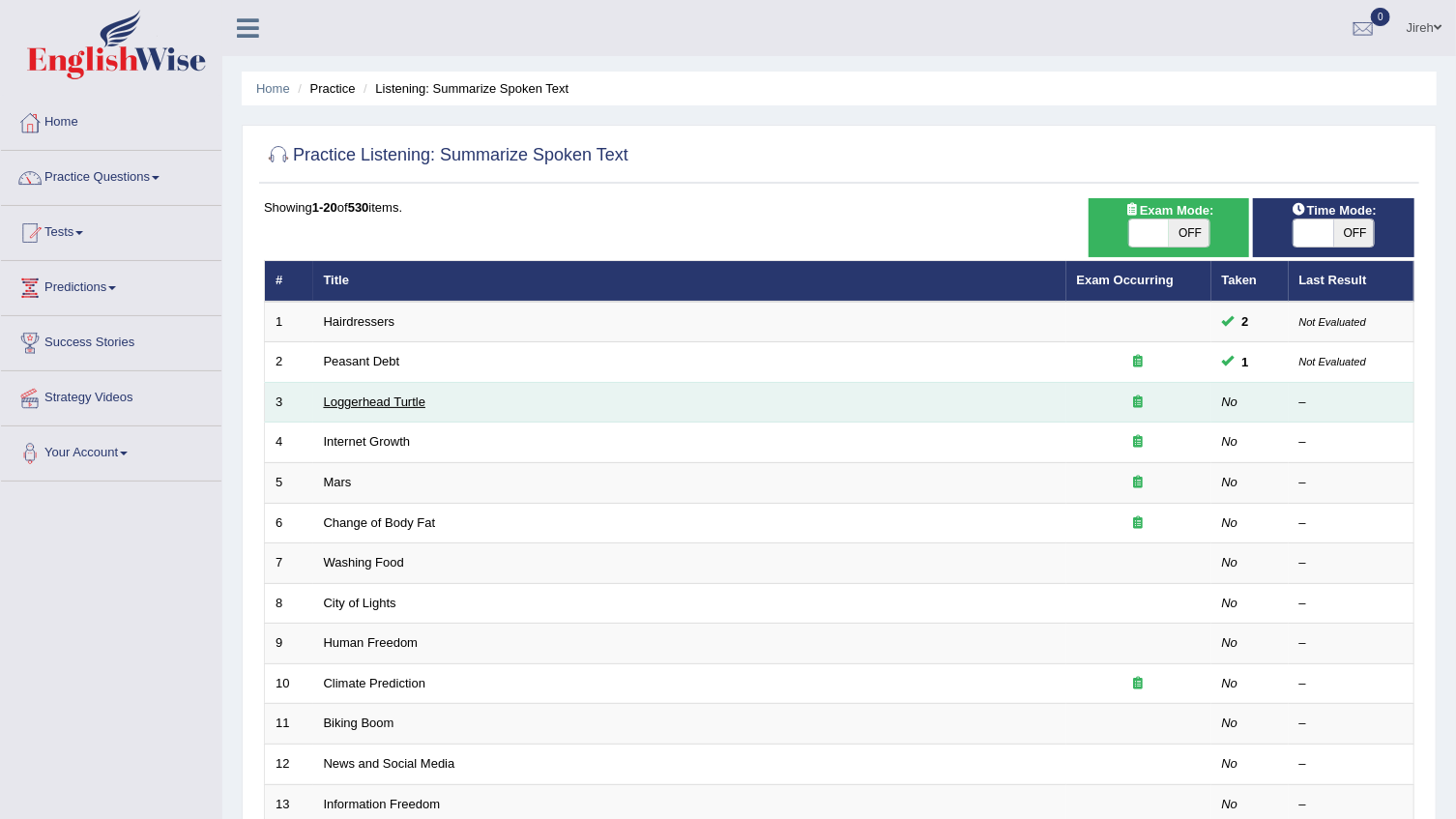
click at [391, 404] on link "Loggerhead Turtle" at bounding box center [375, 401] width 102 height 15
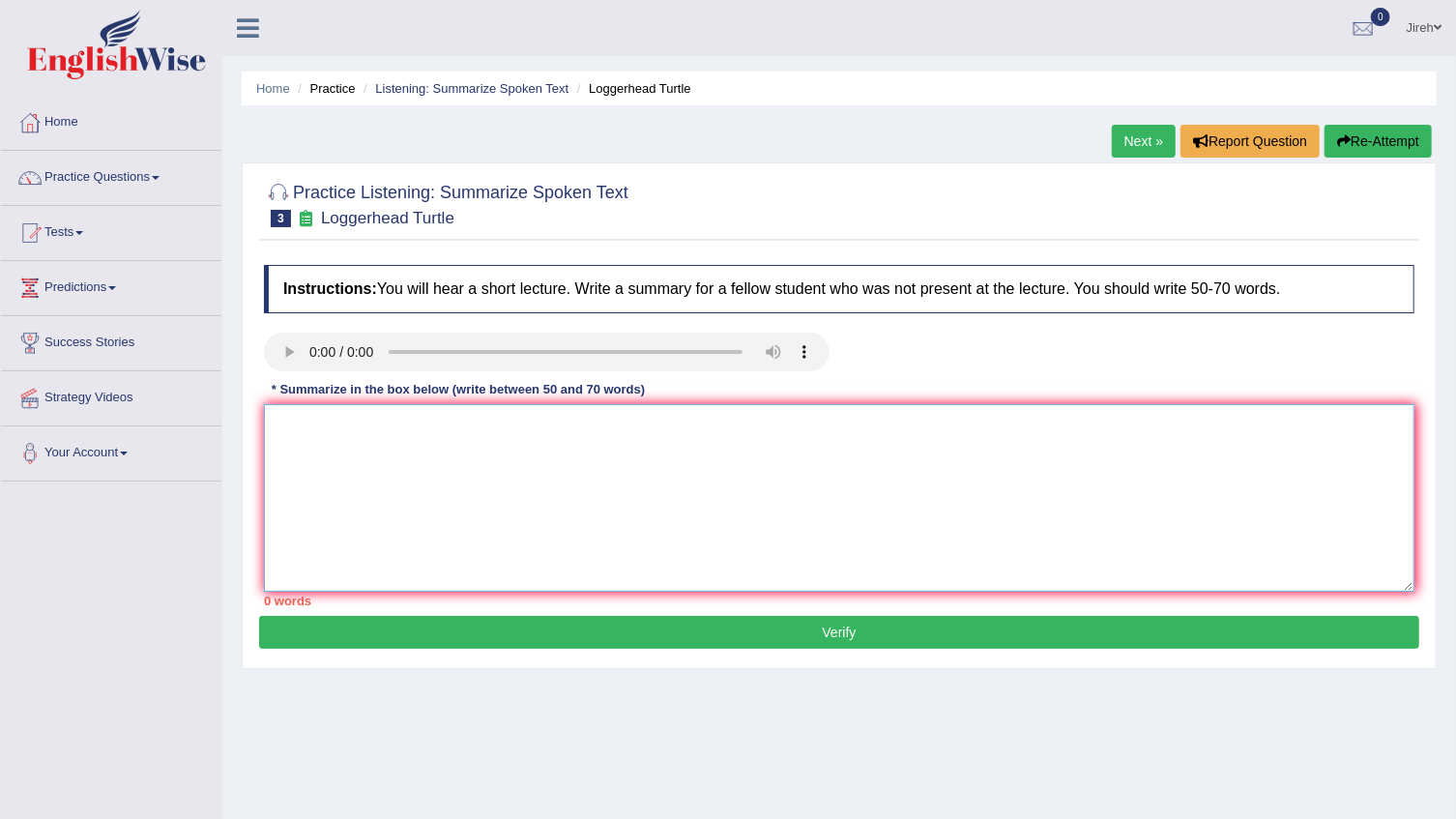
click at [845, 439] on textarea at bounding box center [839, 497] width 1150 height 188
click at [329, 421] on textarea at bounding box center [839, 497] width 1150 height 188
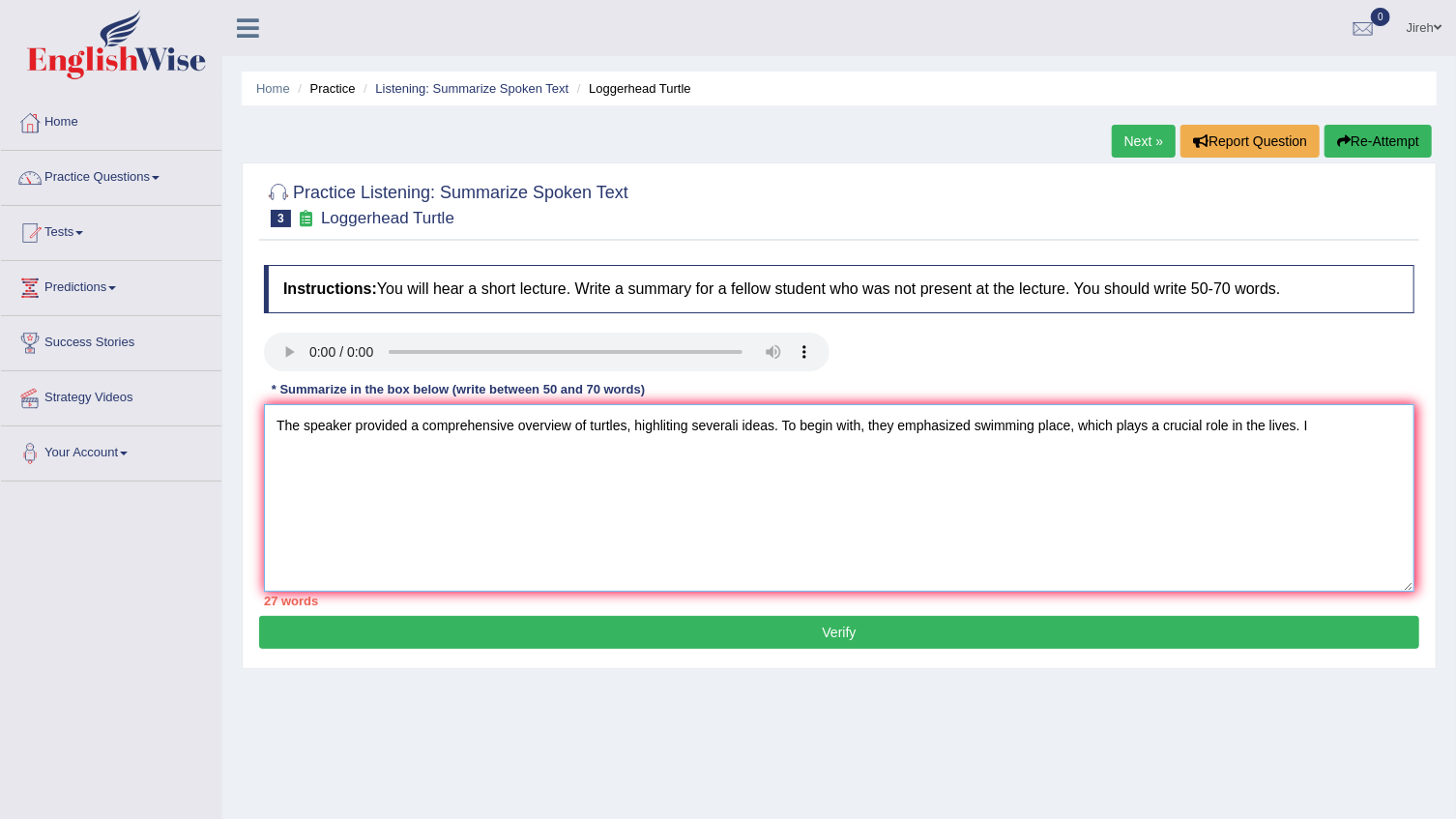
type textarea "The speaker provided a comprehensive overview of turtles, highliting severali i…"
click button "Verify" at bounding box center [840, 631] width 1160 height 32
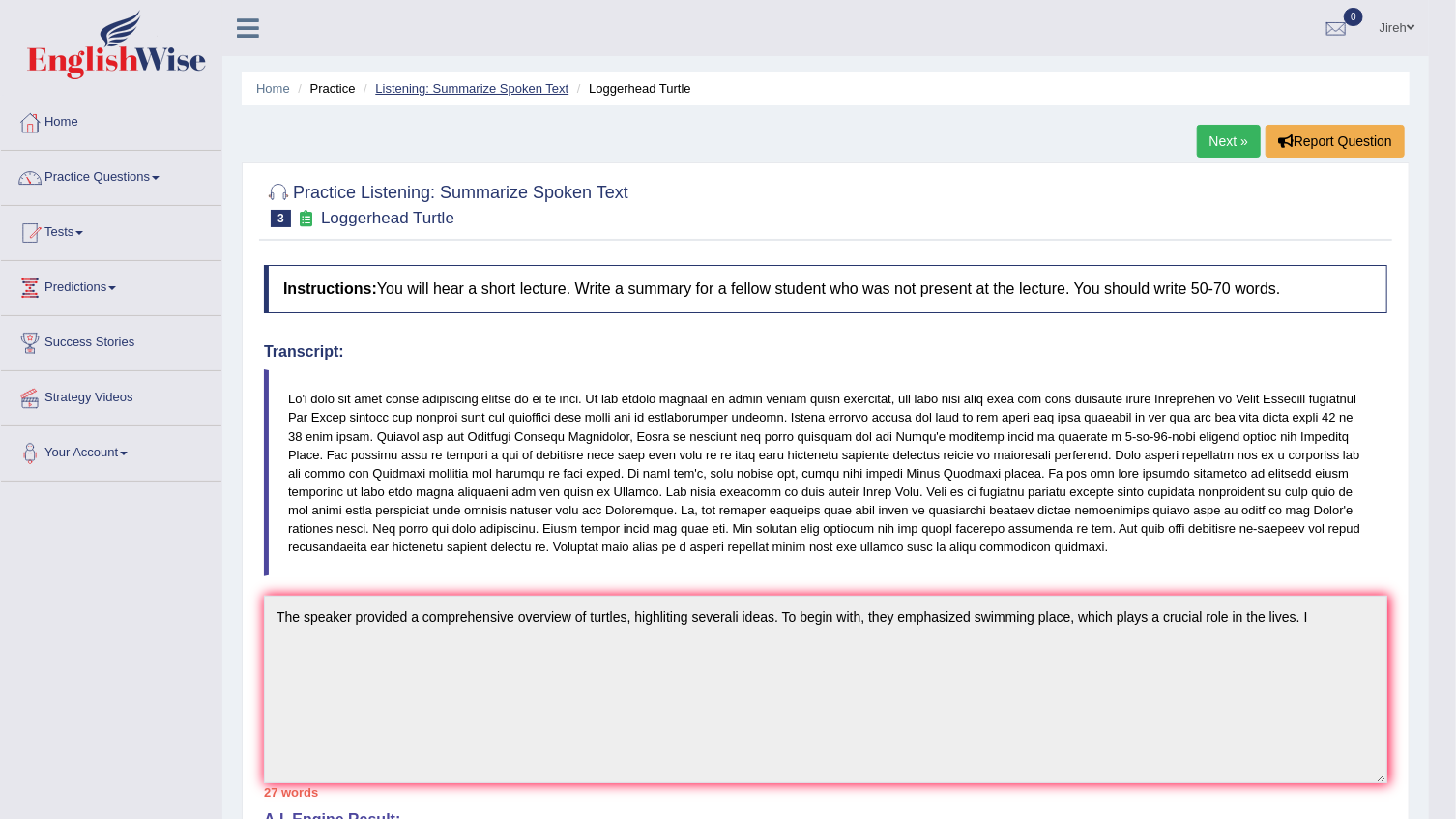
click at [514, 89] on link "Listening: Summarize Spoken Text" at bounding box center [472, 88] width 194 height 15
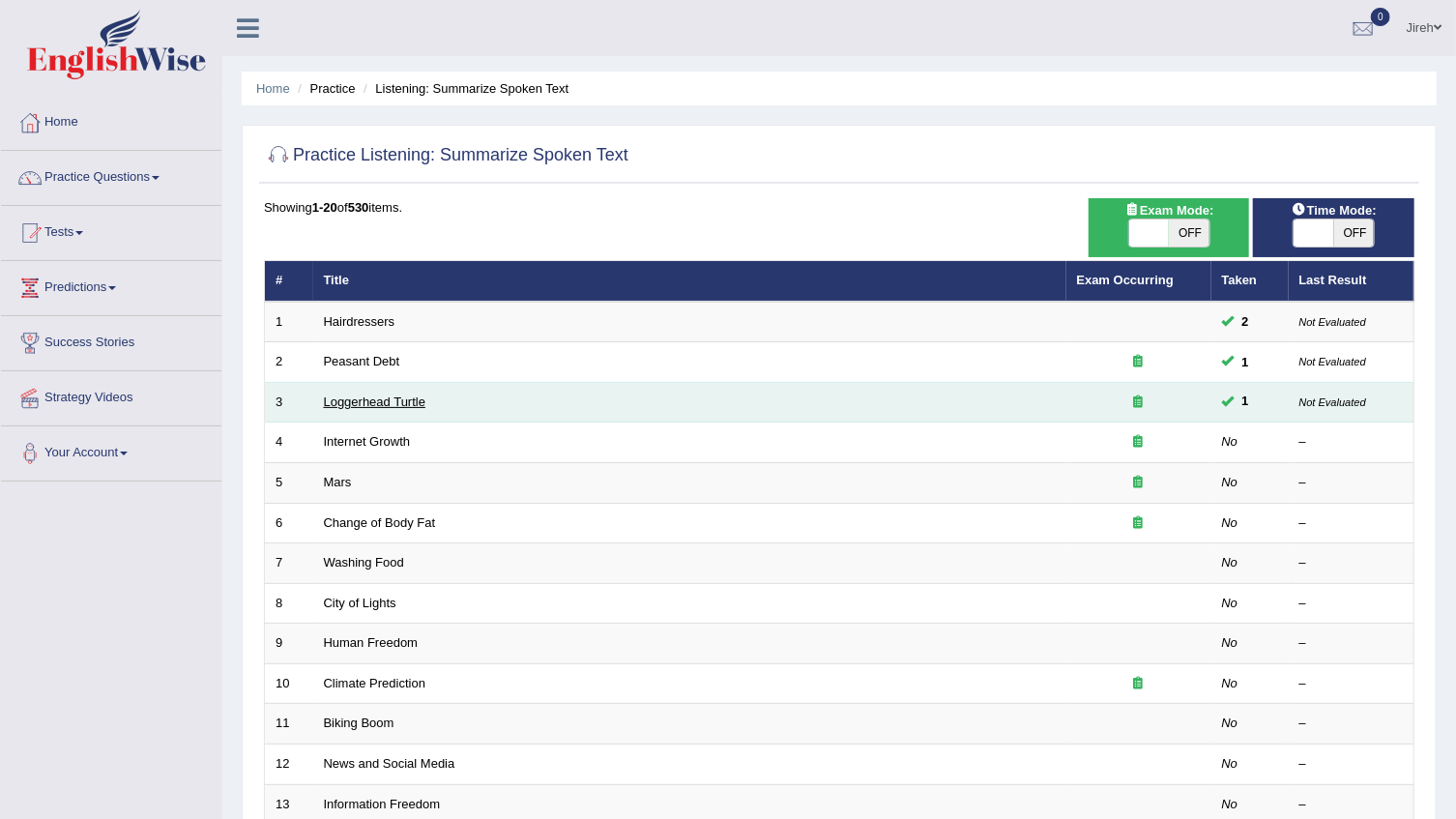
click at [386, 397] on link "Loggerhead Turtle" at bounding box center [375, 401] width 102 height 15
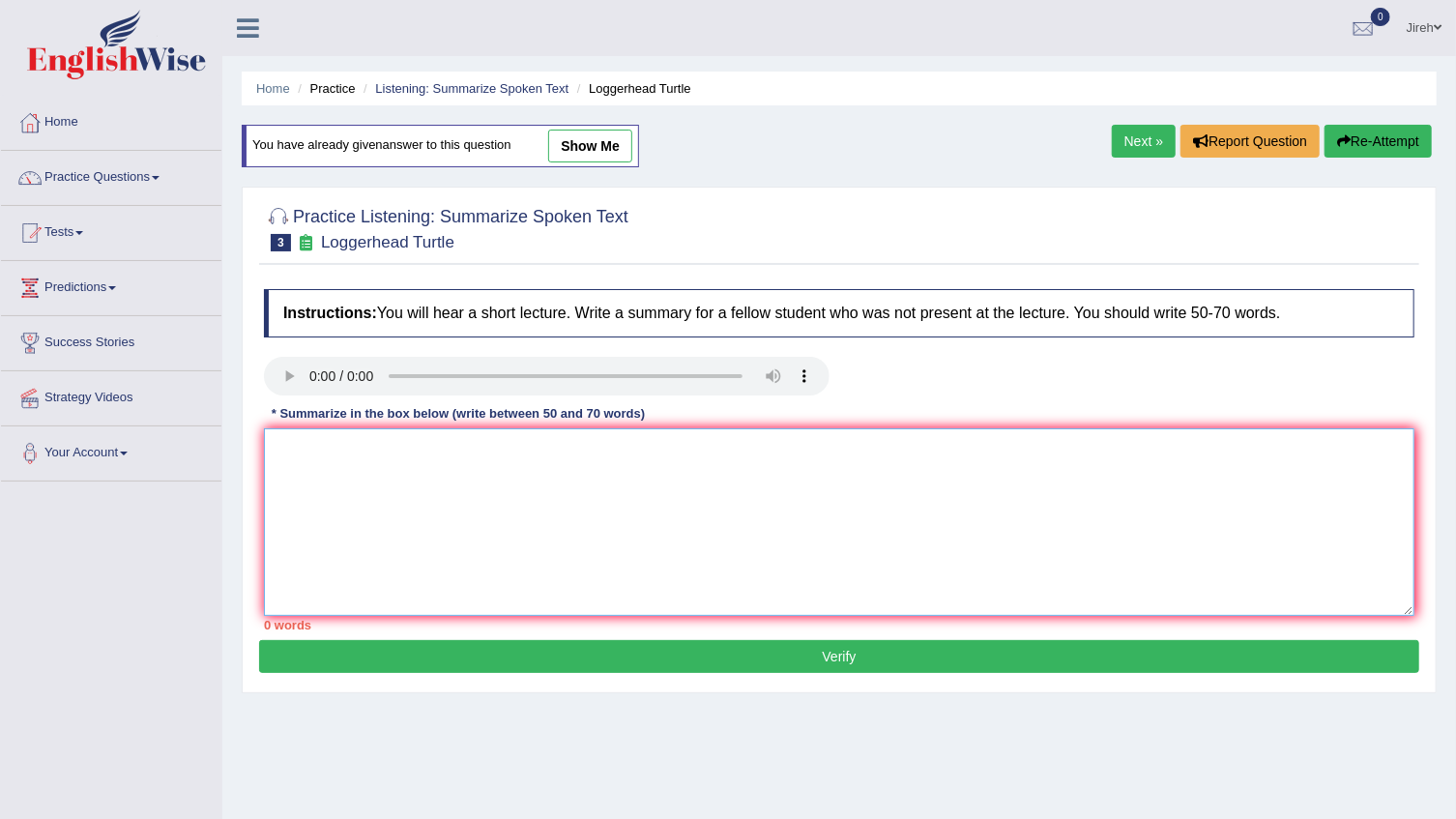
click at [667, 460] on textarea at bounding box center [839, 522] width 1150 height 188
type textarea "I"
type textarea "t"
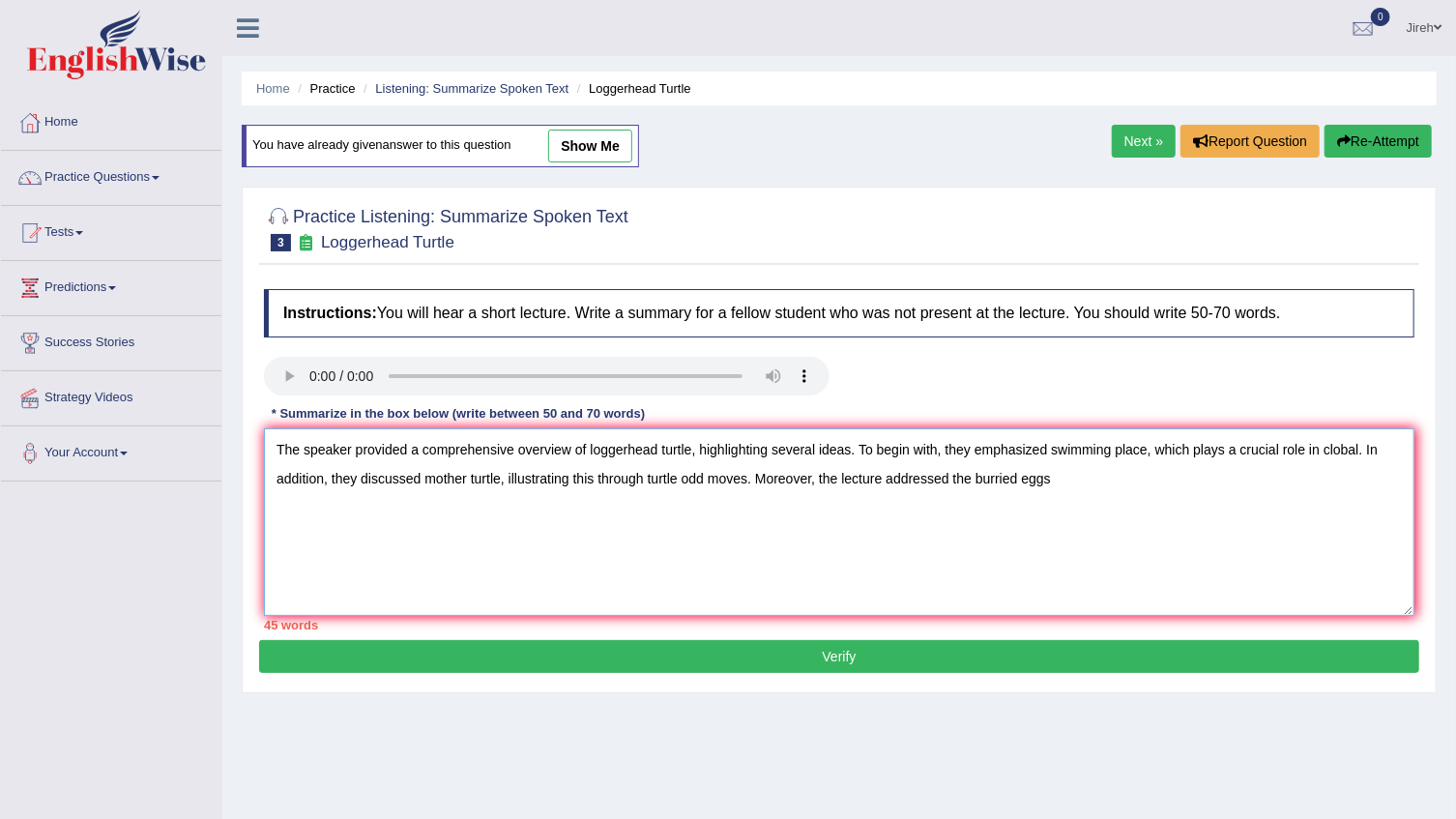
click at [680, 482] on textarea "The speaker provided a comprehensive overview of loggerhead turtle, highlightin…" at bounding box center [839, 522] width 1150 height 188
click at [1075, 487] on textarea "The speaker provided a comprehensive overview of loggerhead turtle, highlightin…" at bounding box center [839, 522] width 1150 height 188
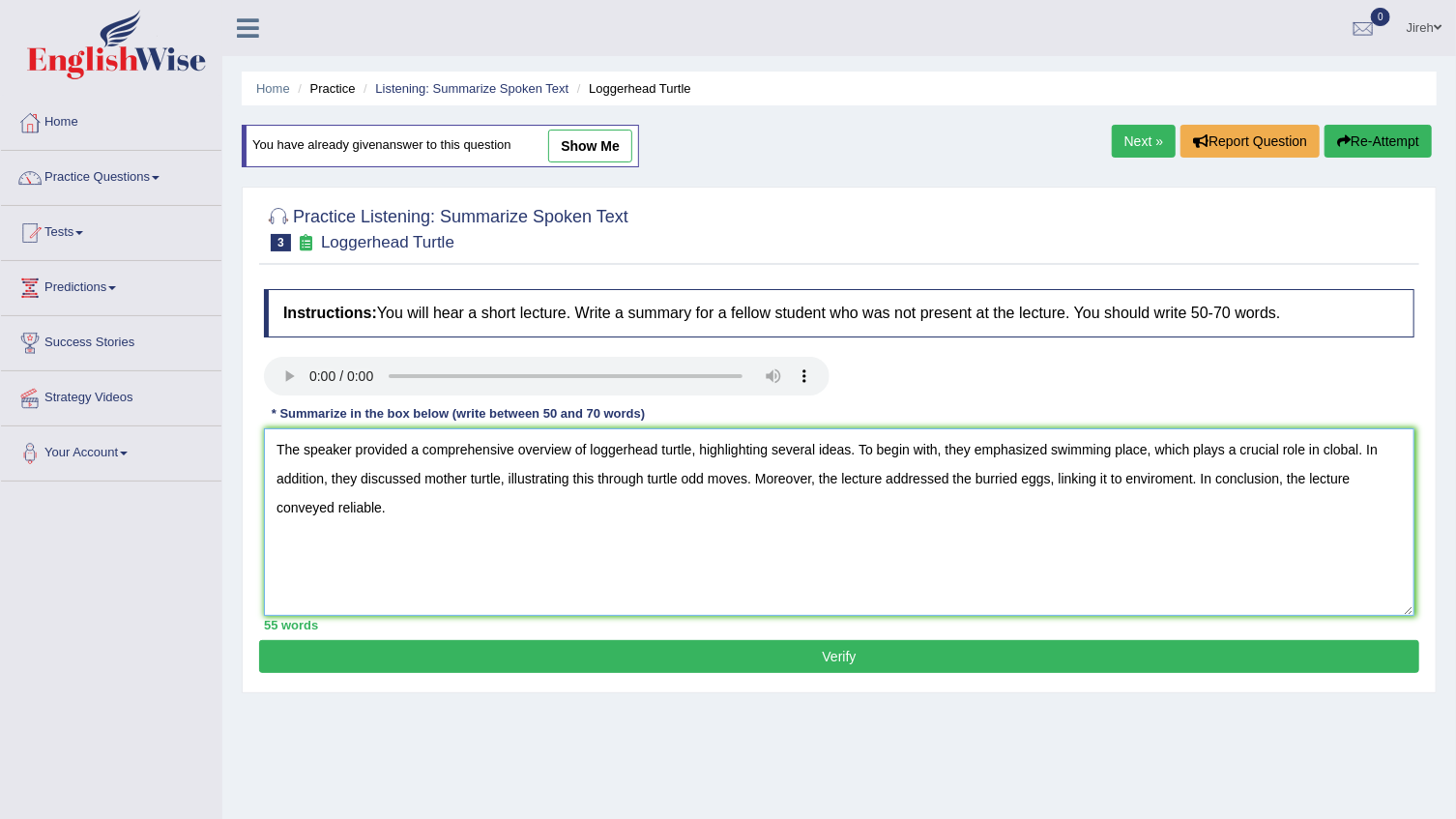
type textarea "The speaker provided a comprehensive overview of loggerhead turtle, highlightin…"
click at [823, 655] on button "Verify" at bounding box center [840, 656] width 1160 height 32
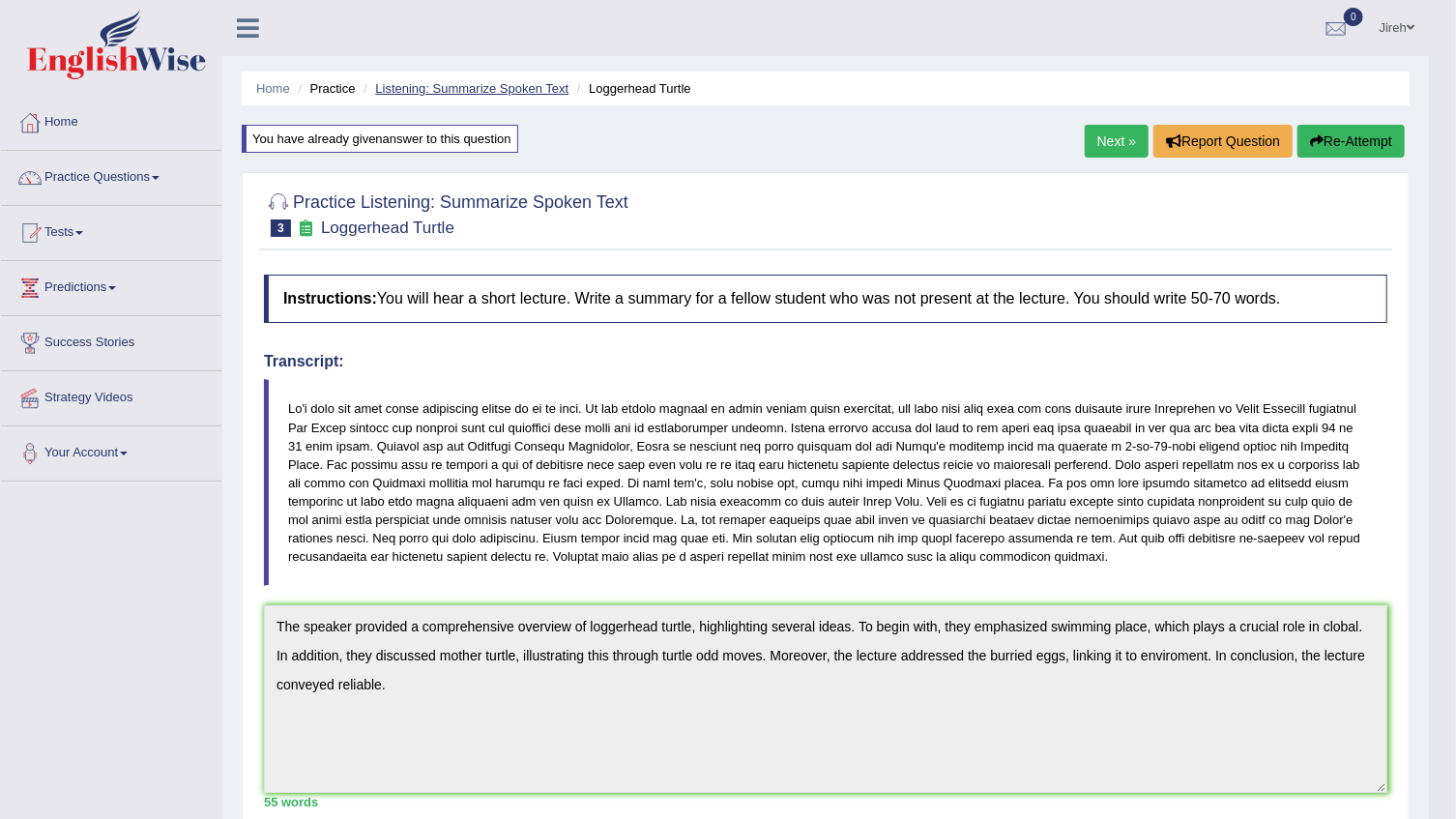
click at [412, 88] on link "Listening: Summarize Spoken Text" at bounding box center [472, 88] width 194 height 15
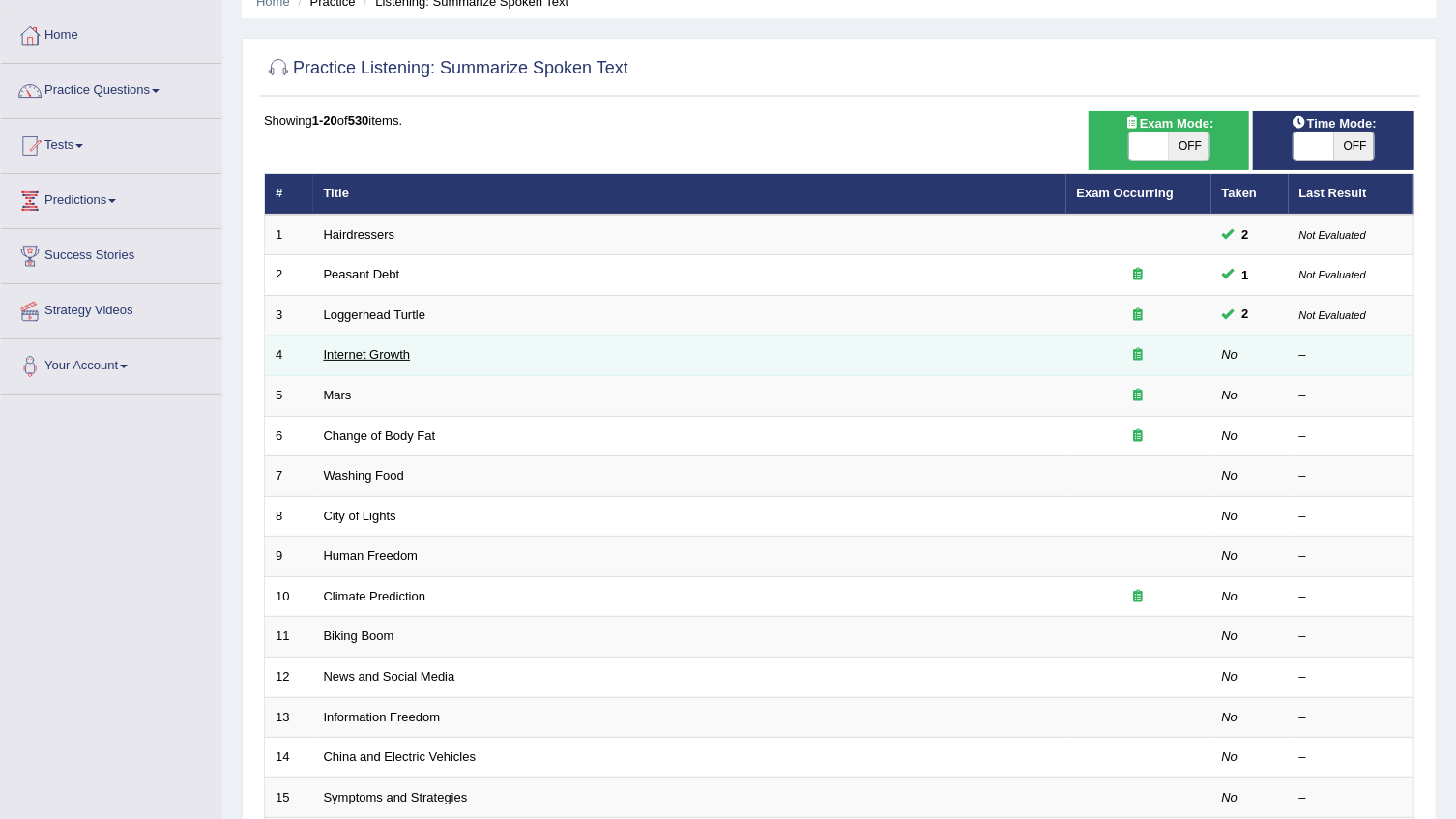
click at [392, 356] on link "Internet Growth" at bounding box center [367, 354] width 87 height 15
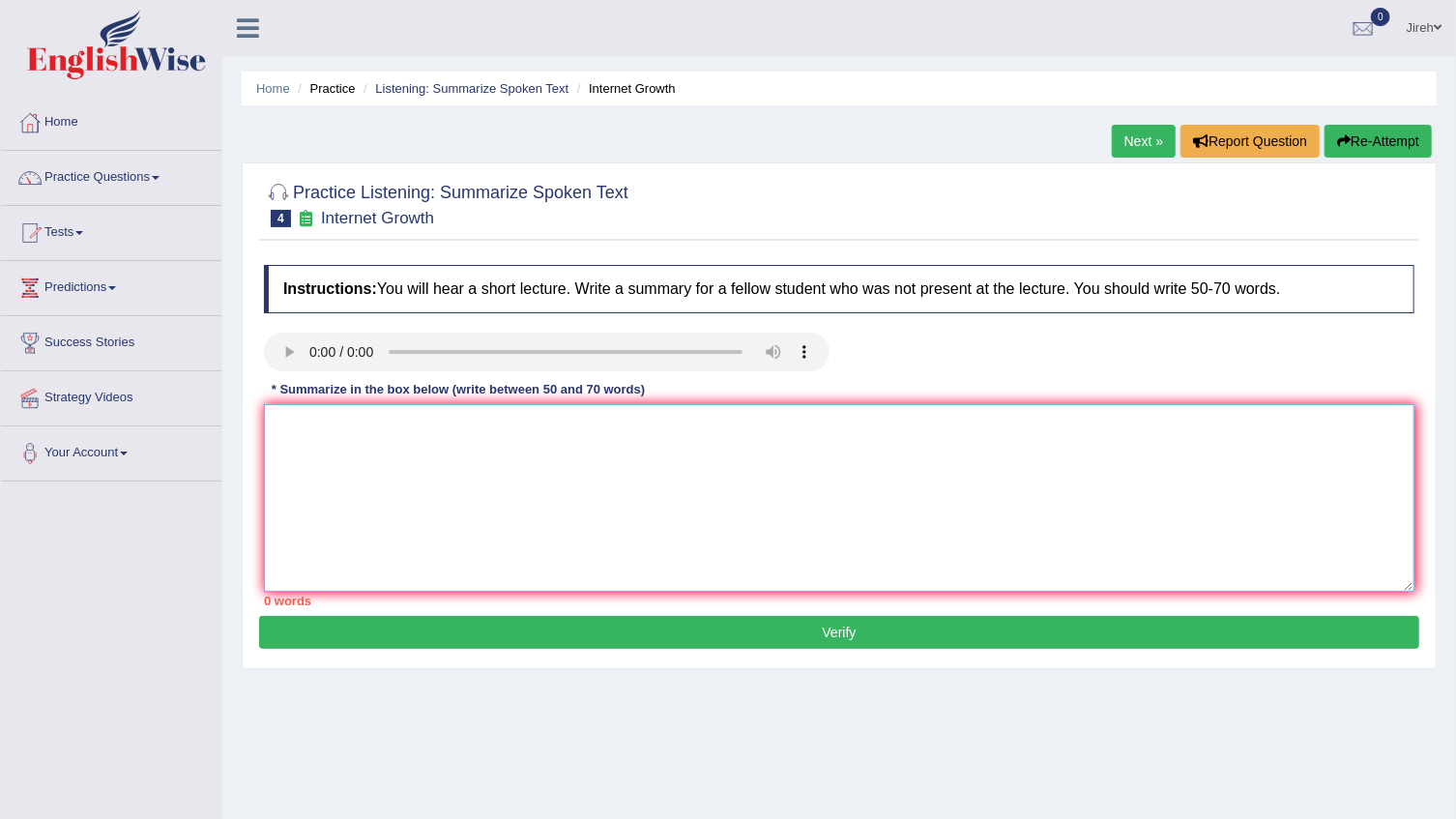
click at [353, 430] on textarea at bounding box center [839, 497] width 1150 height 188
click at [587, 424] on textarea at bounding box center [839, 497] width 1150 height 188
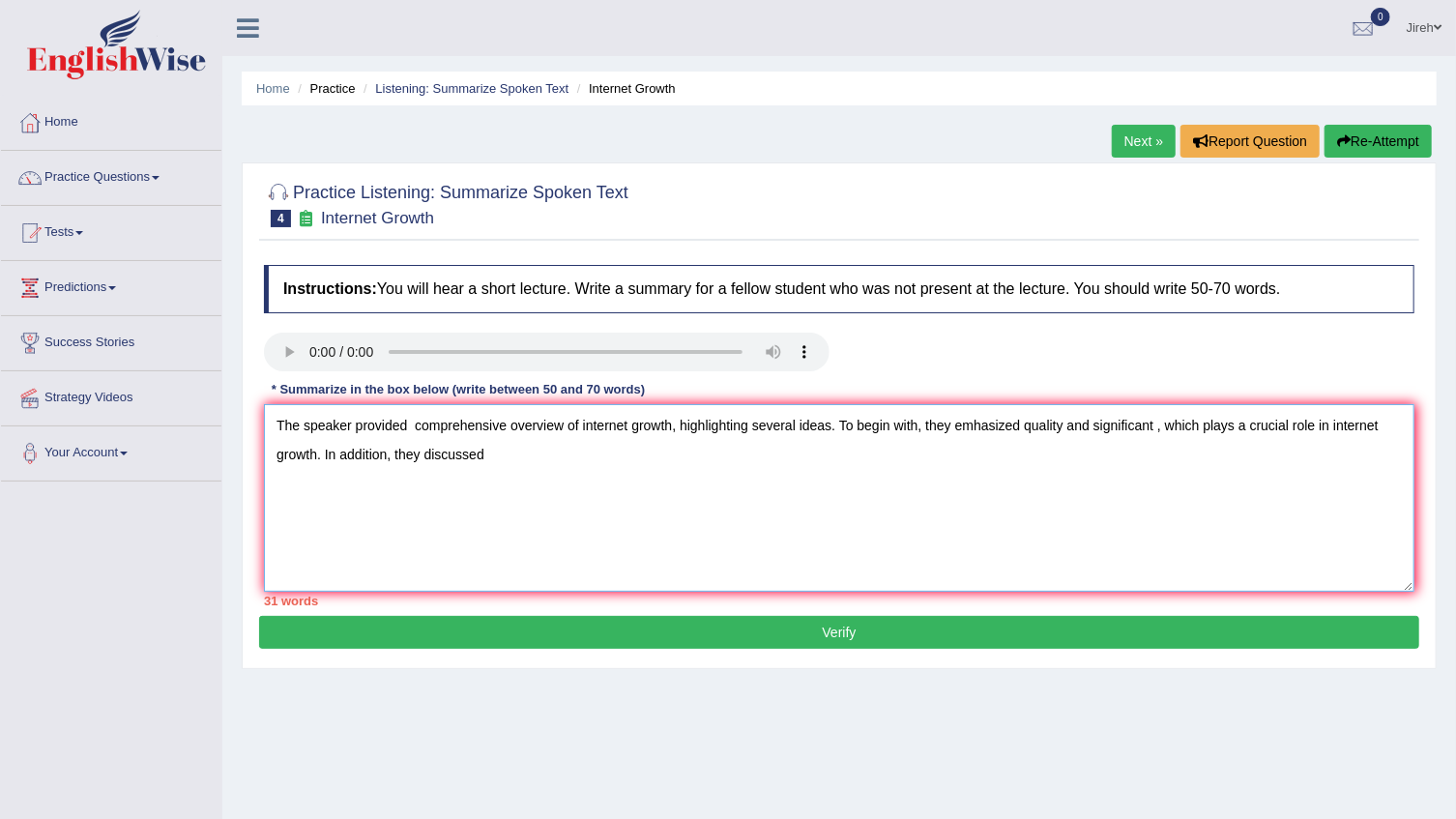
click at [1150, 425] on textarea "The speaker provided comprehensive overview of internet growth, highlighting se…" at bounding box center [839, 497] width 1150 height 188
click at [1064, 425] on textarea "The speaker provided comprehensive overview of internet growth, highlighting se…" at bounding box center [839, 497] width 1150 height 188
click at [1060, 426] on textarea "The speaker provided comprehensive overview of internet growth, highlighting se…" at bounding box center [839, 497] width 1150 height 188
click at [1062, 425] on textarea "The speaker provided comprehensive overview of internet growth, highlighting se…" at bounding box center [839, 497] width 1150 height 188
click at [452, 457] on textarea "The speaker provided comprehensive overview of internet growth, highlighting se…" at bounding box center [839, 497] width 1150 height 188
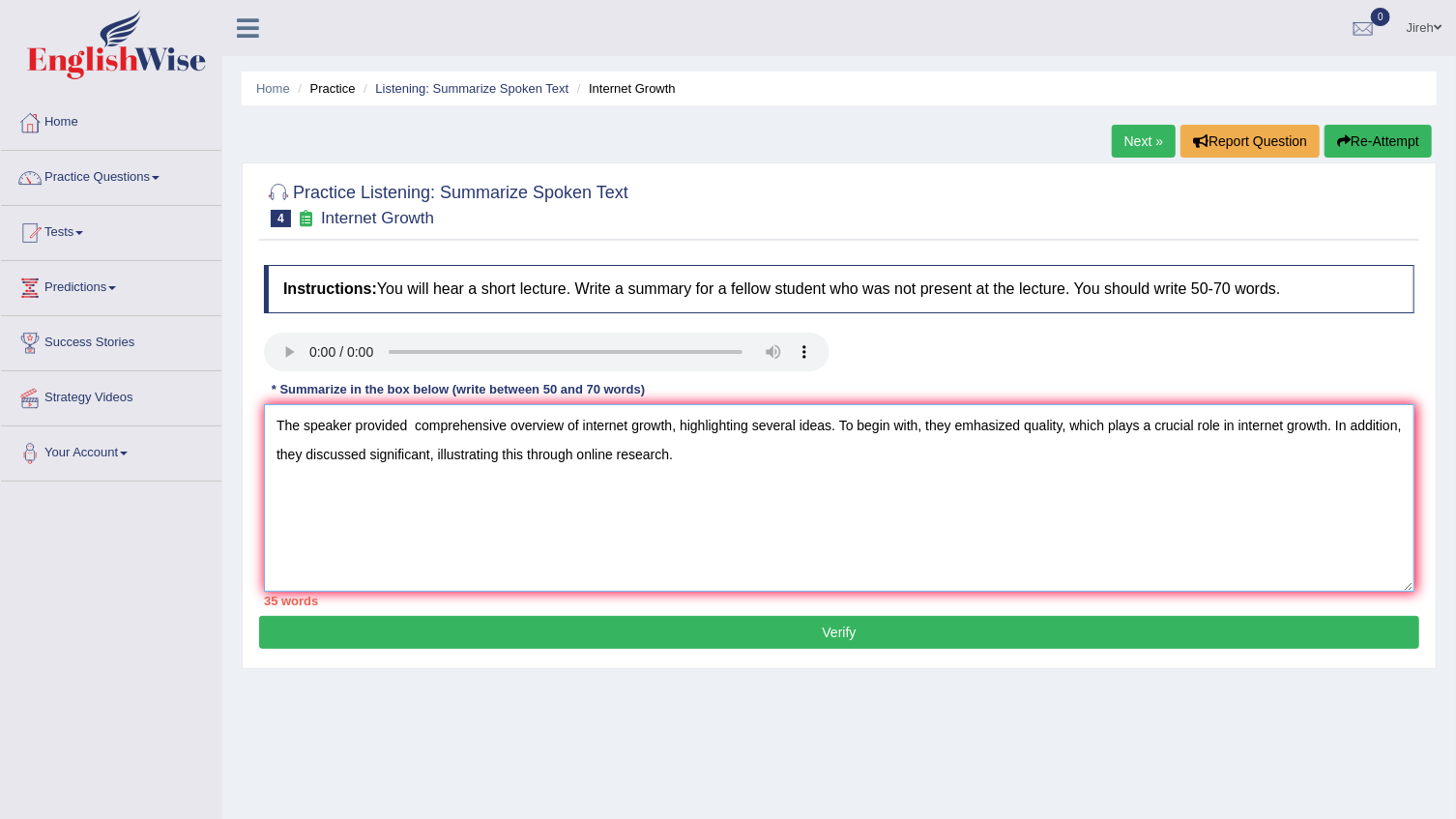
type textarea "The speaker provided comprehensive overview of internet growth, highlighting se…"
click at [695, 450] on textarea "The speaker provided comprehensive overview of internet growth, highlighting se…" at bounding box center [839, 497] width 1150 height 188
type textarea "The speaker provided comprehensive overview of internet growth, highlighting se…"
click button "Verify" at bounding box center [840, 631] width 1160 height 32
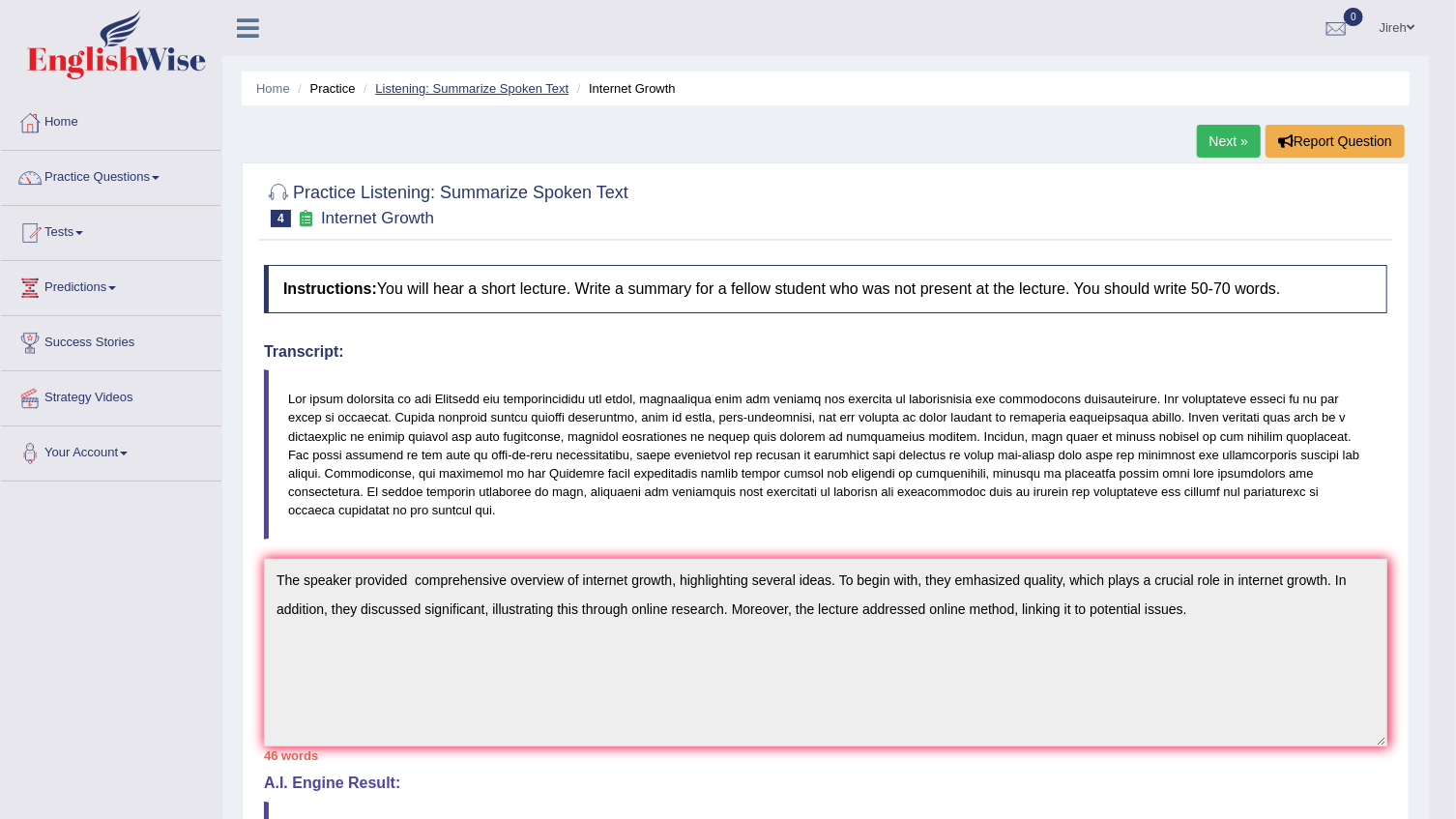
click at [502, 84] on link "Listening: Summarize Spoken Text" at bounding box center [472, 88] width 194 height 15
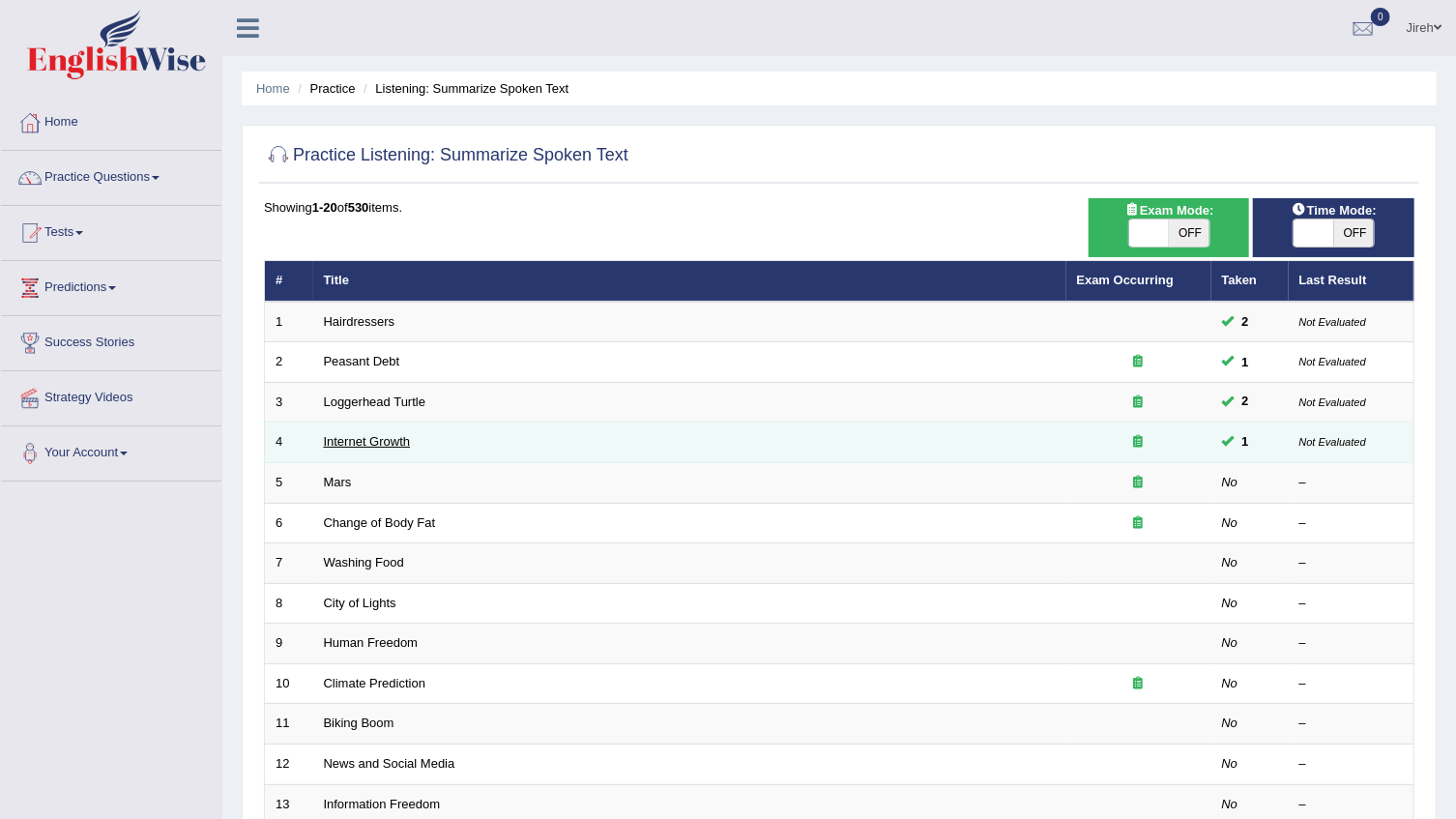
click at [391, 438] on link "Internet Growth" at bounding box center [367, 441] width 87 height 15
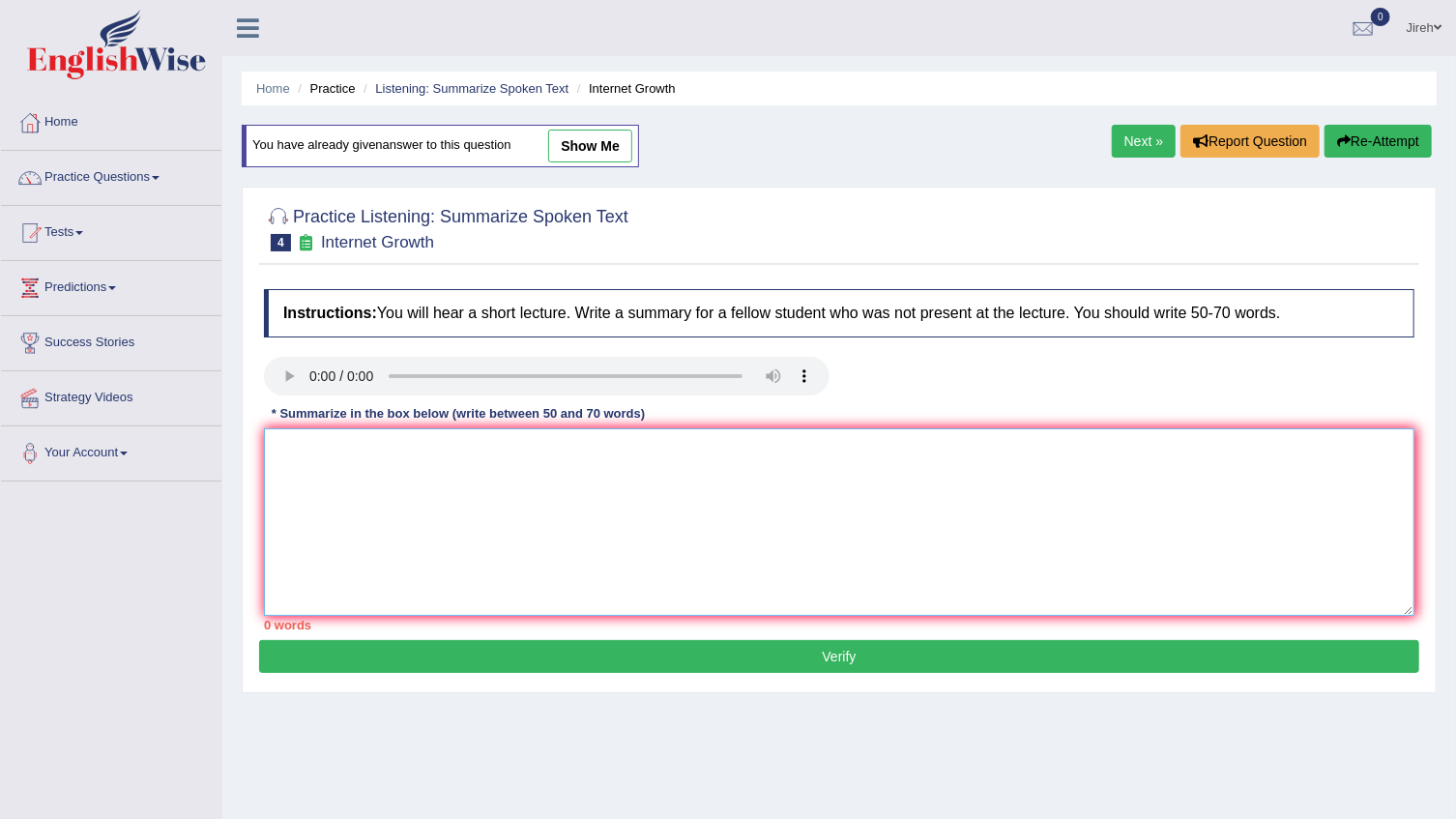
click at [391, 500] on textarea at bounding box center [839, 522] width 1150 height 188
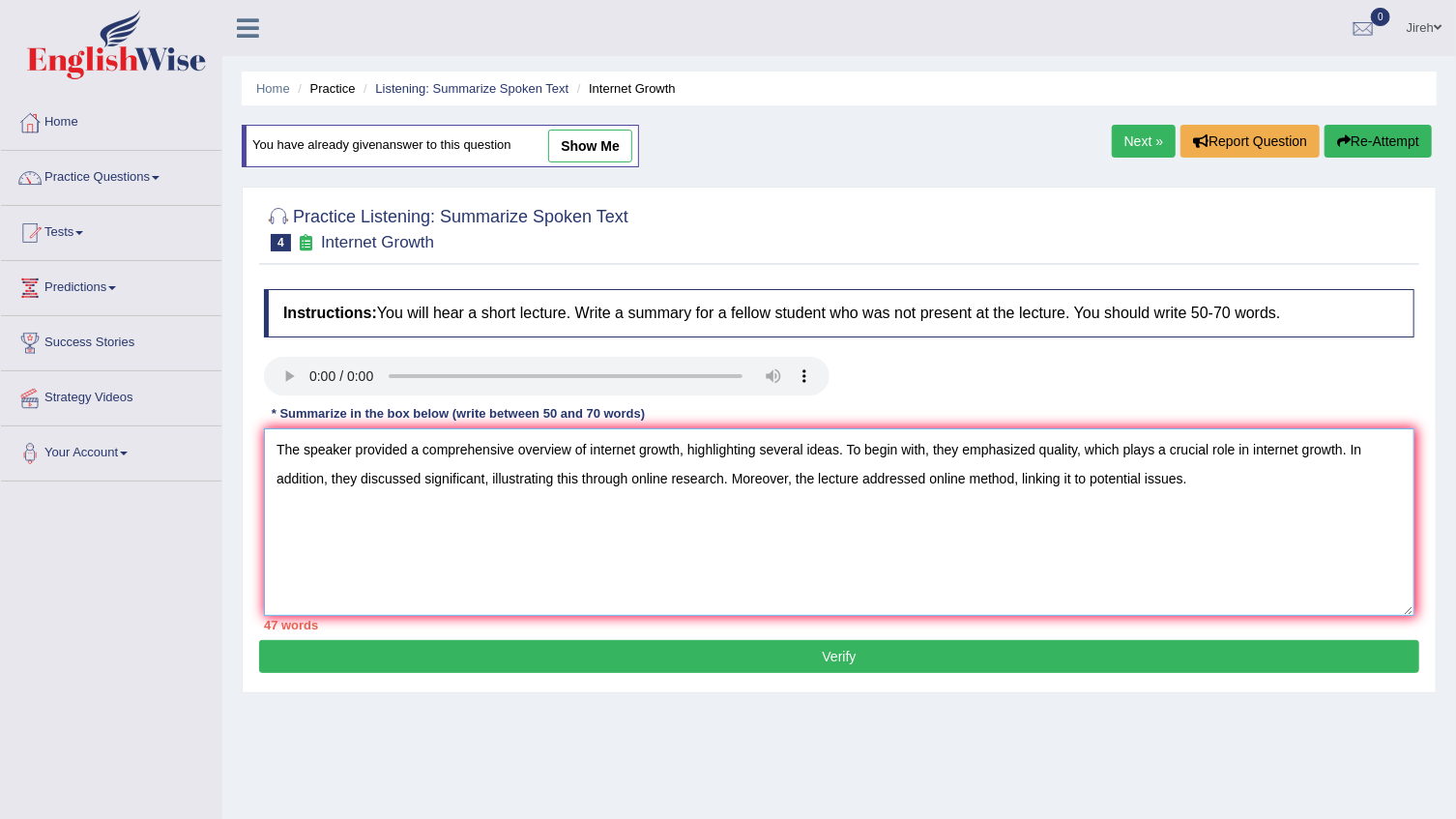
type textarea "The speaker provided a comprehensive overview of internet growth, highlighting …"
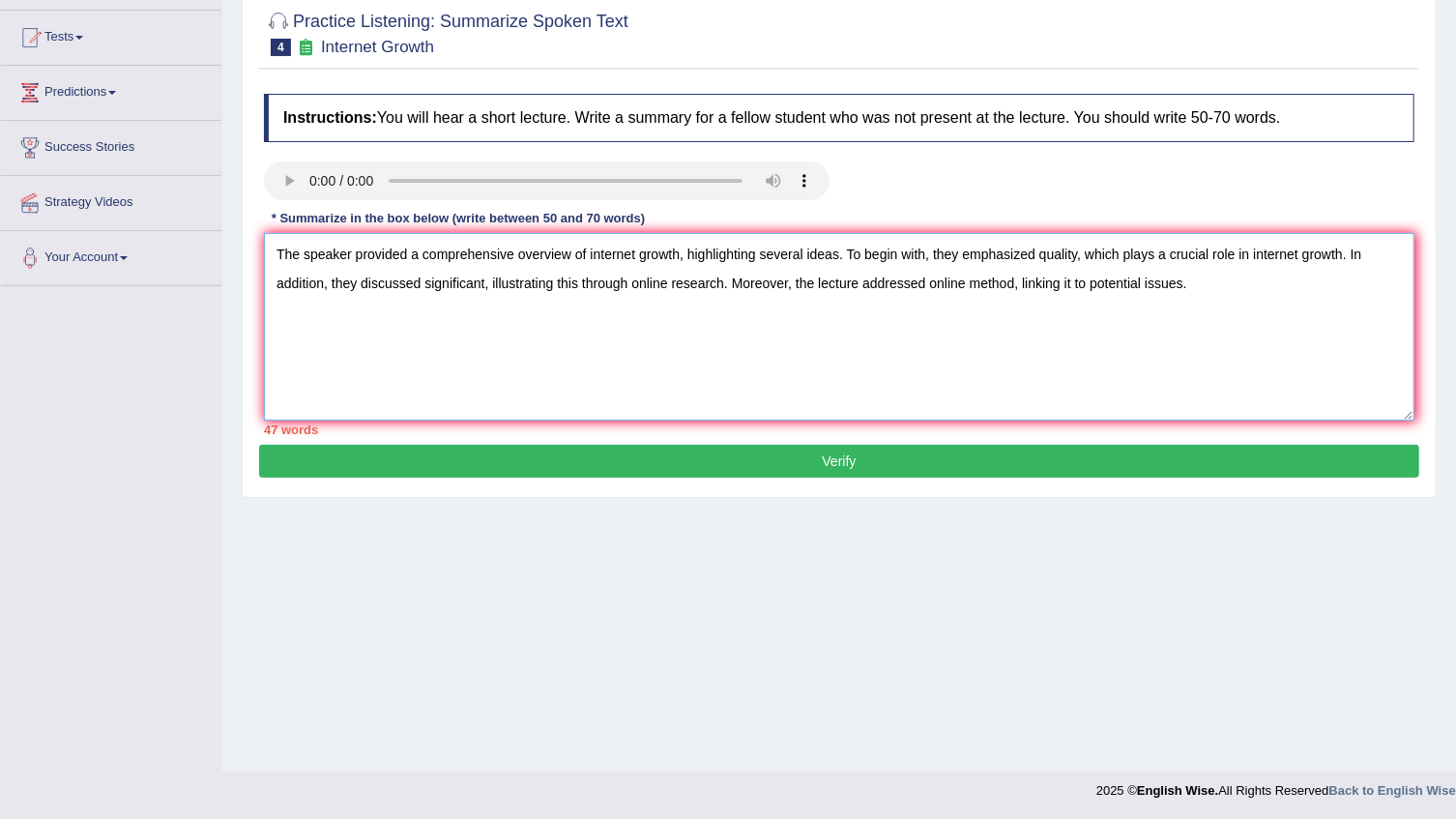
click at [1215, 285] on textarea "The speaker provided a comprehensive overview of internet growth, highlighting …" at bounding box center [839, 326] width 1150 height 188
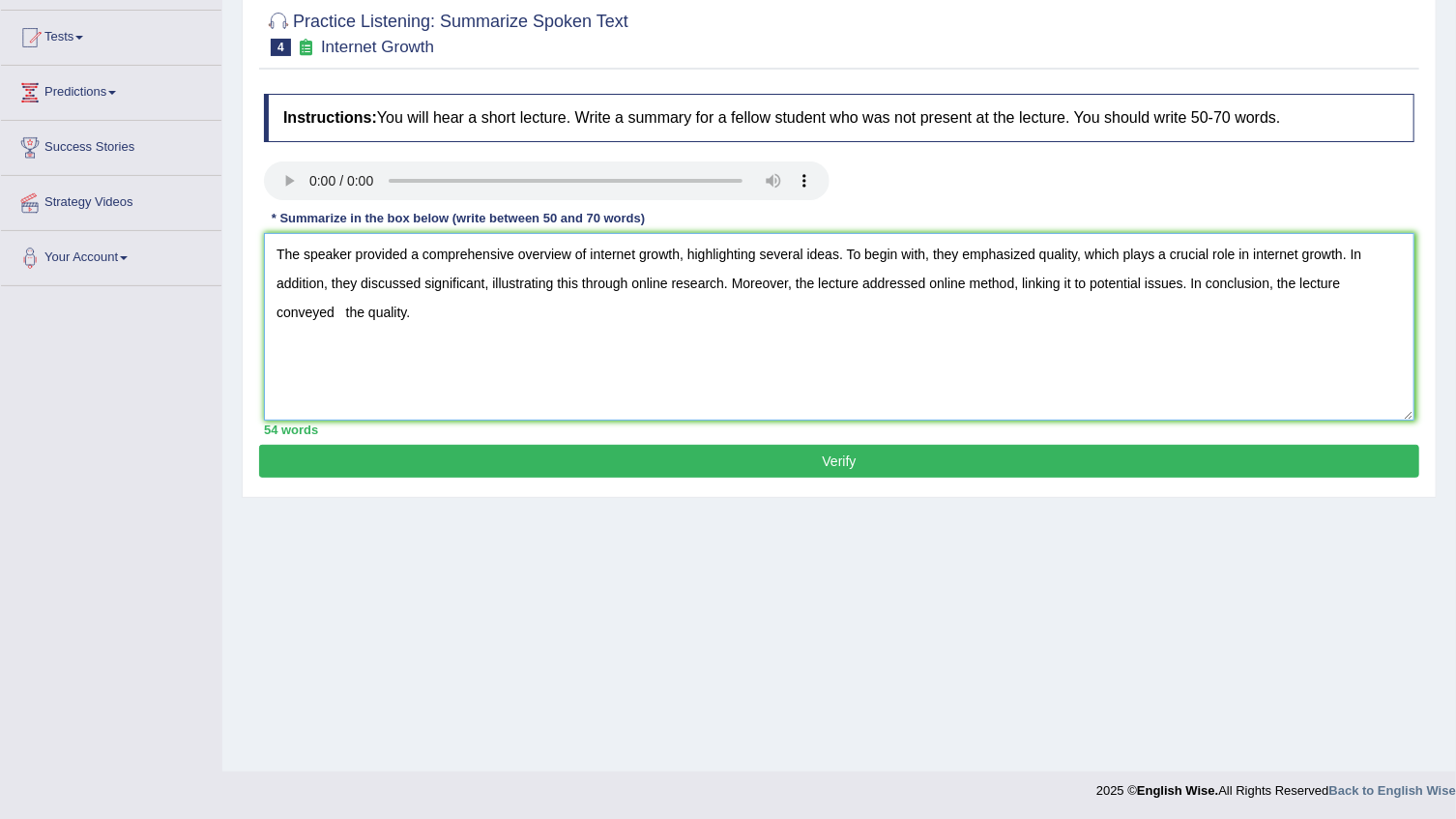
type textarea "The speaker provided a comprehensive overview of internet growth, highlighting …"
click at [858, 464] on button "Verify" at bounding box center [840, 460] width 1160 height 32
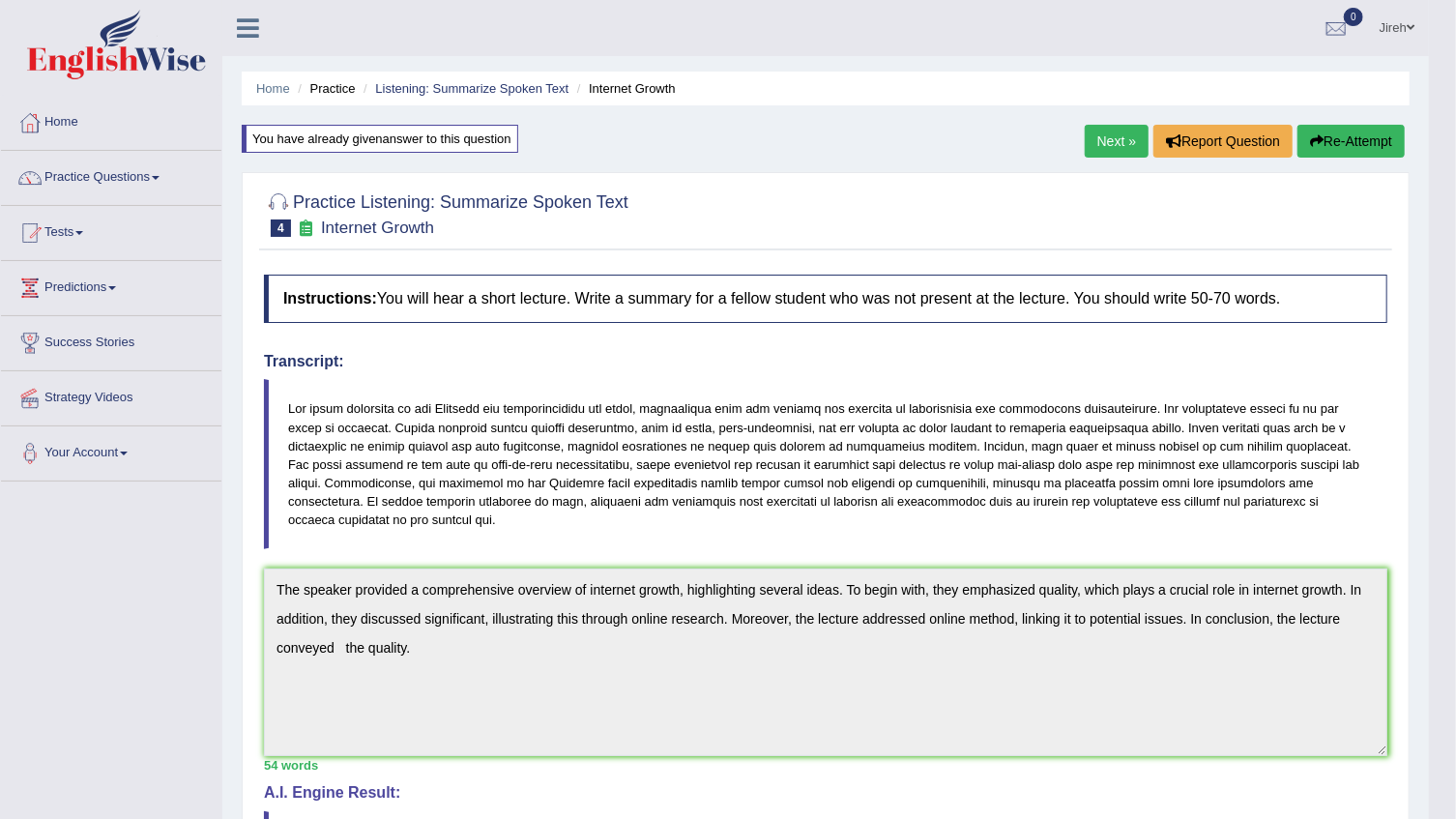
scroll to position [0, 0]
click at [519, 92] on link "Listening: Summarize Spoken Text" at bounding box center [472, 88] width 194 height 15
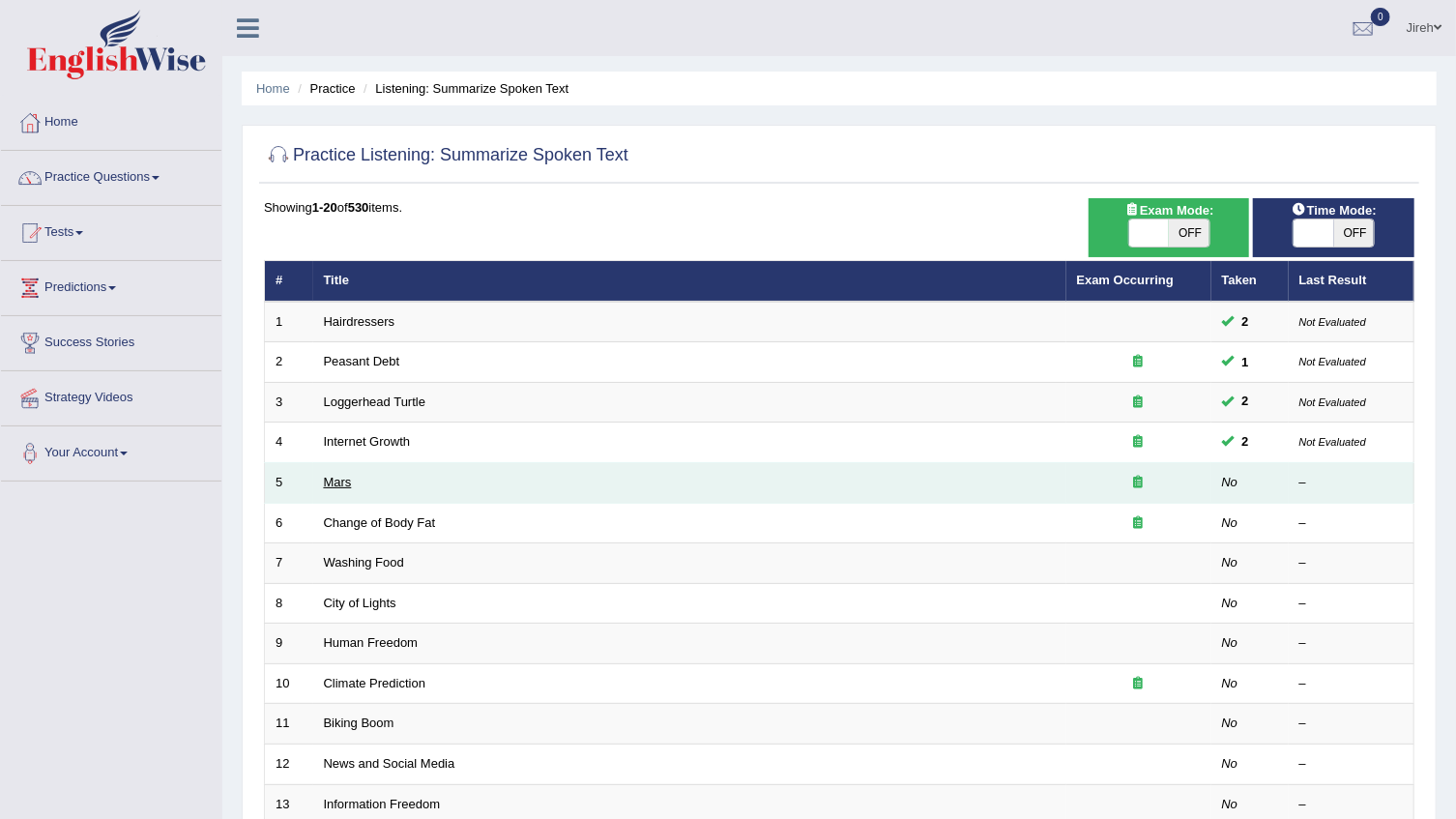
click at [347, 479] on link "Mars" at bounding box center [337, 482] width 29 height 15
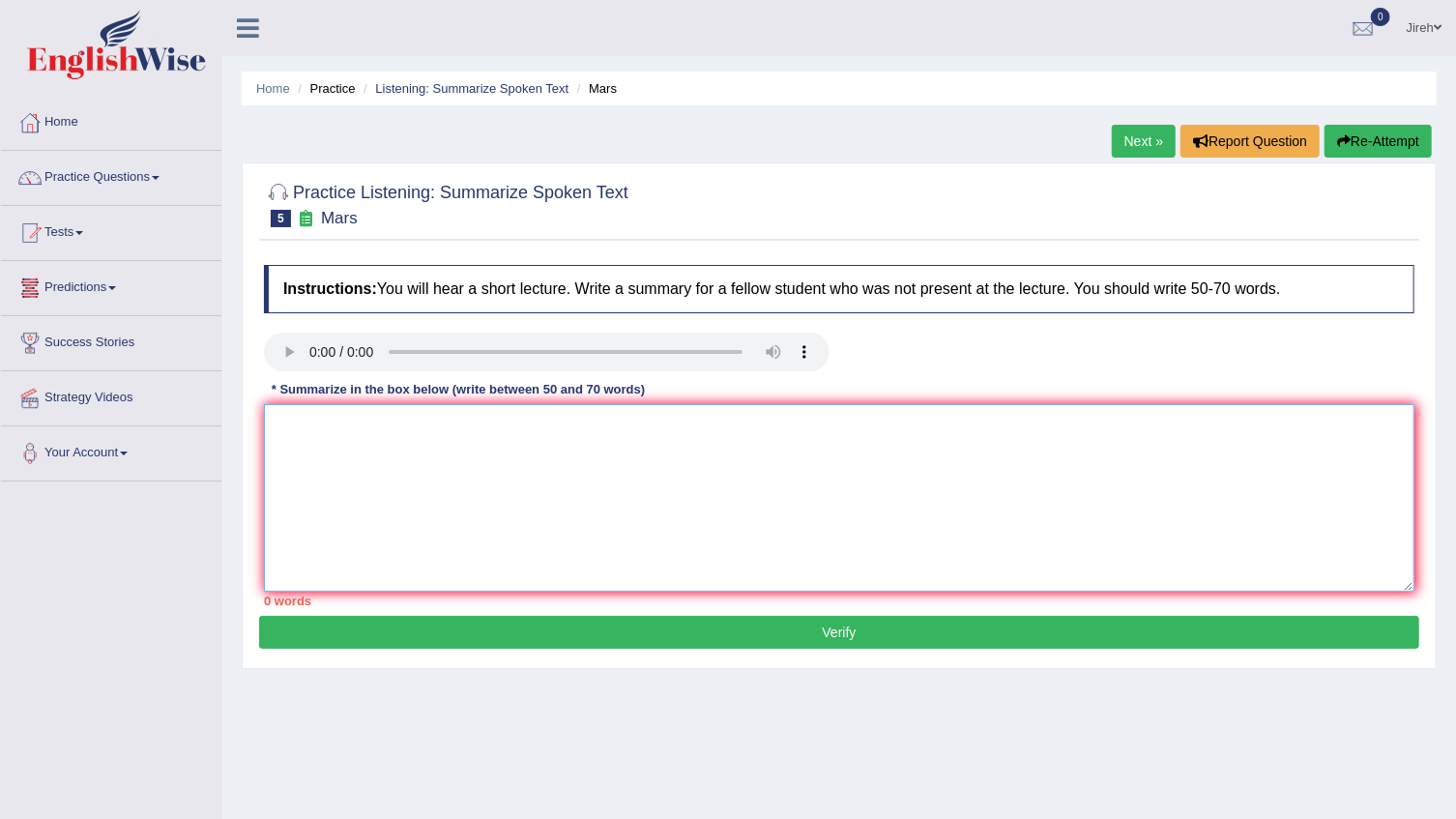
click at [726, 463] on textarea at bounding box center [839, 497] width 1150 height 188
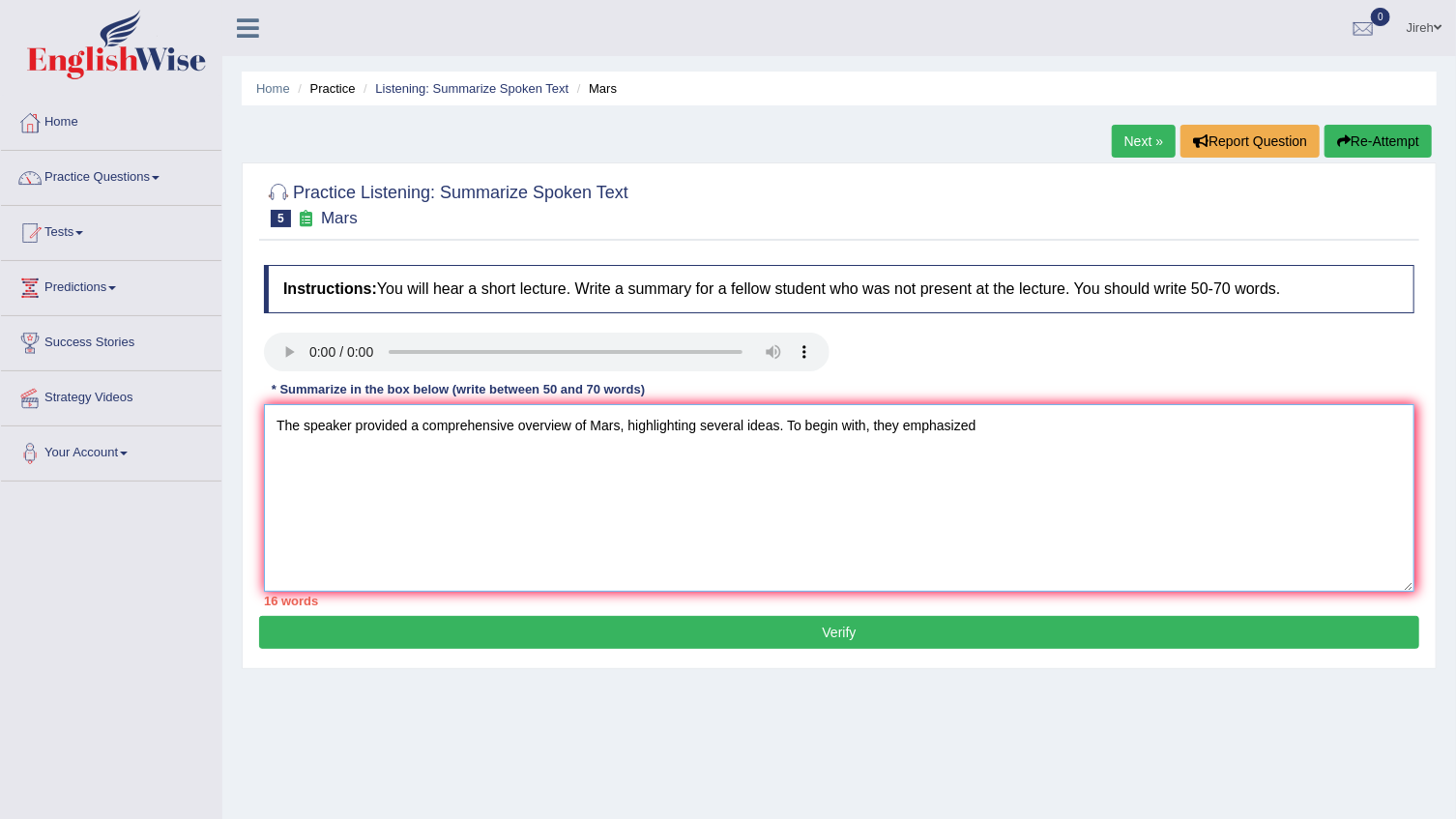
click at [1108, 413] on textarea "The speaker provided a comprehensive overview of Mars, highlighting several ide…" at bounding box center [839, 497] width 1150 height 188
click at [1158, 439] on textarea "The speaker provided a comprehensive overview of Mars, highlighting several ide…" at bounding box center [839, 497] width 1150 height 188
click at [1210, 432] on textarea "The speaker provided a comprehensive overview of Mars, highlighting several ide…" at bounding box center [839, 497] width 1150 height 188
click at [394, 460] on textarea "The speaker provided a comprehensive overview of Mars, highlighting several ide…" at bounding box center [839, 497] width 1150 height 188
click at [429, 463] on textarea "The speaker provided a comprehensive overview of Mars, highlighting several ide…" at bounding box center [839, 497] width 1150 height 188
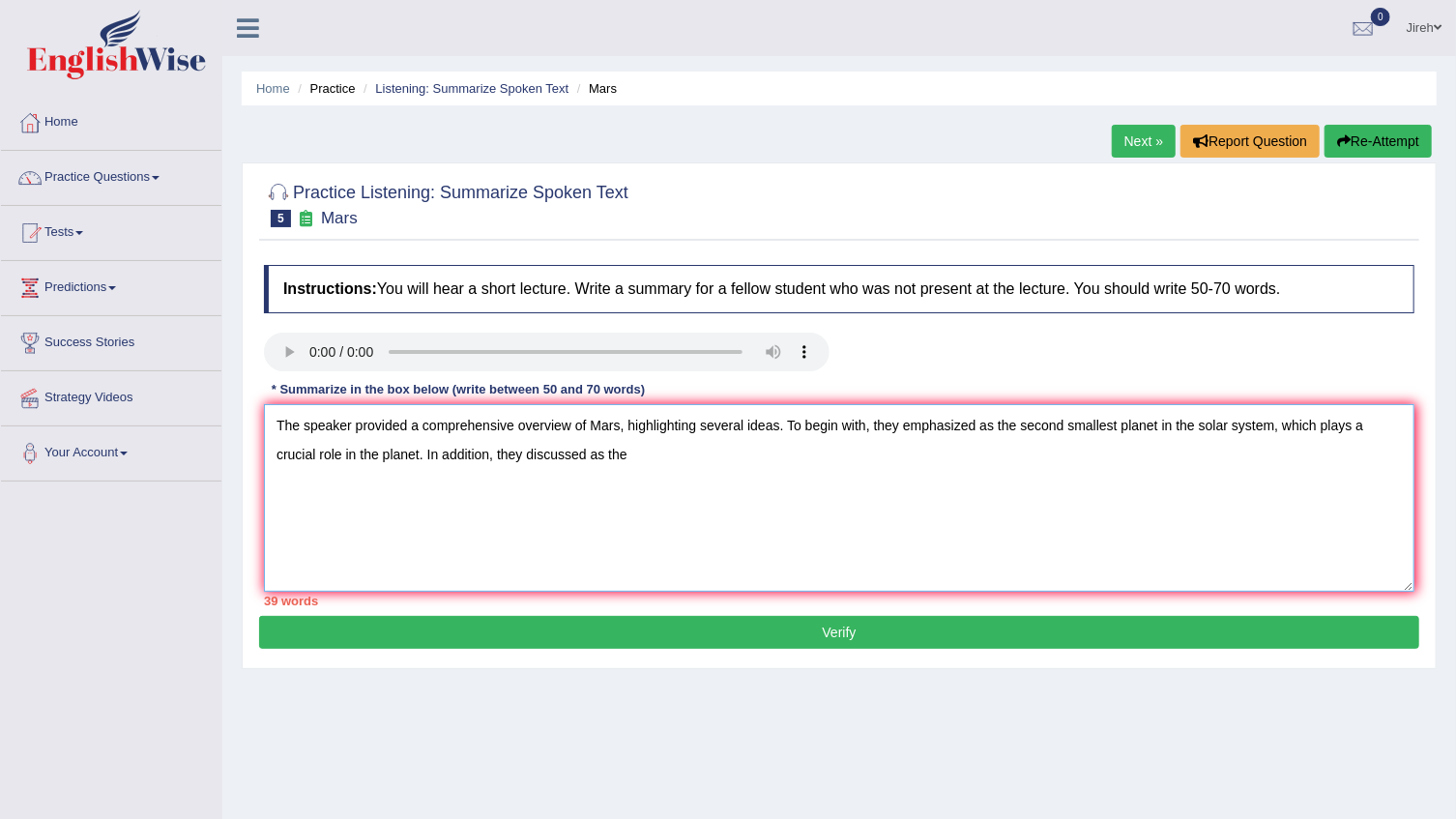
click at [628, 442] on textarea "The speaker provided a comprehensive overview of Mars, highlighting several ide…" at bounding box center [839, 497] width 1150 height 188
click at [860, 461] on textarea "The speaker provided a comprehensive overview of Mars, highlighting several ide…" at bounding box center [839, 497] width 1150 height 188
click at [1096, 463] on textarea "The speaker provided a comprehensive overview of Mars, highlighting several ide…" at bounding box center [839, 497] width 1150 height 188
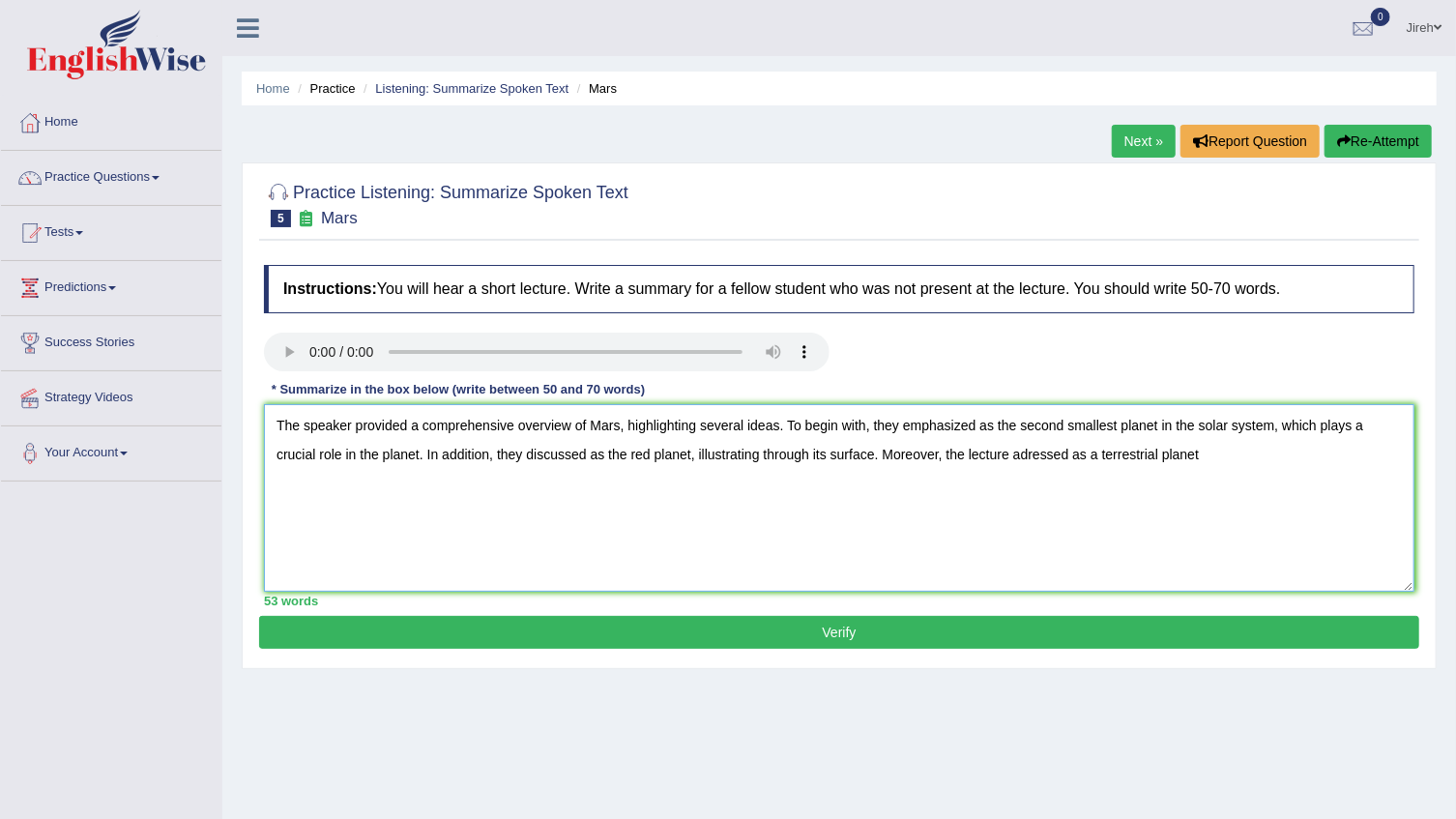
click at [1291, 461] on textarea "The speaker provided a comprehensive overview of Mars, highlighting several ide…" at bounding box center [839, 497] width 1150 height 188
type textarea "The speaker provided a comprehensive overview of Mars, highlighting several ide…"
click at [849, 632] on button "Verify" at bounding box center [840, 631] width 1160 height 32
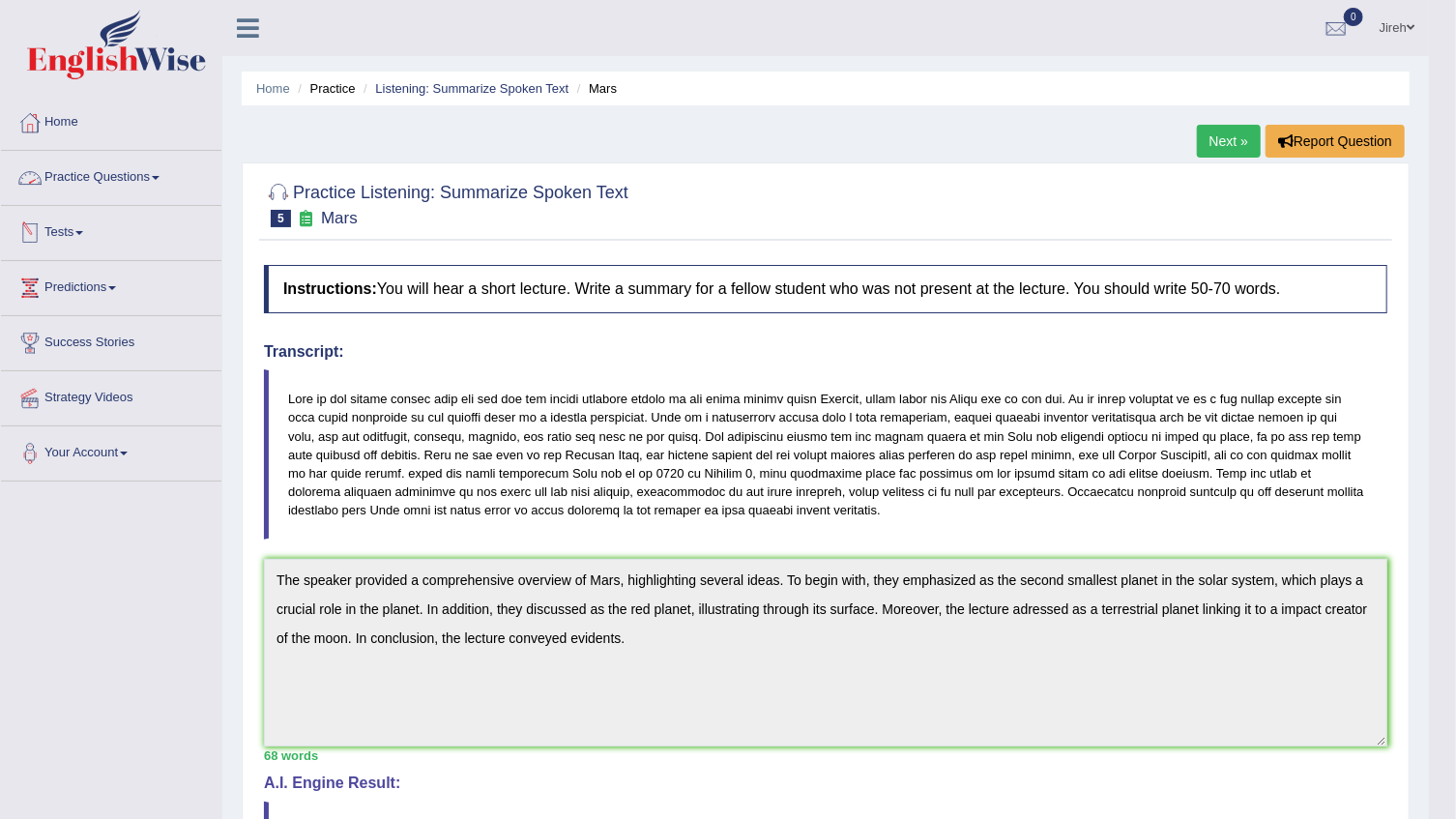
click at [154, 172] on link "Practice Questions" at bounding box center [111, 174] width 220 height 48
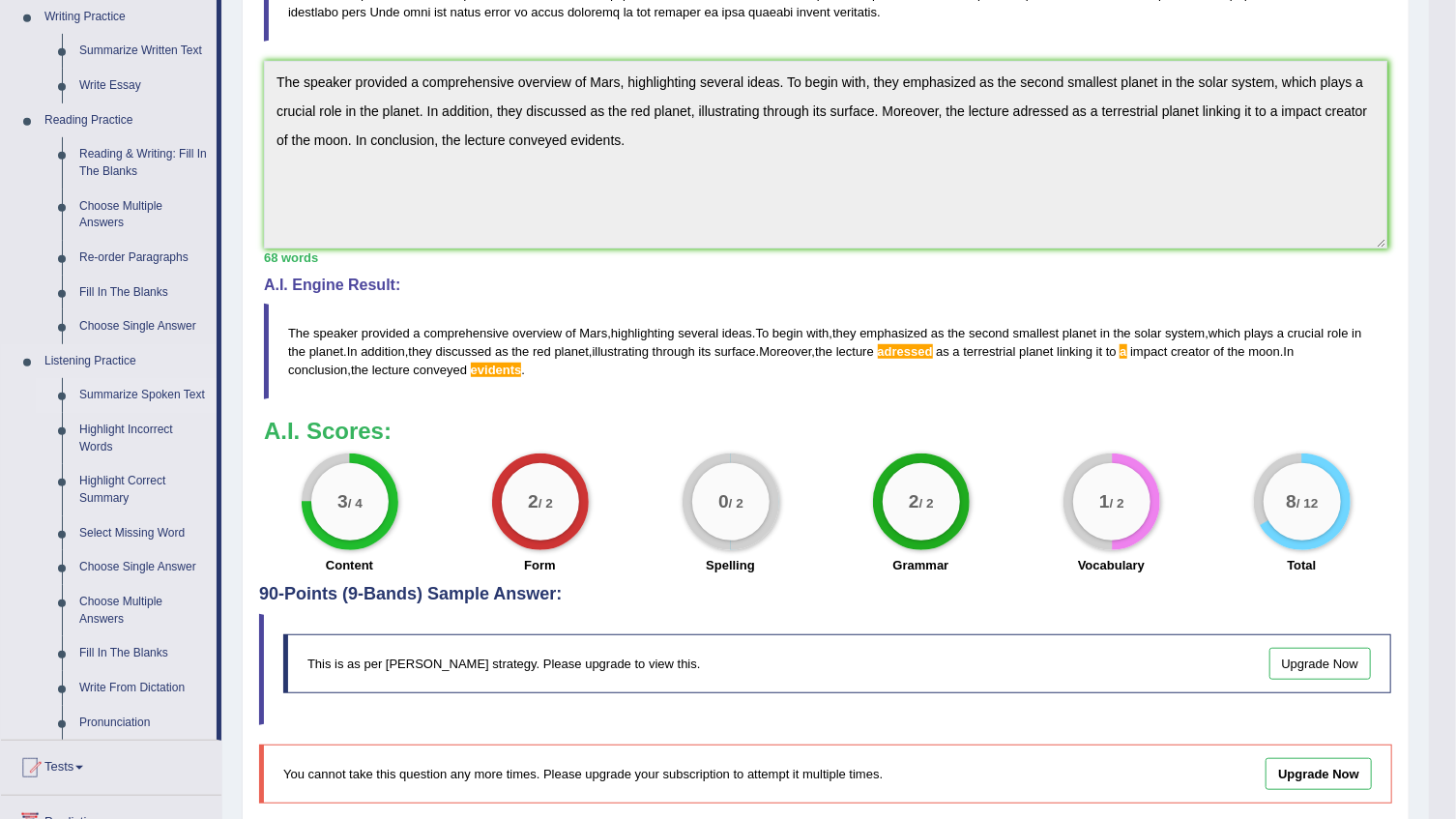
scroll to position [527, 0]
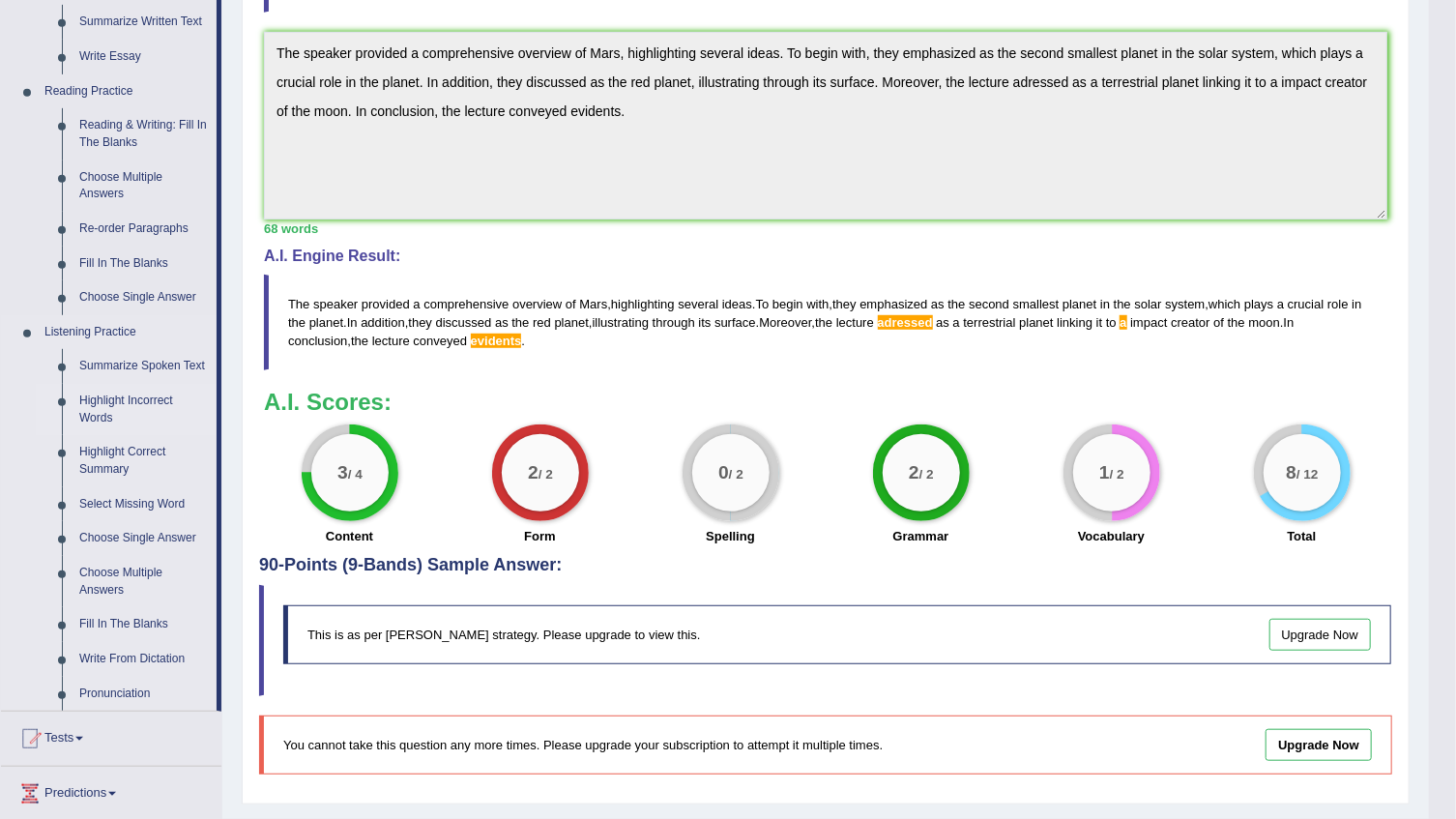
click at [94, 400] on link "Highlight Incorrect Words" at bounding box center [144, 409] width 146 height 51
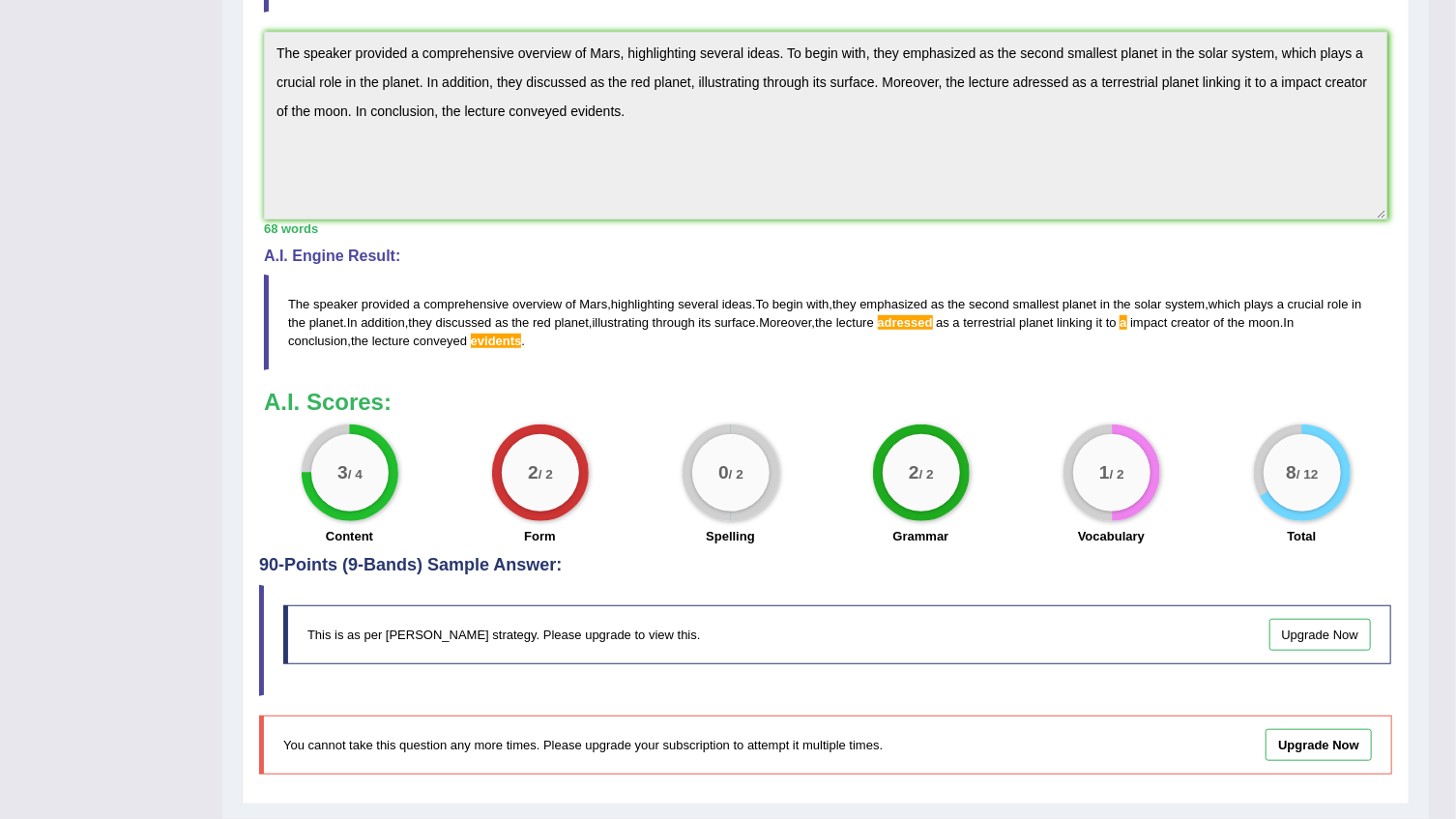
scroll to position [238, 0]
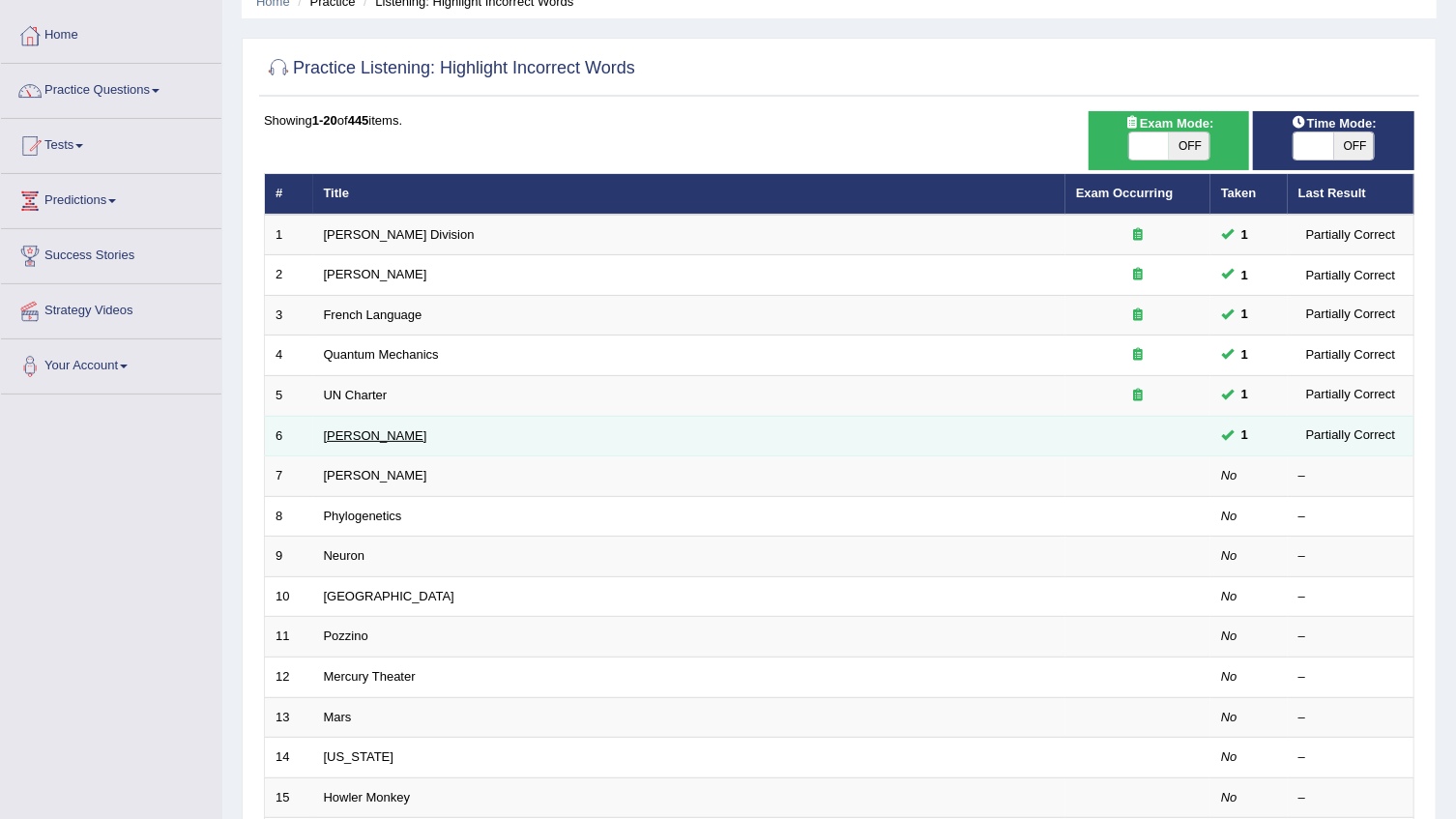
click at [356, 438] on link "Harold" at bounding box center [375, 436] width 103 height 15
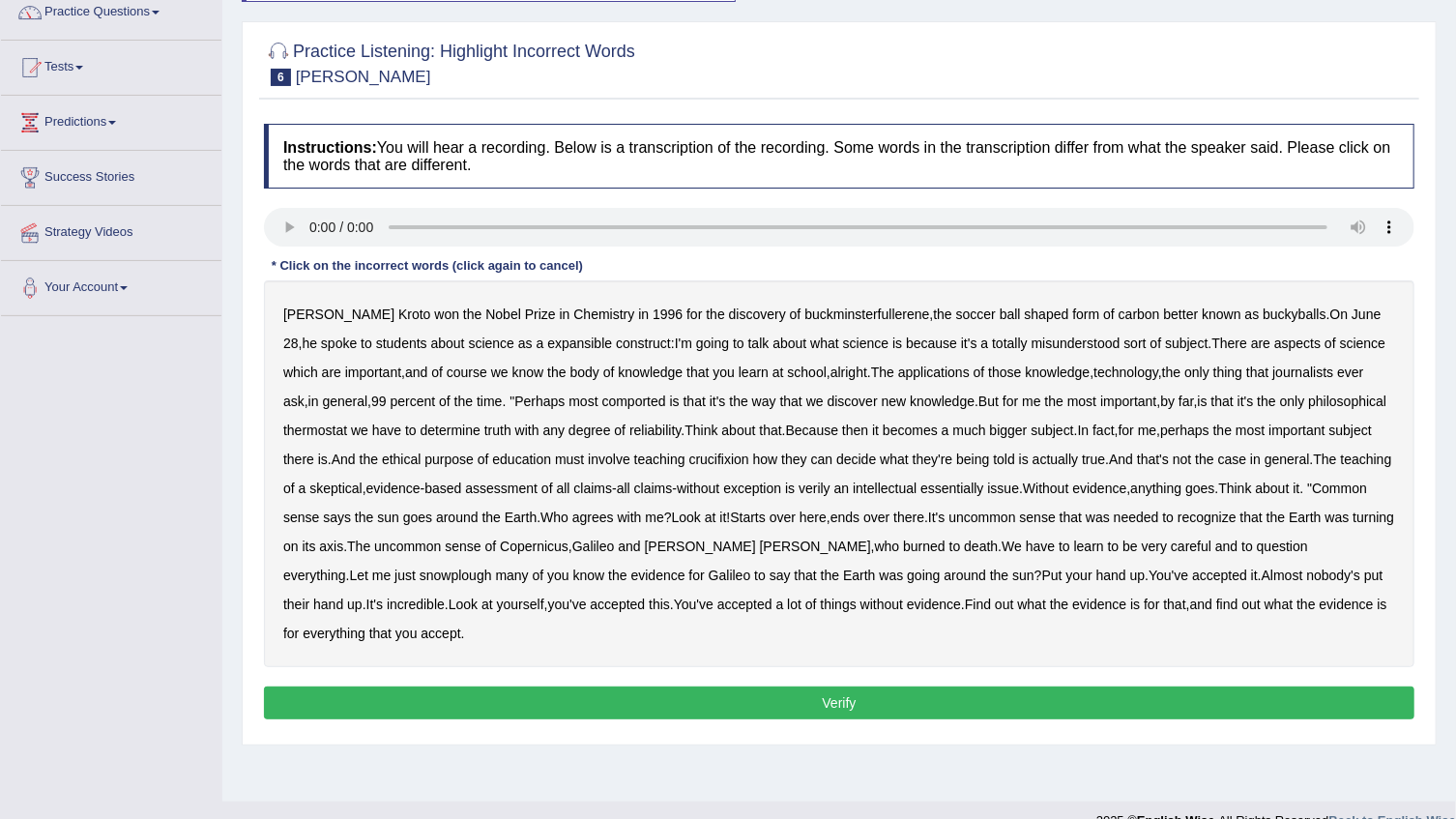
scroll to position [175, 0]
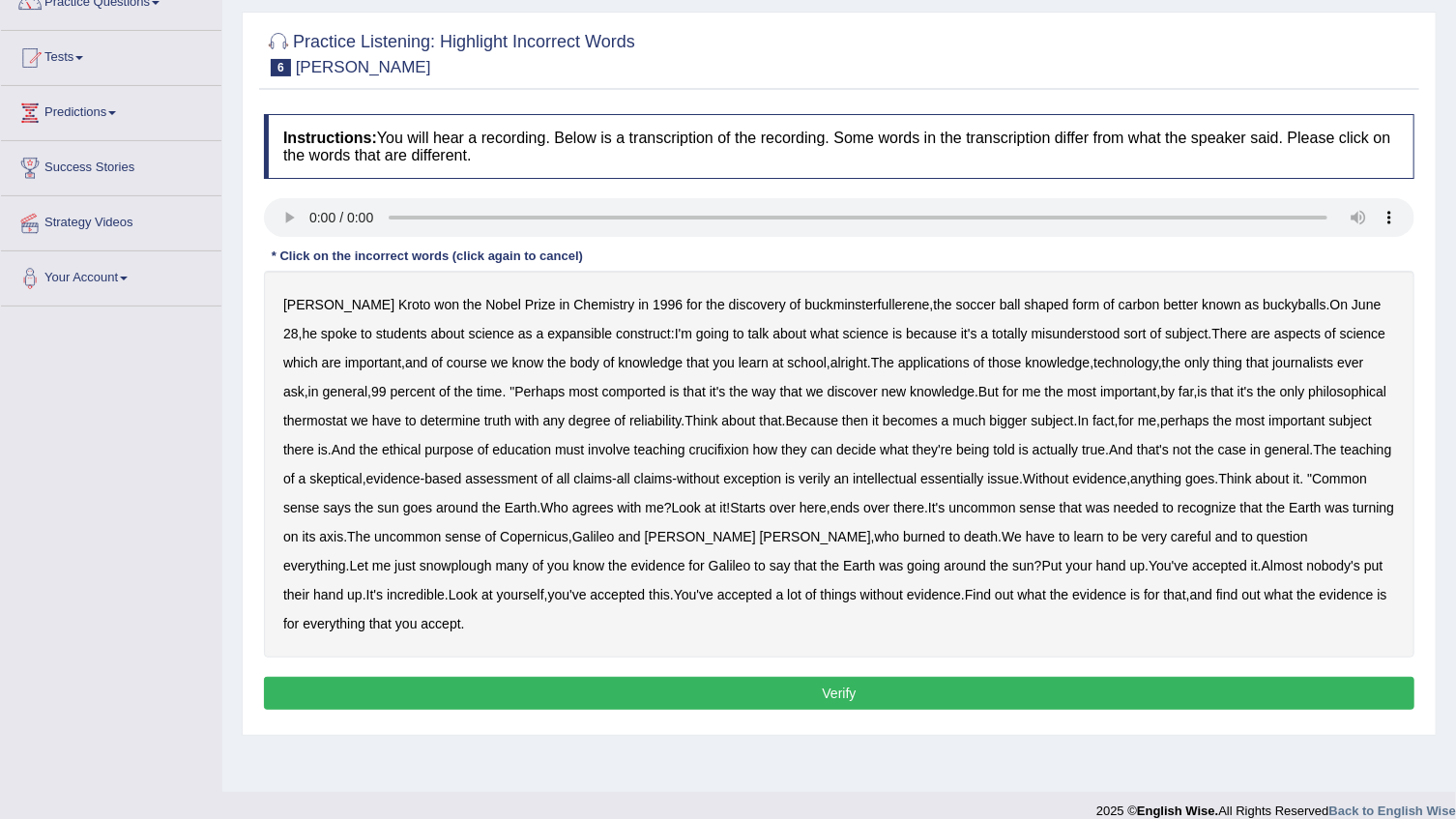
click at [548, 335] on b "expansible" at bounding box center [580, 333] width 65 height 16
click at [992, 330] on b "totally" at bounding box center [1010, 333] width 35 height 16
click at [603, 391] on b "comported" at bounding box center [634, 391] width 64 height 16
click at [922, 391] on b "knowledge" at bounding box center [942, 391] width 65 height 16
click at [291, 424] on b "thermostat" at bounding box center [315, 421] width 64 height 16
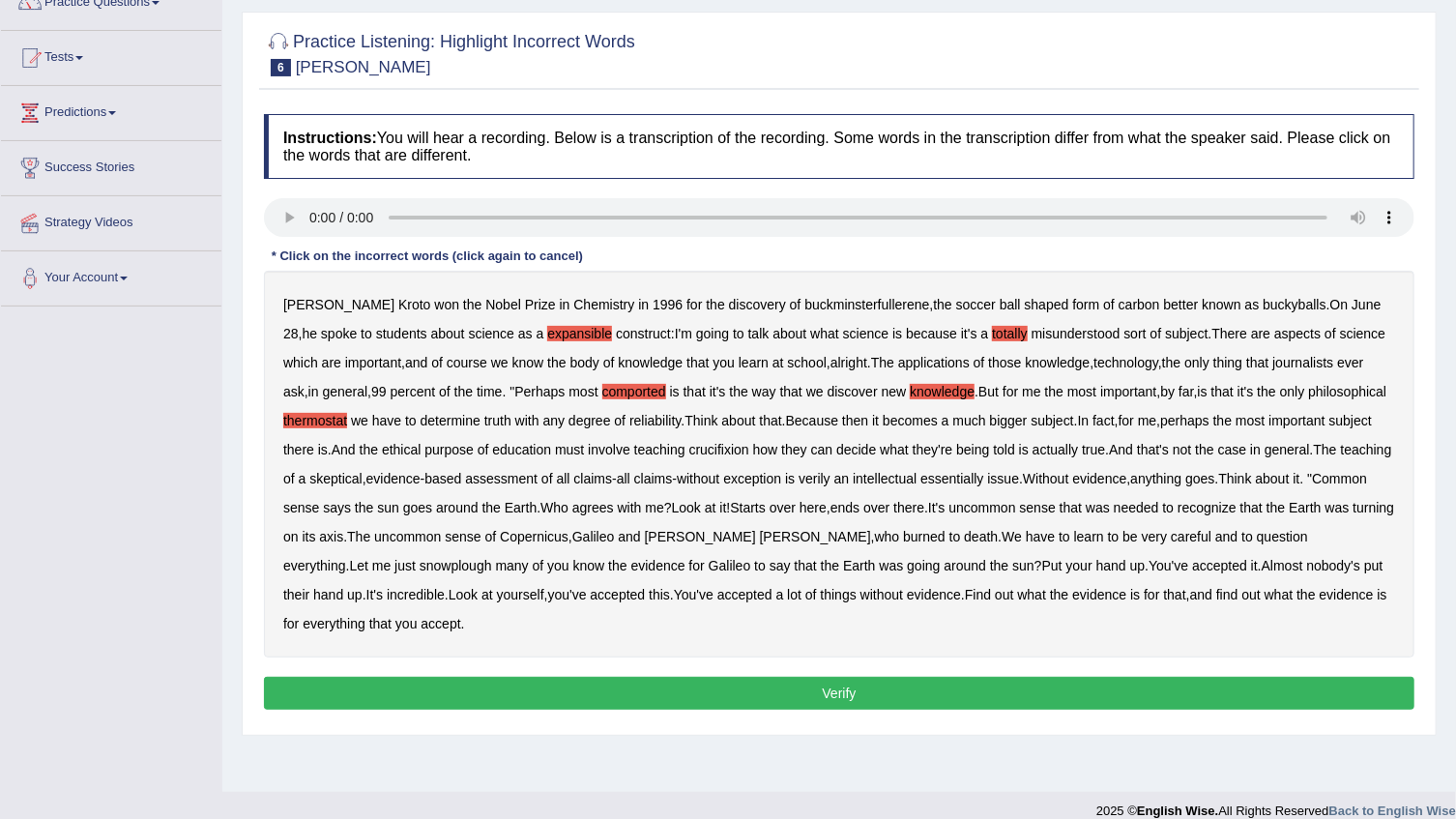
click at [712, 448] on b "crucifixion" at bounding box center [719, 449] width 60 height 16
click at [831, 481] on b "verily" at bounding box center [814, 479] width 31 height 16
click at [983, 475] on b "essentially" at bounding box center [952, 479] width 63 height 16
click at [420, 569] on b "snowplough" at bounding box center [456, 565] width 73 height 16
click at [499, 690] on button "Verify" at bounding box center [839, 692] width 1150 height 32
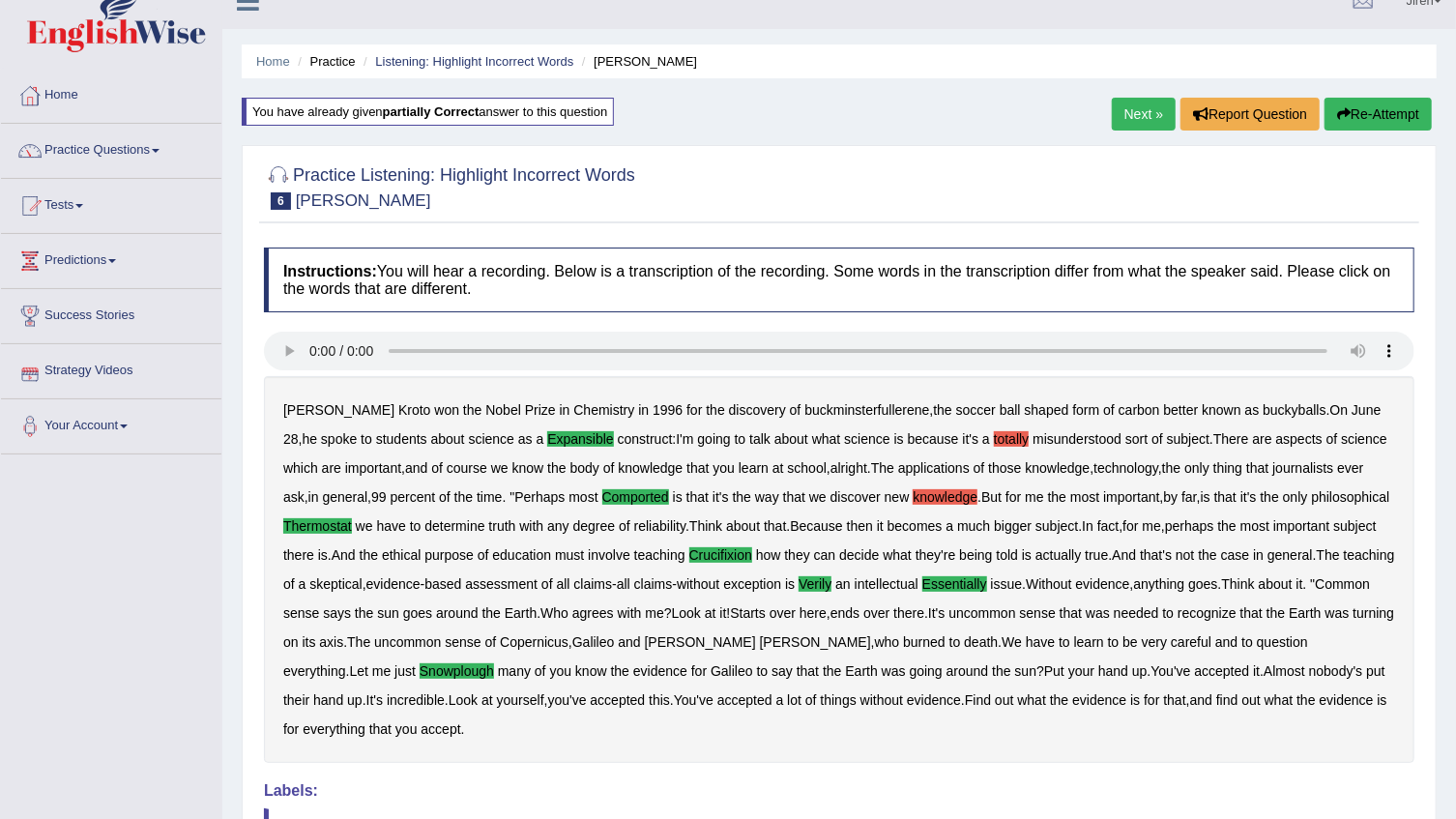
scroll to position [0, 0]
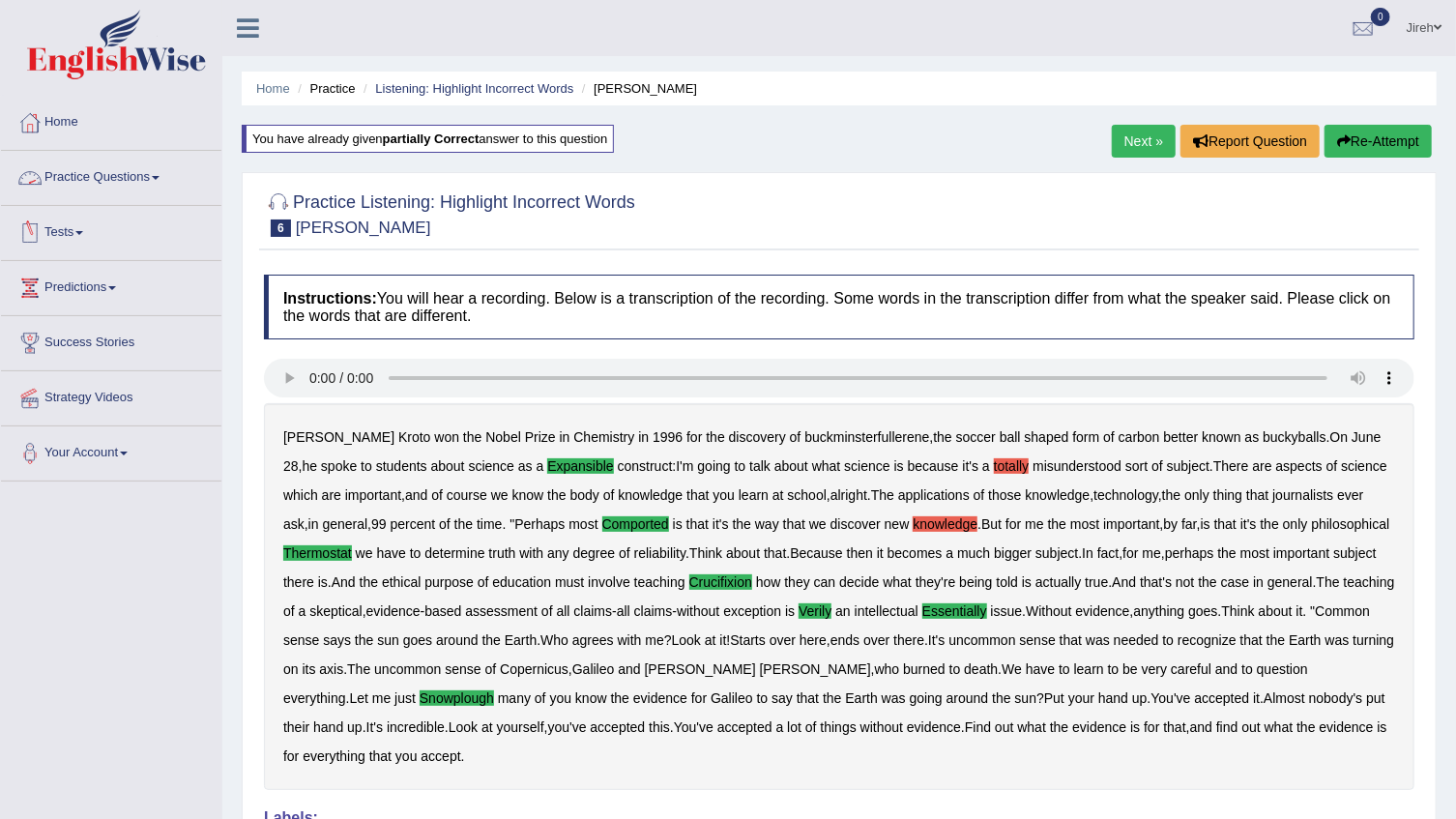
click at [112, 176] on link "Practice Questions" at bounding box center [111, 174] width 220 height 48
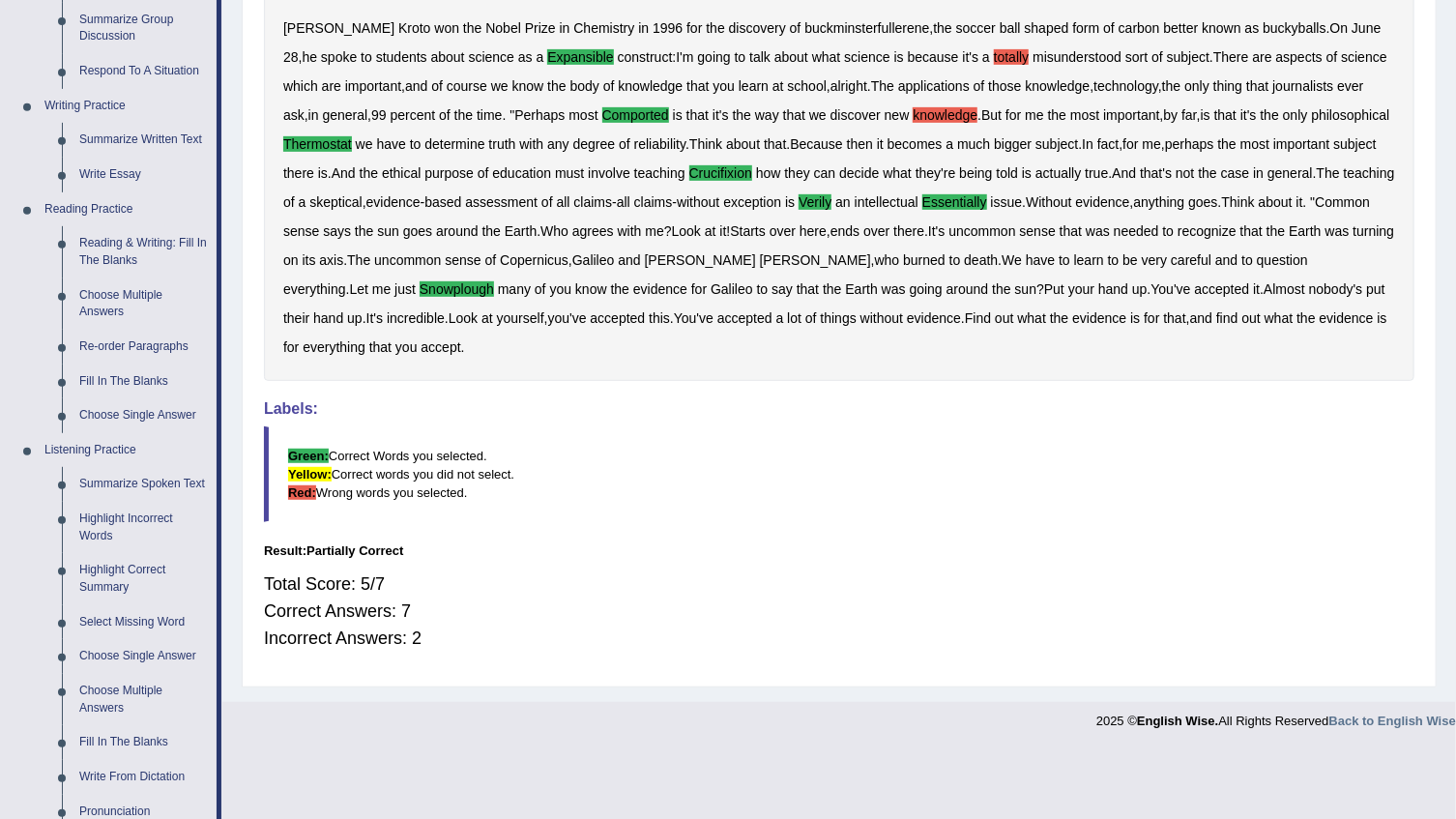
scroll to position [439, 0]
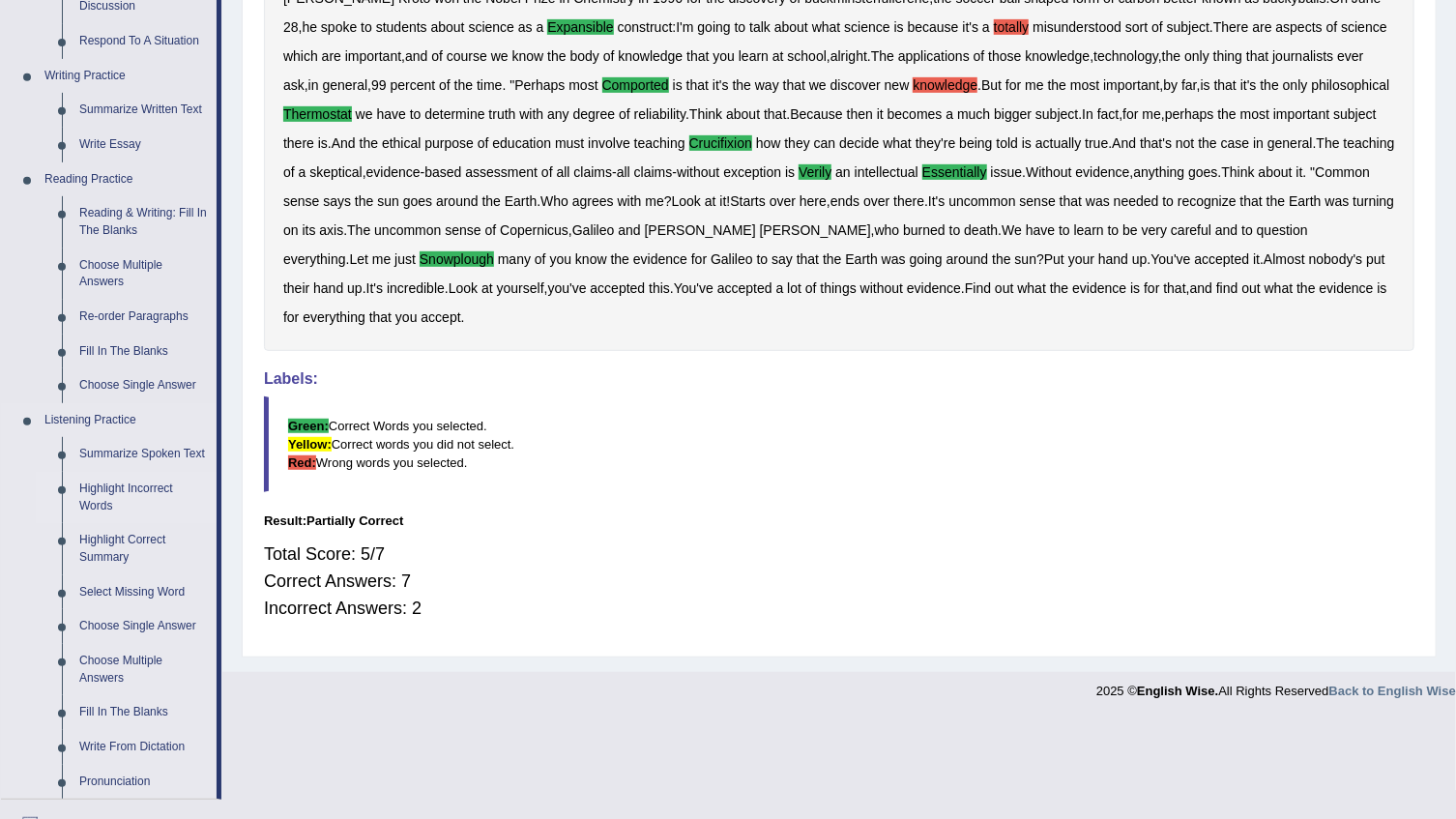
click at [114, 489] on link "Highlight Incorrect Words" at bounding box center [144, 497] width 146 height 51
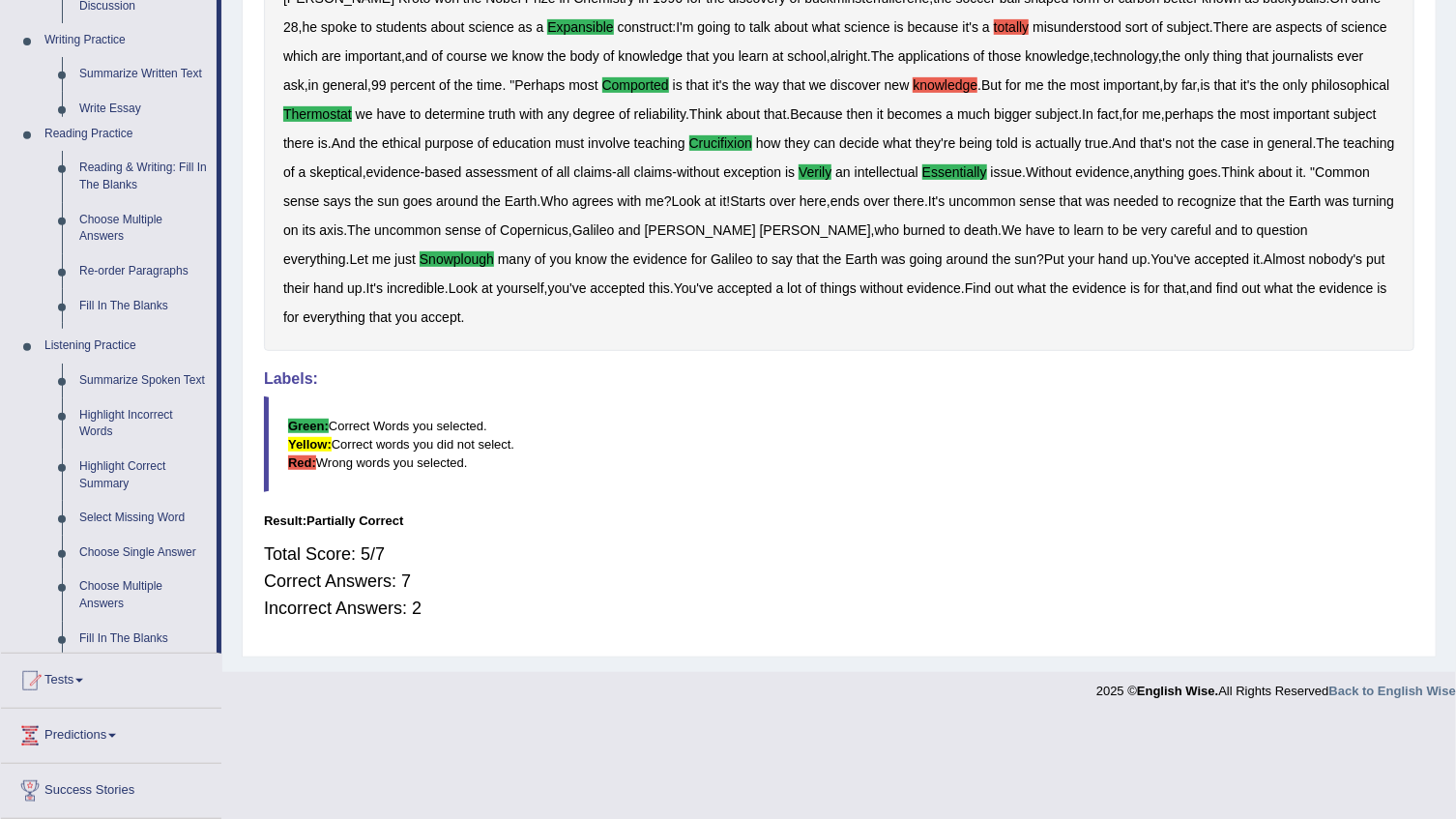
scroll to position [338, 0]
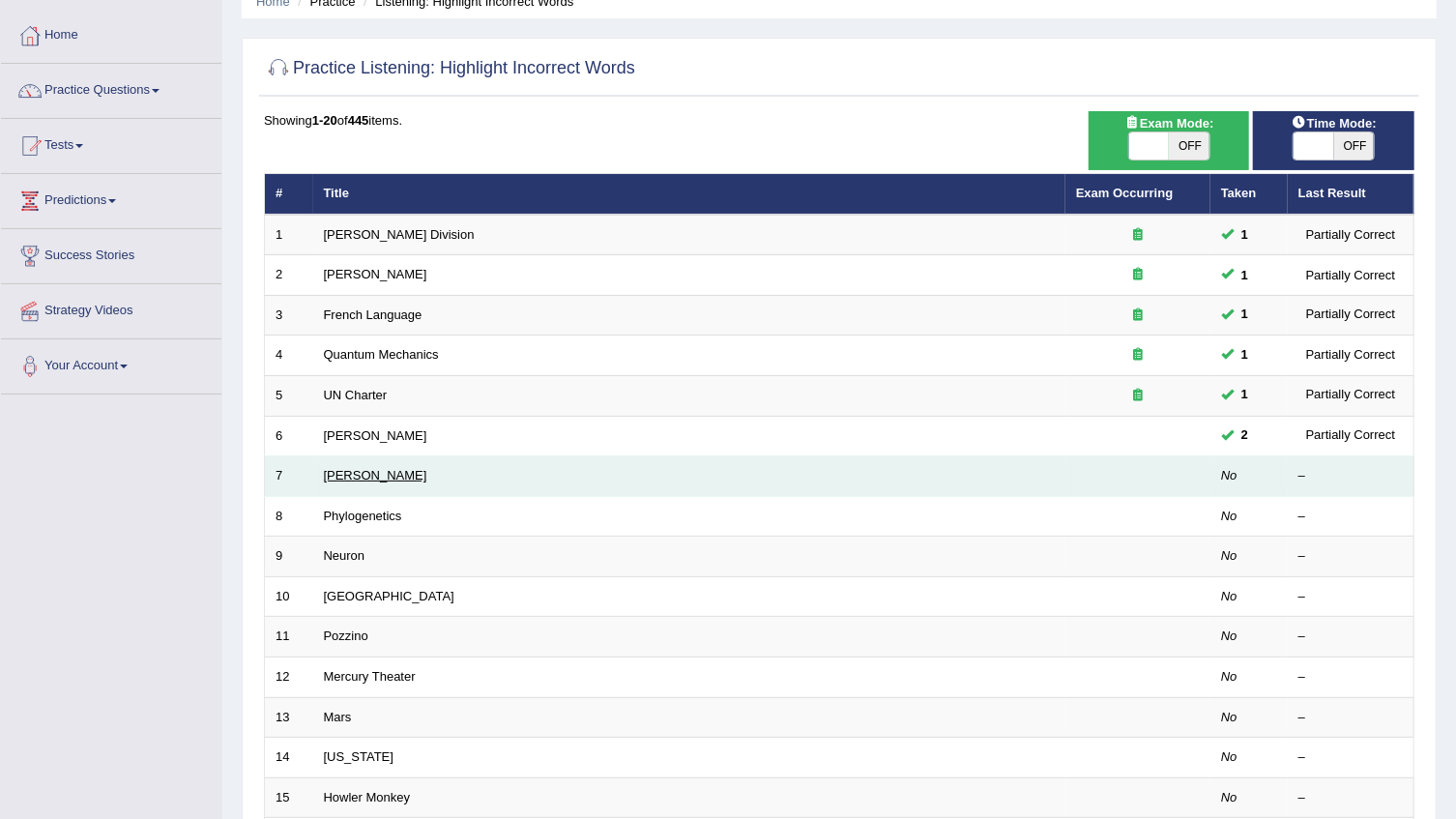
click at [357, 475] on link "Kathleen" at bounding box center [375, 475] width 103 height 15
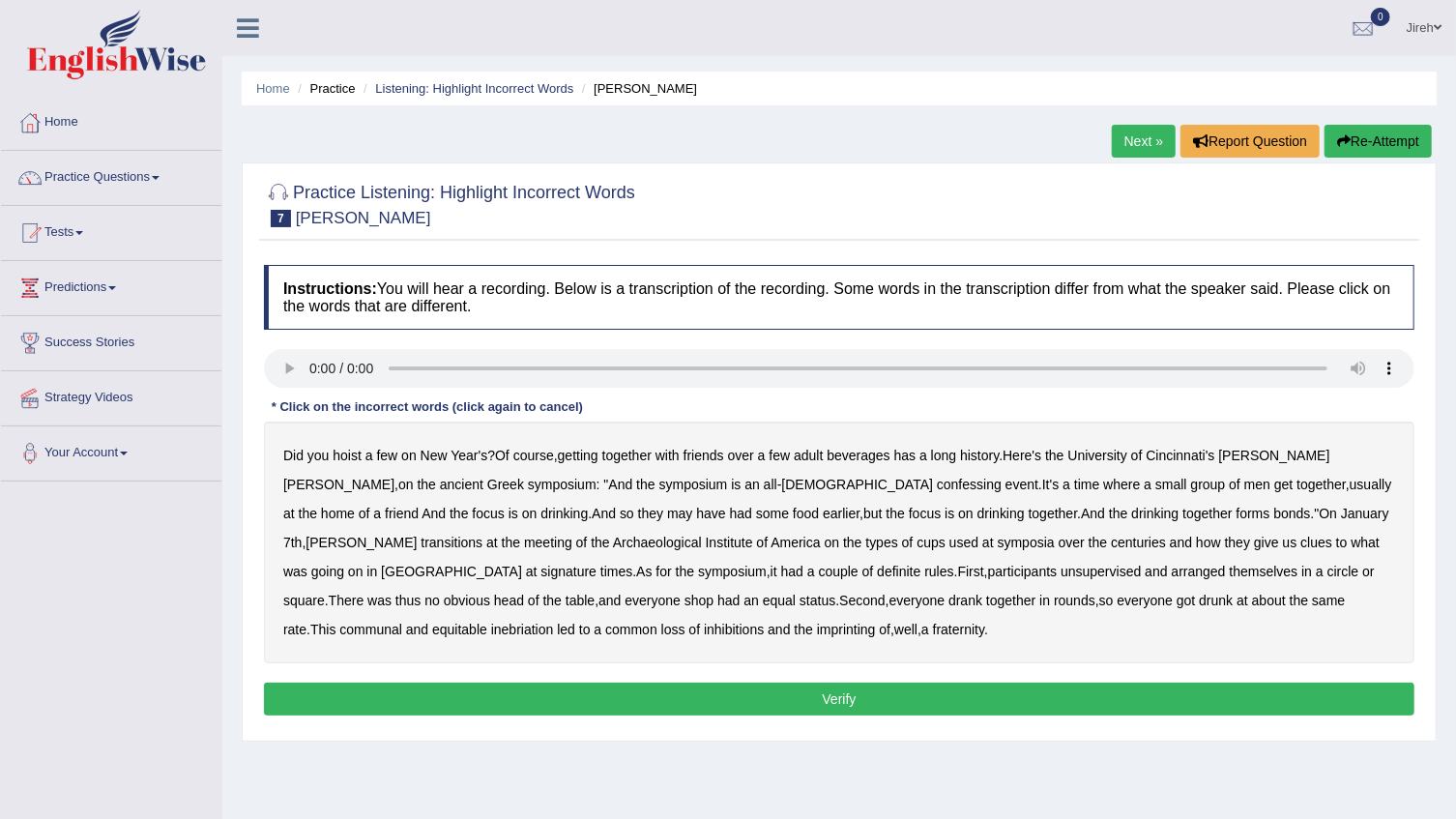
click at [937, 486] on b "confessing" at bounding box center [969, 485] width 65 height 16
click at [597, 563] on b "signature" at bounding box center [568, 571] width 56 height 16
click at [1061, 573] on b "unsupervised" at bounding box center [1101, 571] width 81 height 16
click at [421, 593] on b "thus" at bounding box center [408, 601] width 26 height 16
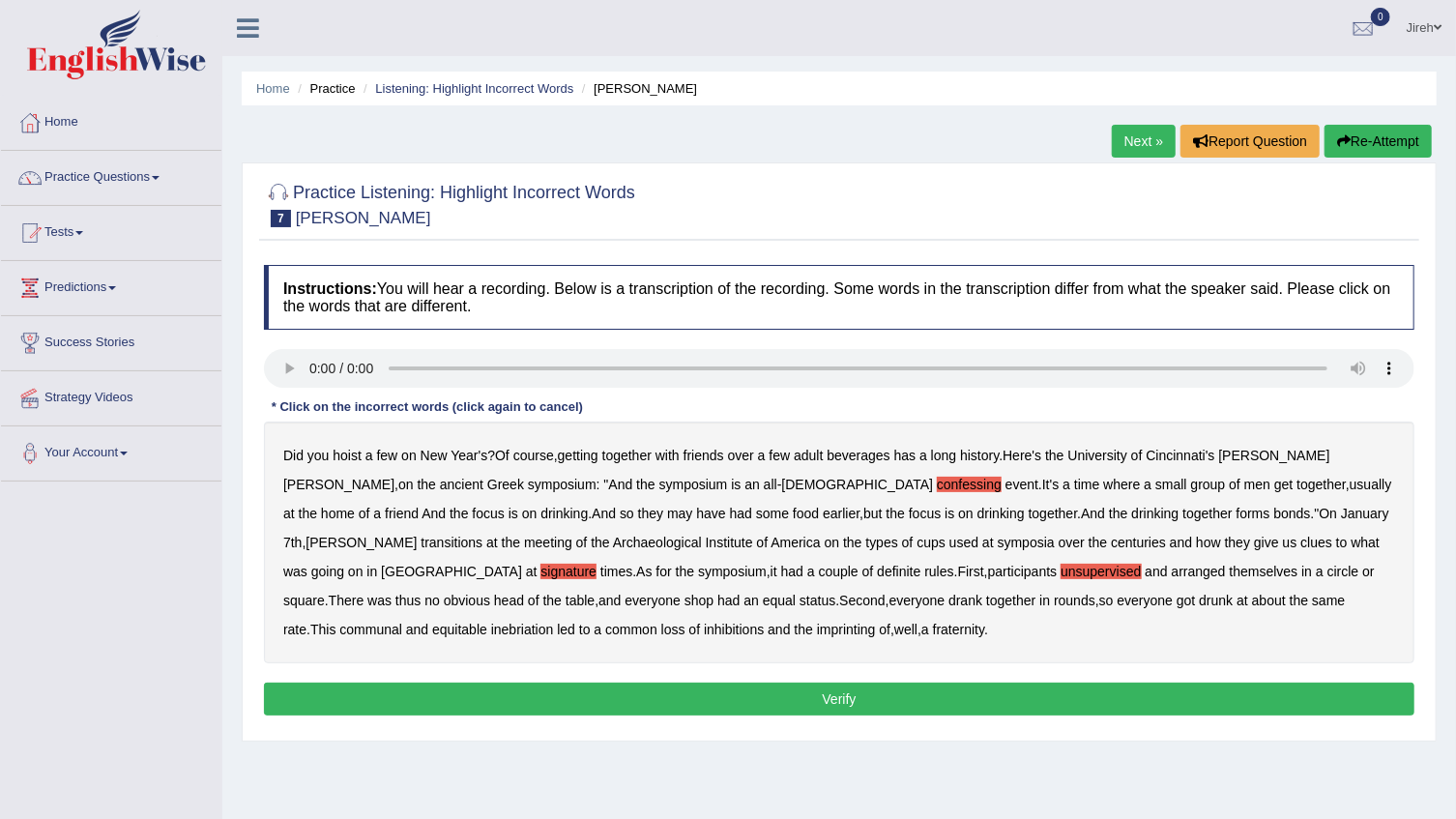
click at [817, 635] on b "imprinting" at bounding box center [846, 629] width 59 height 16
click at [933, 632] on b "fraternity" at bounding box center [959, 629] width 51 height 16
click at [583, 695] on button "Verify" at bounding box center [839, 698] width 1150 height 32
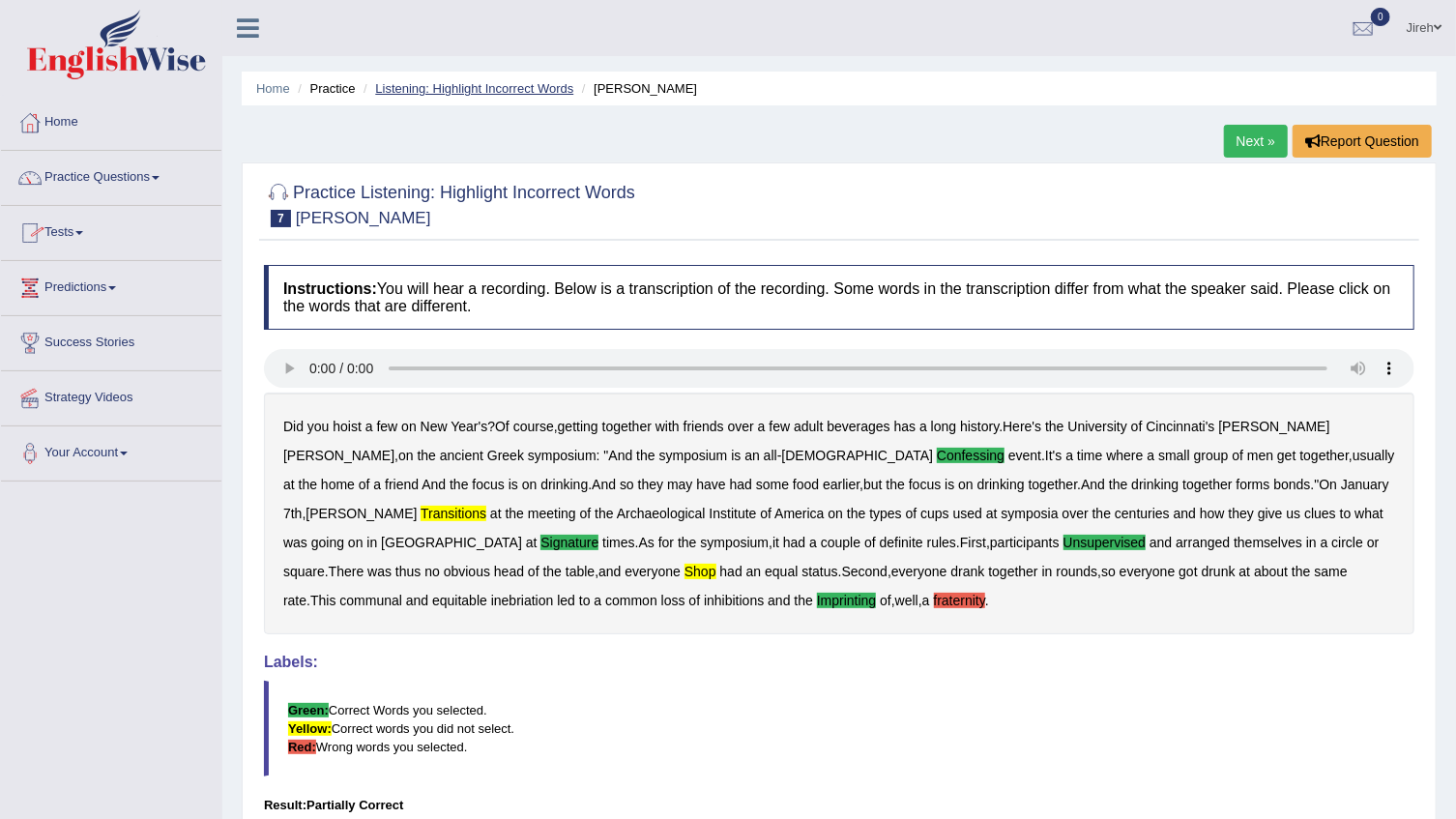
click at [480, 91] on link "Listening: Highlight Incorrect Words" at bounding box center [475, 88] width 199 height 15
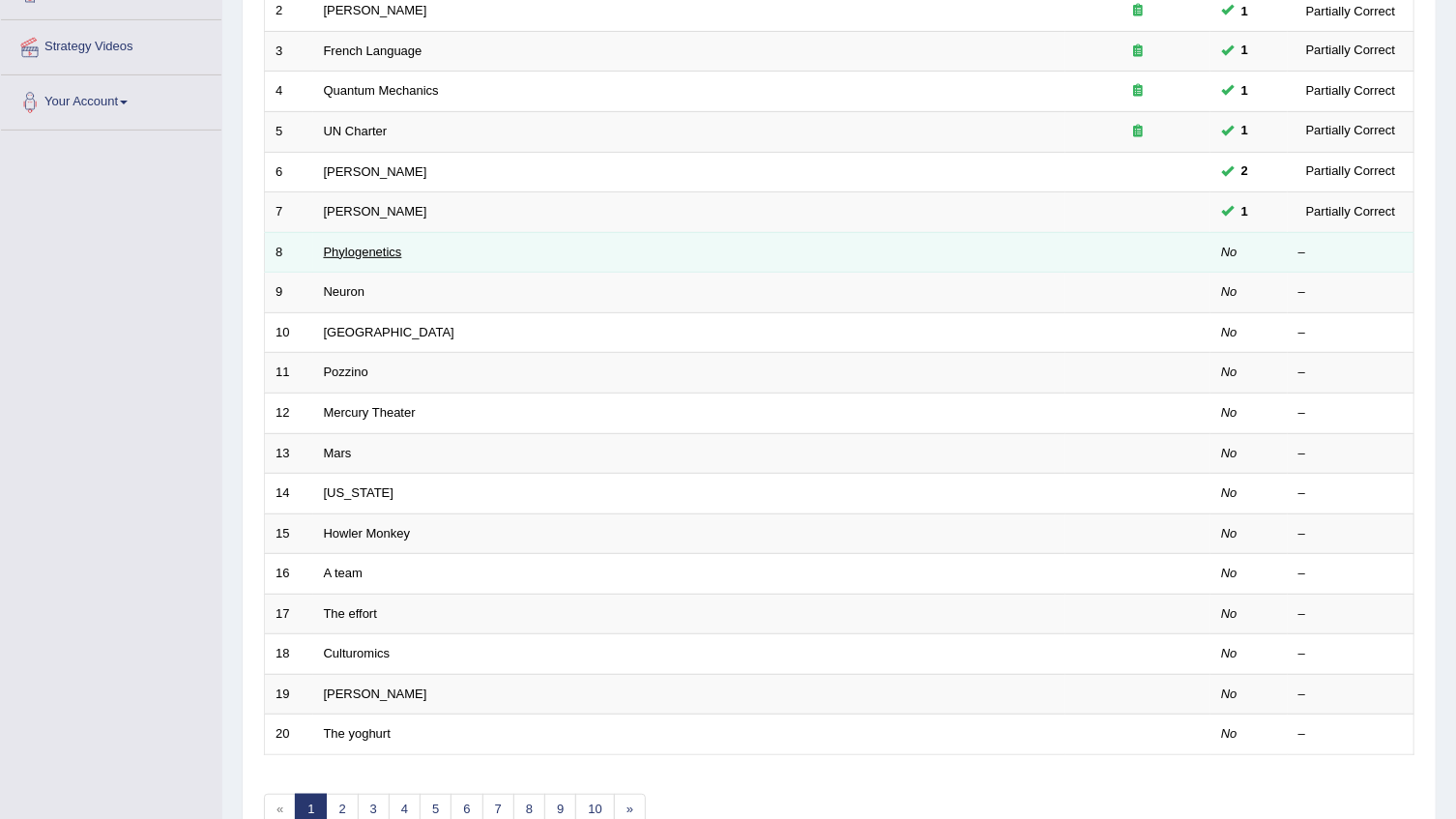
click at [342, 253] on link "Phylogenetics" at bounding box center [363, 252] width 79 height 15
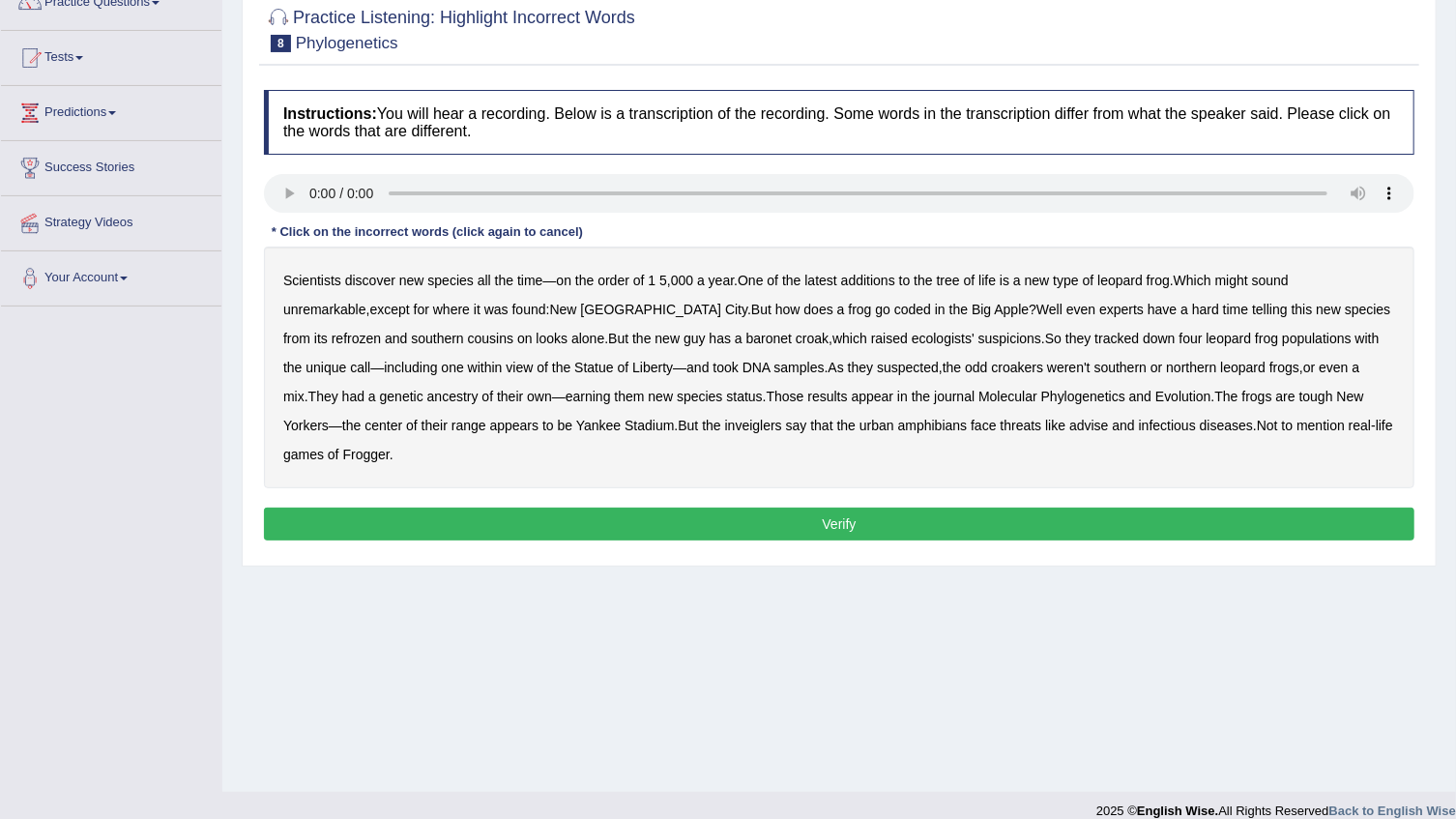
click at [895, 311] on b "coded" at bounding box center [912, 310] width 36 height 16
click at [746, 340] on b "baronet" at bounding box center [769, 338] width 45 height 16
click at [726, 426] on b "inveiglers" at bounding box center [754, 426] width 57 height 16
click at [1001, 426] on b "threats" at bounding box center [1021, 426] width 41 height 16
click at [768, 507] on button "Verify" at bounding box center [839, 523] width 1150 height 32
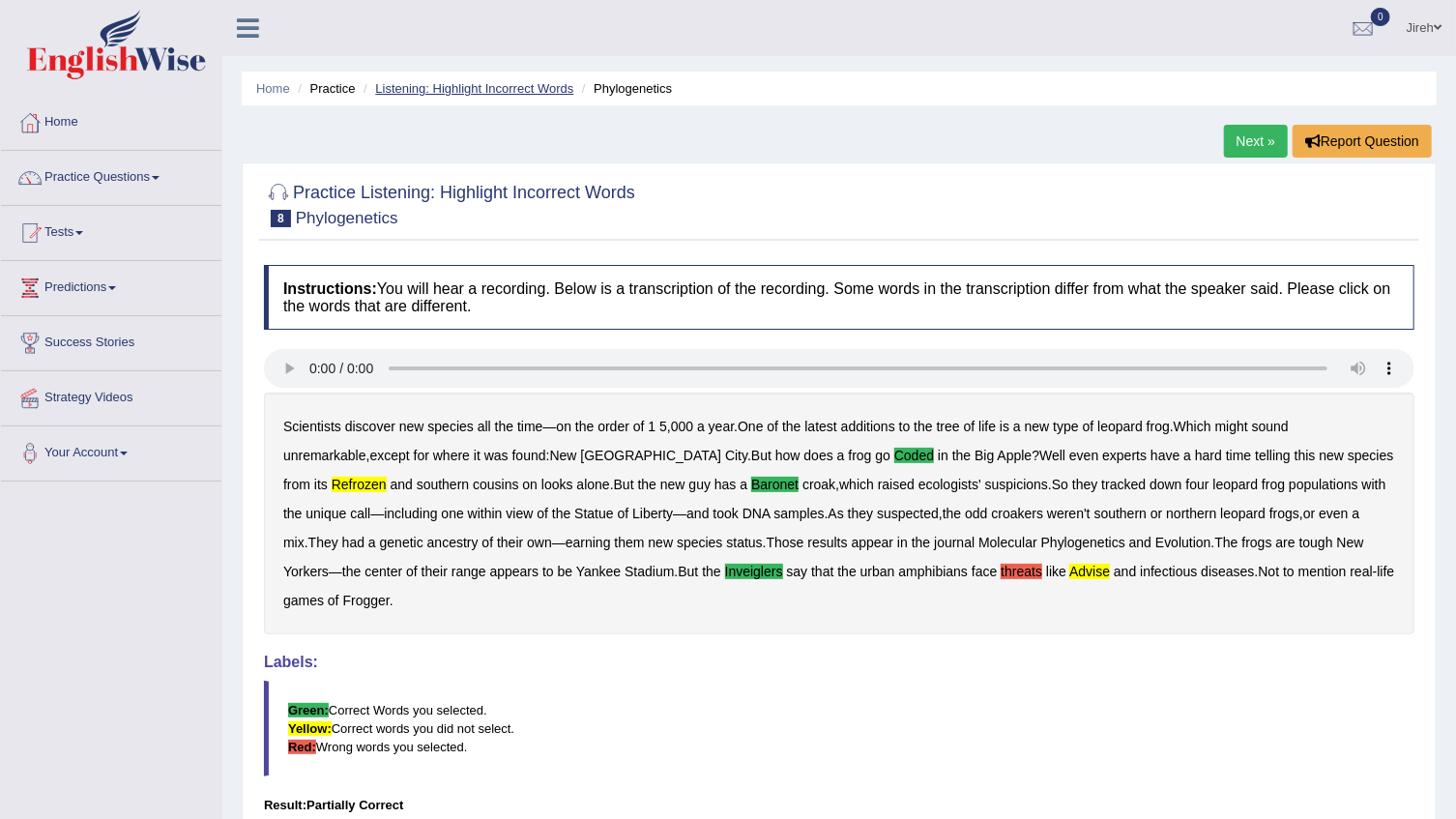
click at [413, 88] on link "Listening: Highlight Incorrect Words" at bounding box center [475, 88] width 199 height 15
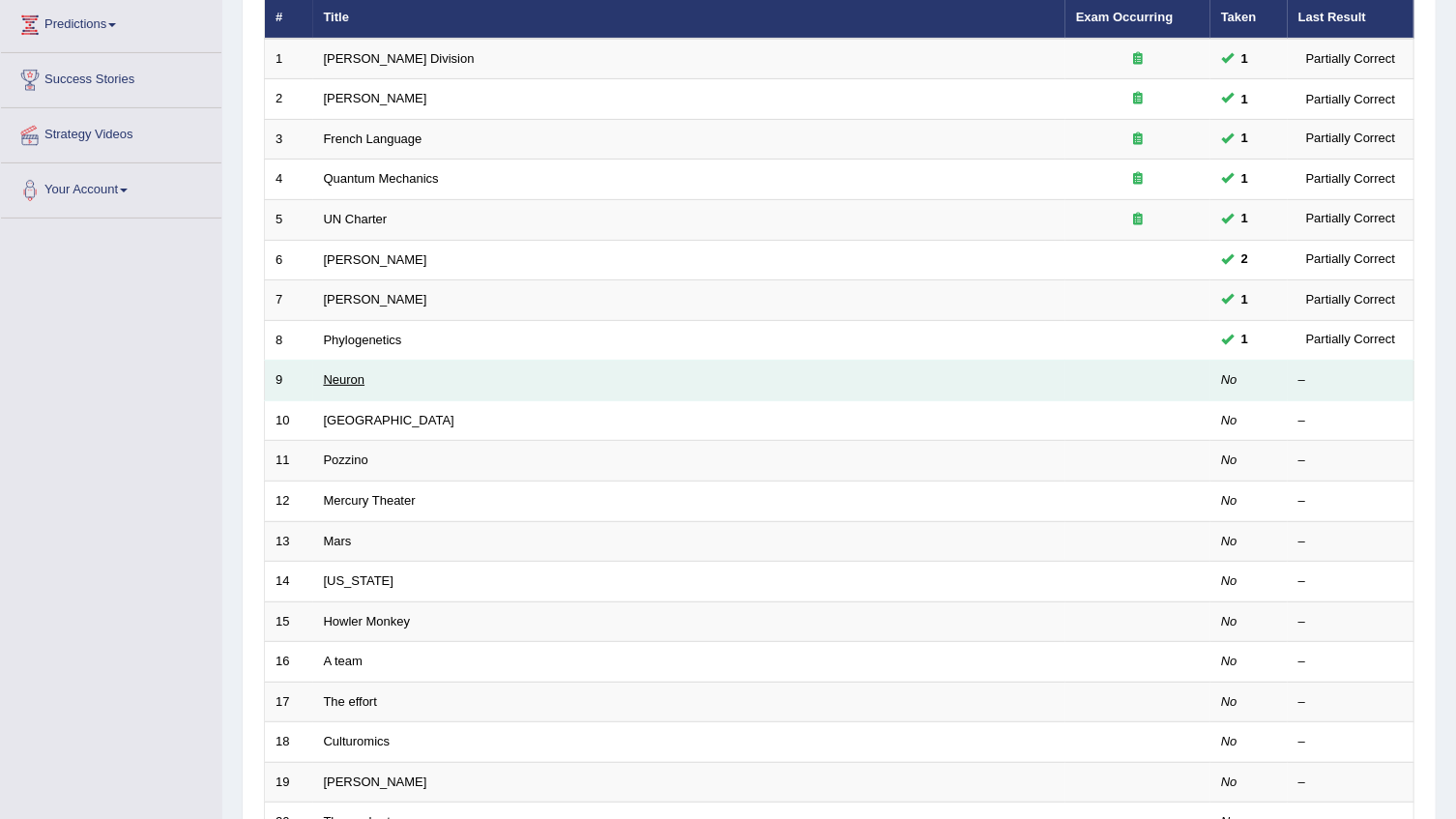
click at [338, 380] on link "Neuron" at bounding box center [344, 380] width 41 height 15
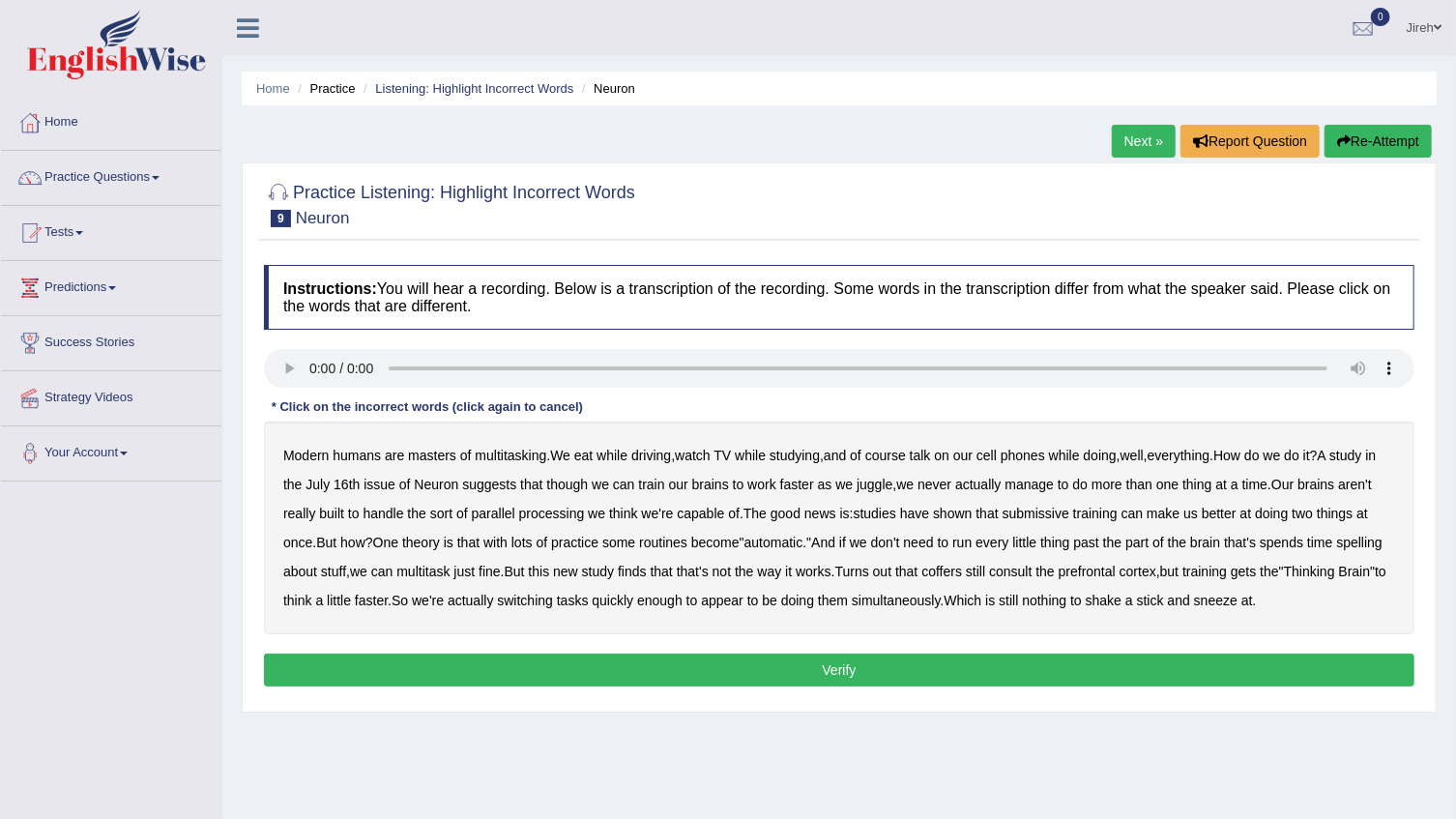
click at [582, 488] on b "though" at bounding box center [567, 485] width 41 height 16
click at [903, 458] on b "course" at bounding box center [885, 455] width 40 height 16
click at [901, 456] on b "course" at bounding box center [885, 455] width 40 height 16
click at [560, 487] on b "though" at bounding box center [567, 485] width 41 height 16
click at [1064, 509] on b "submissive" at bounding box center [1036, 513] width 67 height 16
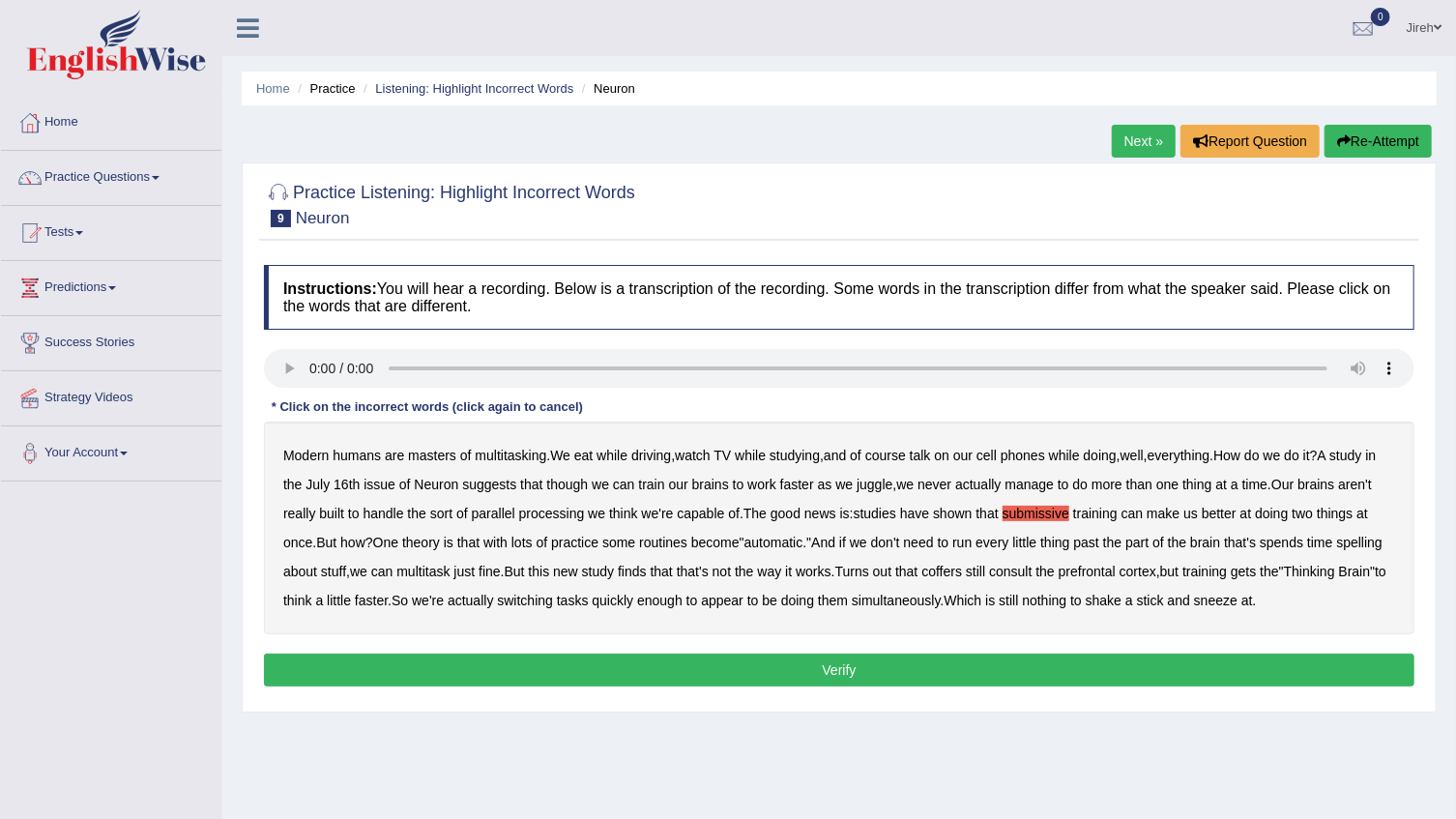
click at [1337, 551] on b "spelling" at bounding box center [1360, 543] width 45 height 16
click at [962, 570] on b "coffers" at bounding box center [941, 571] width 40 height 16
click at [775, 676] on button "Verify" at bounding box center [839, 670] width 1150 height 32
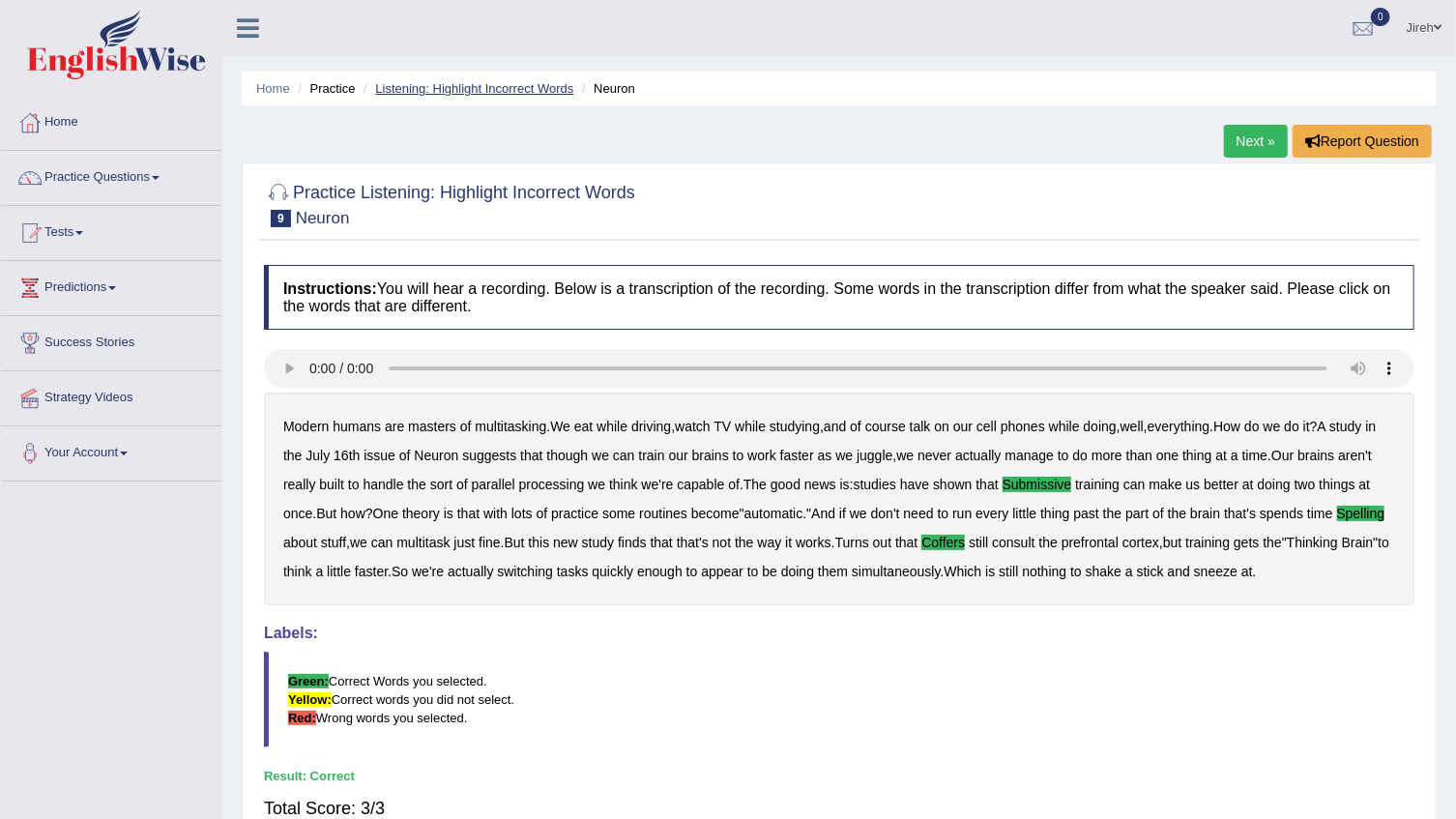
click at [504, 88] on link "Listening: Highlight Incorrect Words" at bounding box center [475, 88] width 199 height 15
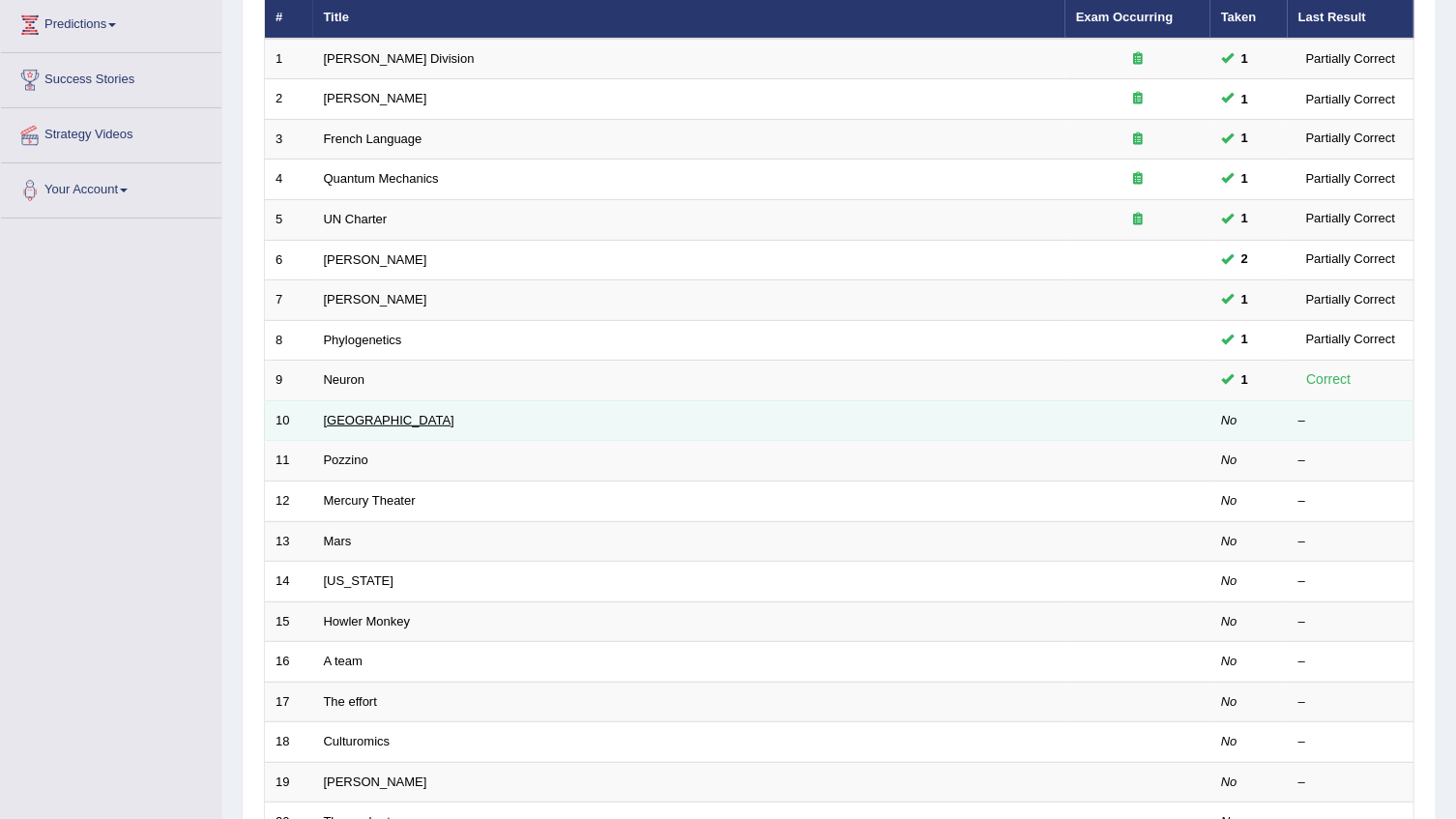
click at [351, 418] on link "Harvard" at bounding box center [388, 420] width 131 height 15
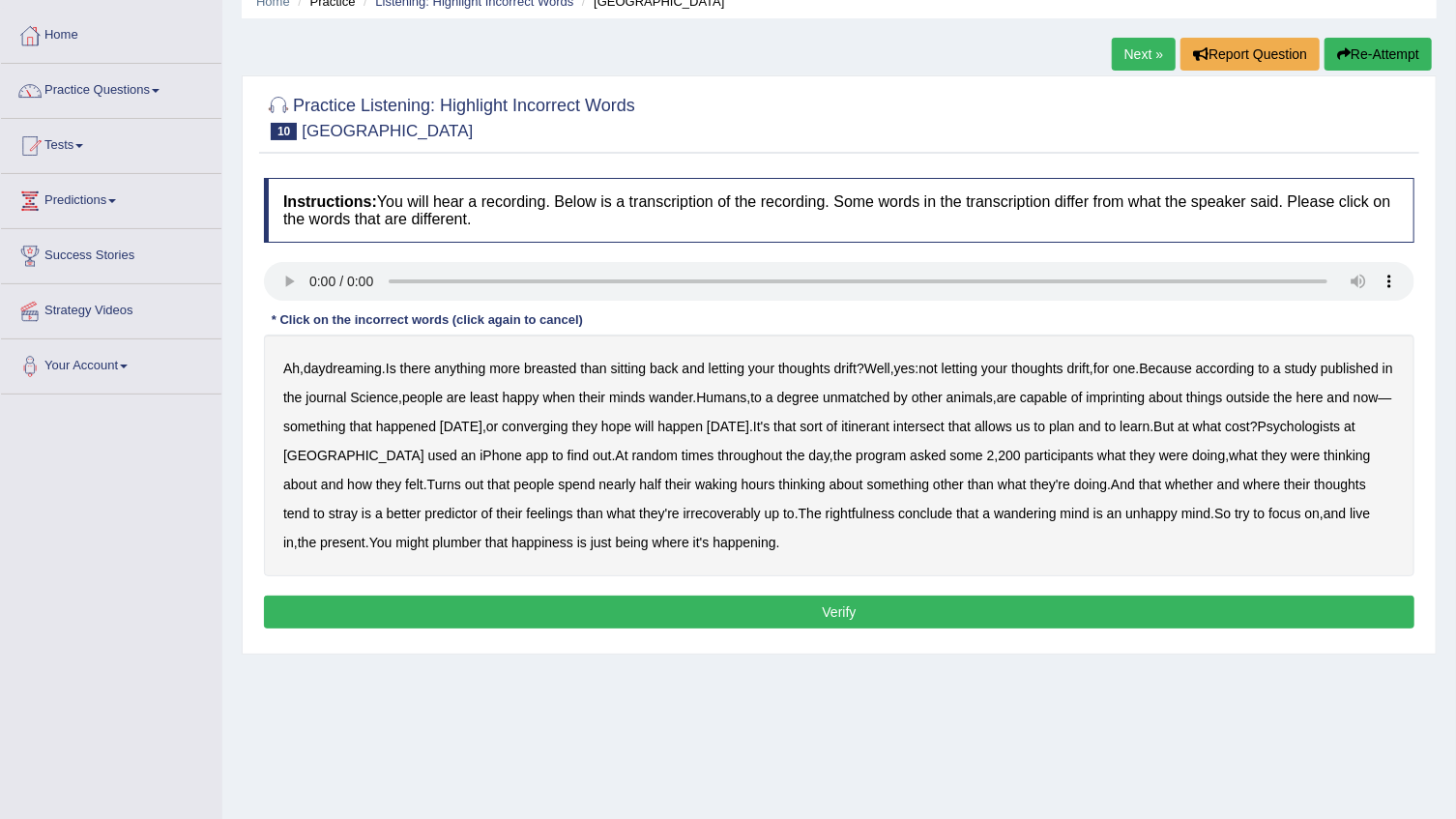
click at [559, 373] on b "breasted" at bounding box center [550, 369] width 52 height 16
click at [721, 513] on b "irrecoverably" at bounding box center [722, 513] width 78 height 16
click at [462, 541] on b "plumber" at bounding box center [457, 543] width 49 height 16
click at [662, 608] on button "Verify" at bounding box center [839, 612] width 1150 height 32
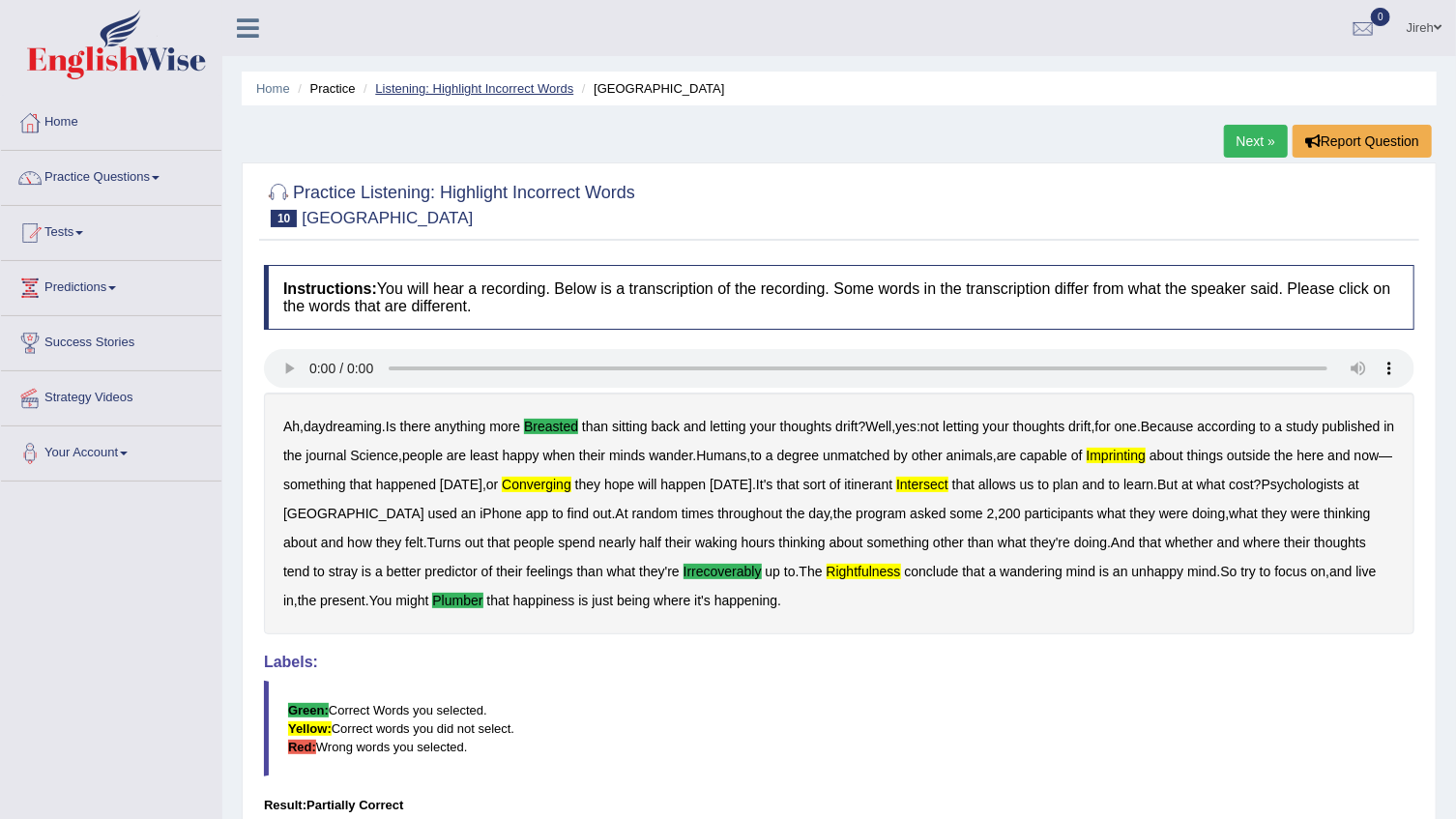
click at [534, 84] on link "Listening: Highlight Incorrect Words" at bounding box center [475, 88] width 199 height 15
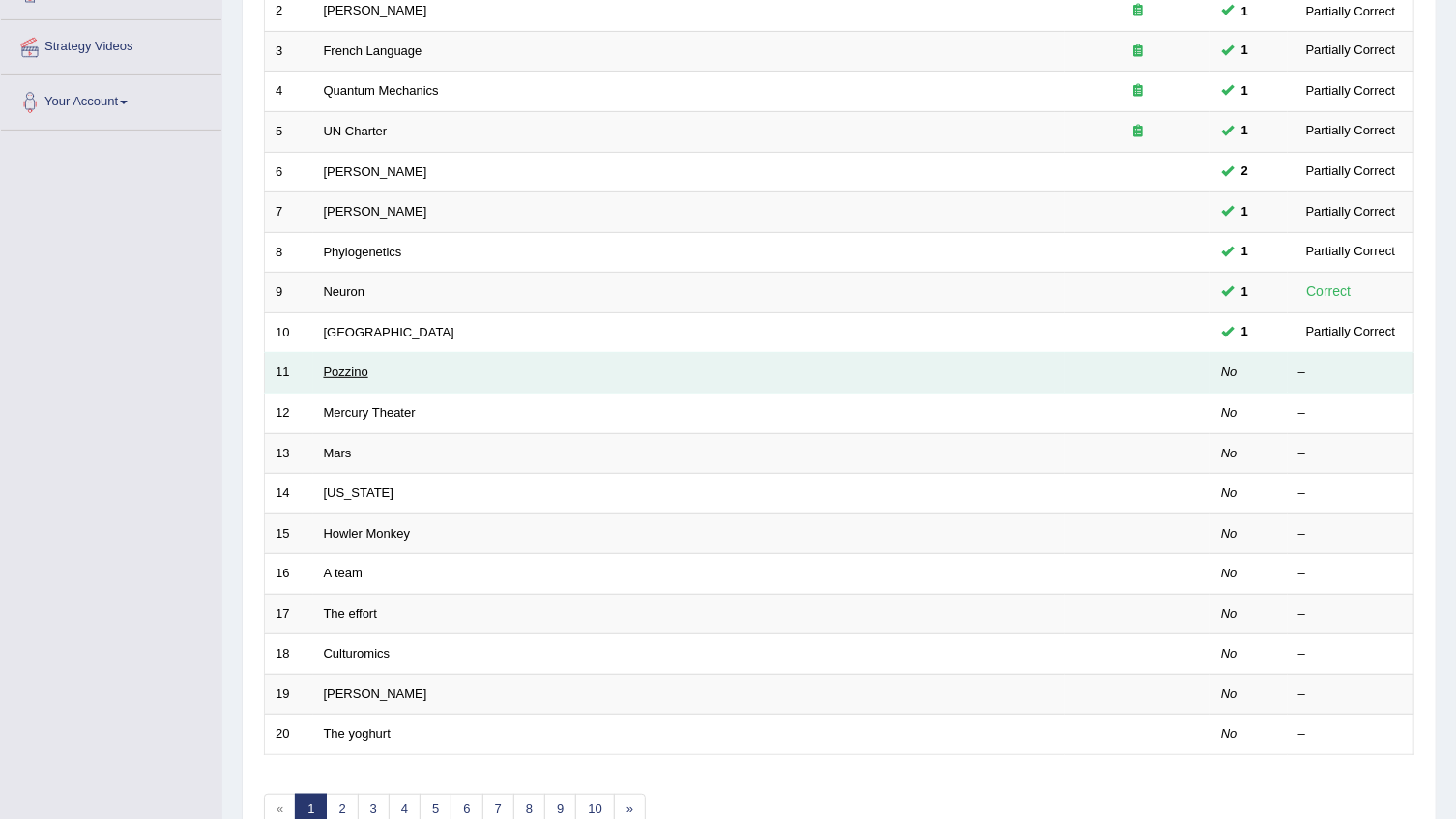
click at [346, 368] on link "Pozzino" at bounding box center [345, 372] width 44 height 15
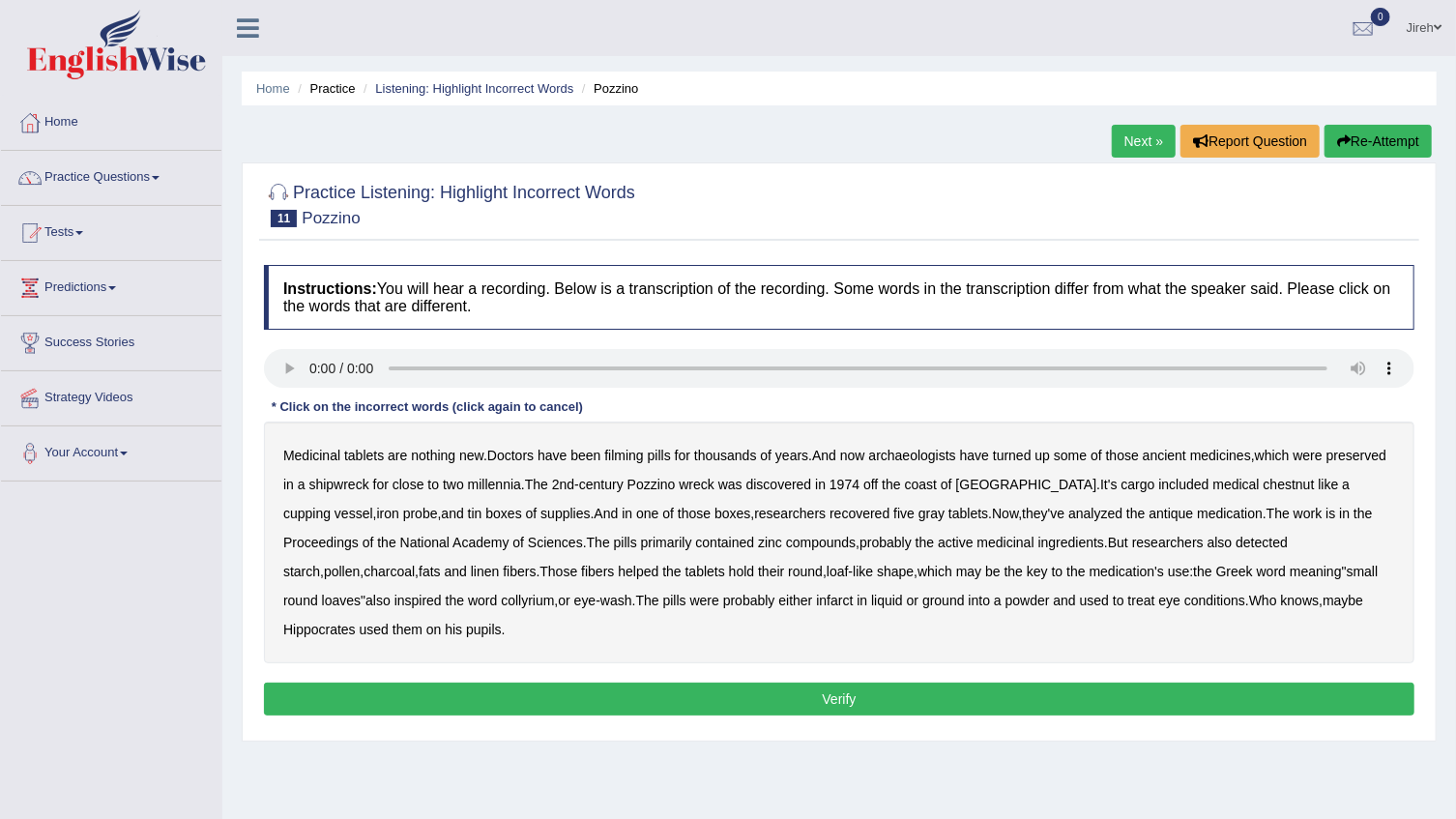
click at [639, 454] on b "filming" at bounding box center [623, 455] width 38 height 16
click at [1263, 489] on b "chestnut" at bounding box center [1289, 485] width 51 height 16
click at [500, 604] on b "collyrium" at bounding box center [527, 601] width 53 height 16
click at [480, 682] on button "Verify" at bounding box center [839, 698] width 1150 height 32
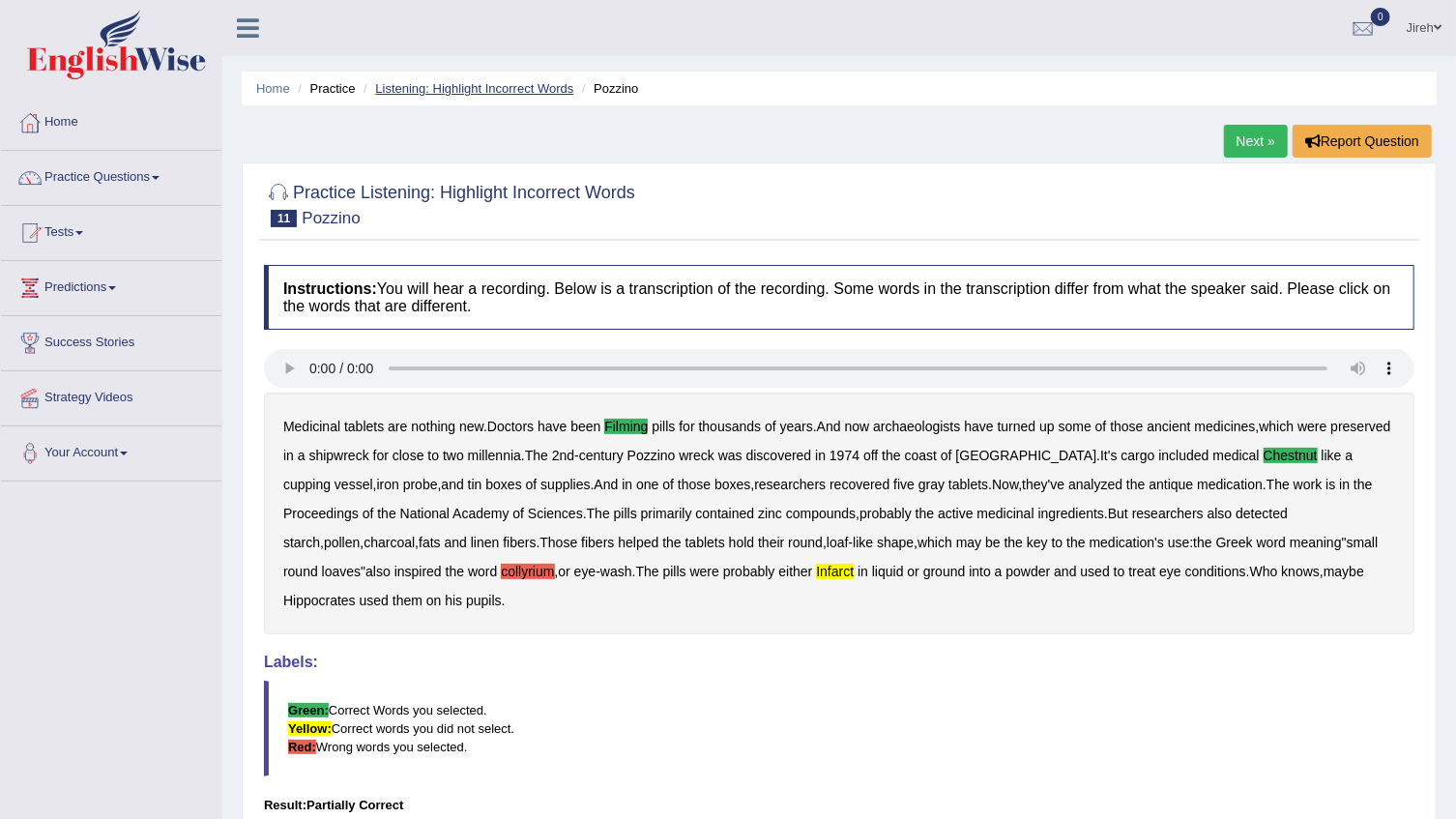
click at [409, 88] on link "Listening: Highlight Incorrect Words" at bounding box center [475, 88] width 199 height 15
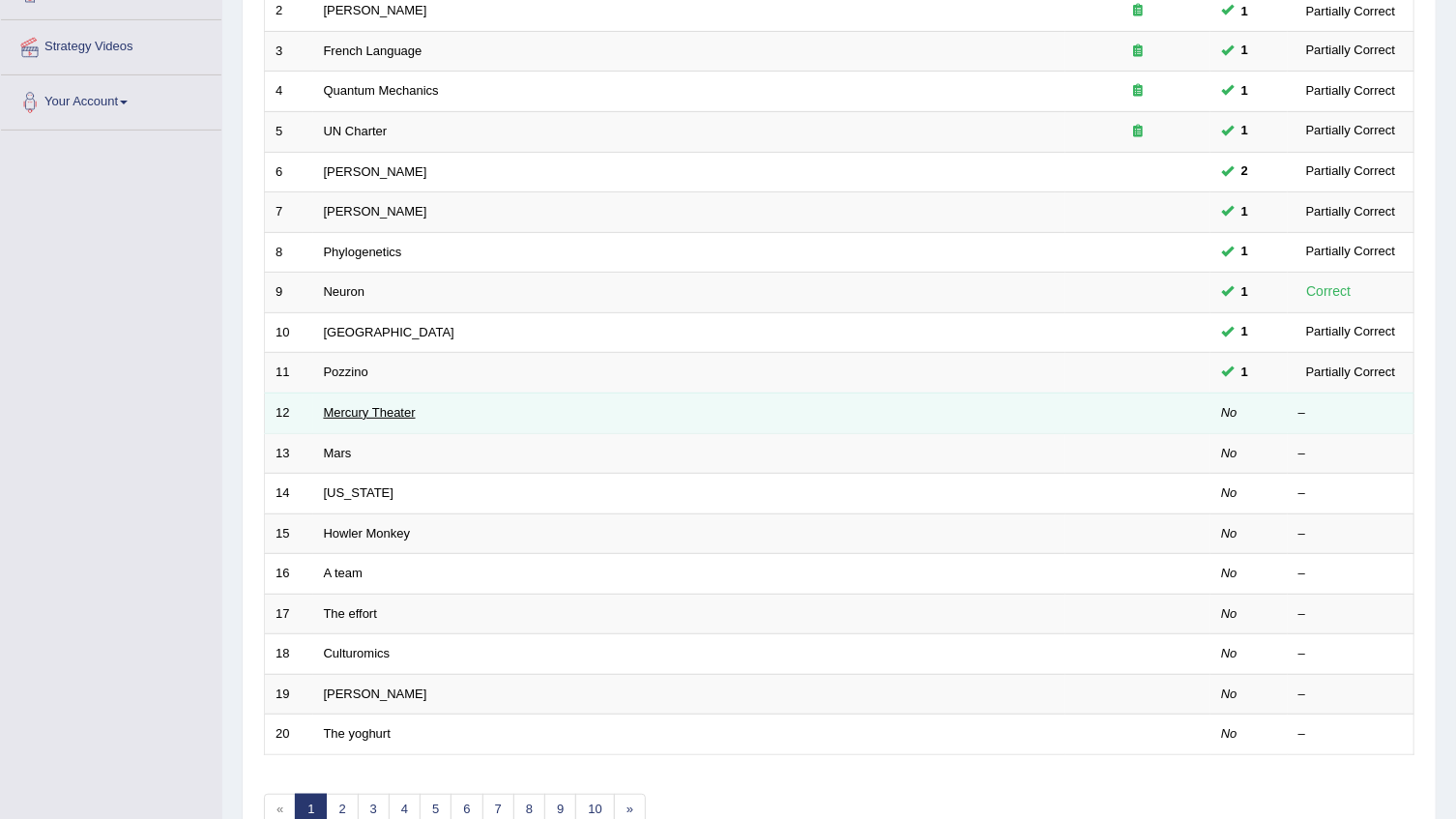
click at [338, 415] on link "Mercury Theater" at bounding box center [369, 412] width 91 height 15
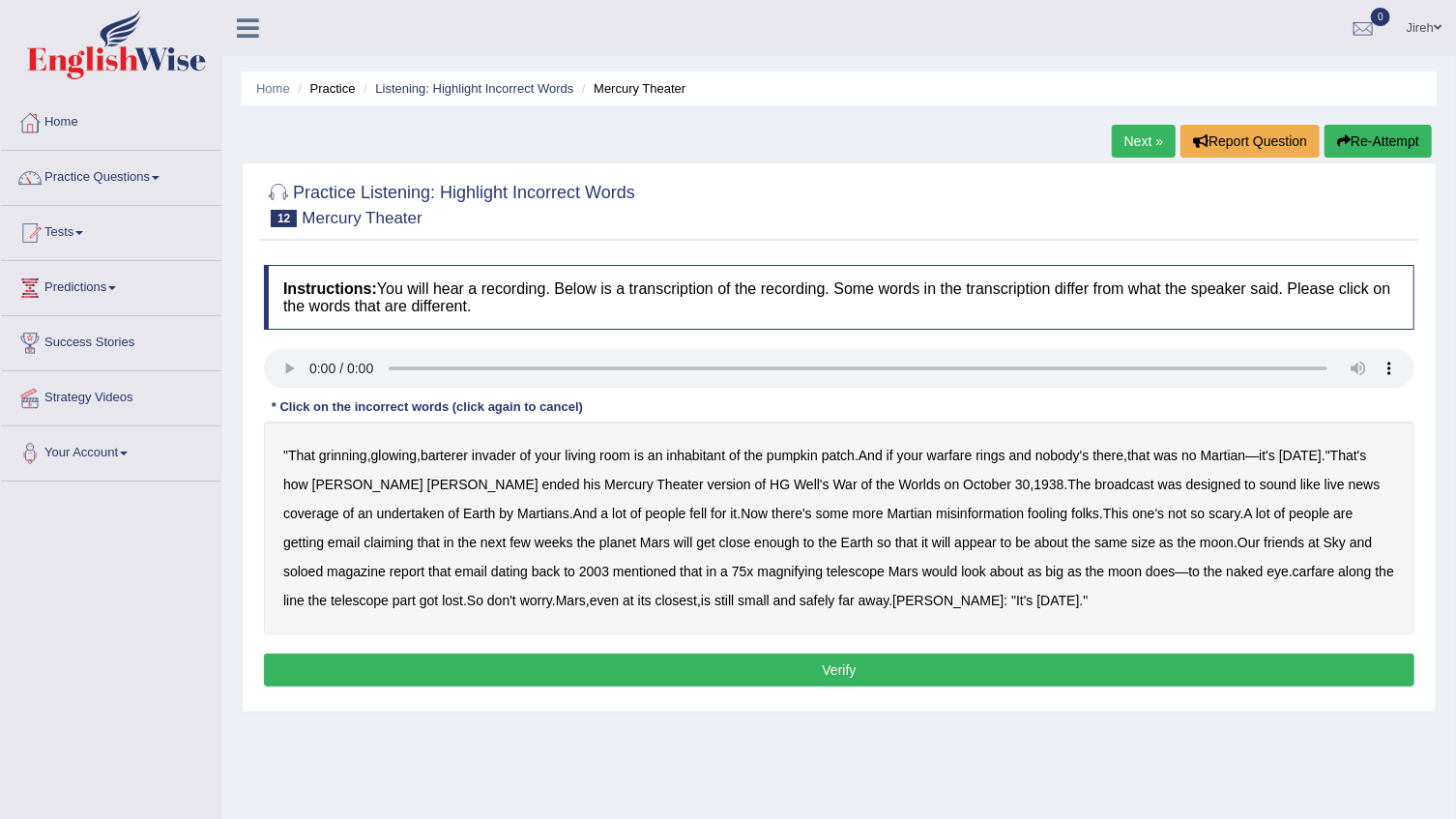
click at [463, 454] on b "barterer" at bounding box center [444, 455] width 47 height 16
click at [972, 456] on b "warfare" at bounding box center [950, 455] width 45 height 16
click at [378, 518] on b "undertaken" at bounding box center [411, 513] width 68 height 16
click at [322, 563] on b "soloed" at bounding box center [303, 571] width 39 height 16
click at [1293, 571] on b "carfare" at bounding box center [1313, 571] width 42 height 16
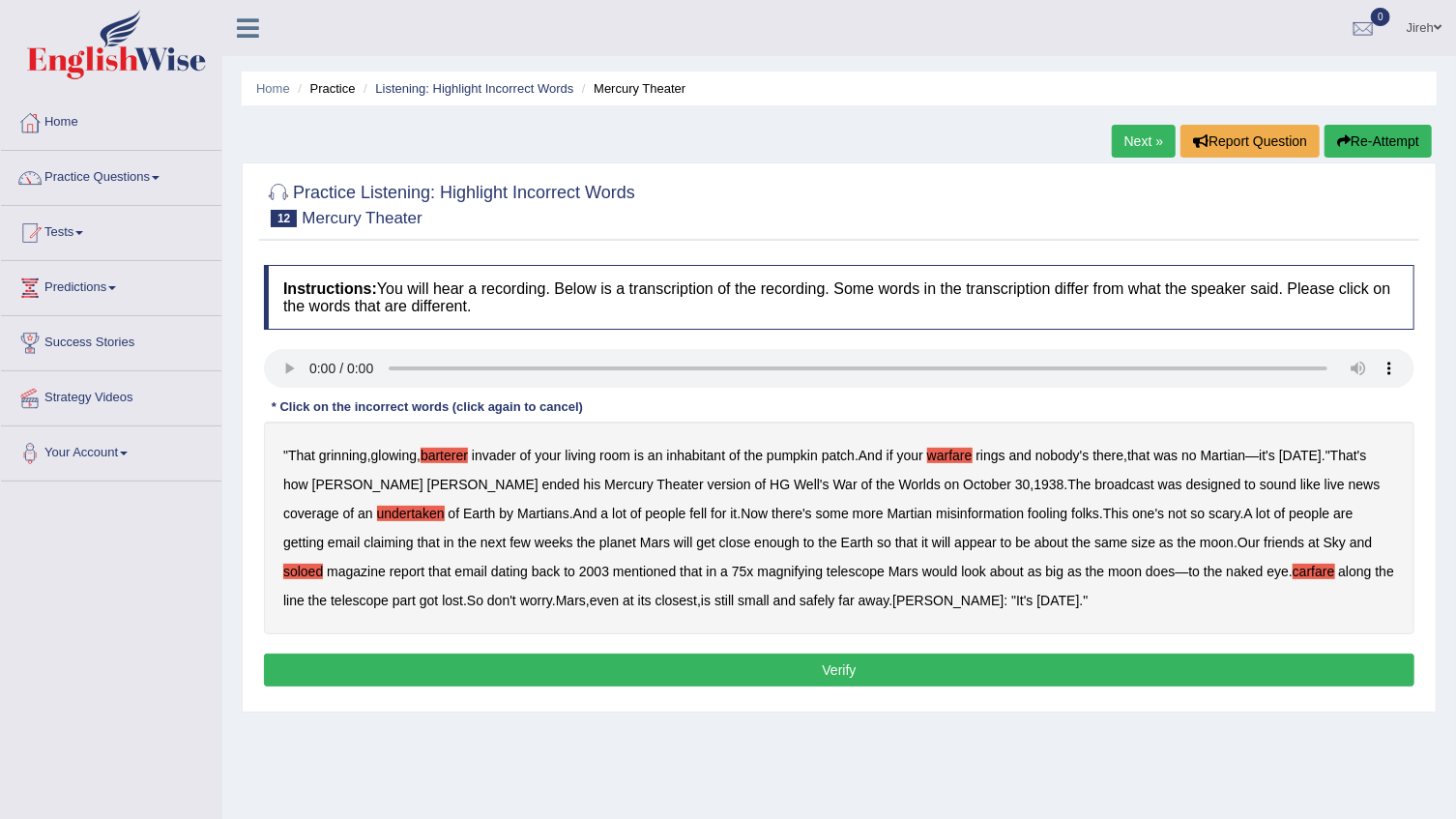
click at [860, 671] on button "Verify" at bounding box center [839, 670] width 1150 height 32
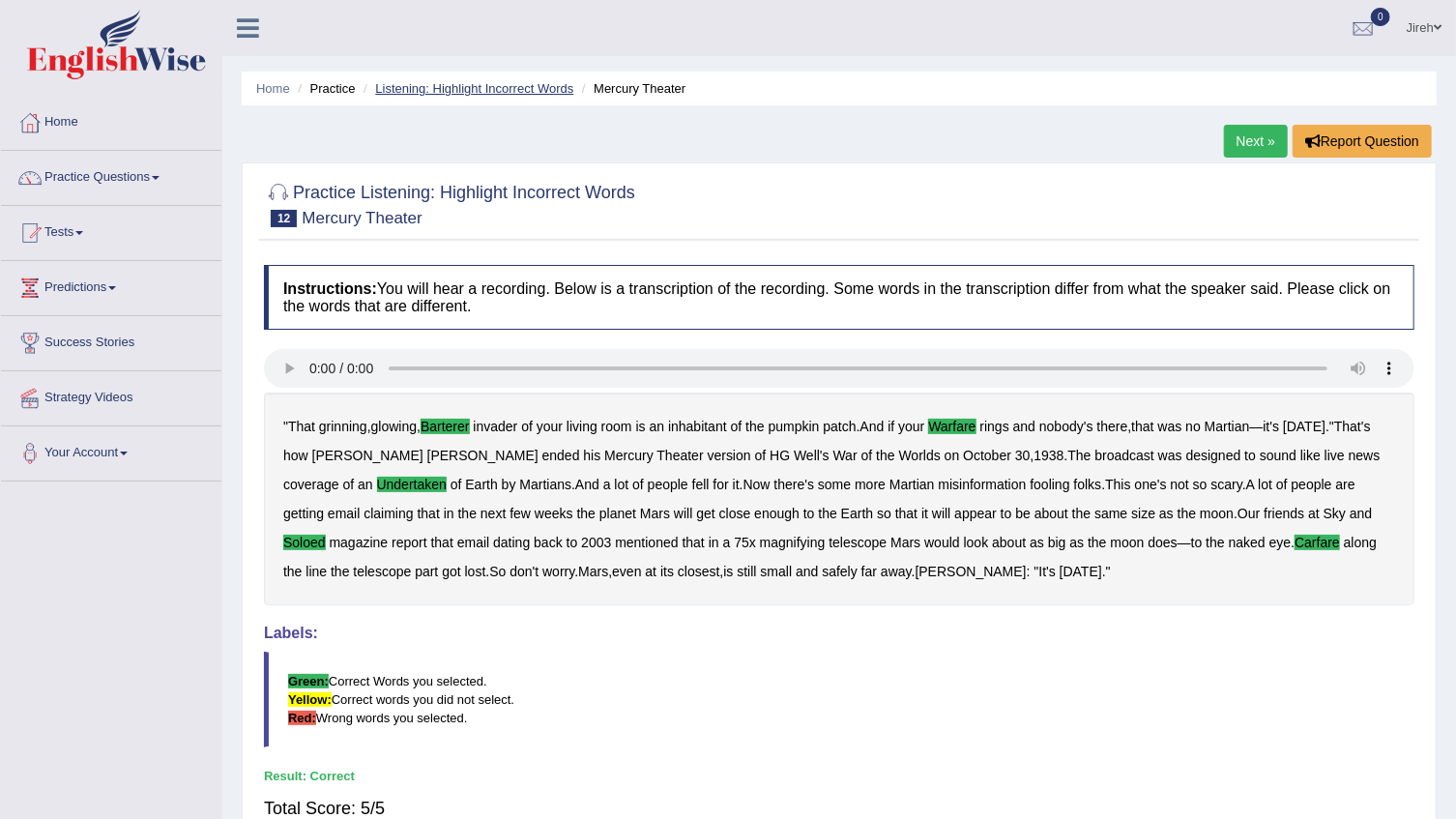
click at [445, 88] on link "Listening: Highlight Incorrect Words" at bounding box center [475, 88] width 199 height 15
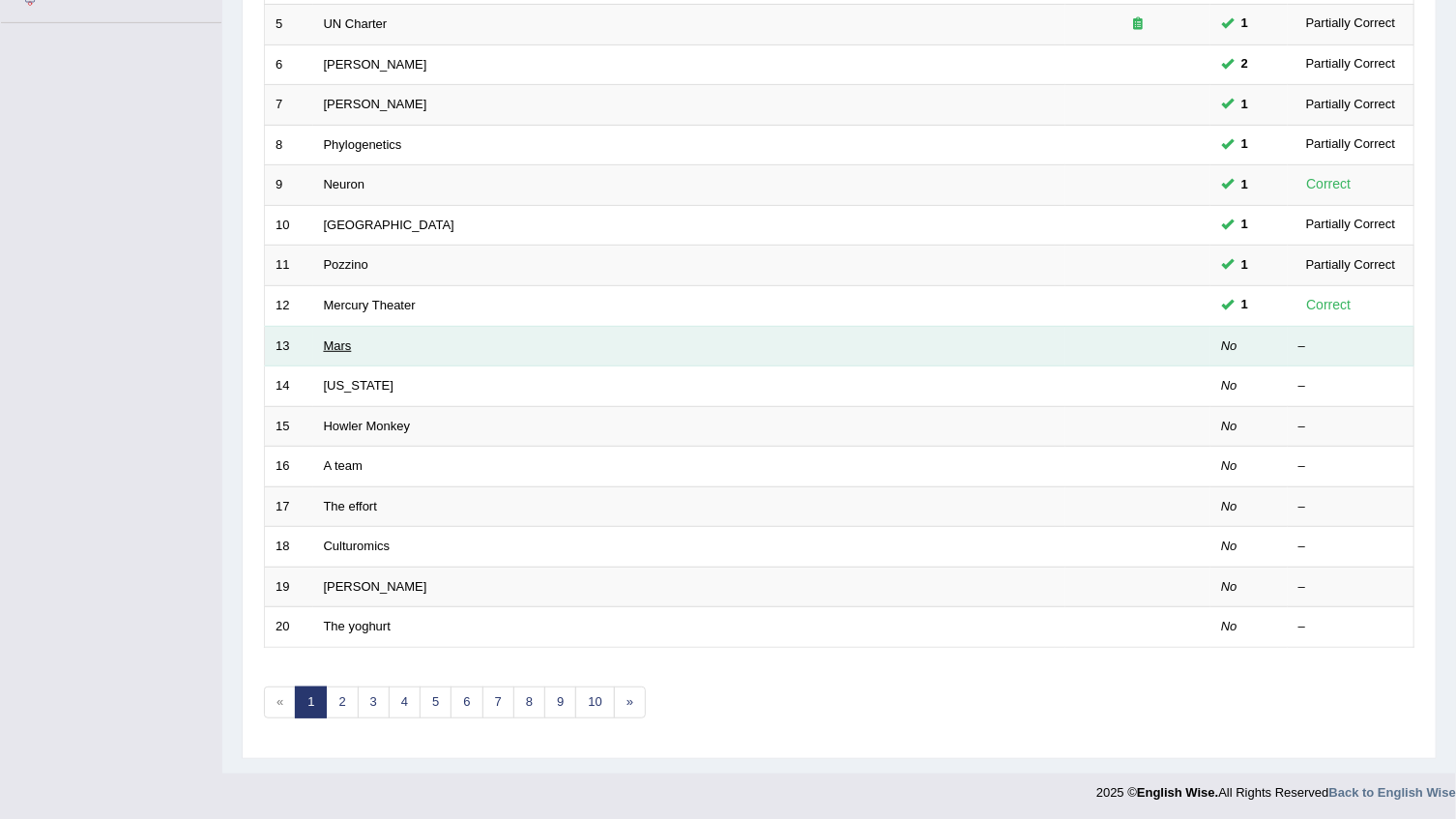
click at [351, 344] on link "Mars" at bounding box center [337, 345] width 29 height 15
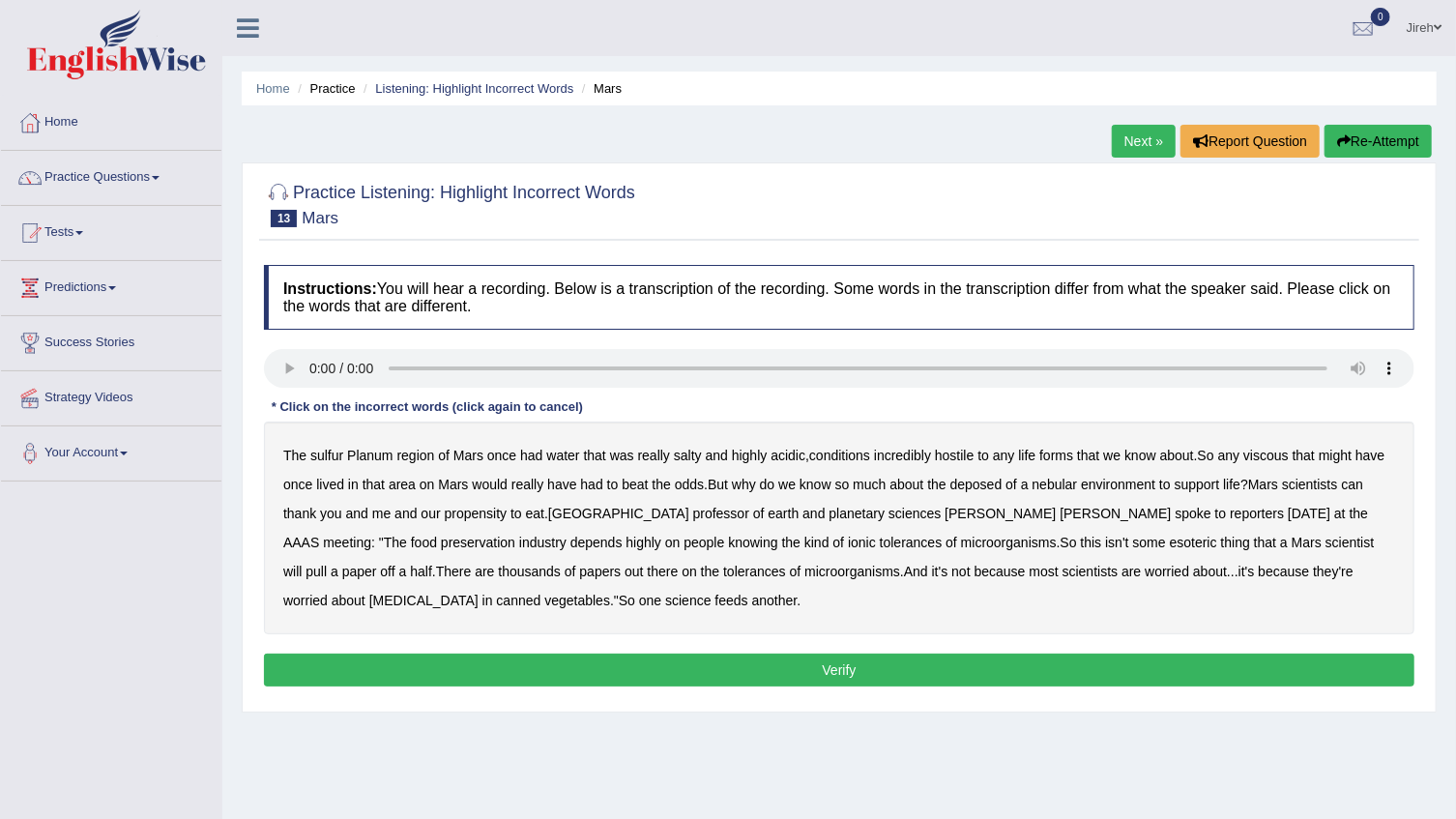
click at [333, 458] on b "sulfur" at bounding box center [326, 455] width 32 height 16
click at [1286, 457] on b "viscous" at bounding box center [1266, 455] width 45 height 16
click at [980, 489] on b "deposed" at bounding box center [976, 485] width 52 height 16
click at [507, 660] on button "Verify" at bounding box center [839, 670] width 1150 height 32
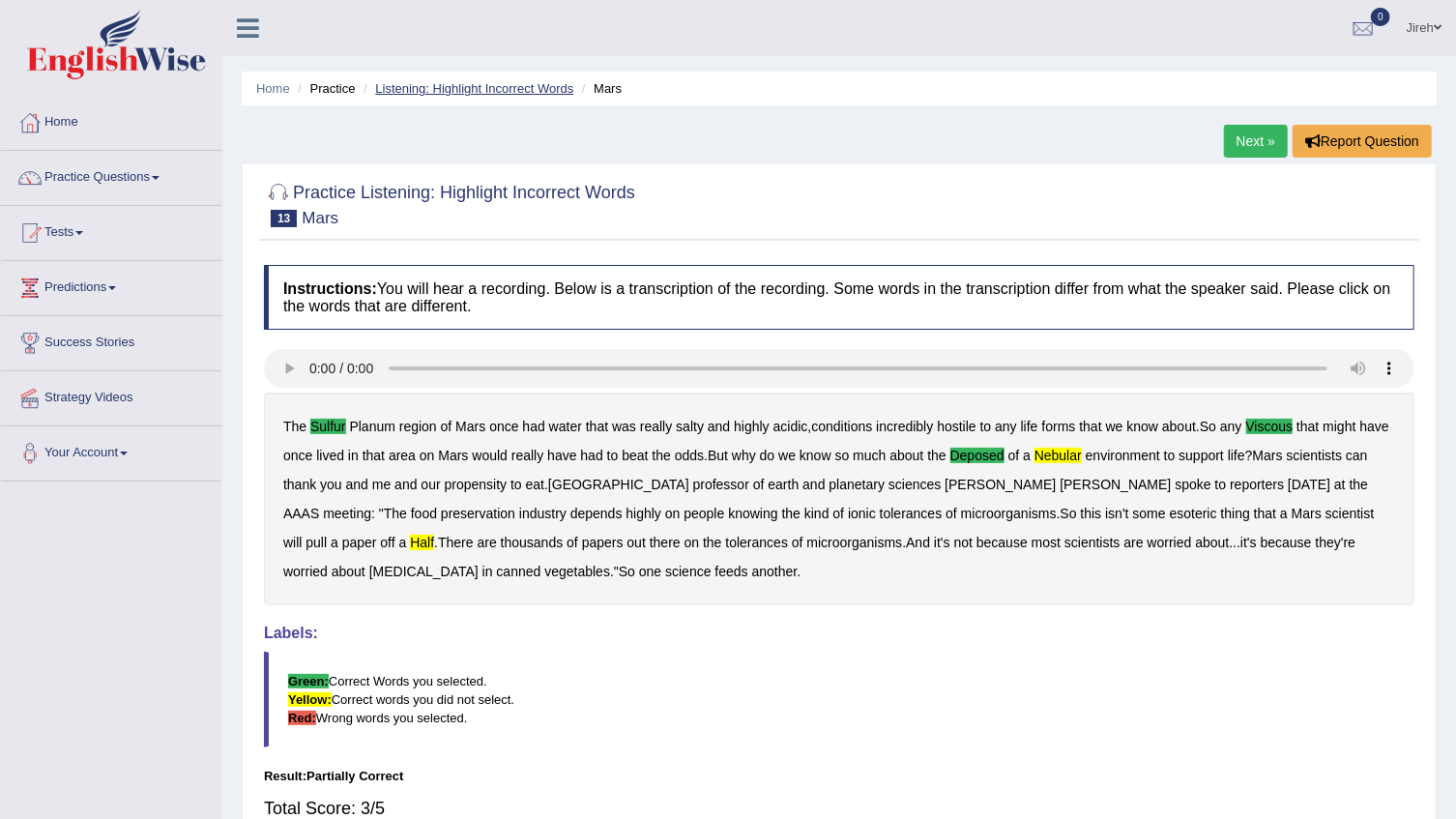
click at [427, 89] on link "Listening: Highlight Incorrect Words" at bounding box center [475, 88] width 199 height 15
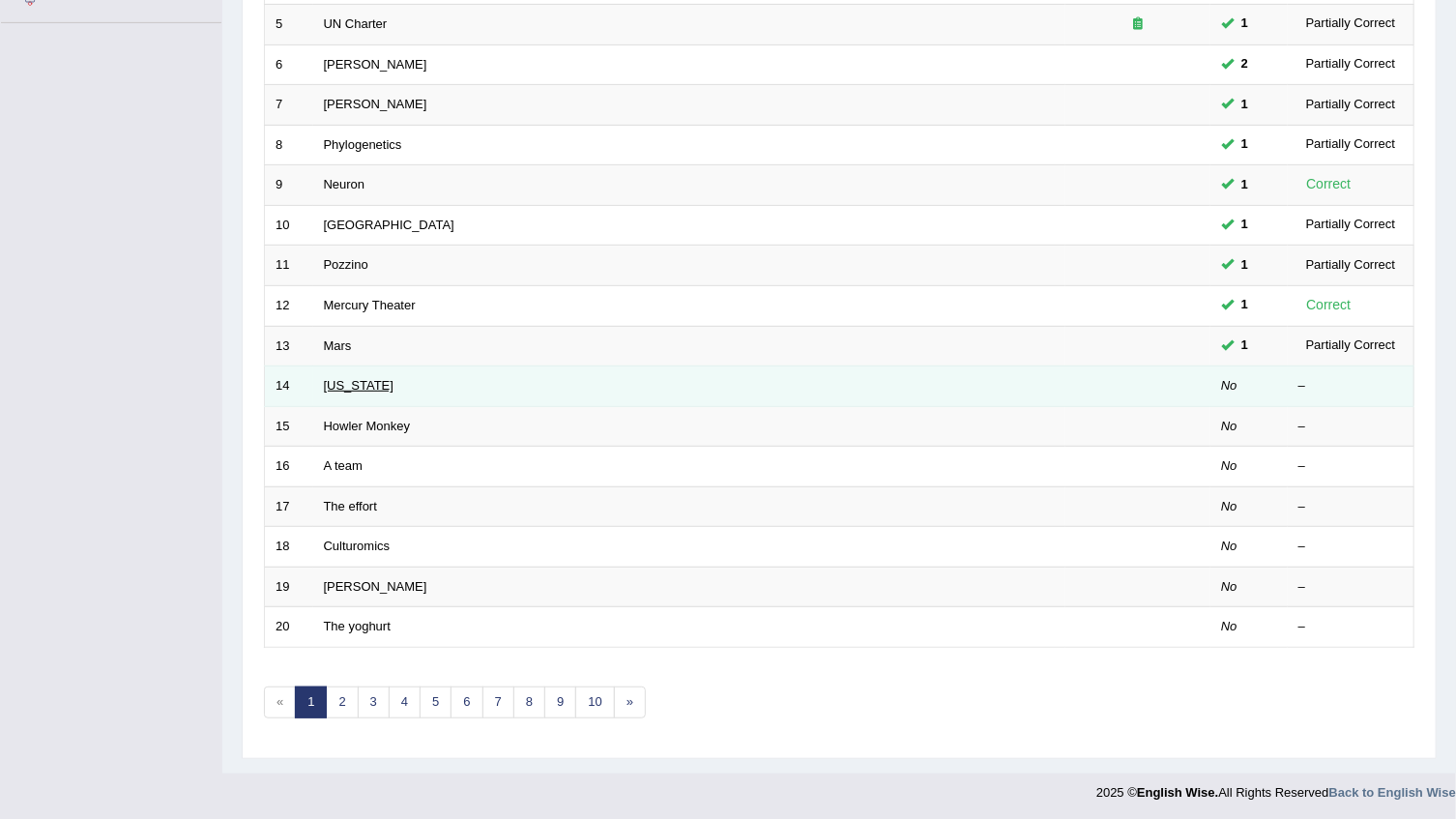
click at [334, 381] on link "[US_STATE]" at bounding box center [358, 385] width 70 height 15
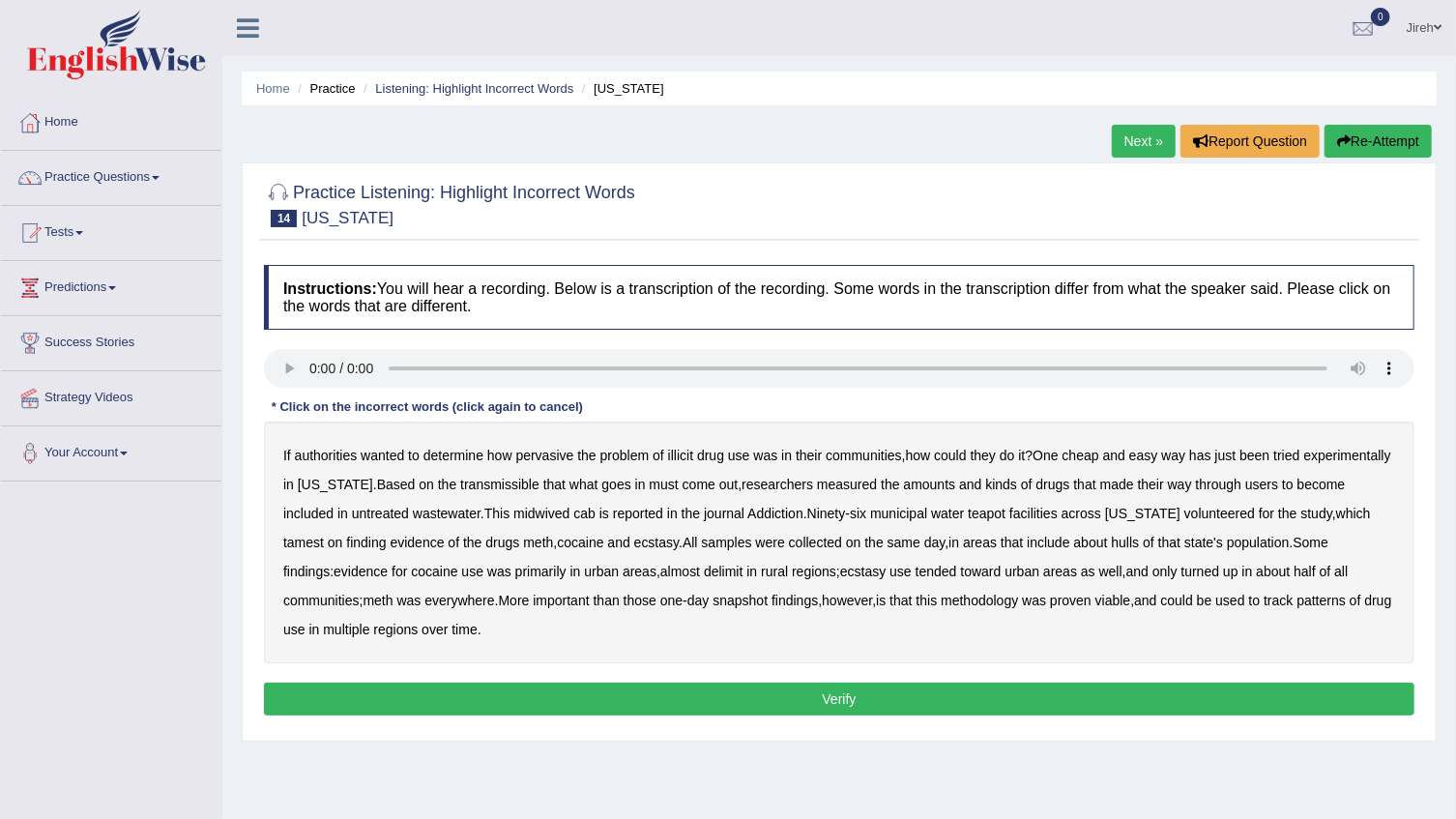
click at [539, 483] on b "transmissible" at bounding box center [499, 485] width 80 height 16
click at [569, 516] on b "midwived" at bounding box center [541, 513] width 56 height 16
click at [323, 544] on b "tamest" at bounding box center [303, 543] width 40 height 16
click at [1139, 542] on b "hulls" at bounding box center [1126, 543] width 29 height 16
click at [562, 702] on button "Verify" at bounding box center [839, 698] width 1150 height 32
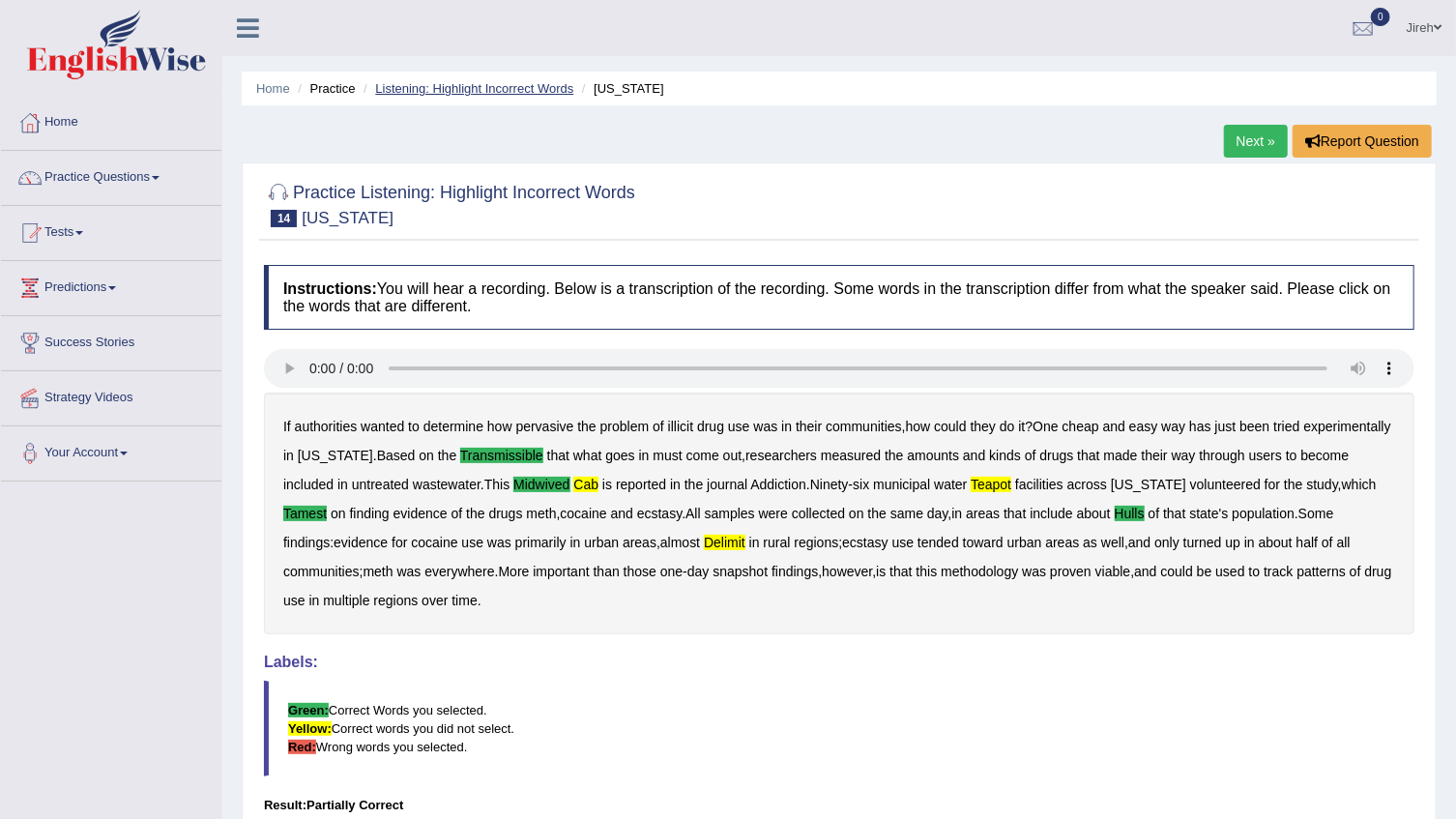
drag, startPoint x: 431, startPoint y: 88, endPoint x: 480, endPoint y: 97, distance: 49.8
click at [432, 88] on link "Listening: Highlight Incorrect Words" at bounding box center [475, 88] width 199 height 15
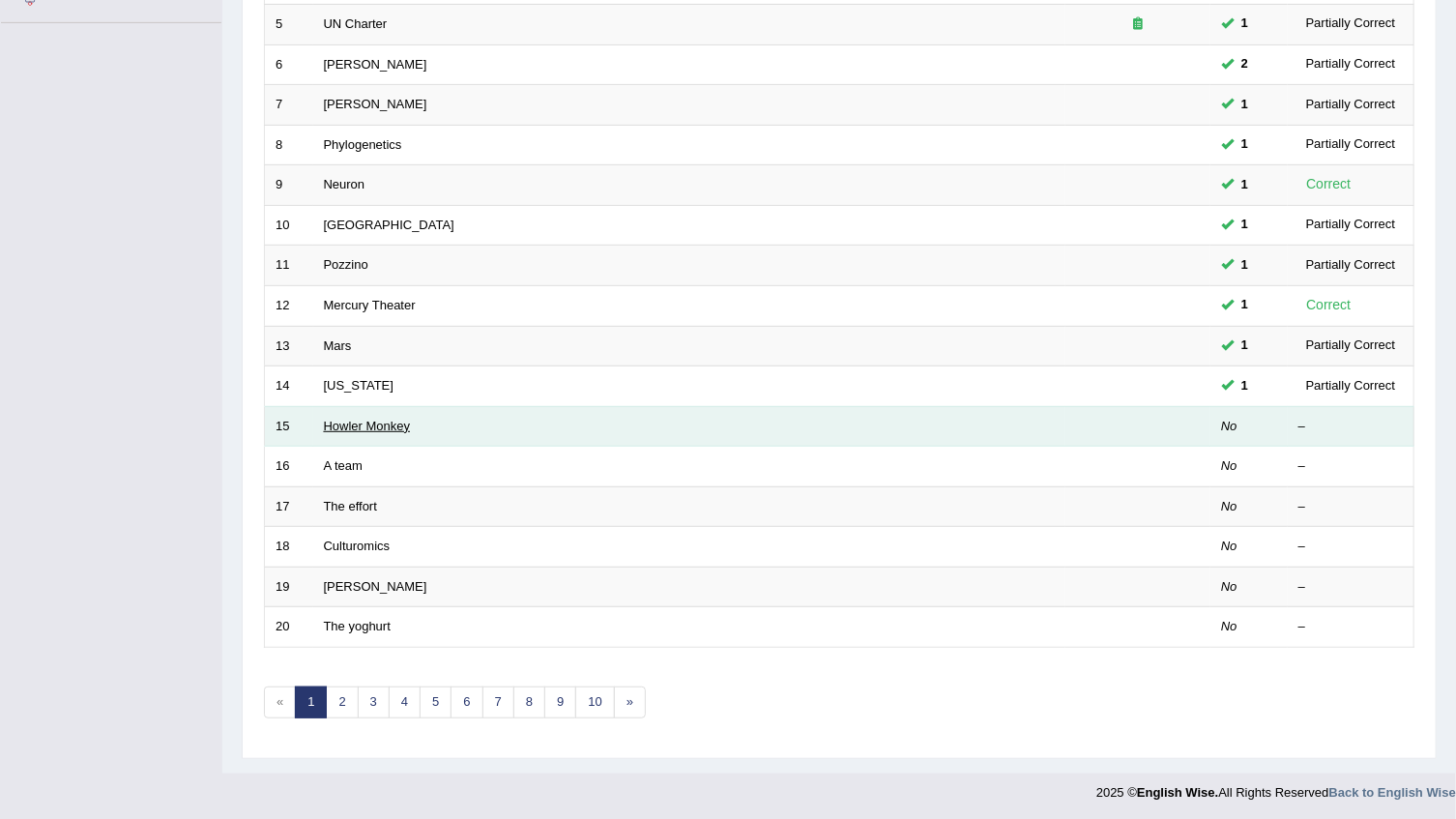
click at [391, 426] on link "Howler Monkey" at bounding box center [367, 426] width 87 height 15
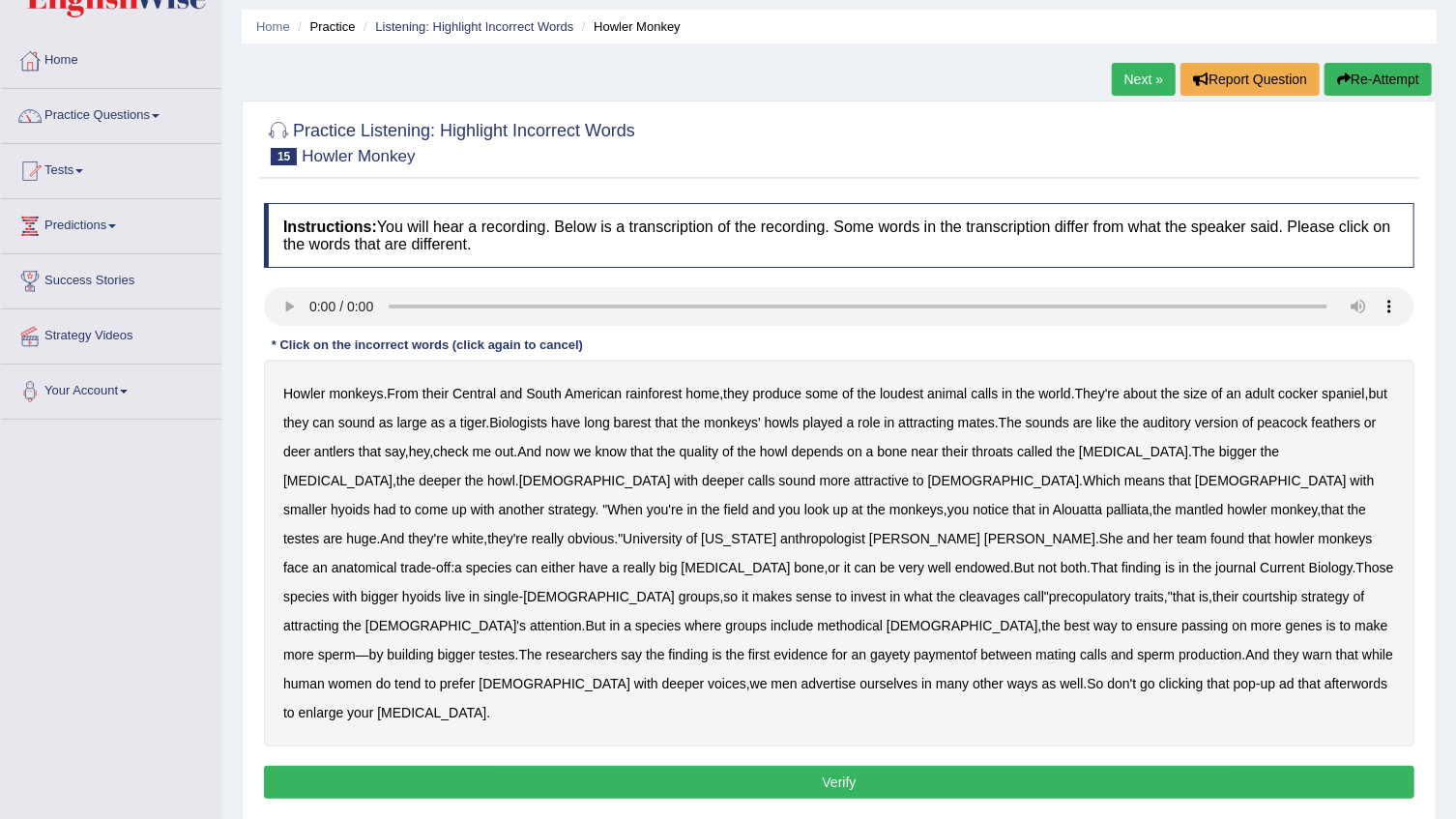
scroll to position [88, 0]
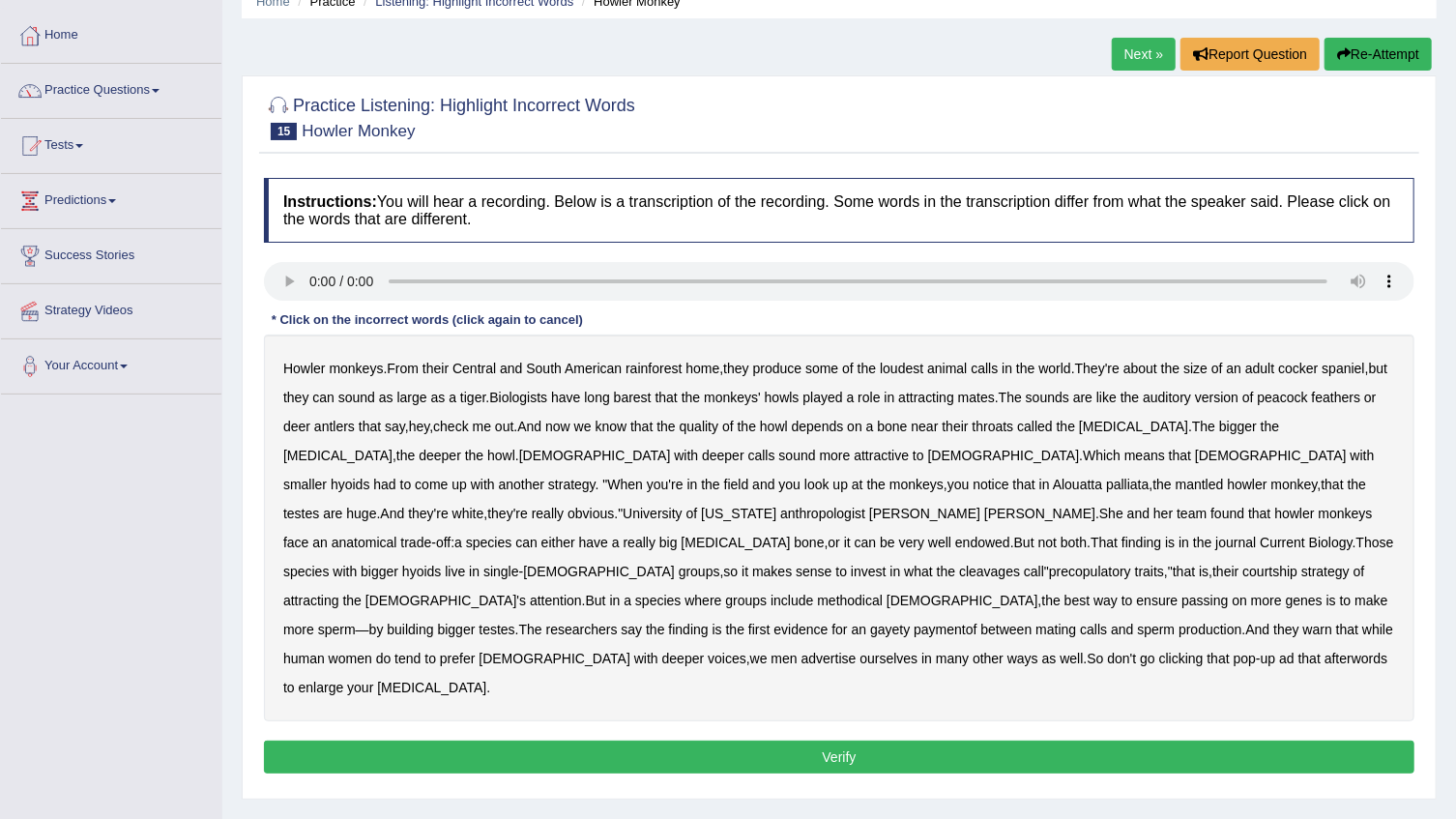
click at [652, 399] on b "barest" at bounding box center [632, 397] width 37 height 16
click at [1020, 563] on b "cleavages" at bounding box center [990, 571] width 61 height 16
click at [883, 593] on b "methodical" at bounding box center [849, 601] width 66 height 16
click at [870, 621] on b "gayety" at bounding box center [890, 629] width 39 height 16
click at [599, 740] on button "Verify" at bounding box center [839, 756] width 1150 height 32
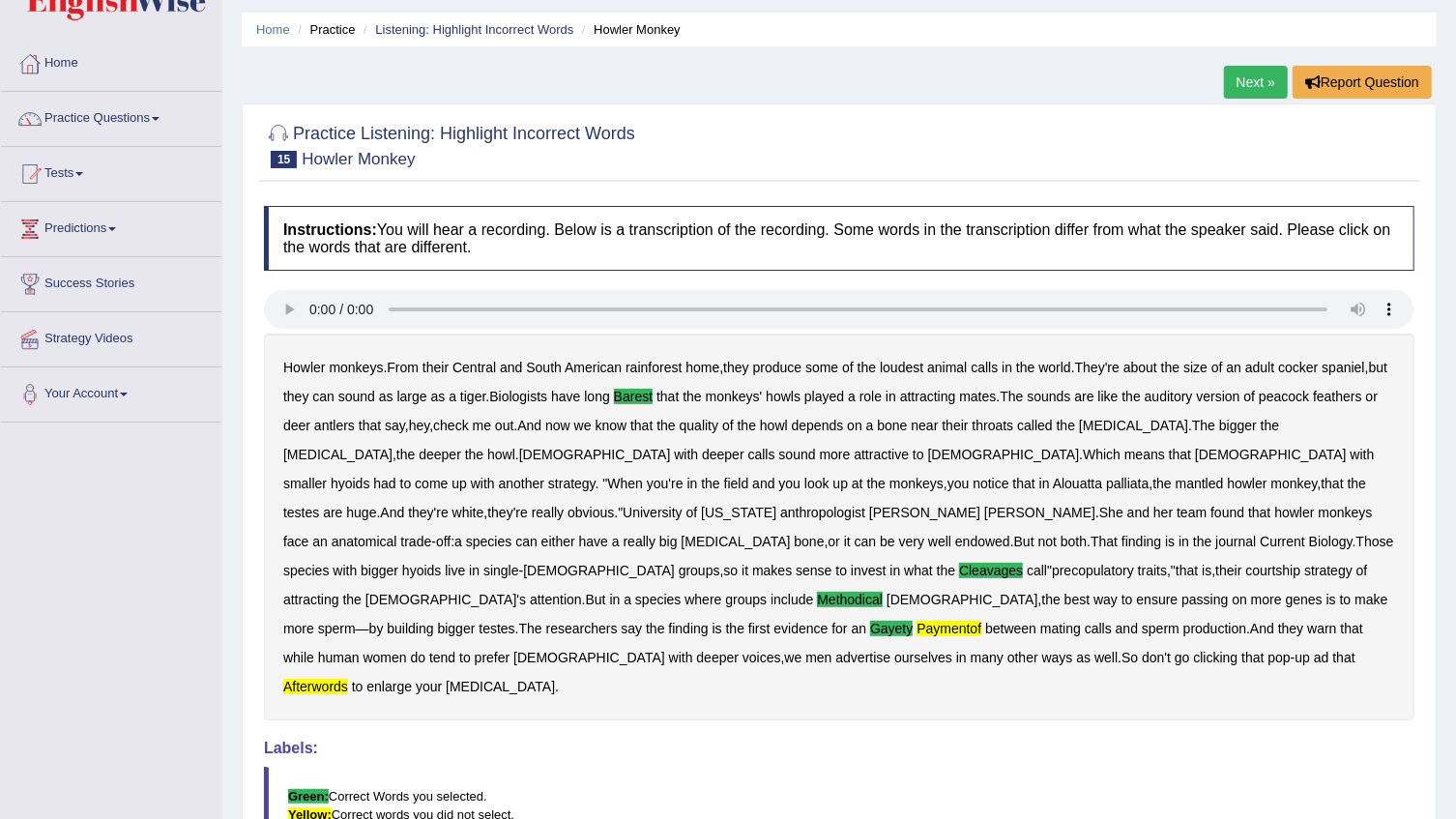
scroll to position [0, 0]
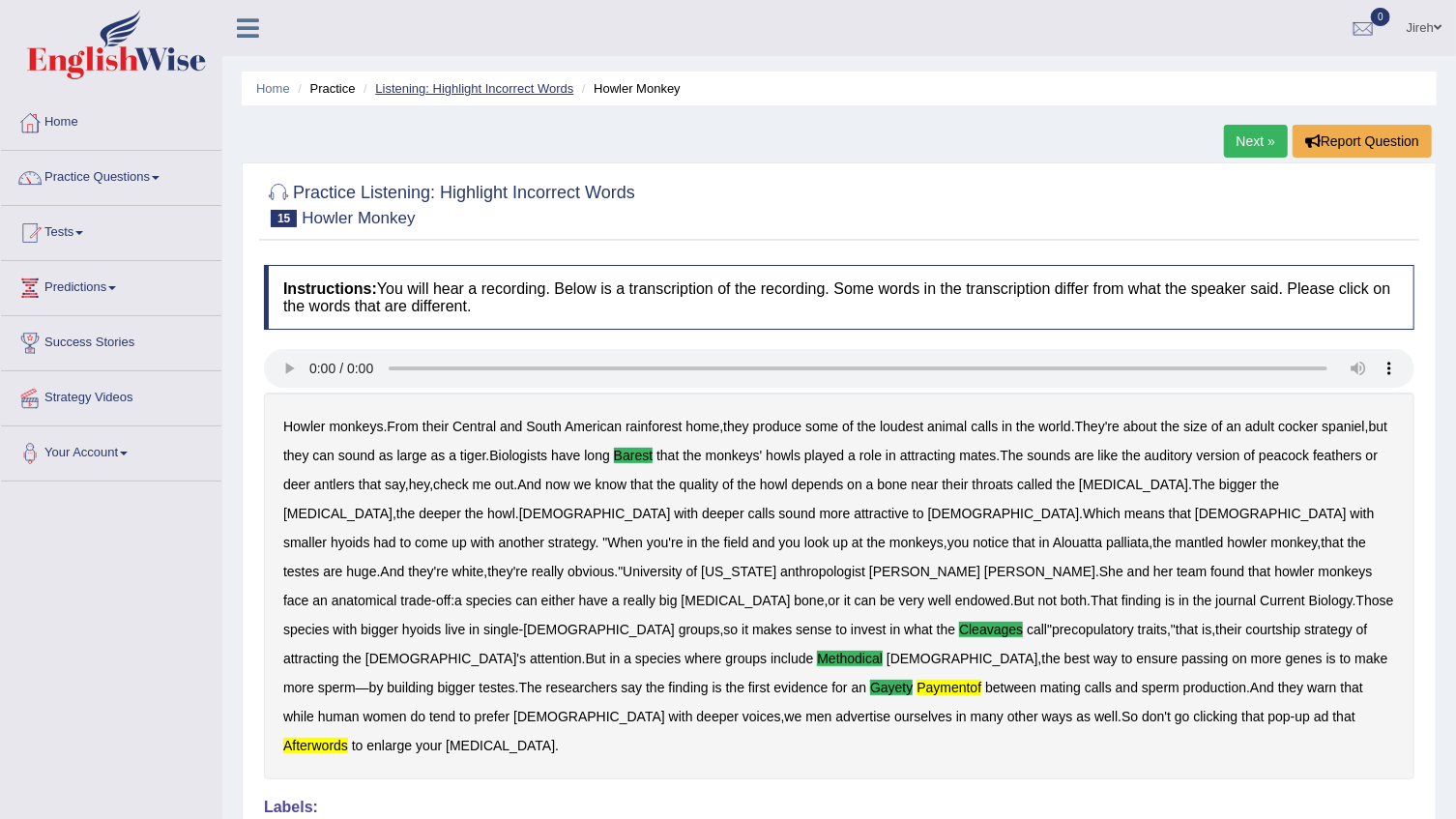
click at [397, 87] on link "Listening: Highlight Incorrect Words" at bounding box center [475, 88] width 199 height 15
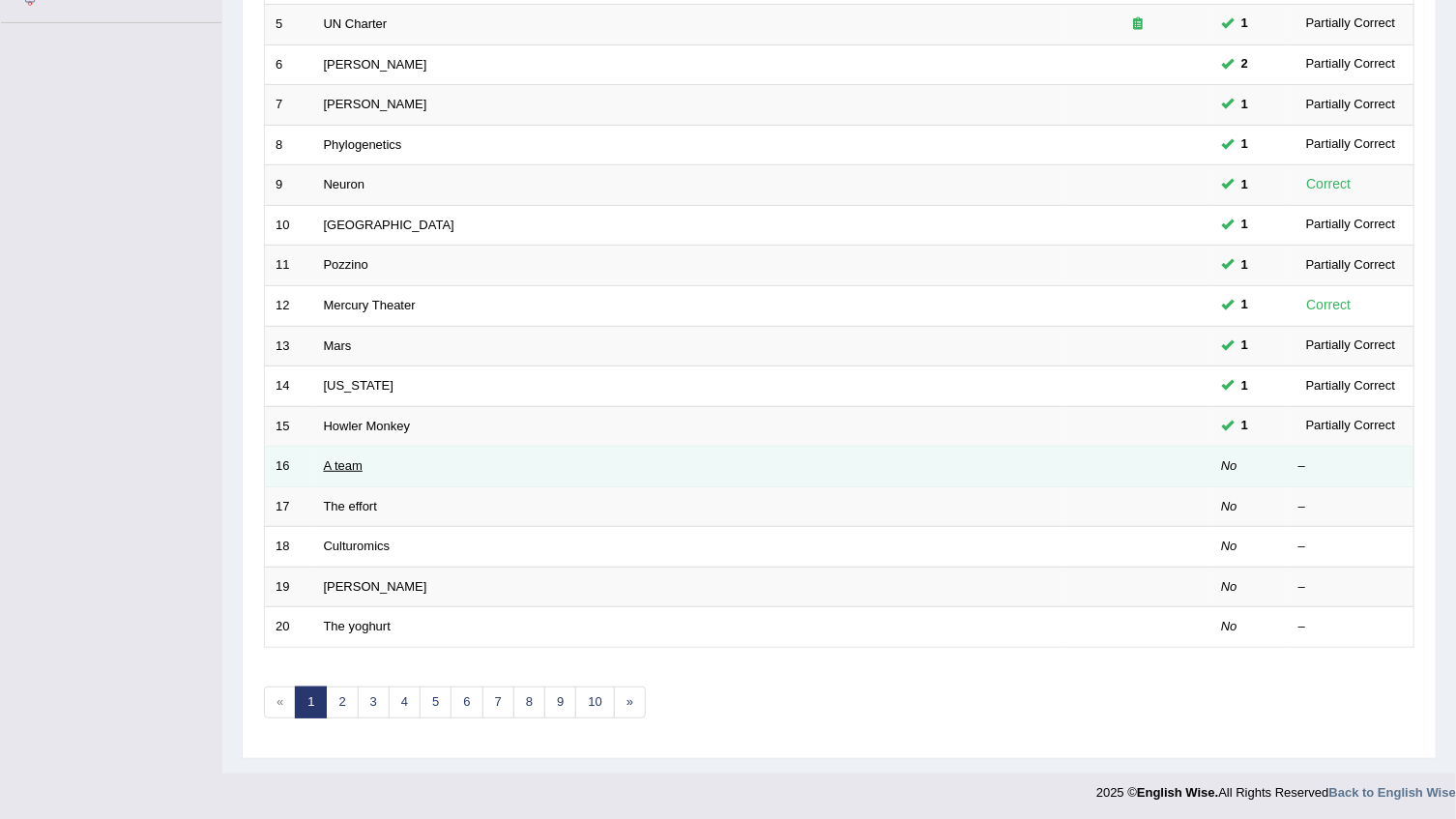
click at [350, 462] on link "A team" at bounding box center [342, 465] width 38 height 15
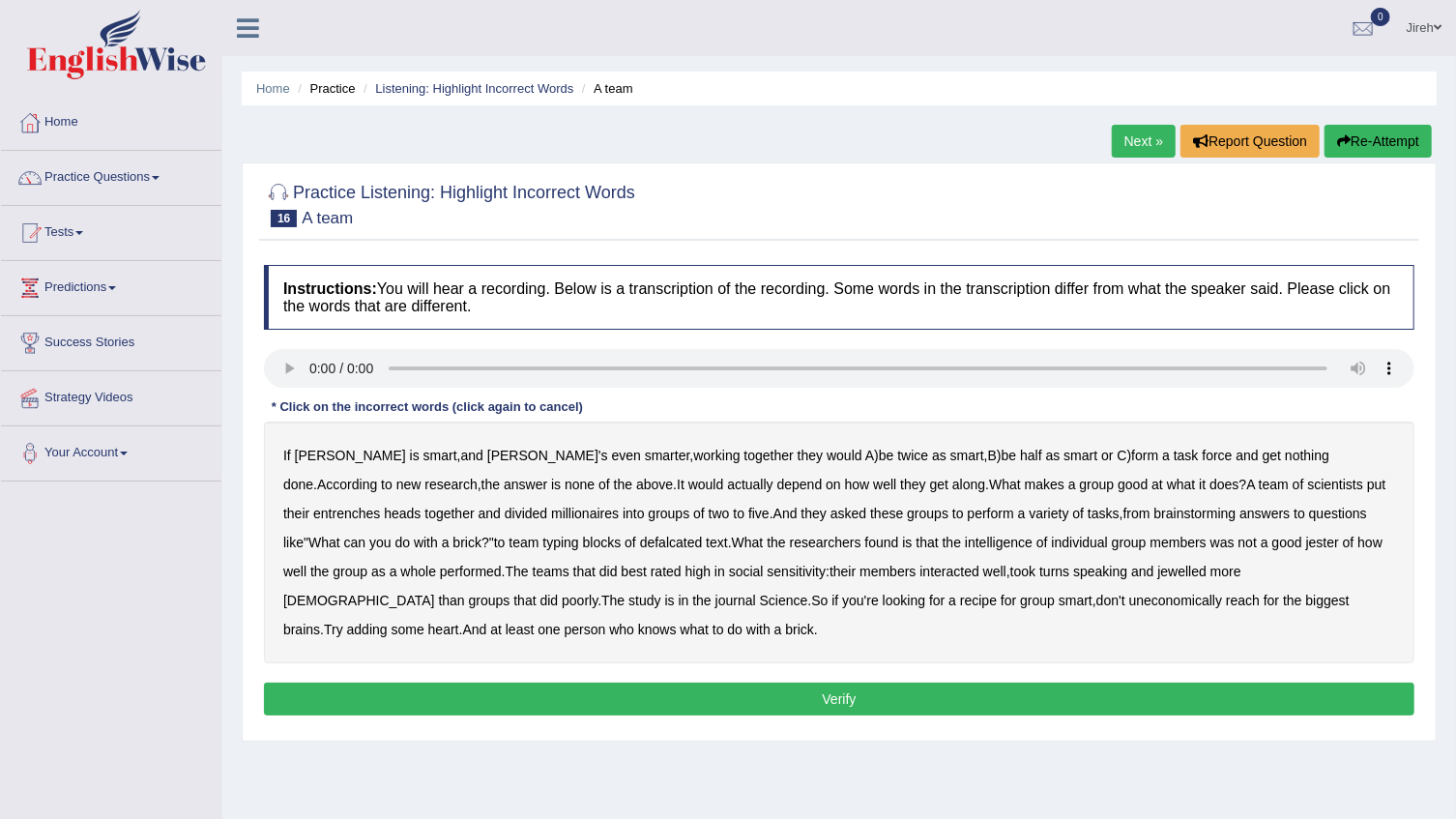
click at [379, 505] on b "entrenches" at bounding box center [347, 513] width 67 height 16
click at [552, 516] on b "millionaires" at bounding box center [585, 513] width 68 height 16
click at [640, 546] on b "defalcated" at bounding box center [671, 543] width 63 height 16
click at [1307, 540] on b "jester" at bounding box center [1322, 543] width 32 height 16
click at [1157, 571] on b "jewelled" at bounding box center [1182, 571] width 49 height 16
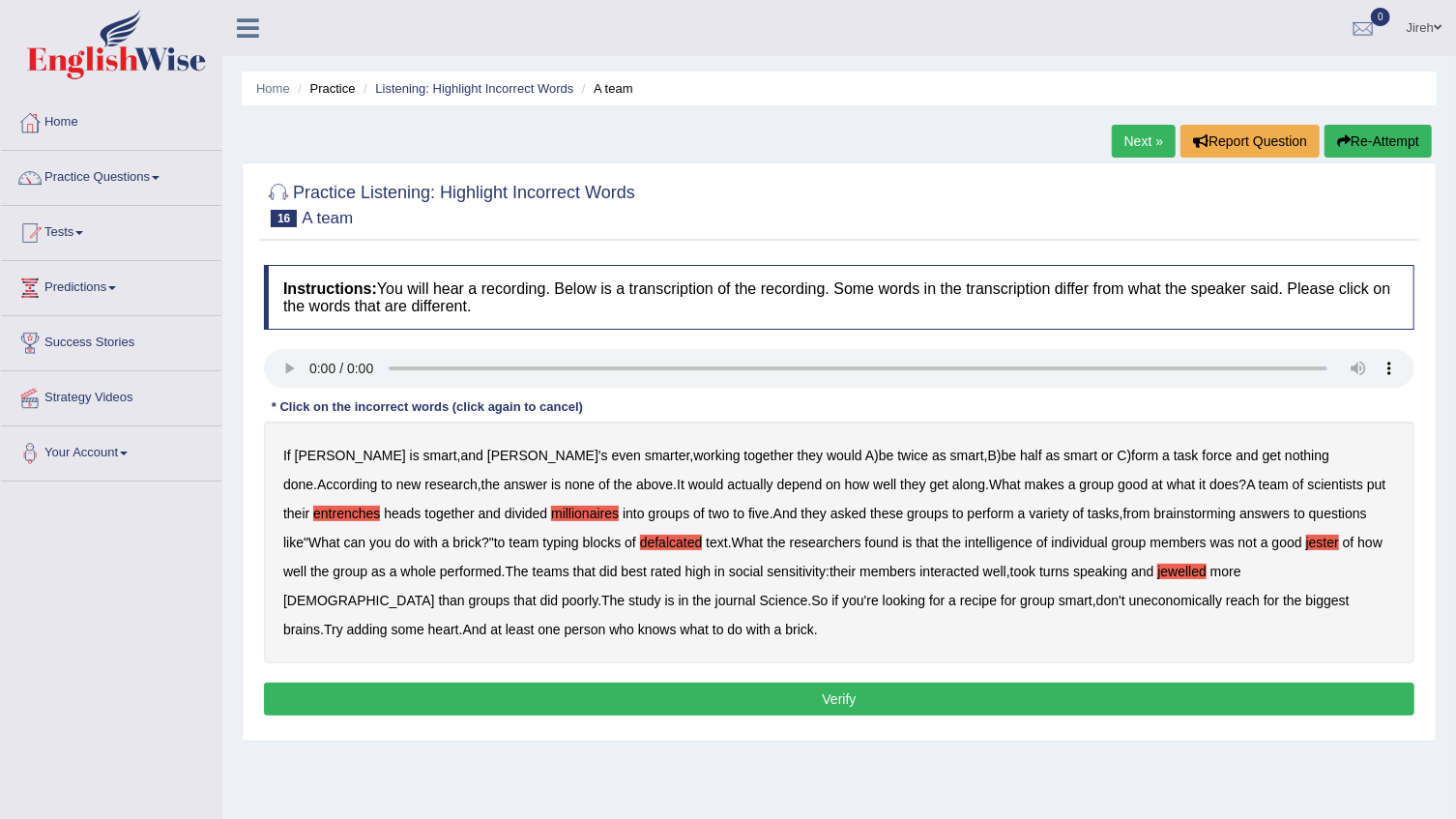
click at [512, 690] on button "Verify" at bounding box center [839, 698] width 1150 height 32
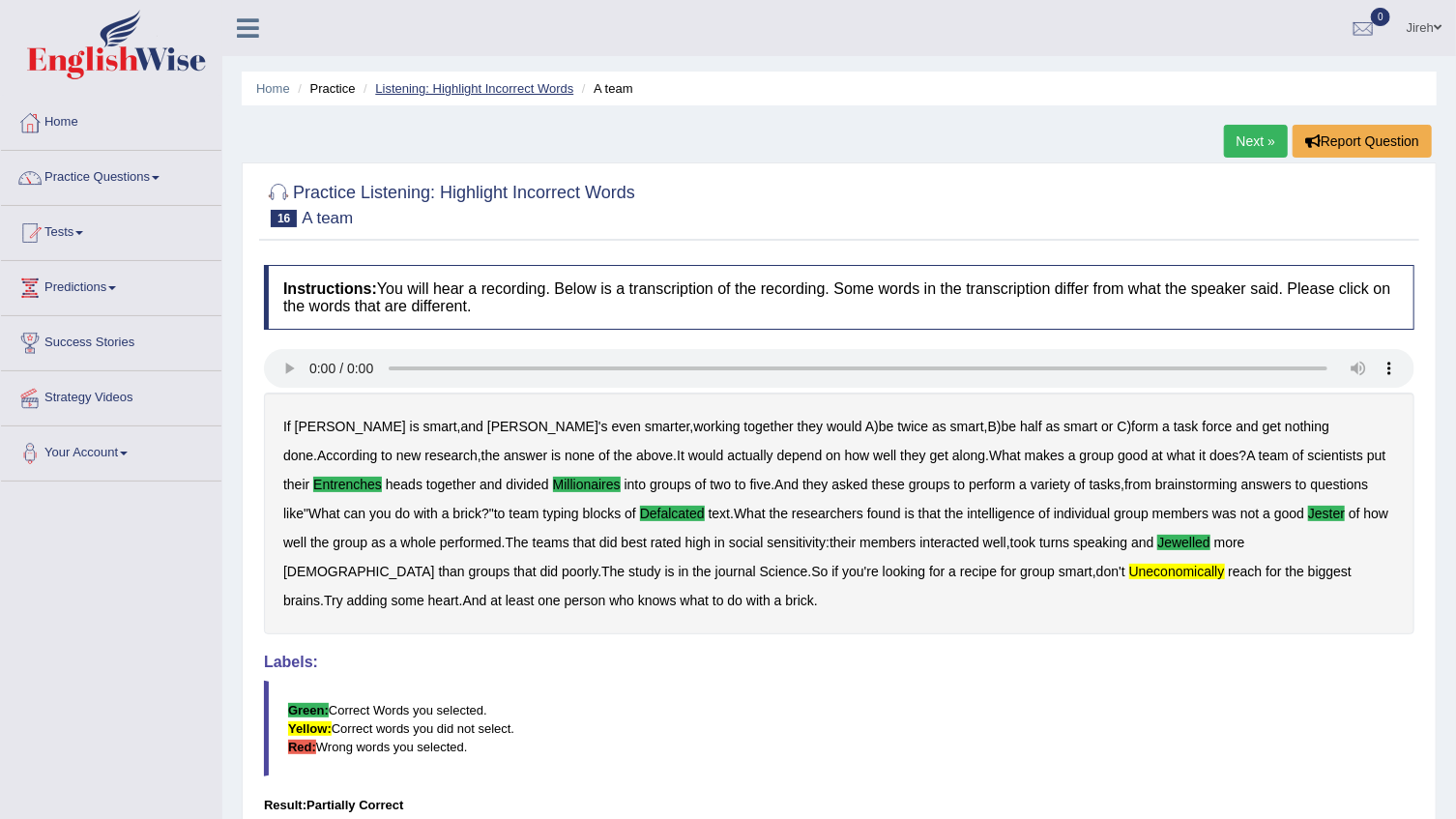
click at [491, 82] on link "Listening: Highlight Incorrect Words" at bounding box center [475, 88] width 199 height 15
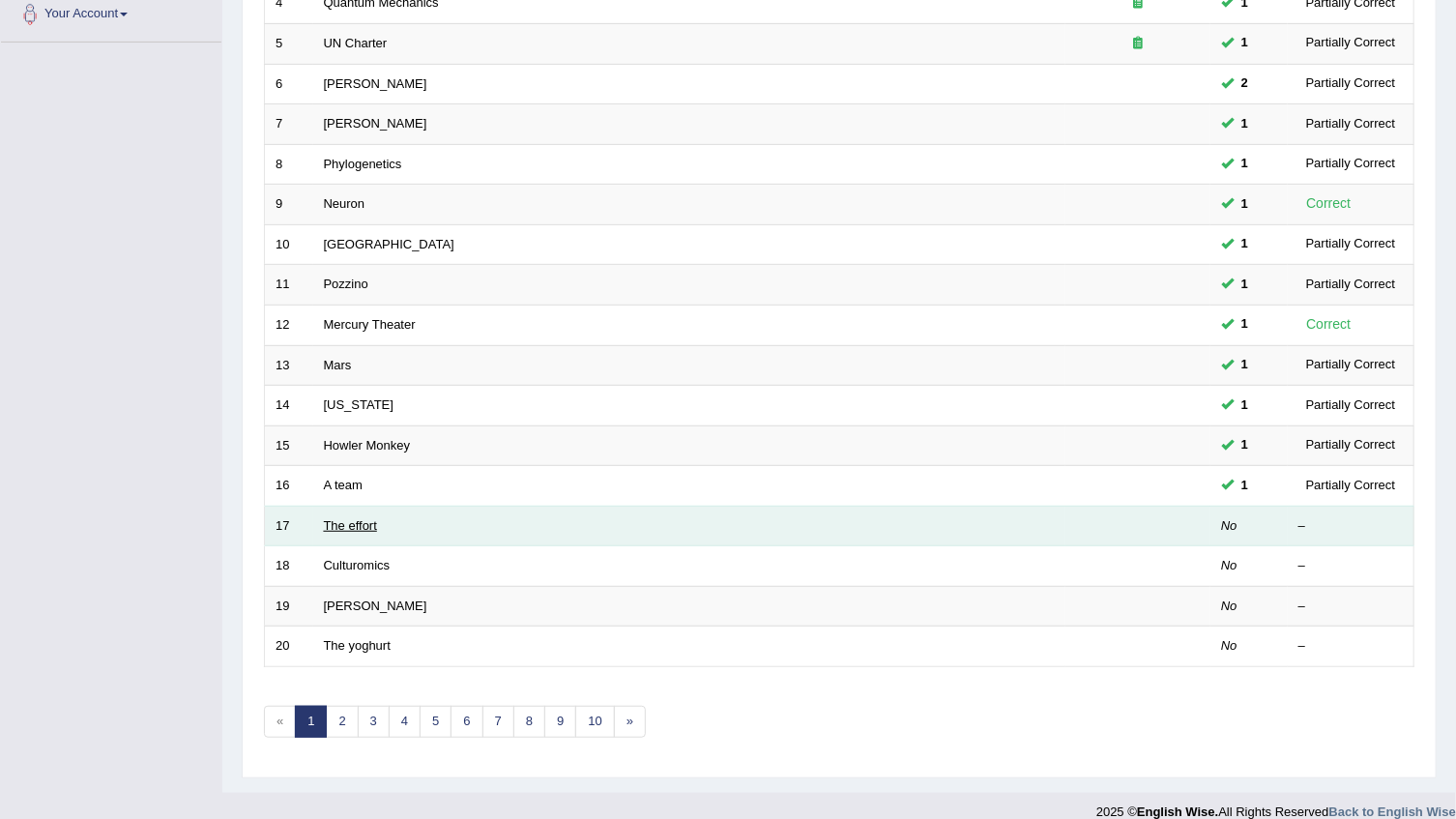
click at [368, 525] on link "The effort" at bounding box center [350, 525] width 53 height 15
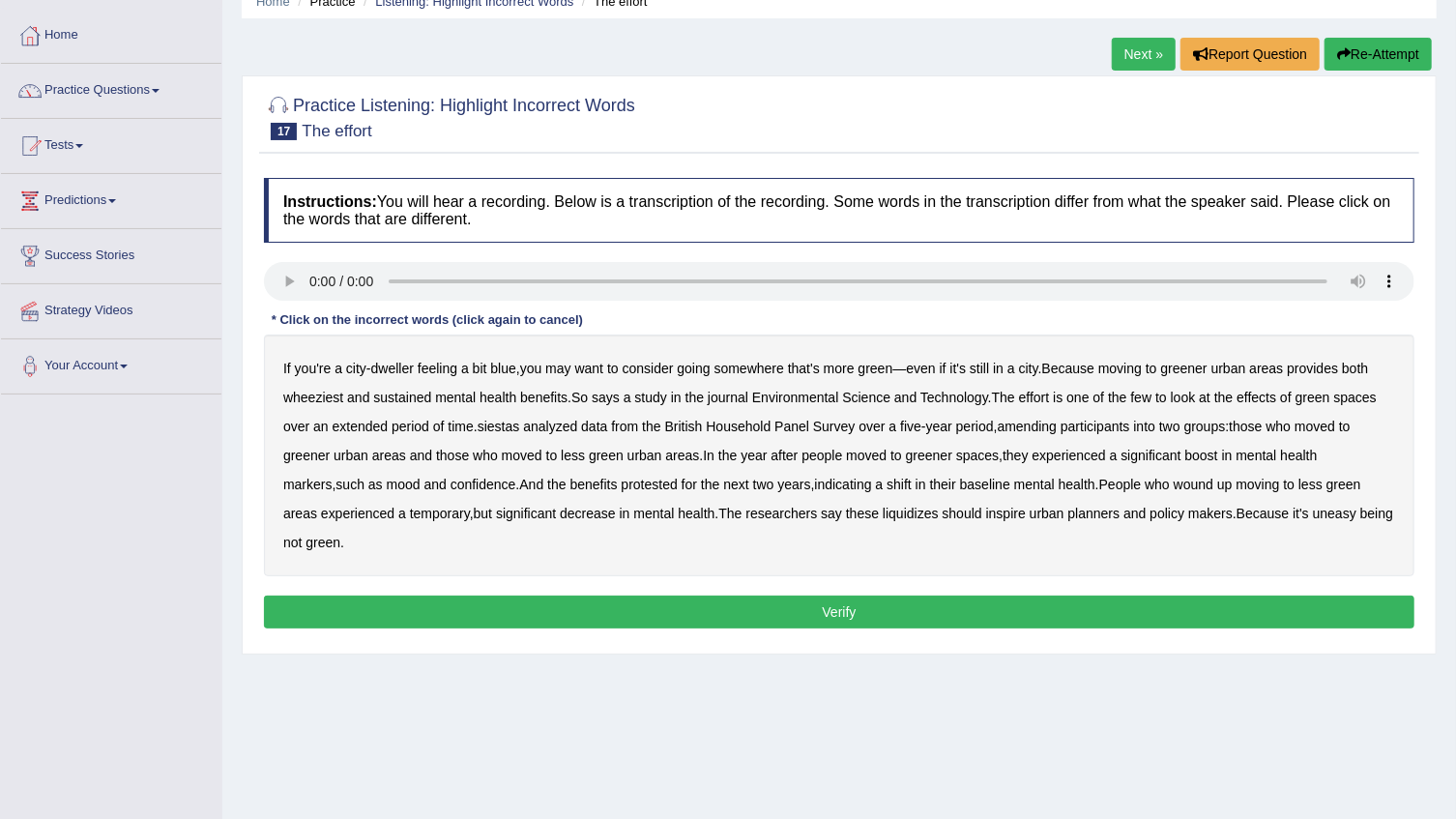
click at [309, 396] on b "wheeziest" at bounding box center [313, 397] width 60 height 16
click at [495, 429] on b "siestas" at bounding box center [498, 427] width 42 height 16
click at [1044, 429] on b "amending" at bounding box center [1027, 427] width 60 height 16
click at [883, 517] on b "liquidizes" at bounding box center [910, 513] width 56 height 16
click at [375, 612] on button "Verify" at bounding box center [839, 612] width 1150 height 32
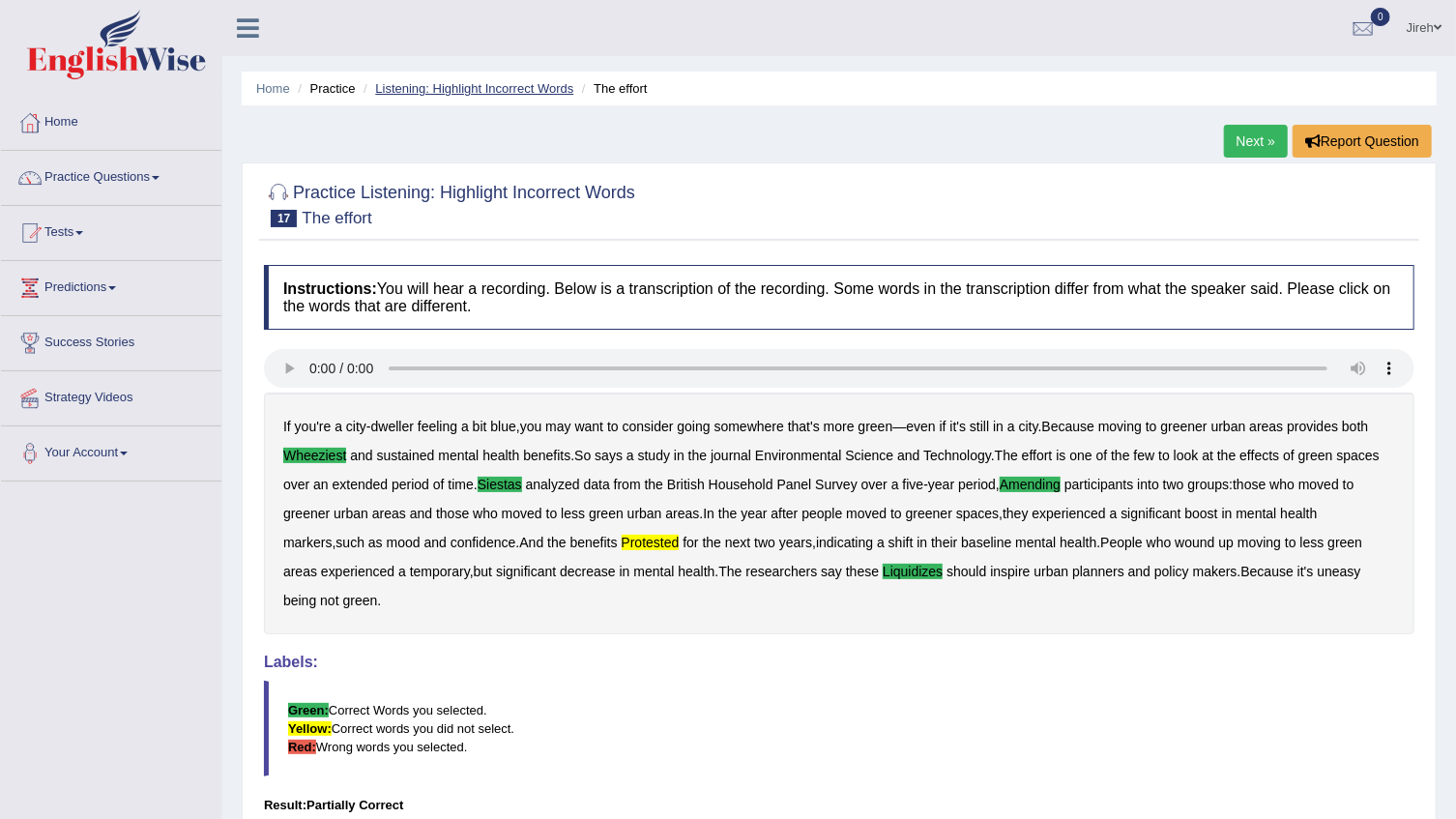
click at [414, 82] on link "Listening: Highlight Incorrect Words" at bounding box center [475, 88] width 199 height 15
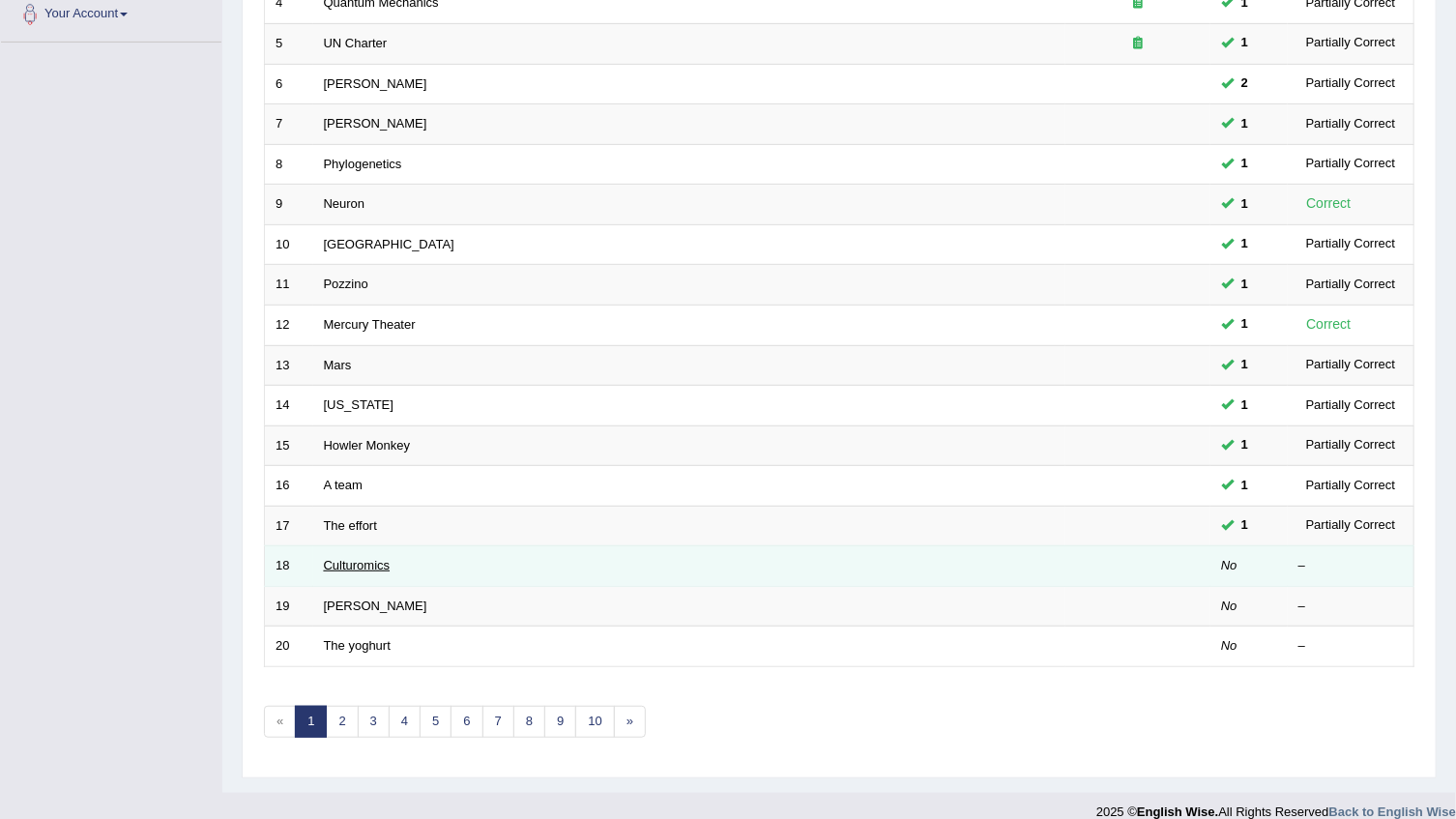
click at [362, 568] on link "Culturomics" at bounding box center [357, 564] width 67 height 15
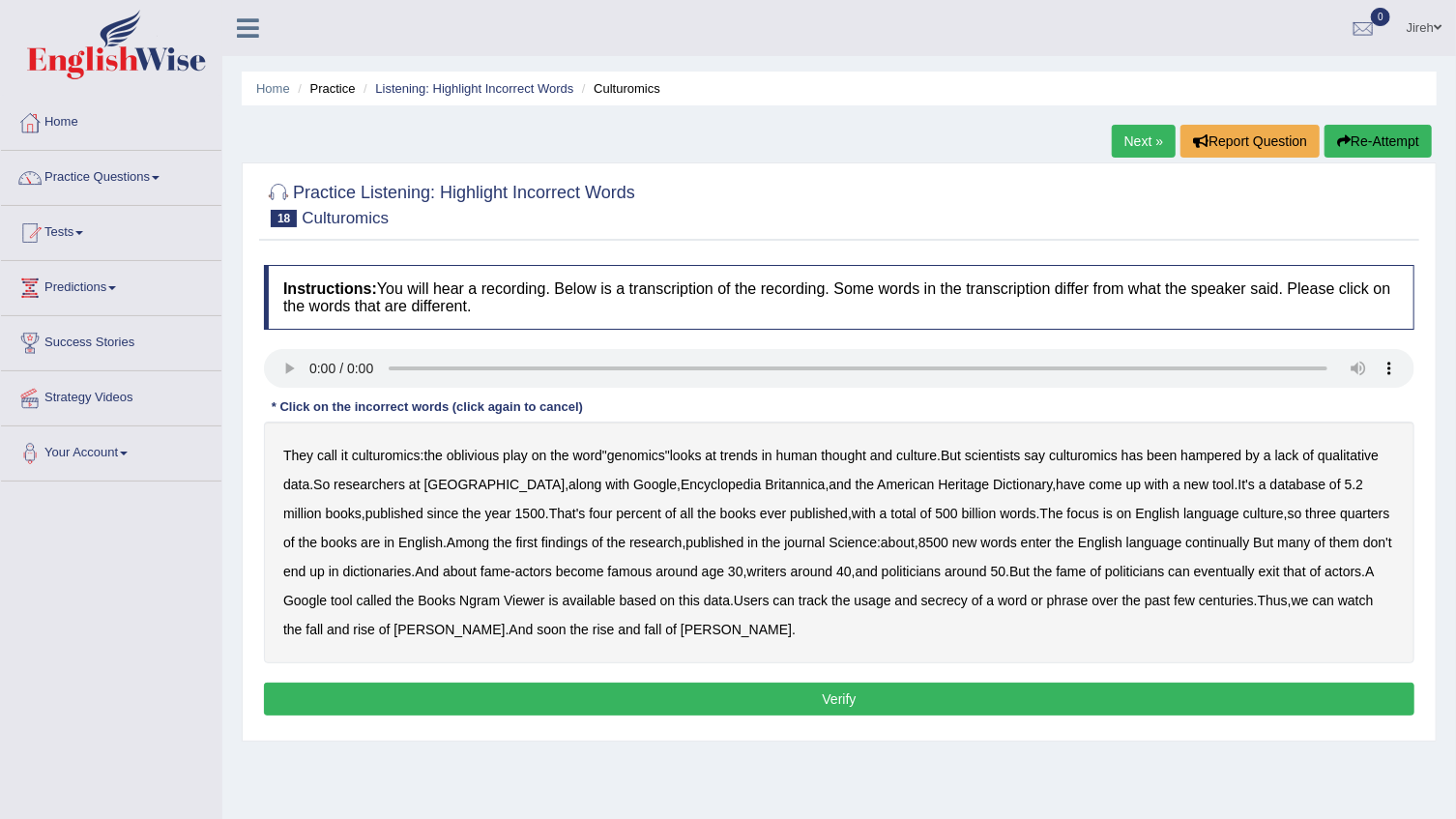
click at [1194, 542] on b "continually" at bounding box center [1217, 543] width 64 height 16
click at [947, 601] on b "secrecy" at bounding box center [944, 601] width 46 height 16
click at [570, 695] on button "Verify" at bounding box center [839, 698] width 1150 height 32
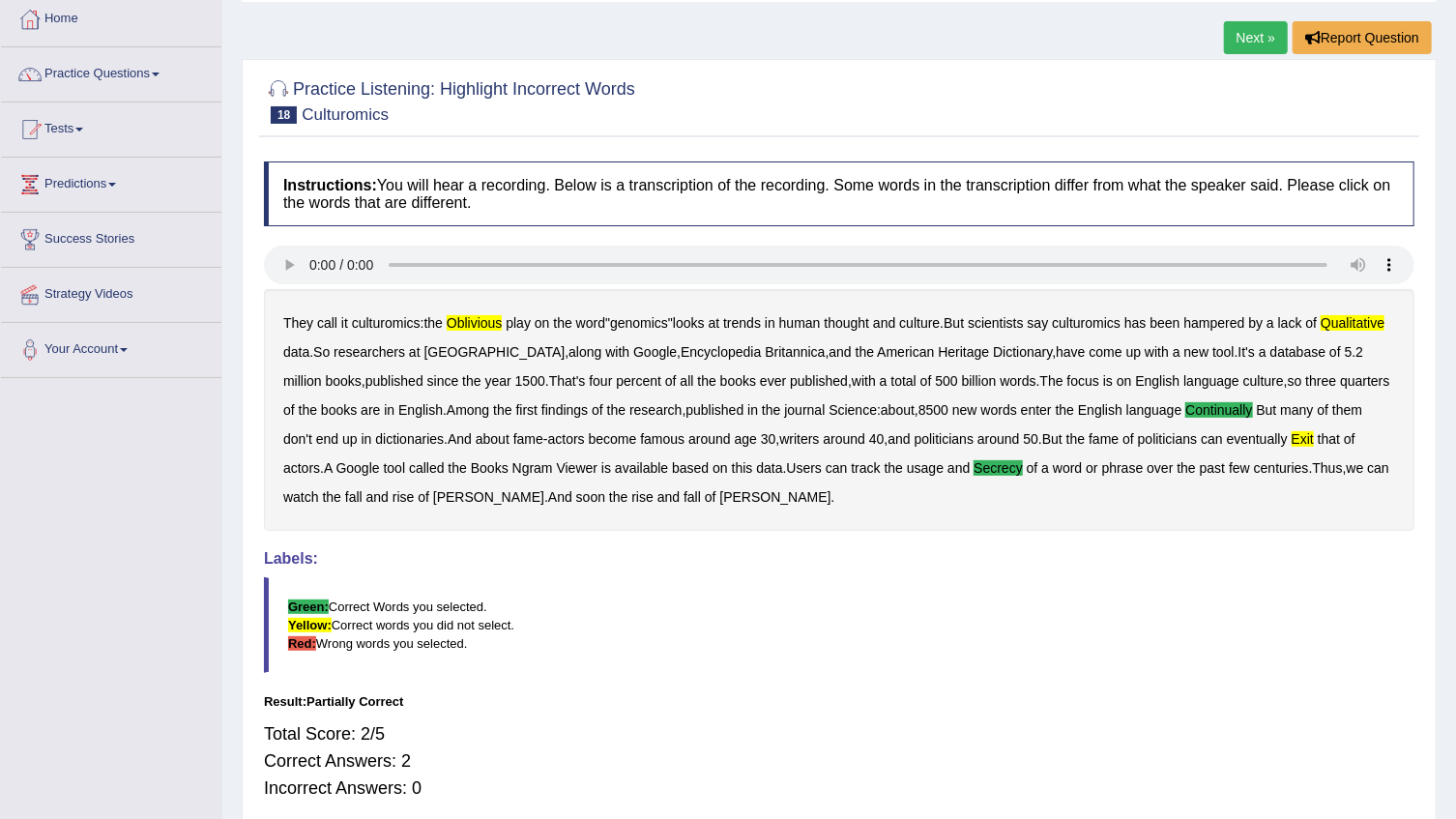
scroll to position [4, 0]
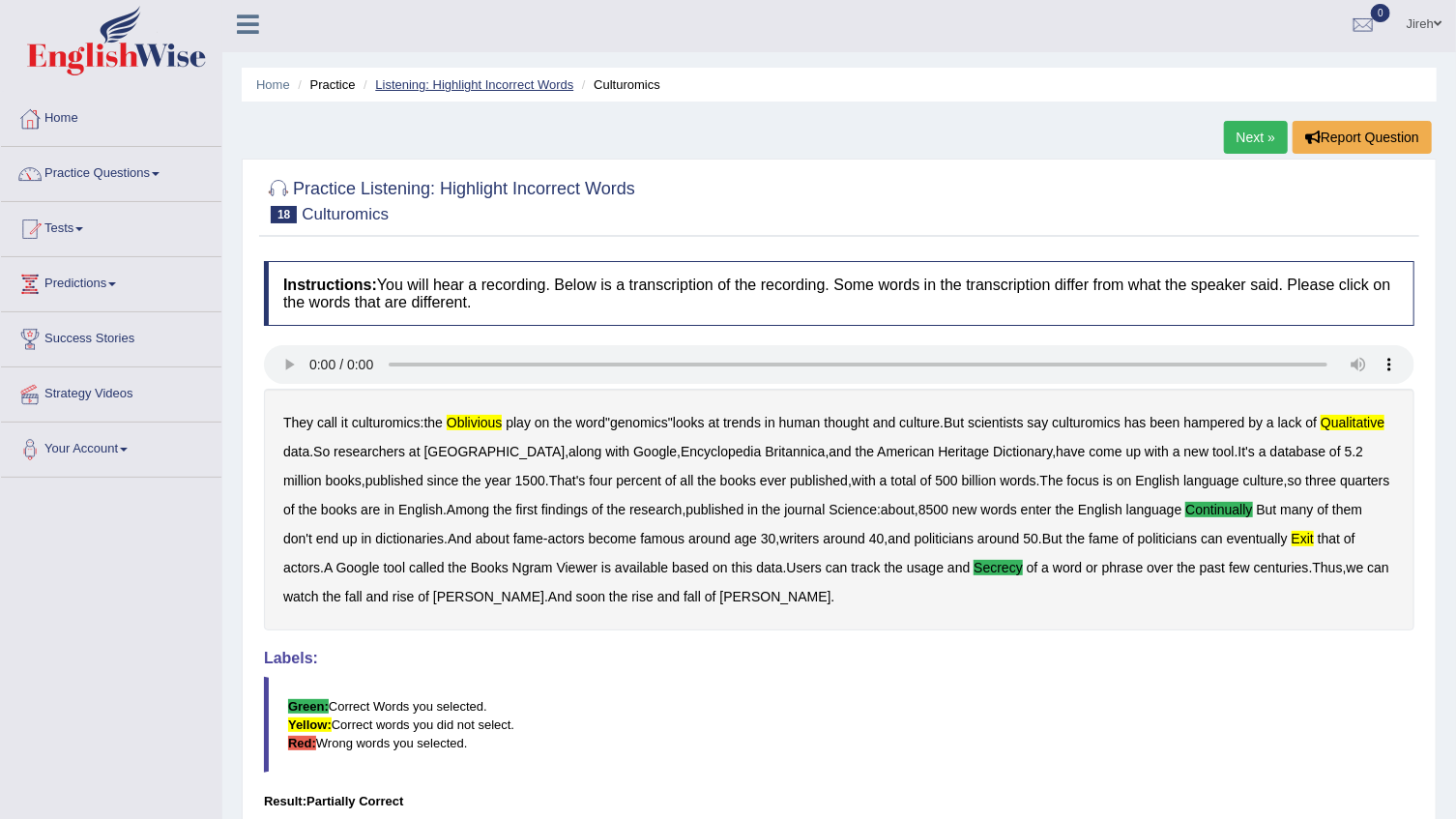
click at [467, 83] on link "Listening: Highlight Incorrect Words" at bounding box center [475, 85] width 199 height 15
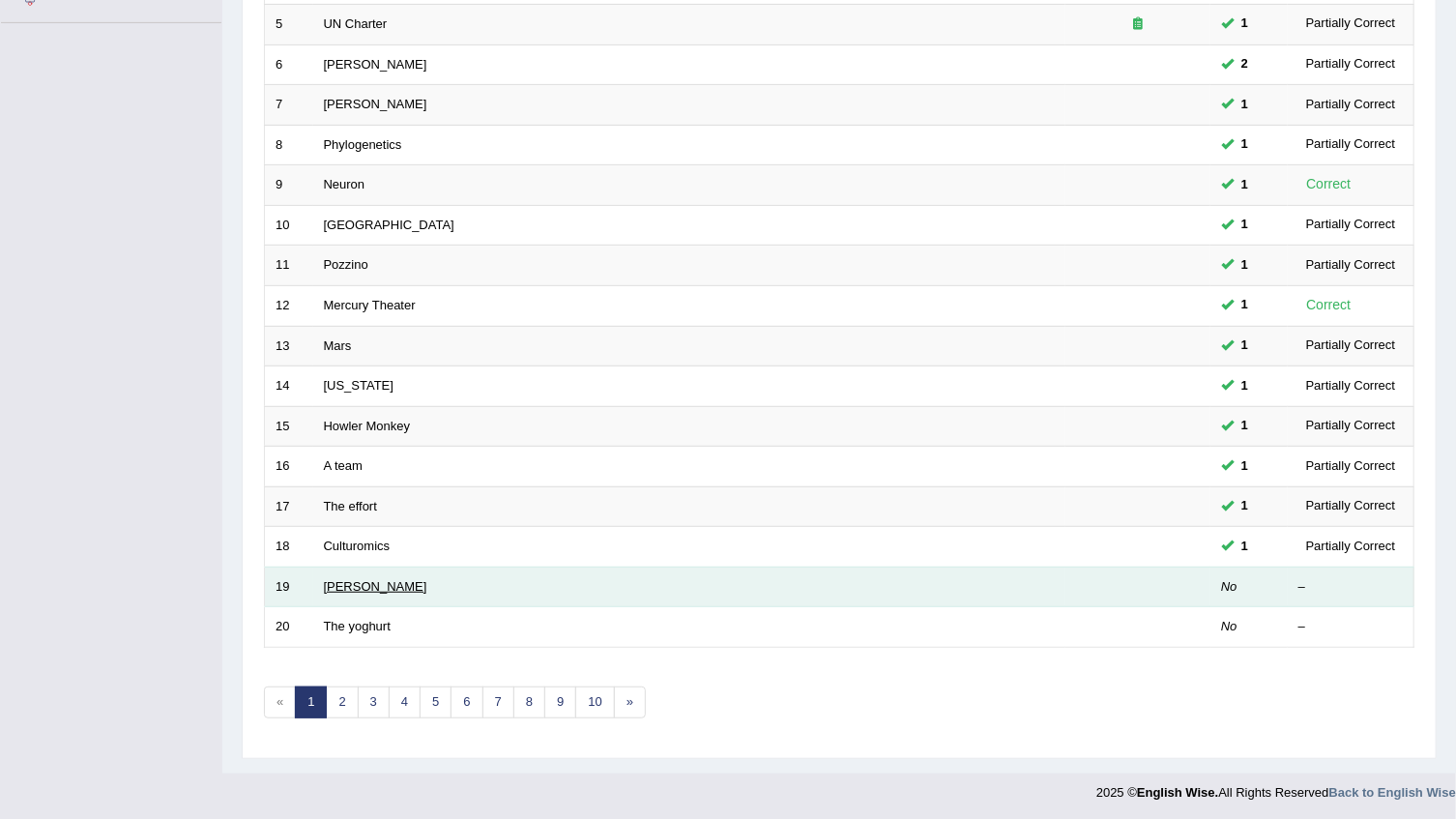
click at [338, 582] on link "[PERSON_NAME]" at bounding box center [375, 586] width 103 height 15
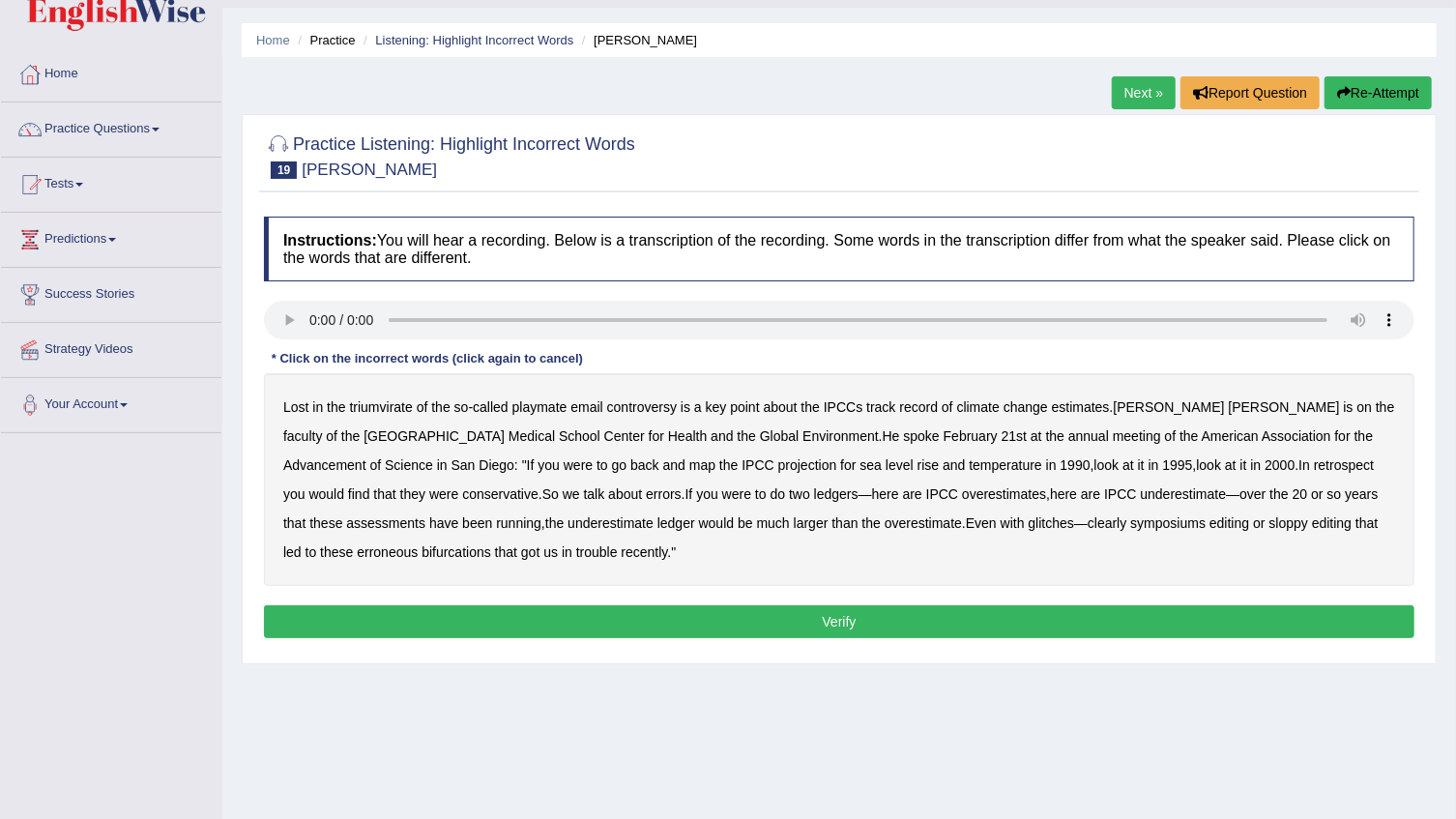
scroll to position [88, 0]
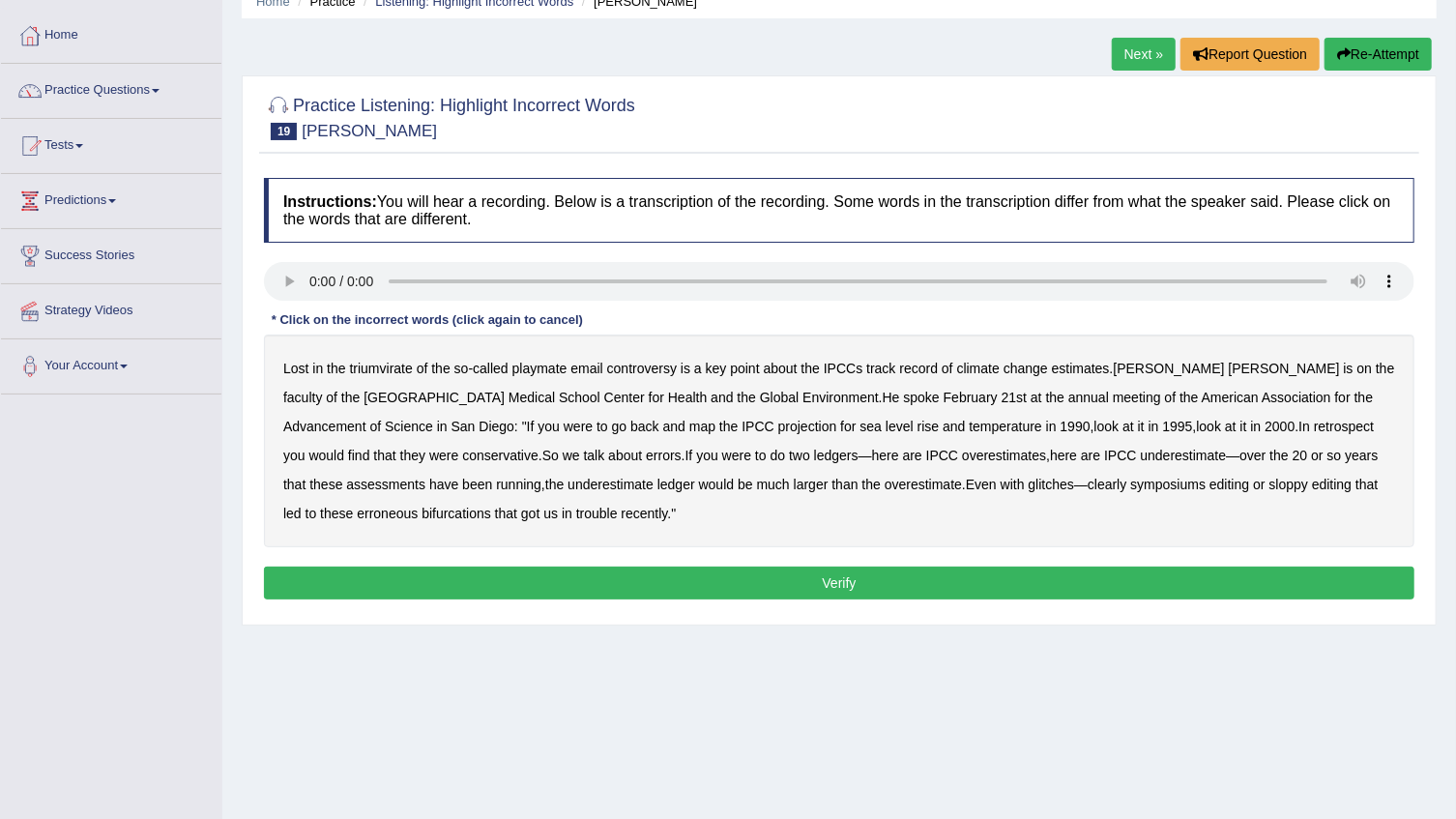
click at [379, 368] on b "triumvirate" at bounding box center [381, 369] width 63 height 16
click at [885, 483] on b "overestimate" at bounding box center [923, 485] width 78 height 16
drag, startPoint x: 572, startPoint y: 586, endPoint x: 543, endPoint y: 609, distance: 37.0
click at [570, 590] on button "Verify" at bounding box center [839, 582] width 1150 height 32
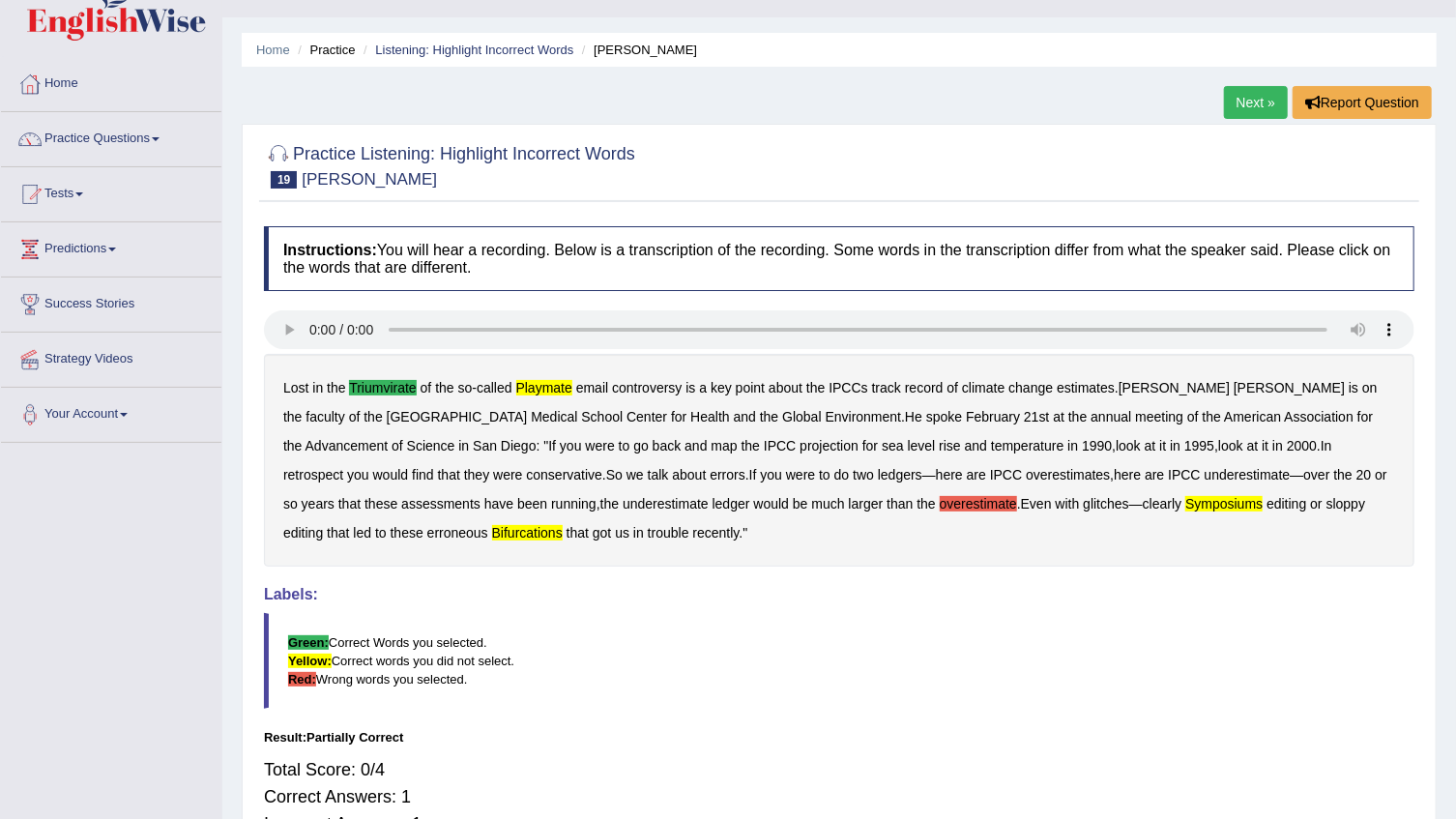
scroll to position [0, 0]
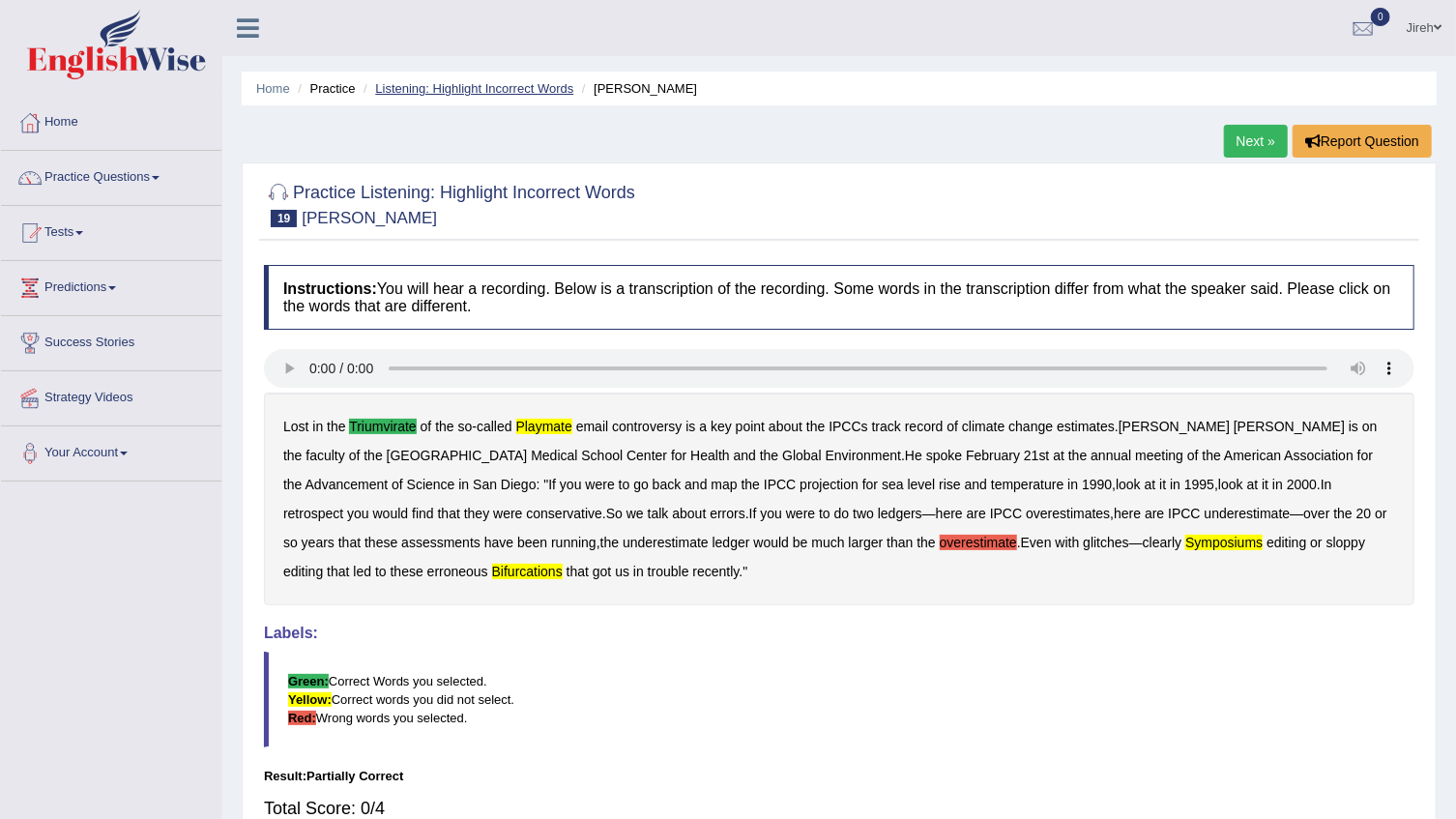
click at [486, 88] on link "Listening: Highlight Incorrect Words" at bounding box center [475, 88] width 199 height 15
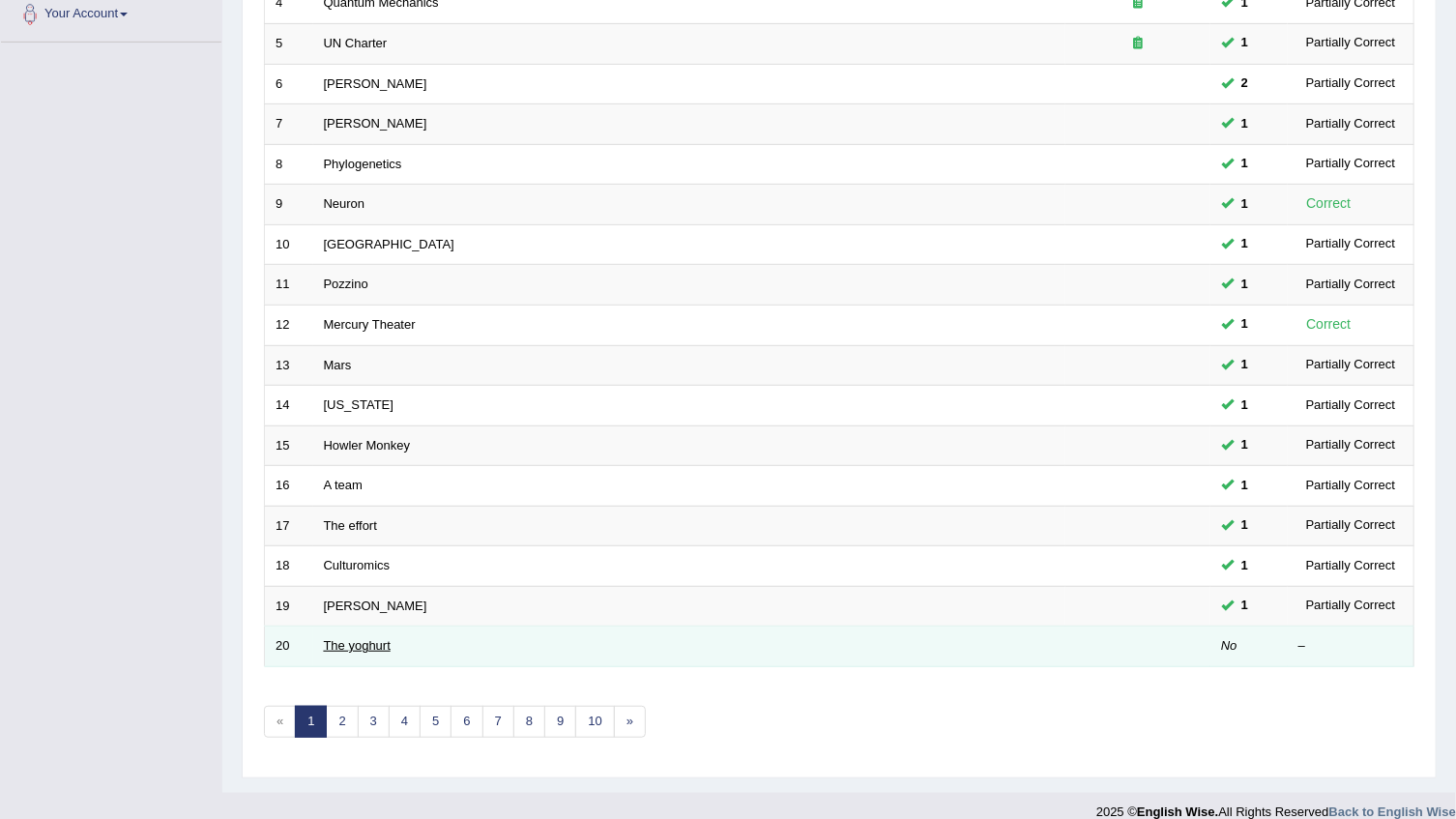
click at [323, 650] on link "The yoghurt" at bounding box center [357, 645] width 67 height 15
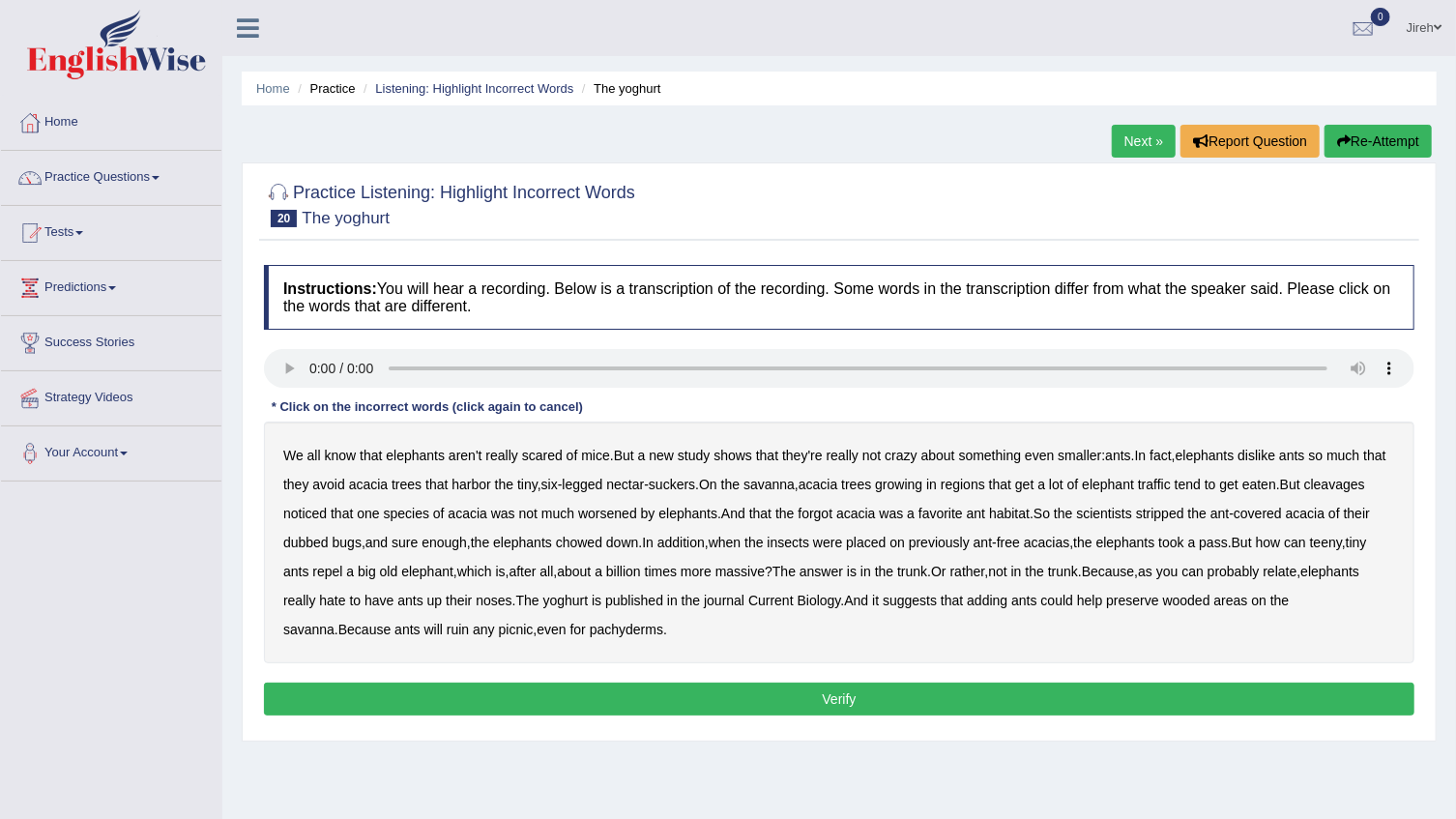
click at [1305, 493] on b "cleavages" at bounding box center [1335, 485] width 61 height 16
click at [637, 516] on b "worsened" at bounding box center [608, 513] width 59 height 16
click at [328, 544] on b "dubbed" at bounding box center [306, 543] width 45 height 16
click at [612, 596] on div "We all know that elephants aren't really scared of mice . But a new study shows…" at bounding box center [839, 543] width 1150 height 242
click at [589, 604] on b "yoghurt" at bounding box center [566, 601] width 45 height 16
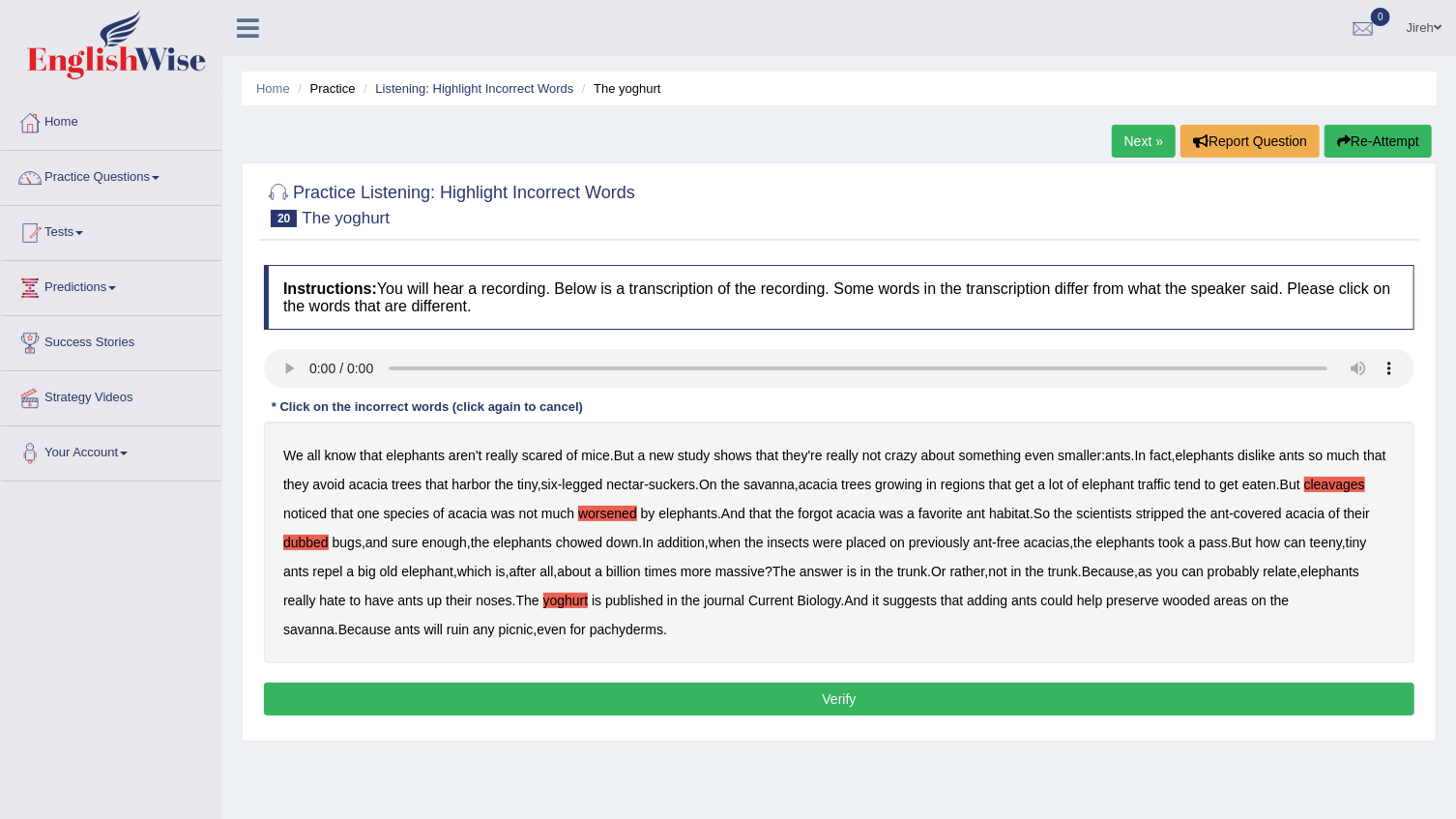
click at [537, 695] on button "Verify" at bounding box center [839, 698] width 1150 height 32
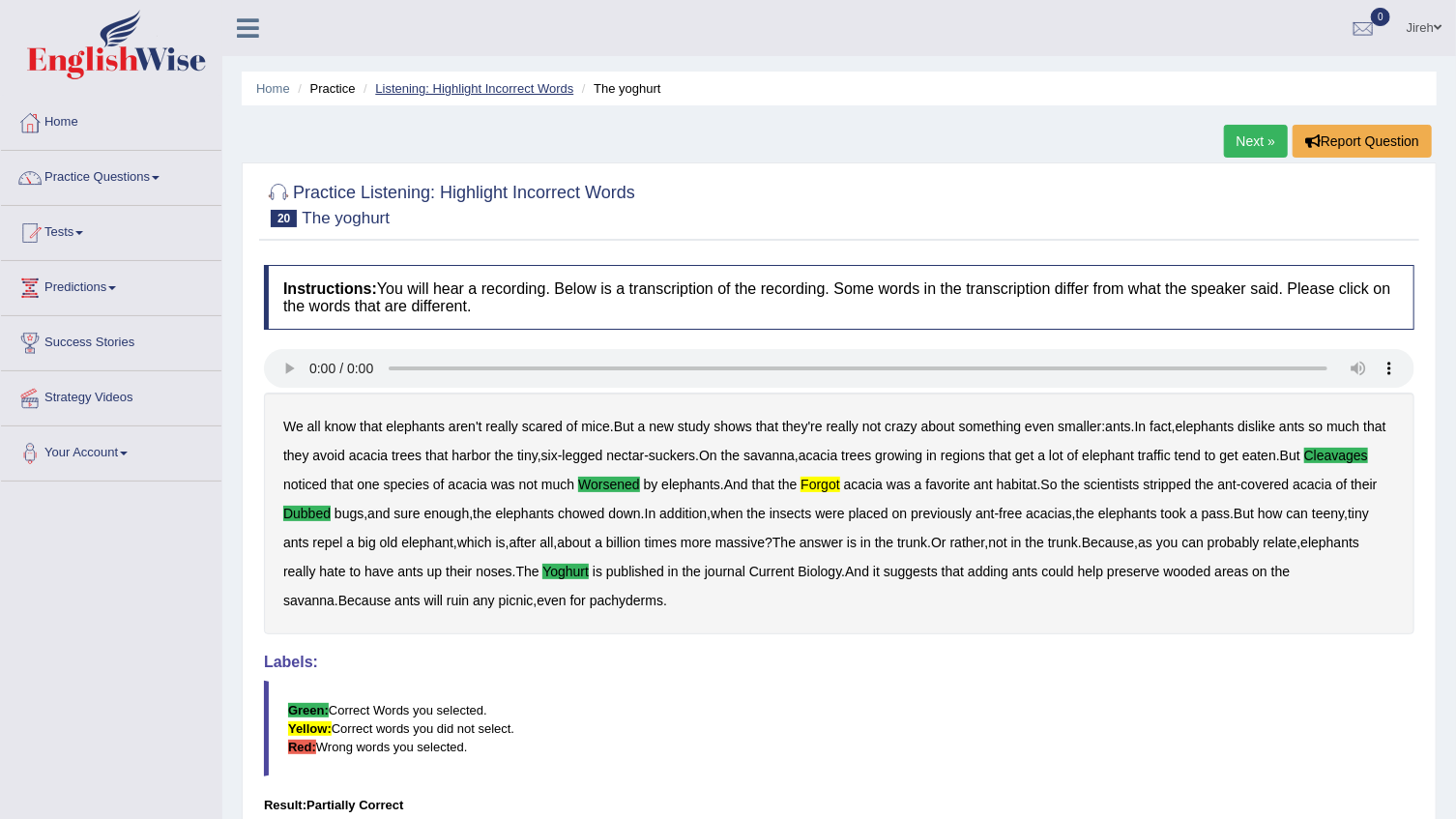
click at [478, 91] on link "Listening: Highlight Incorrect Words" at bounding box center [475, 88] width 199 height 15
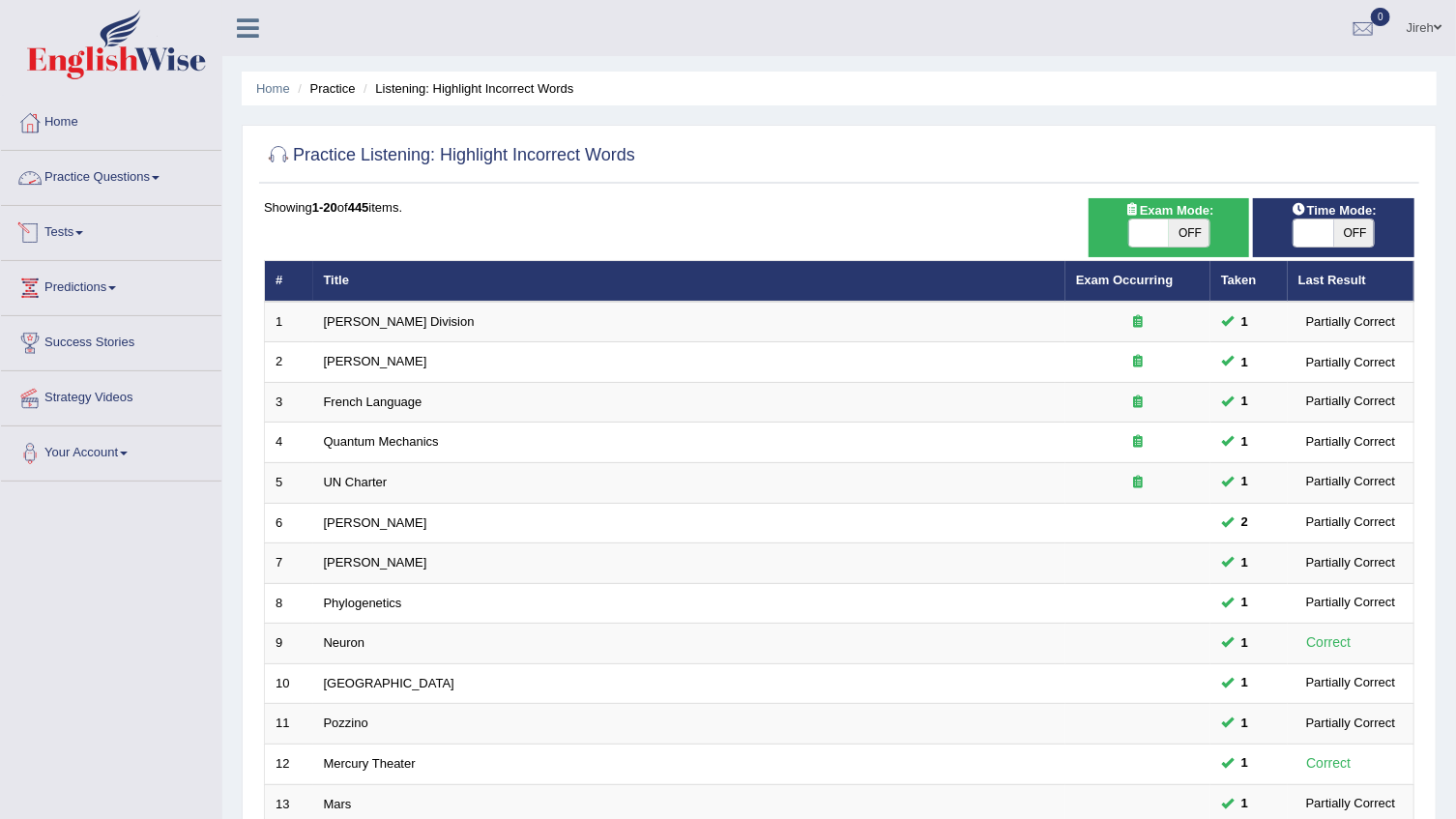
click at [92, 175] on link "Practice Questions" at bounding box center [111, 174] width 220 height 48
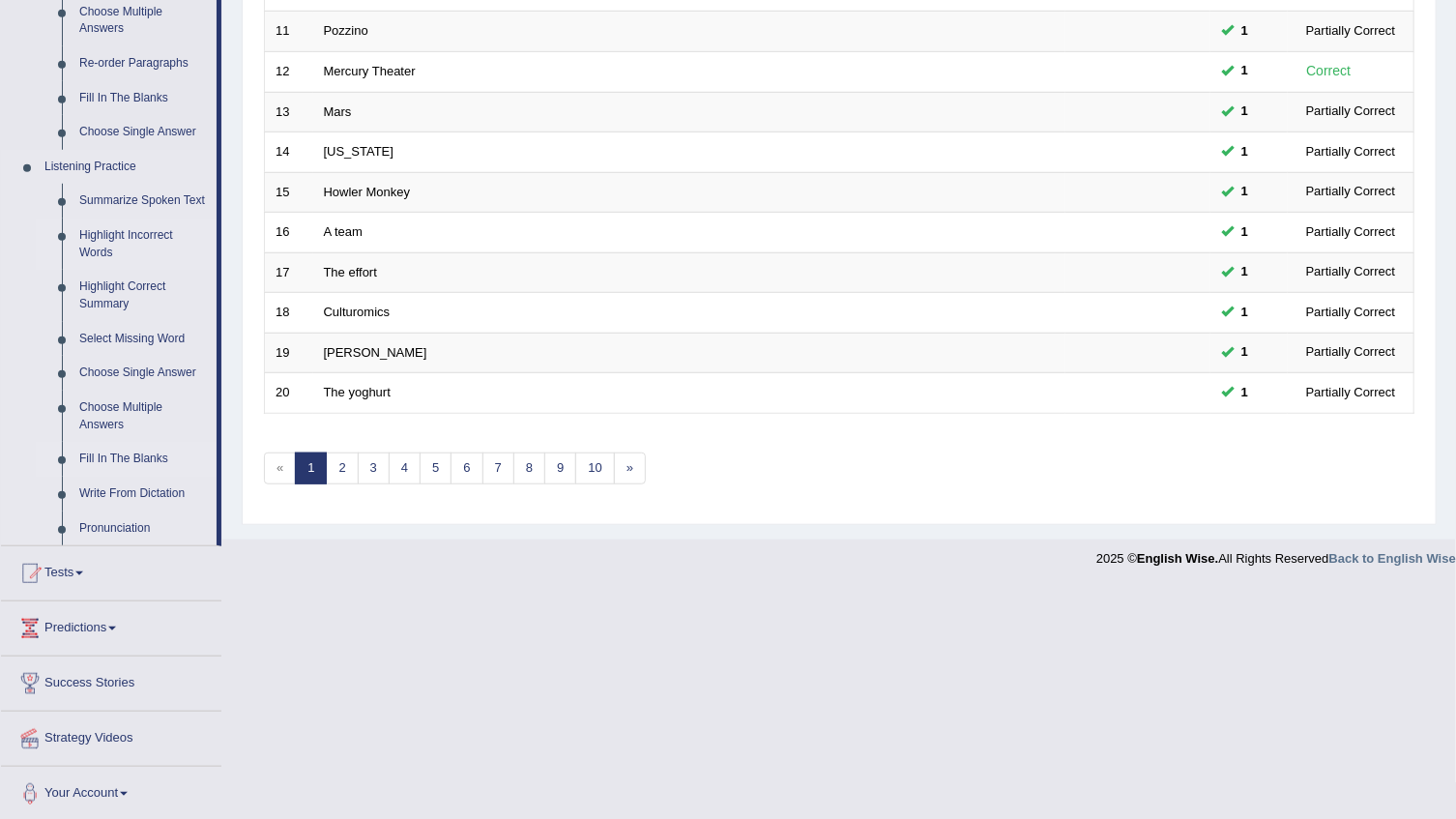
scroll to position [694, 0]
click at [134, 455] on link "Fill In The Blanks" at bounding box center [144, 456] width 146 height 34
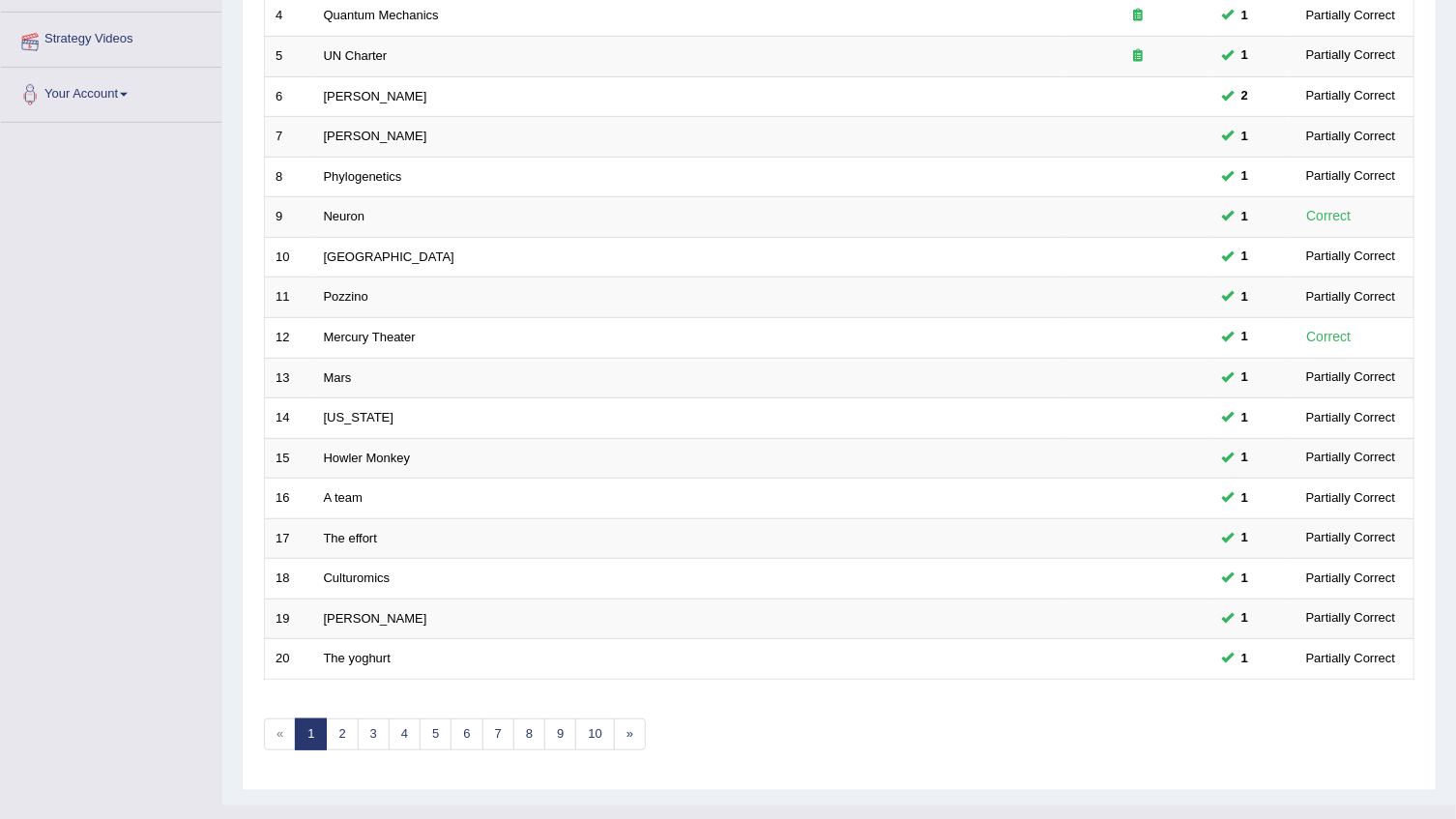
scroll to position [322, 0]
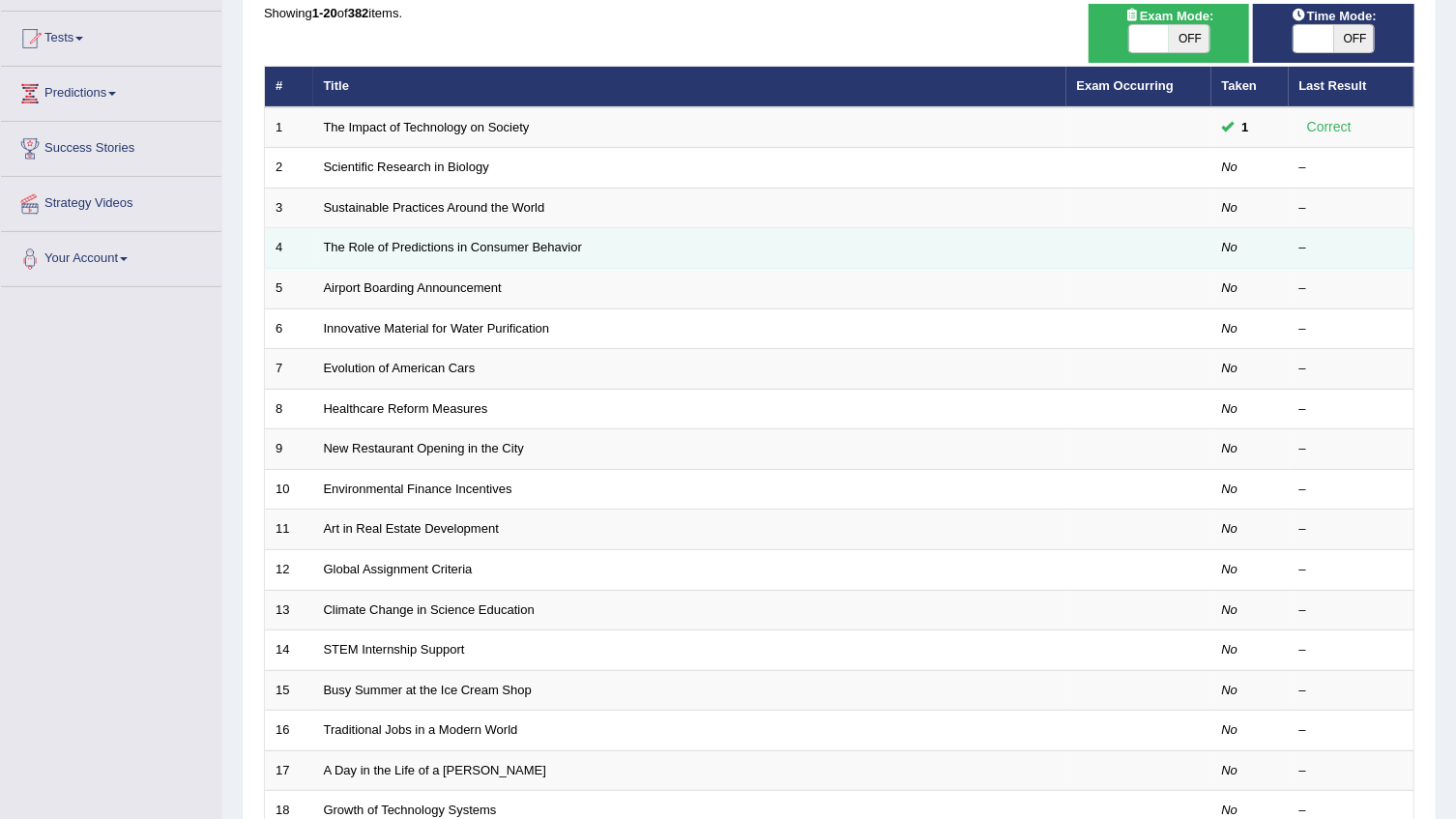
scroll to position [106, 0]
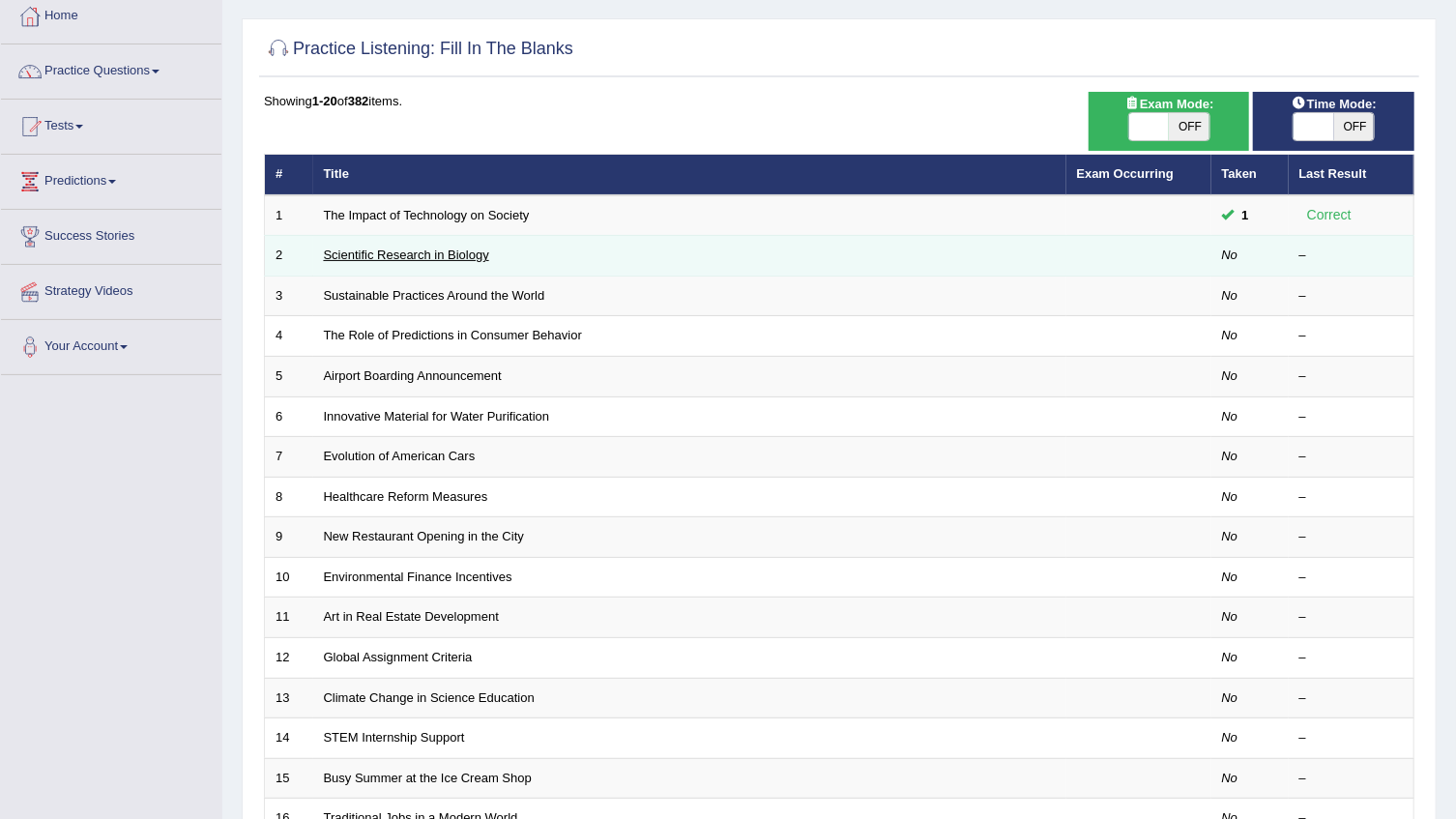
click at [449, 258] on link "Scientific Research in Biology" at bounding box center [406, 255] width 165 height 15
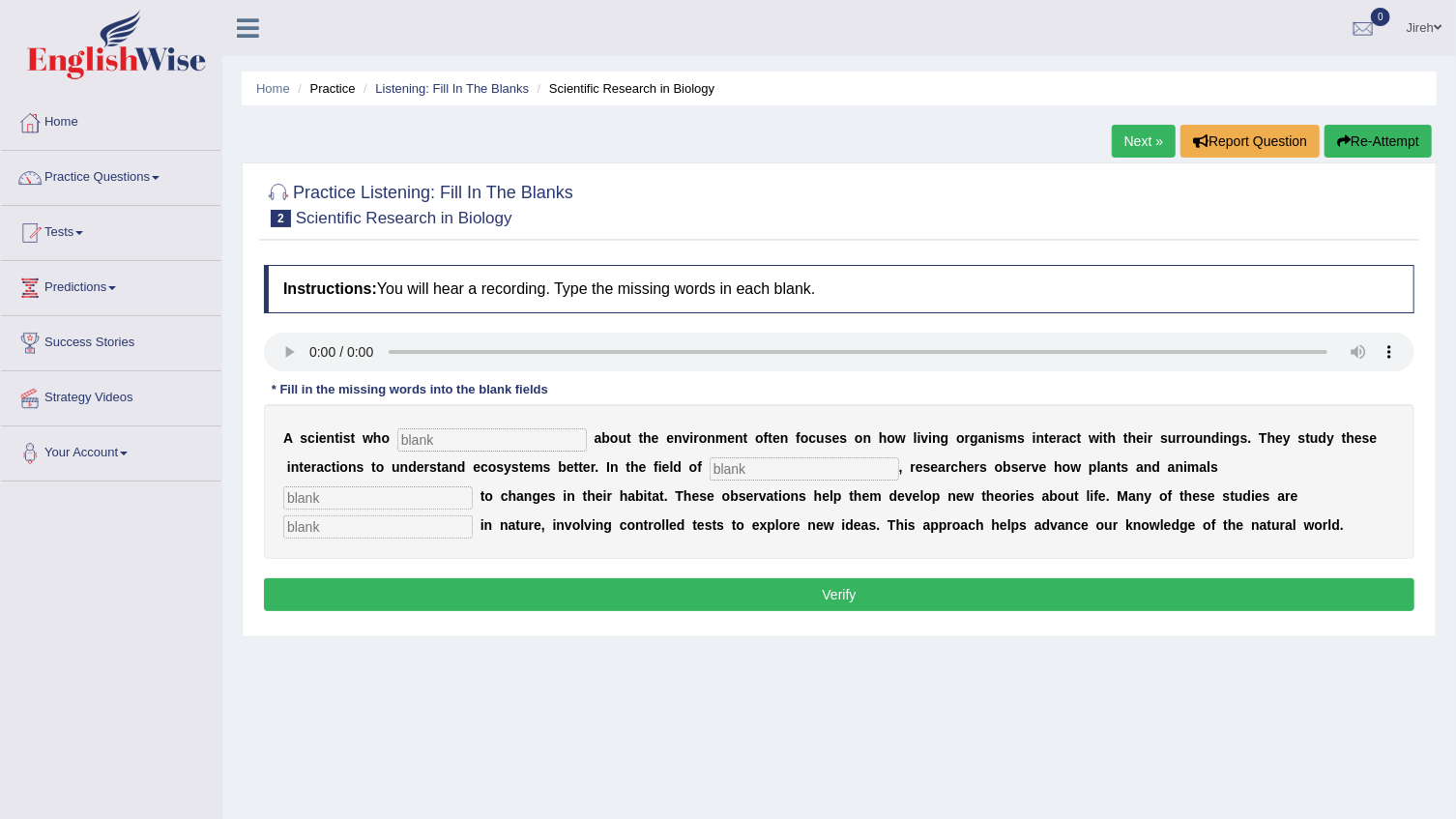
click at [431, 445] on input "text" at bounding box center [492, 440] width 190 height 24
click at [480, 431] on input "text" at bounding box center [492, 440] width 190 height 24
type input "cares"
click at [710, 463] on input "text" at bounding box center [804, 469] width 190 height 24
type input "biology"
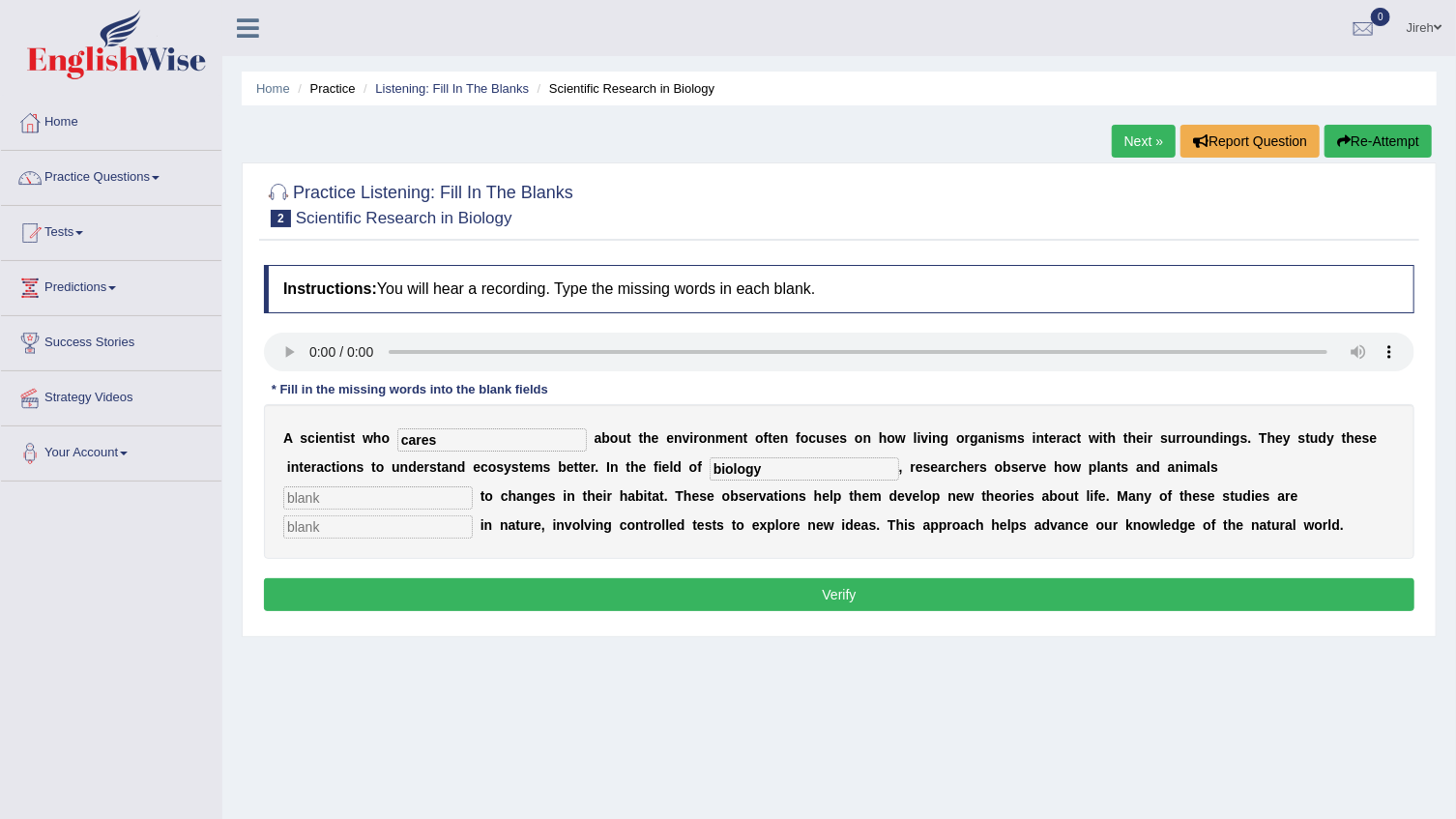
click at [473, 487] on input "text" at bounding box center [378, 498] width 190 height 24
type input "response"
click at [473, 515] on input "text" at bounding box center [378, 527] width 190 height 24
type input "experimental"
click at [925, 592] on button "Verify" at bounding box center [839, 594] width 1150 height 32
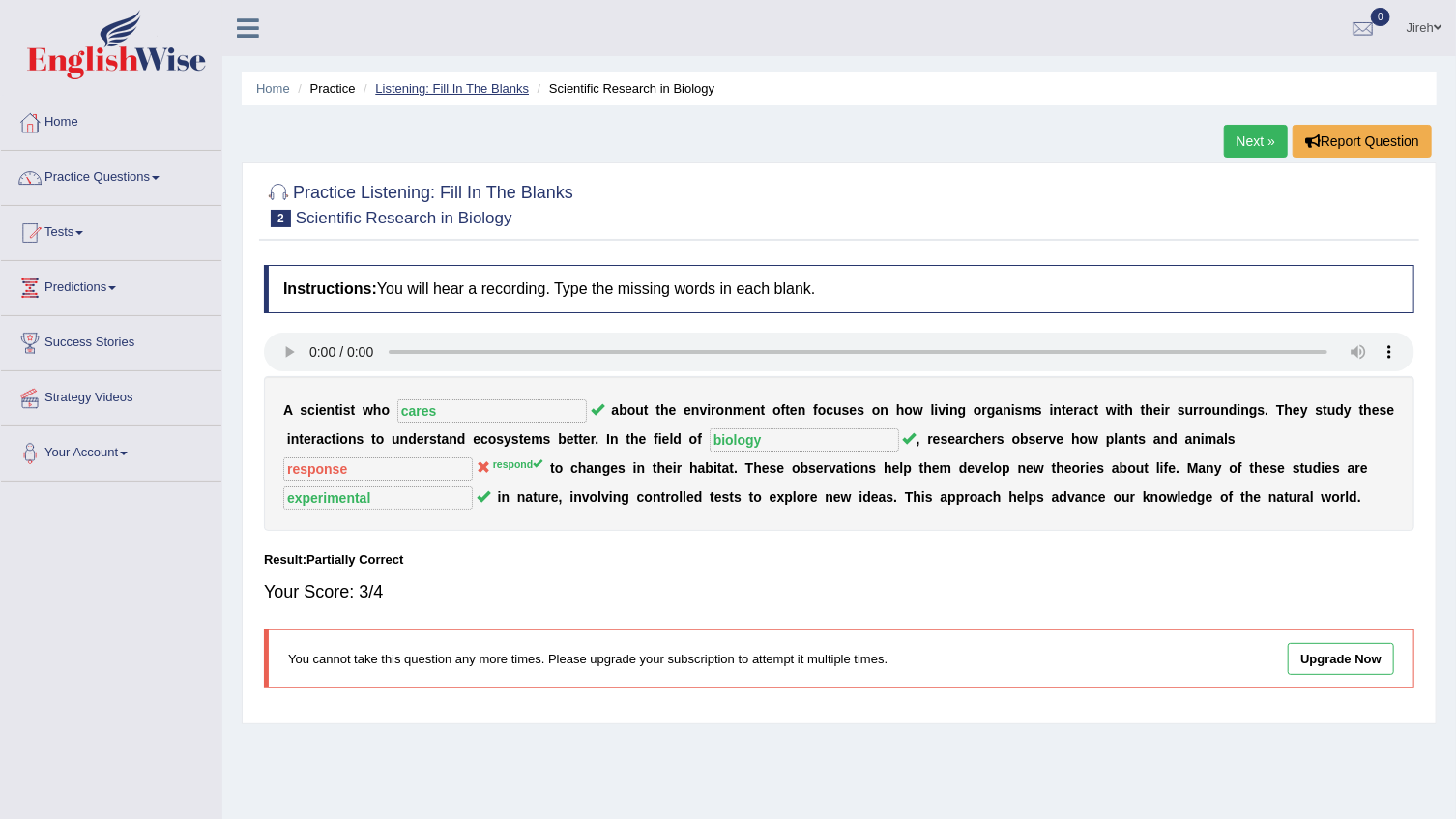
click at [480, 86] on link "Listening: Fill In The Blanks" at bounding box center [452, 88] width 153 height 15
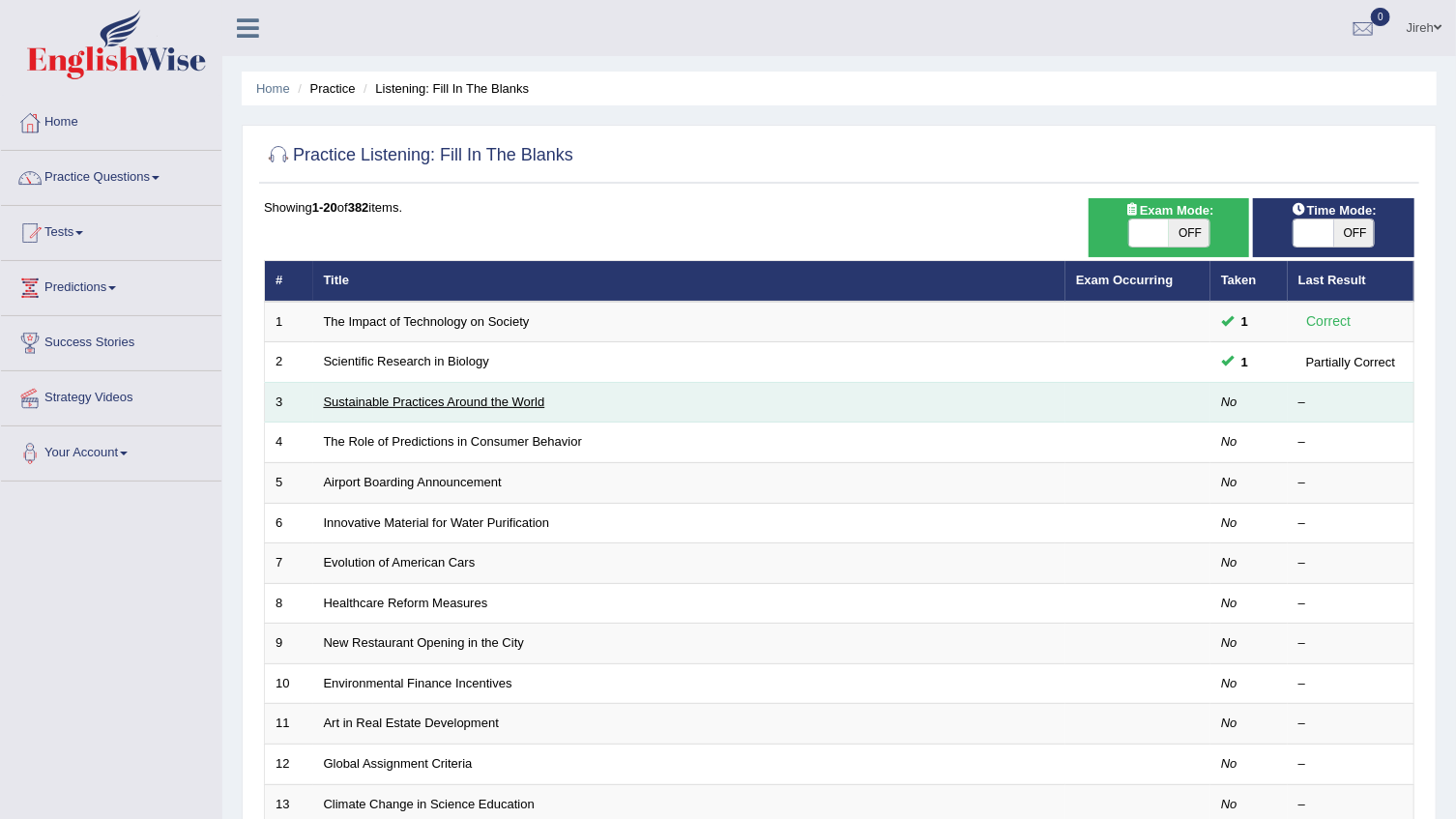
click at [405, 398] on link "Sustainable Practices Around the World" at bounding box center [434, 401] width 221 height 15
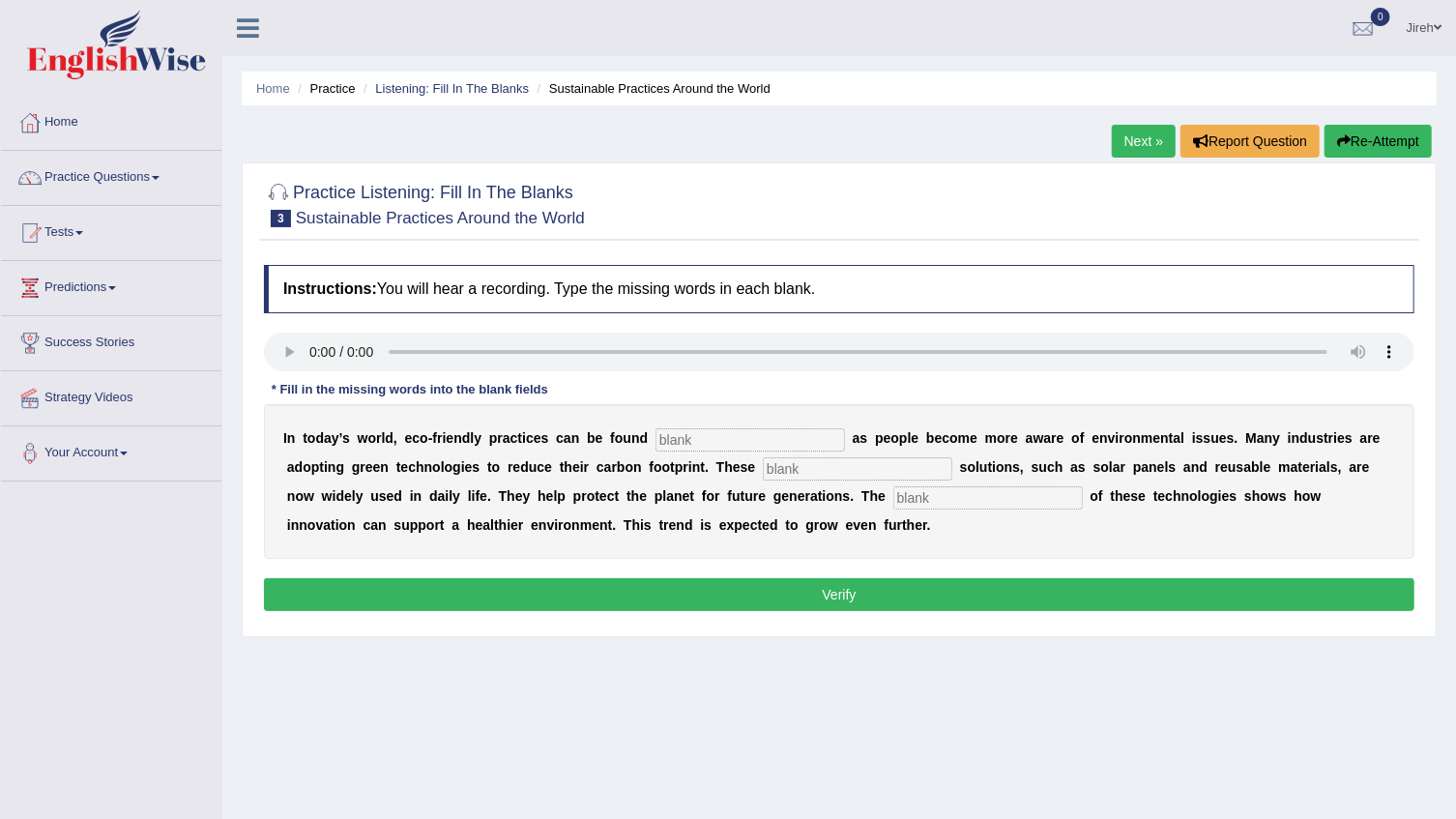
click at [495, 174] on div at bounding box center [839, 204] width 1150 height 59
drag, startPoint x: 495, startPoint y: 174, endPoint x: 1165, endPoint y: 72, distance: 677.7
click at [1061, 80] on div "Home Practice Listening: Fill In The Blanks Sustainable Practices Around the Wo…" at bounding box center [839, 483] width 1234 height 966
click at [1165, 72] on ul "Home Practice Listening: Fill In The Blanks Sustainable Practices Around the Wo…" at bounding box center [840, 88] width 1195 height 33
click at [656, 435] on input "text" at bounding box center [750, 440] width 190 height 24
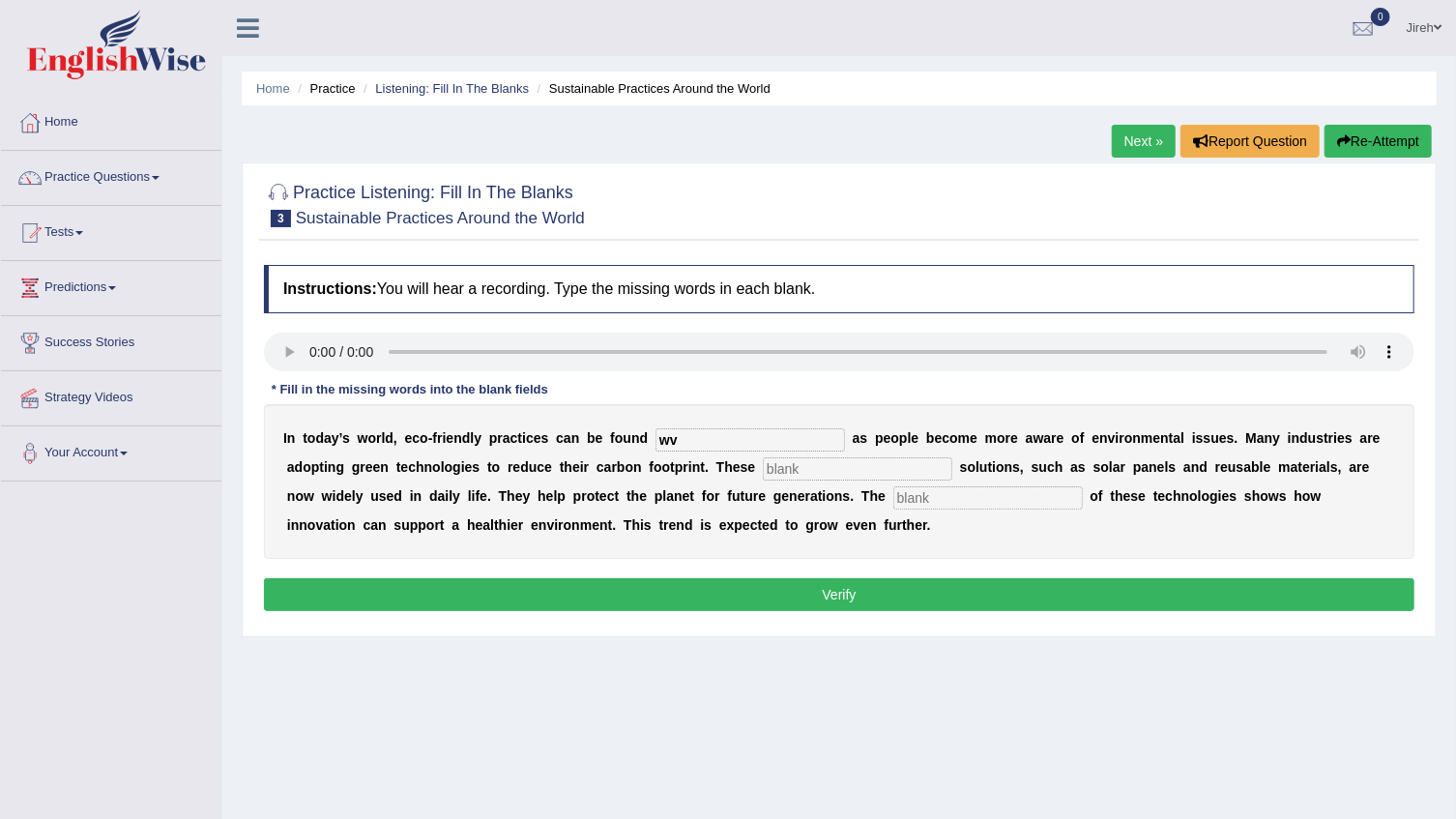
type input "w"
type input "everywhere"
click at [763, 473] on input "text" at bounding box center [857, 469] width 190 height 24
type input "sustainable"
click at [894, 503] on input "text" at bounding box center [988, 498] width 190 height 24
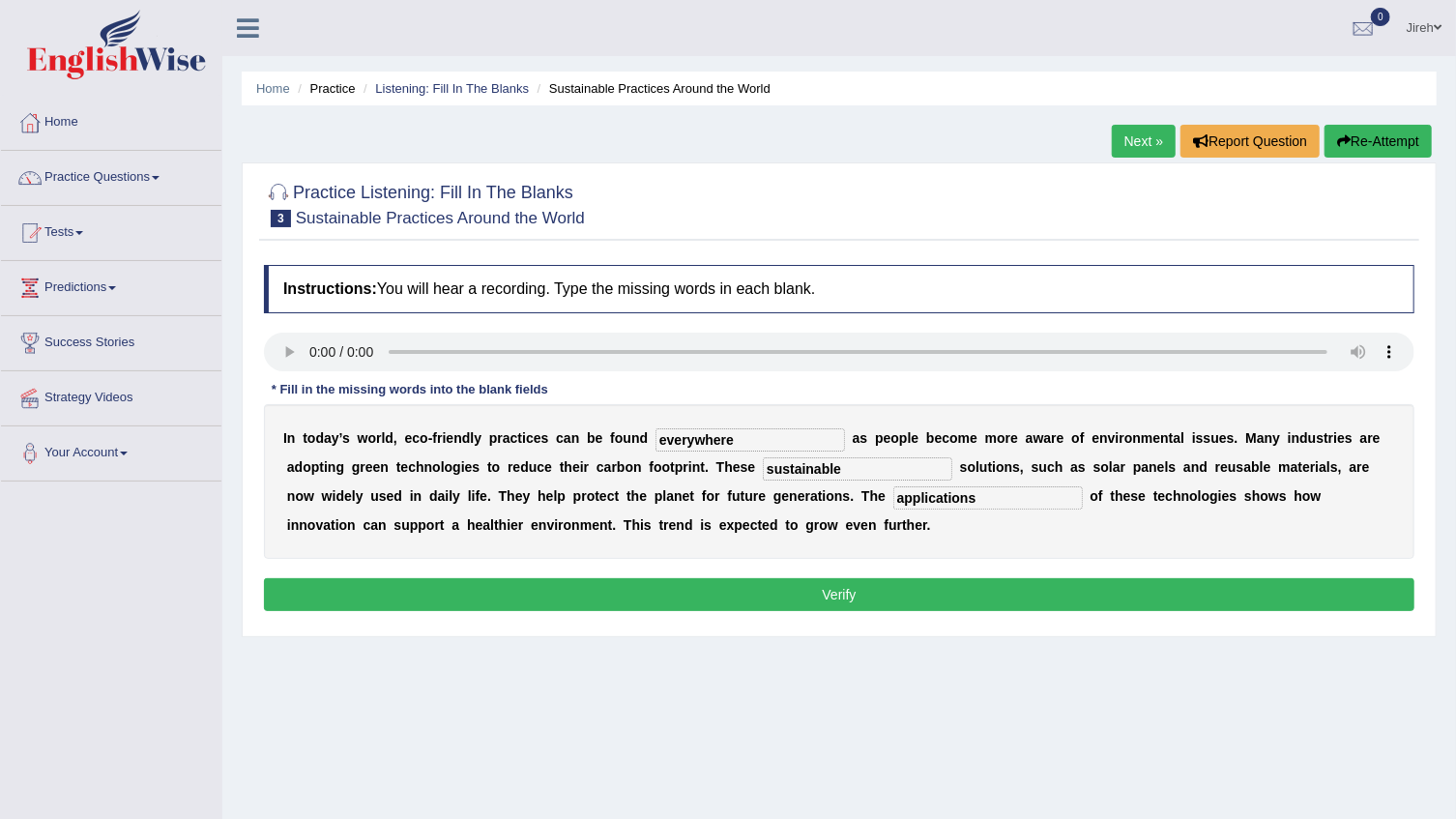
type input "applications"
click at [889, 591] on button "Verify" at bounding box center [839, 594] width 1150 height 32
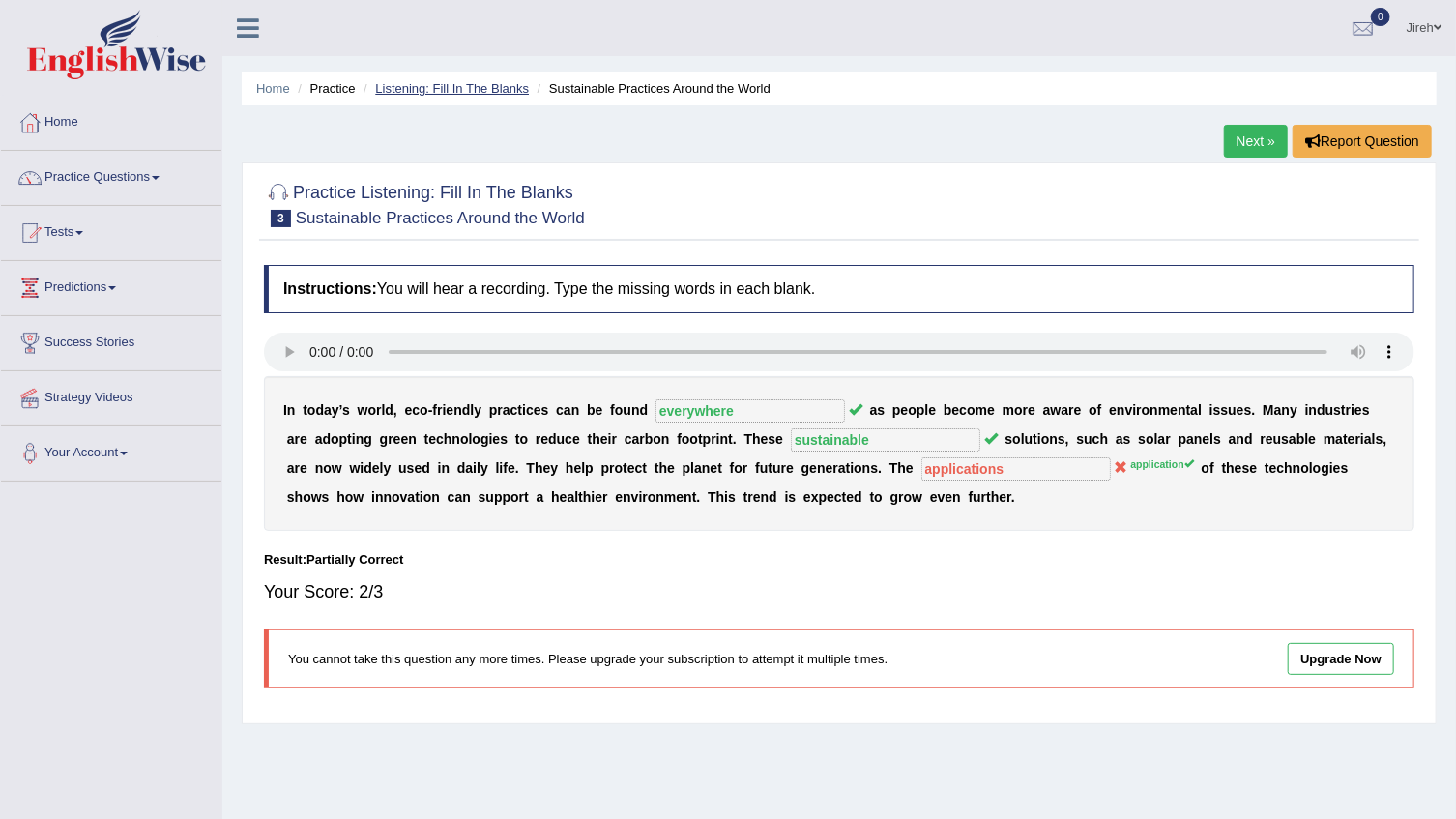
click at [457, 83] on link "Listening: Fill In The Blanks" at bounding box center [452, 88] width 153 height 15
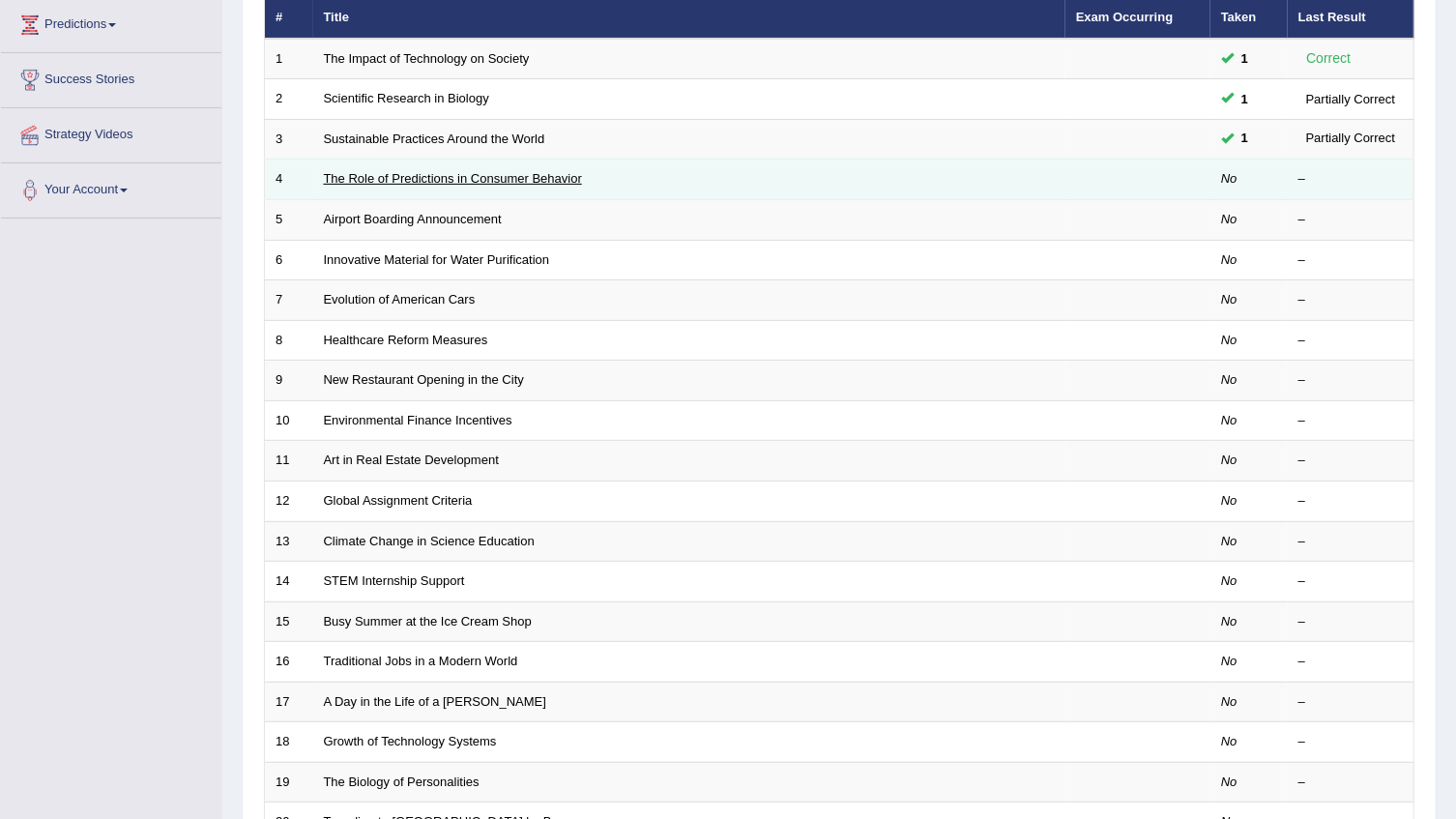
click at [378, 184] on link "The Role of Predictions in Consumer Behavior" at bounding box center [452, 178] width 259 height 15
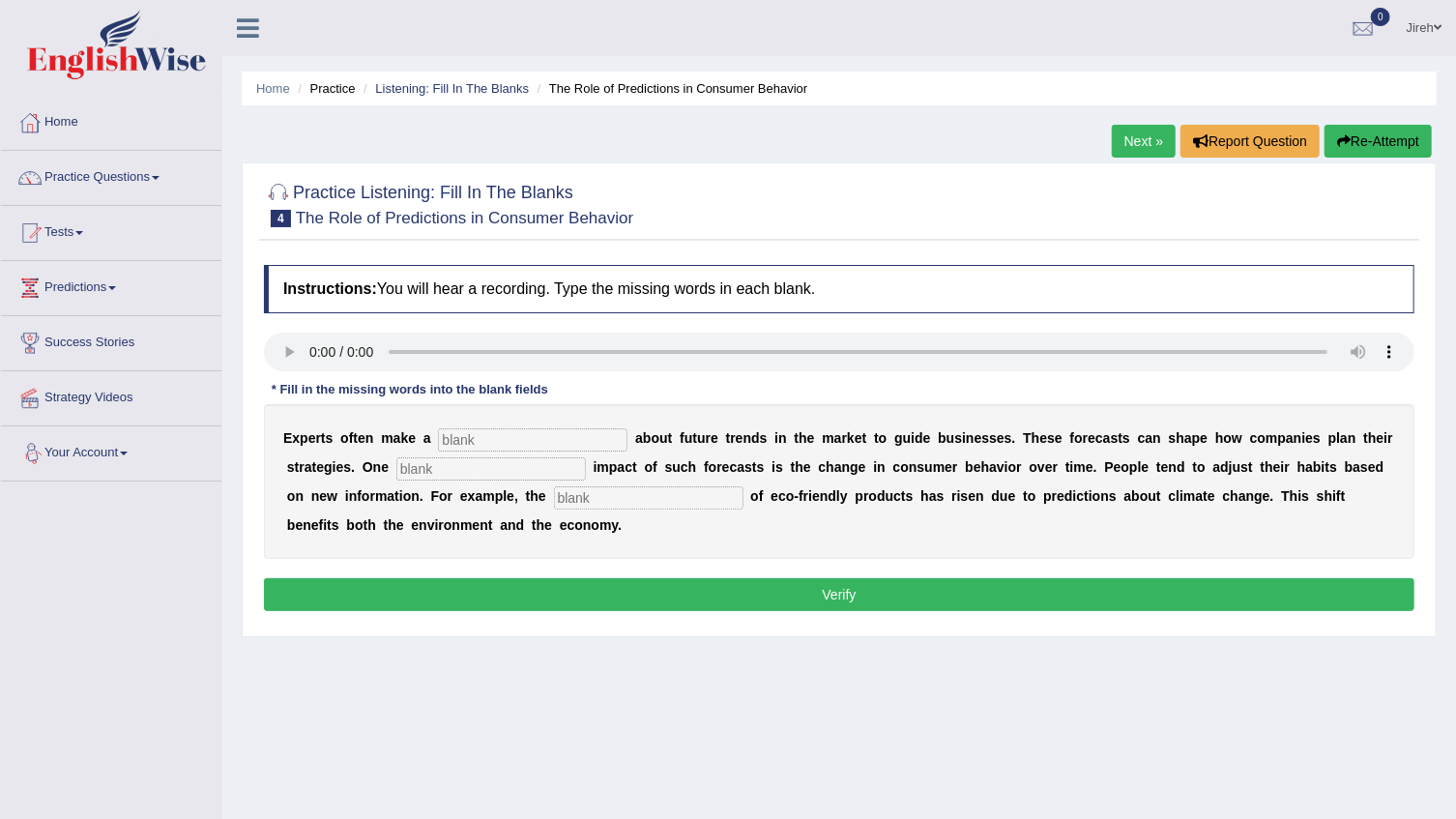
click at [546, 437] on input "text" at bounding box center [532, 440] width 190 height 24
type input "prediction"
click at [554, 491] on input "text" at bounding box center [649, 498] width 190 height 24
click at [409, 479] on input "text" at bounding box center [491, 469] width 190 height 24
type input "profound"
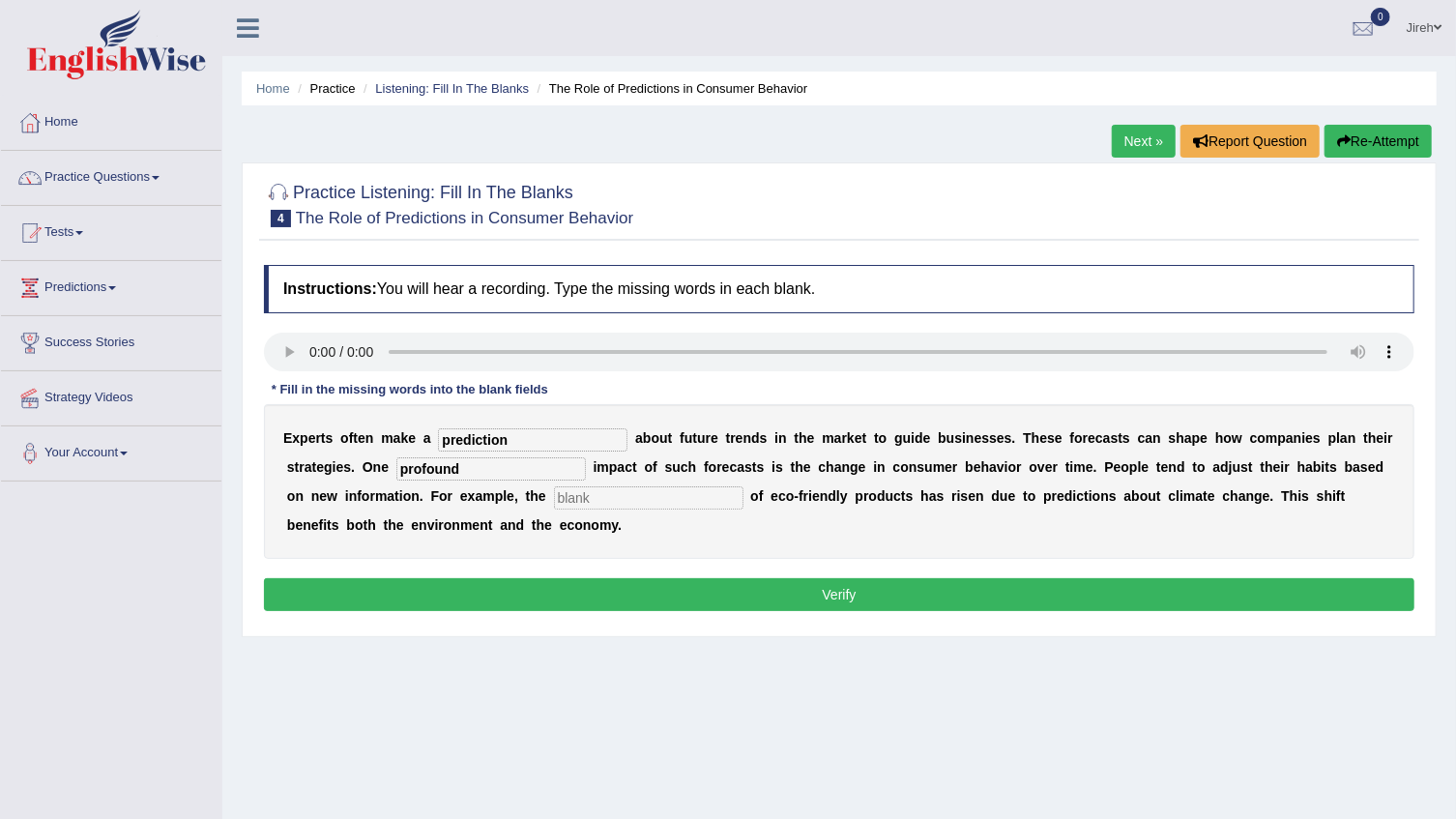
click at [554, 497] on input "text" at bounding box center [649, 498] width 190 height 24
type input "consumption"
click at [531, 592] on button "Verify" at bounding box center [839, 594] width 1150 height 32
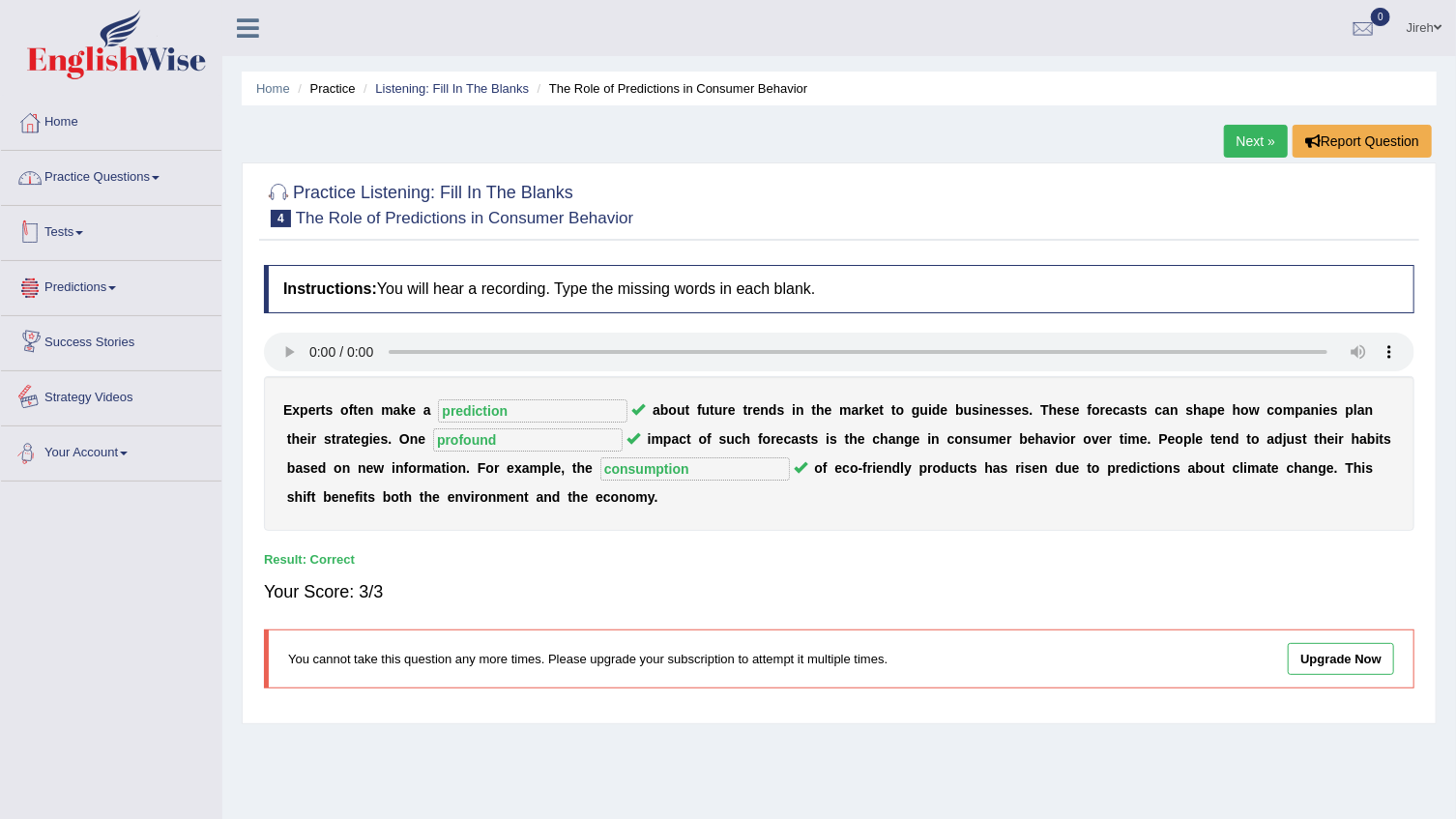
click at [168, 183] on link "Practice Questions" at bounding box center [111, 174] width 220 height 48
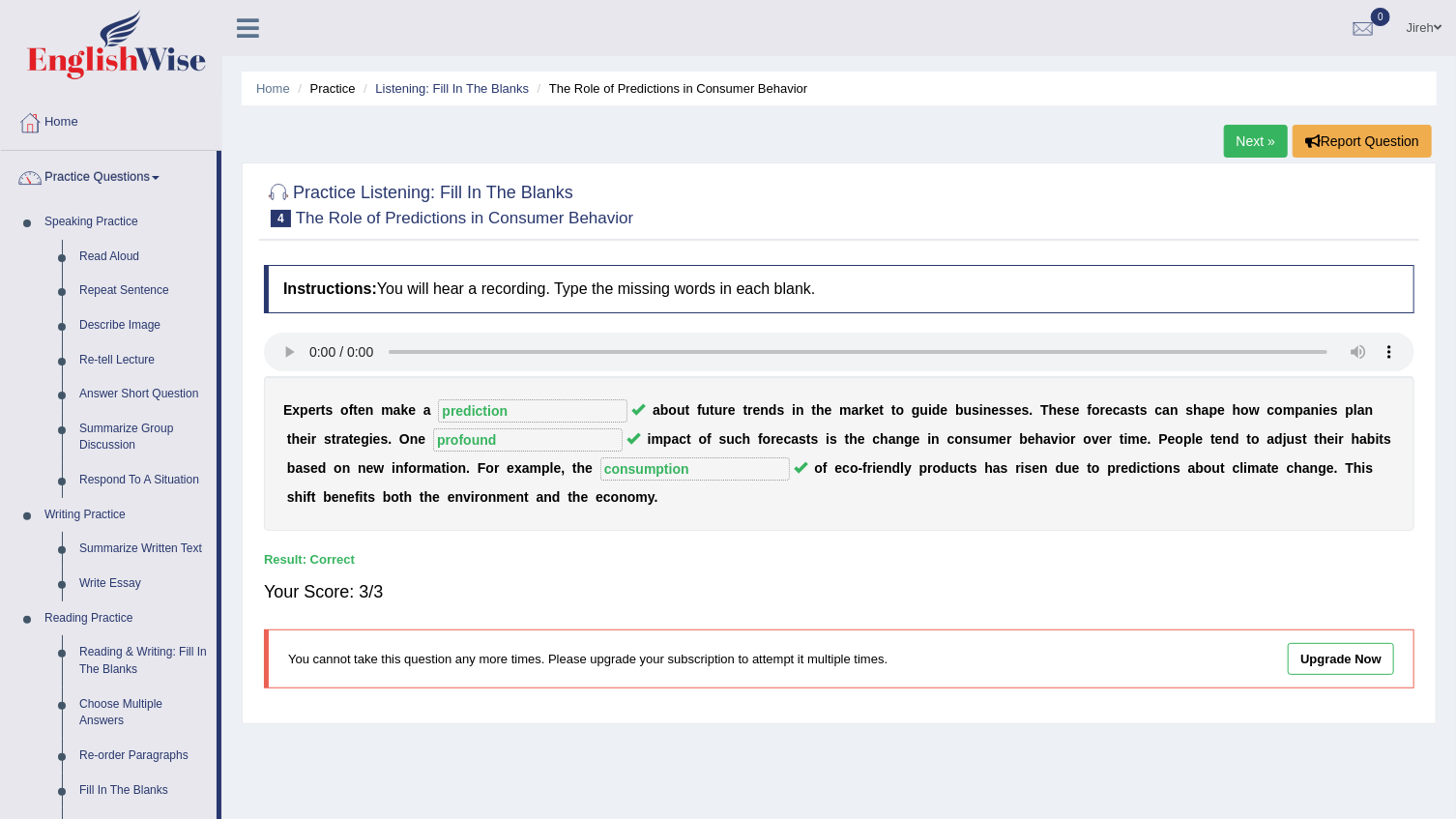
click at [1415, 29] on link "Jireh" at bounding box center [1424, 25] width 64 height 50
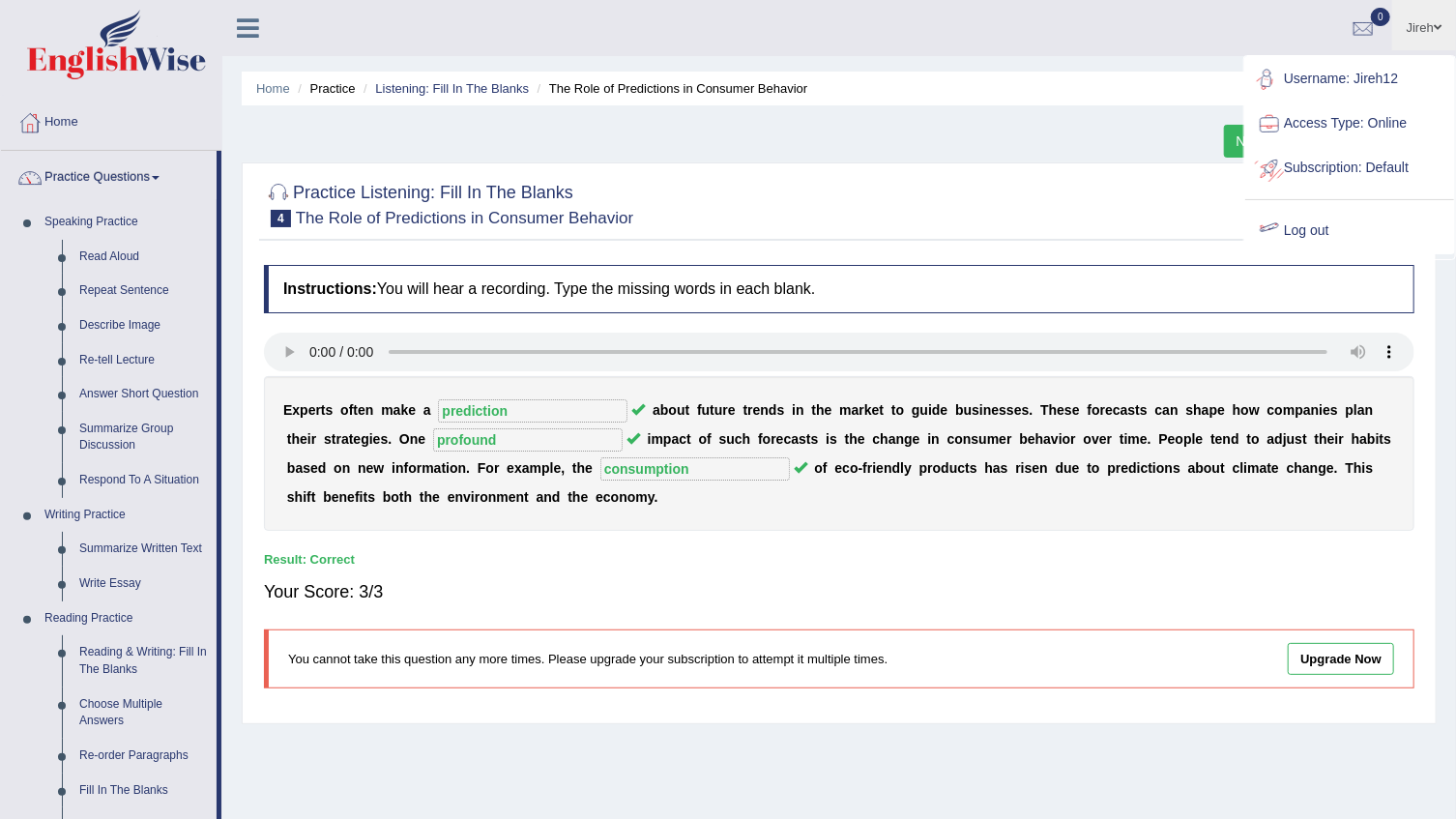
click at [1302, 215] on link "Log out" at bounding box center [1350, 230] width 208 height 44
